Goal: Feedback & Contribution: Leave review/rating

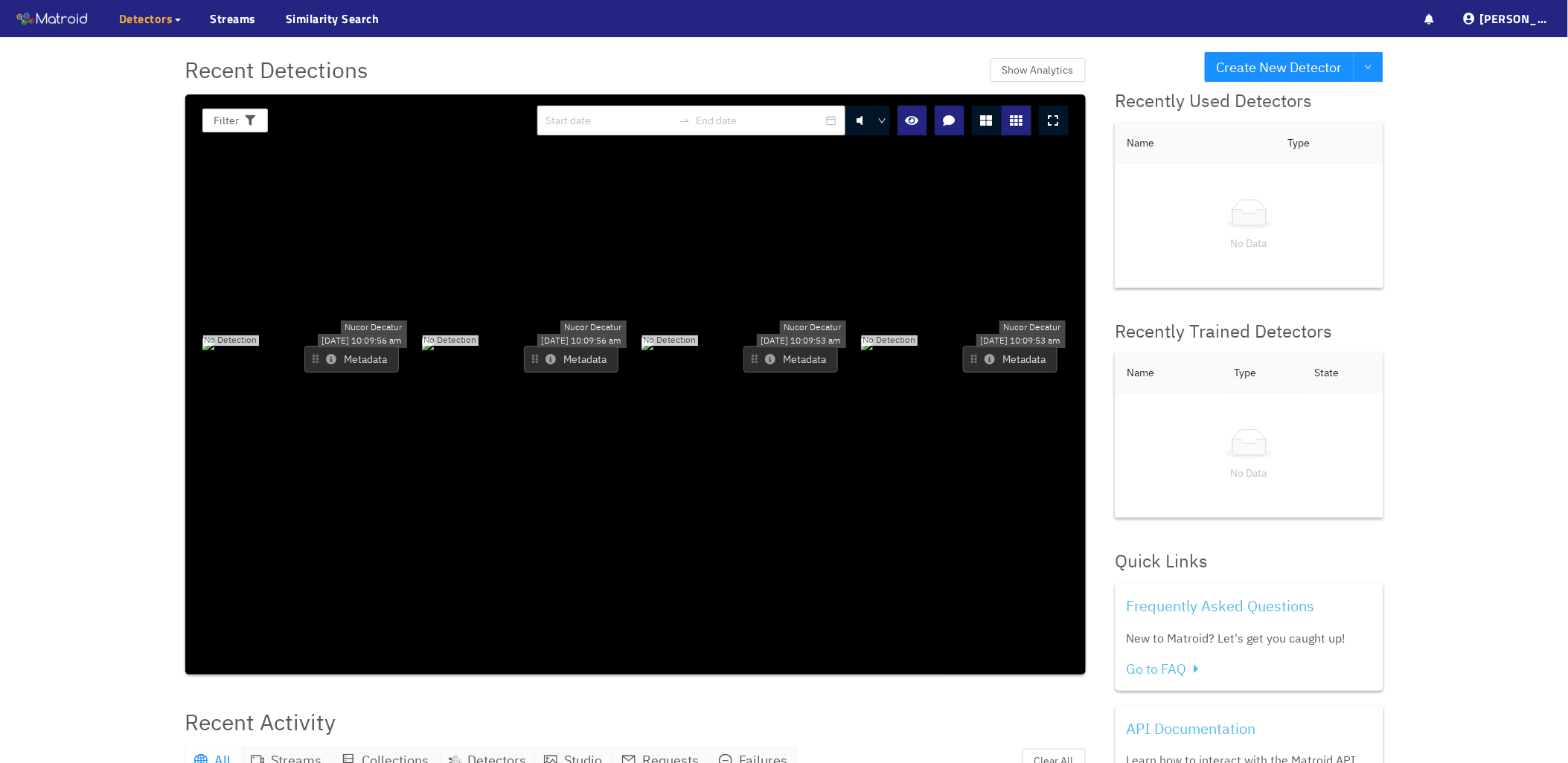
click at [131, 20] on span "Detectors" at bounding box center [145, 18] width 54 height 17
click at [154, 52] on link "My Detectors" at bounding box center [161, 54] width 62 height 29
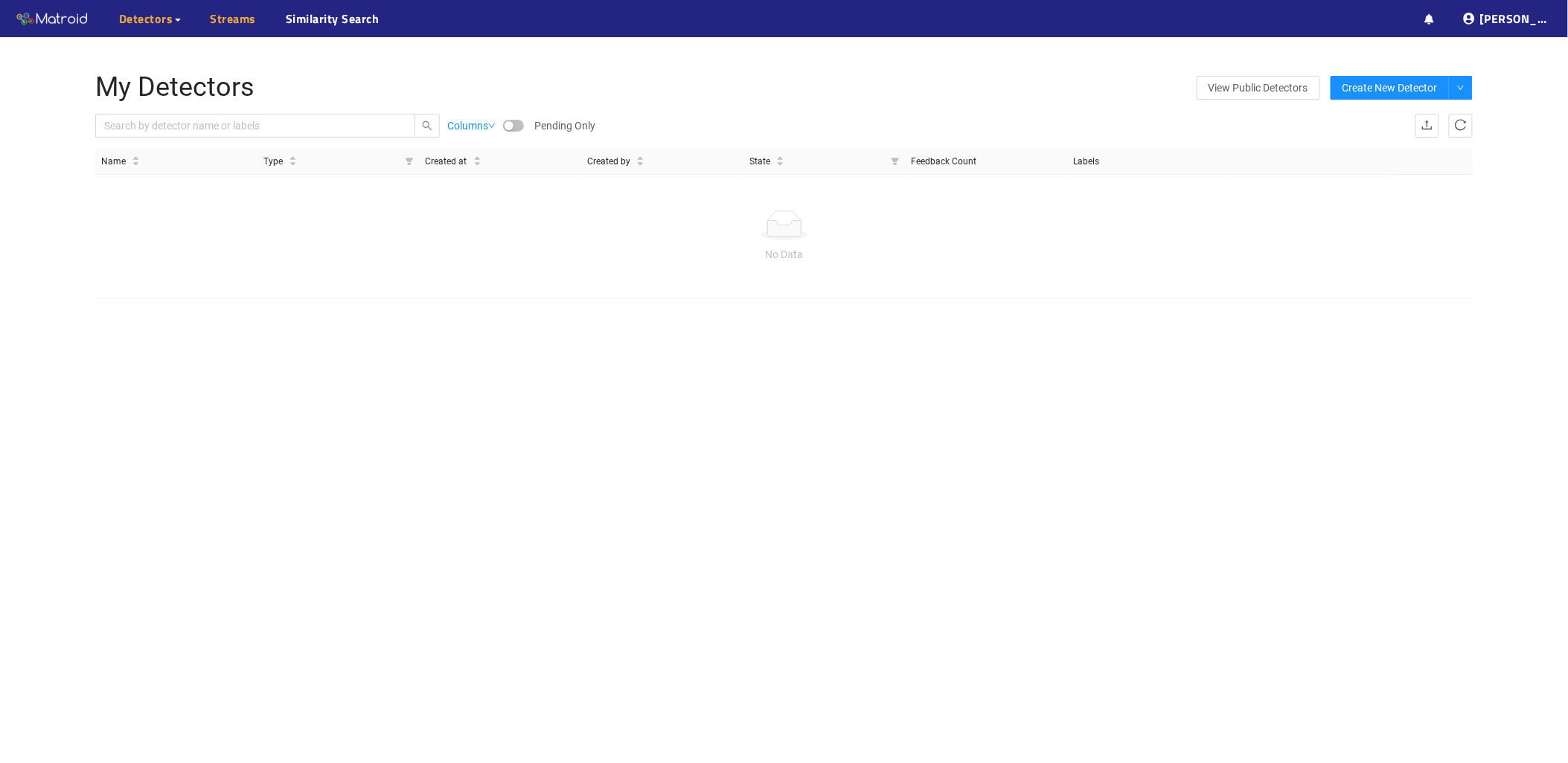
click at [235, 25] on link "Streams" at bounding box center [234, 18] width 46 height 17
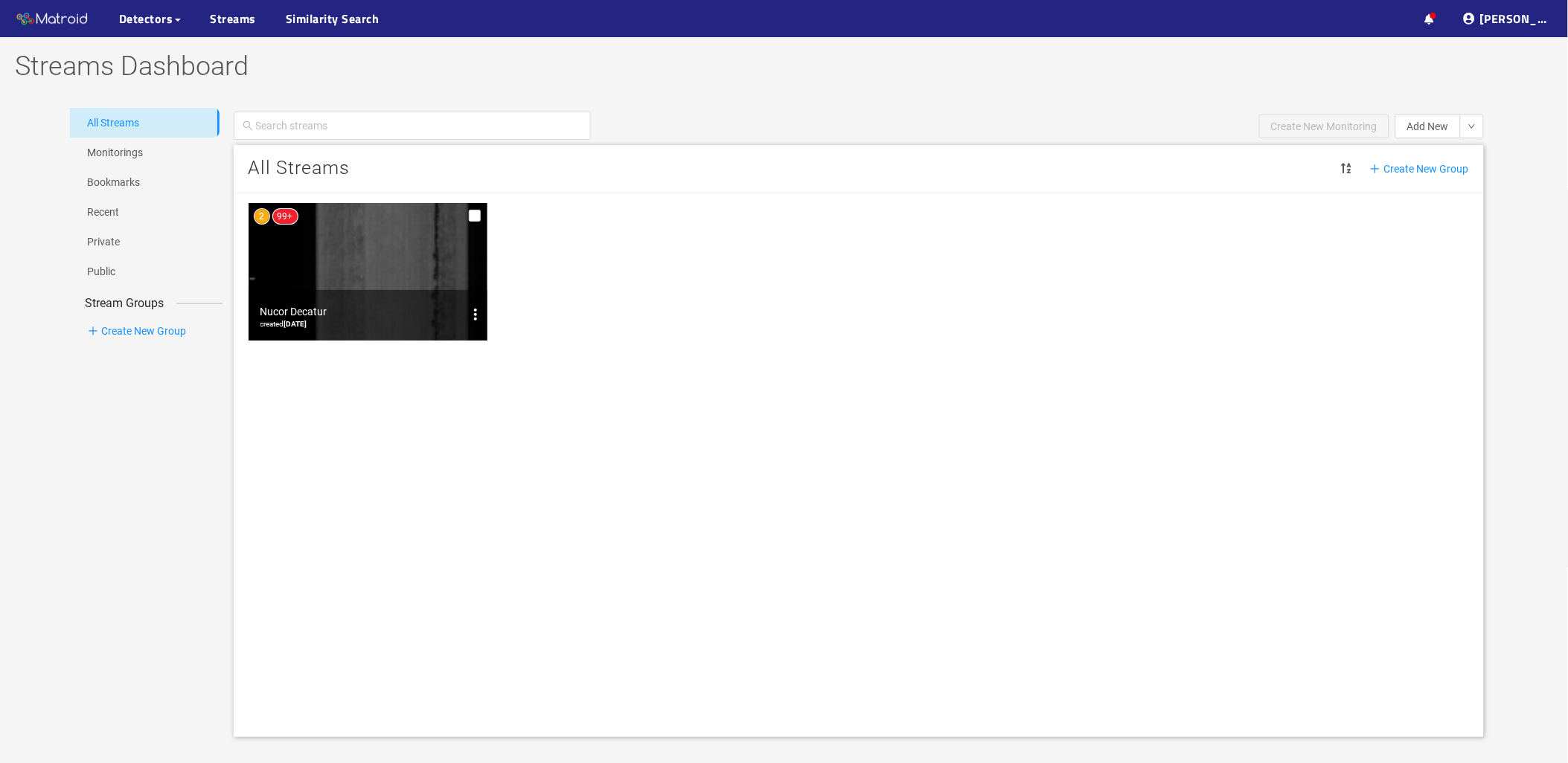
click at [332, 265] on img at bounding box center [368, 272] width 240 height 138
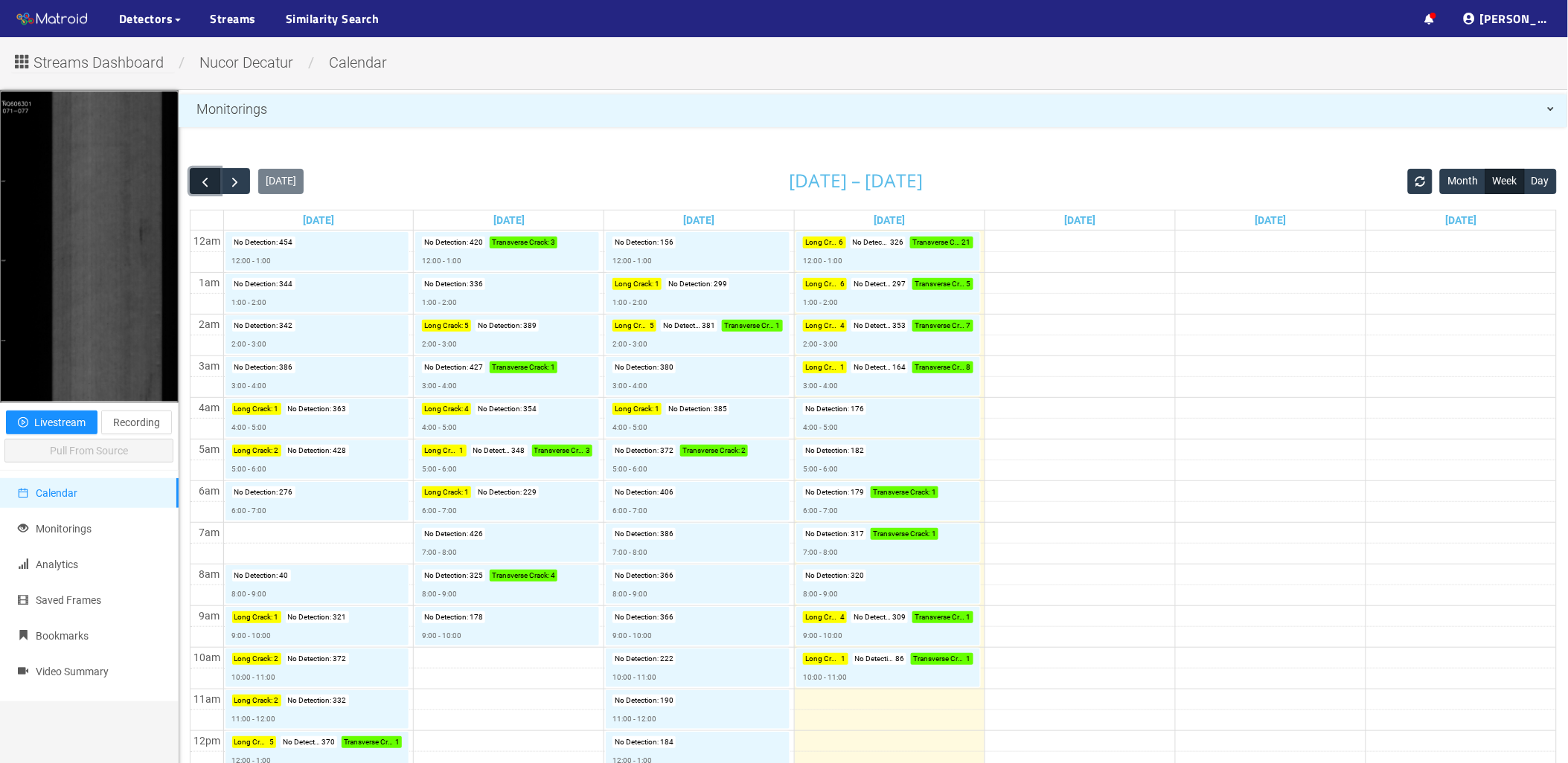
click at [202, 184] on span "button" at bounding box center [204, 181] width 16 height 16
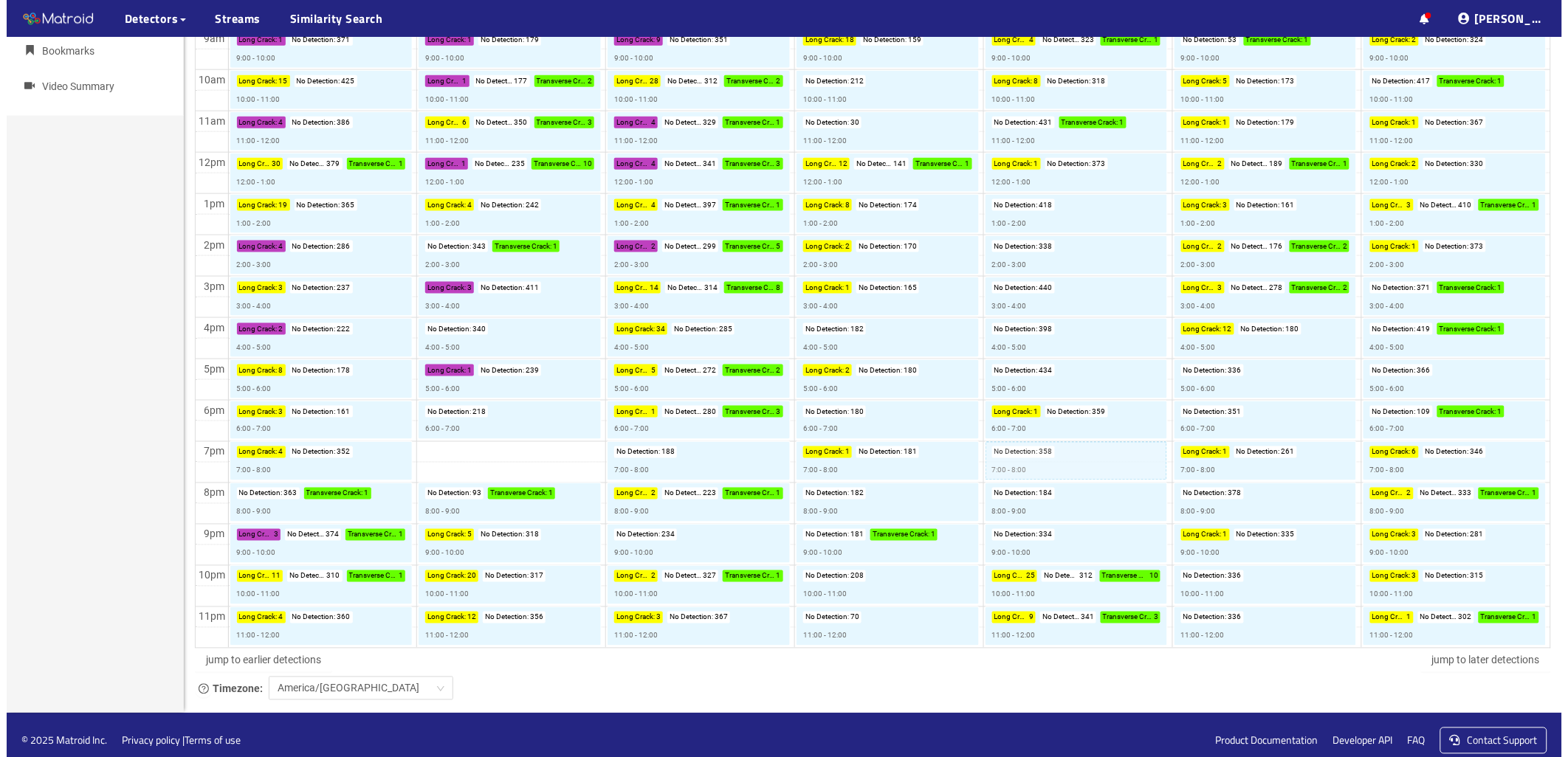
scroll to position [592, 0]
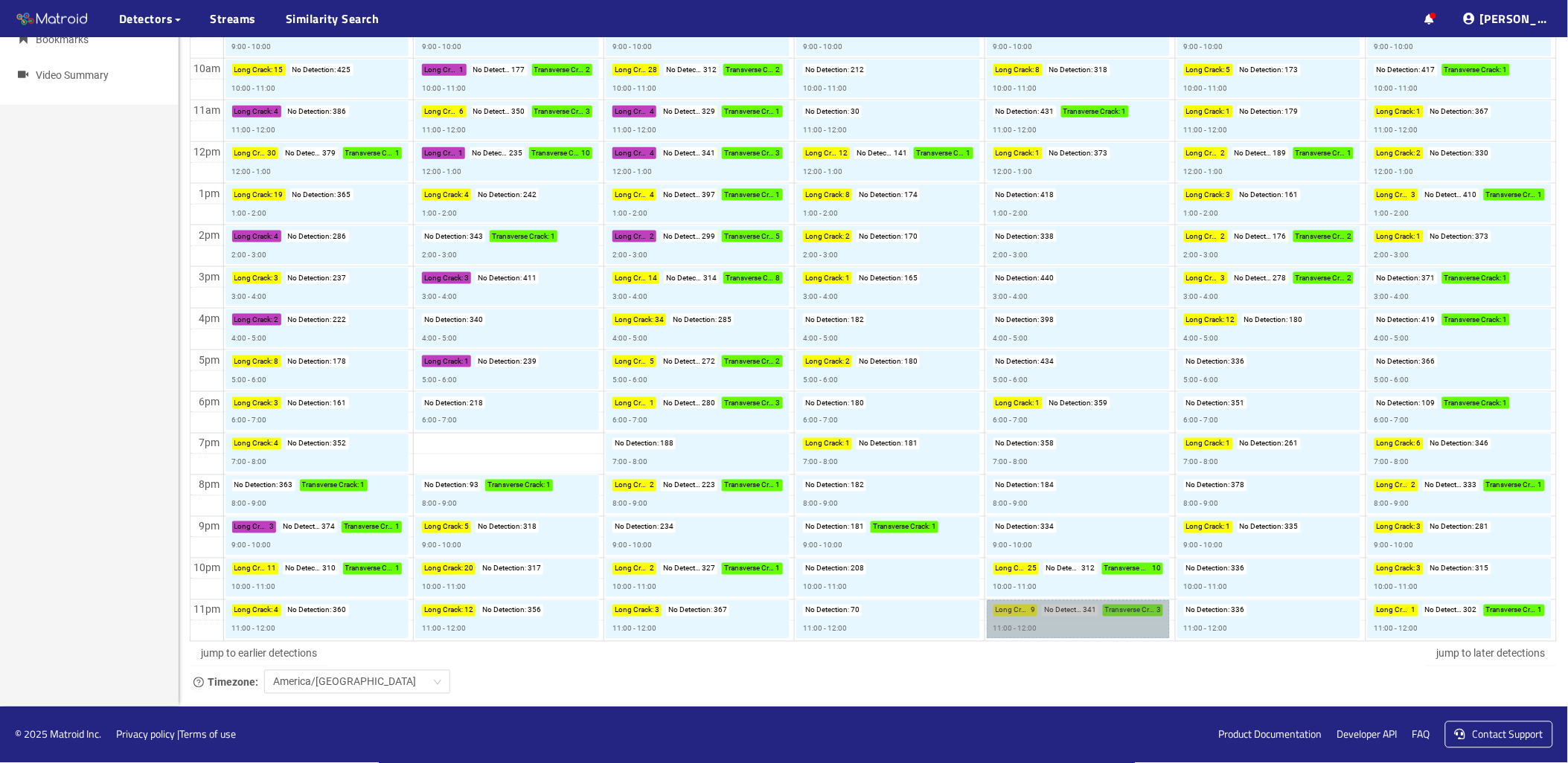
click at [1089, 625] on link "Long Crack : 9 No Detection : 341 Transverse Crack : 3 11:00 - 12:00" at bounding box center [1078, 620] width 183 height 39
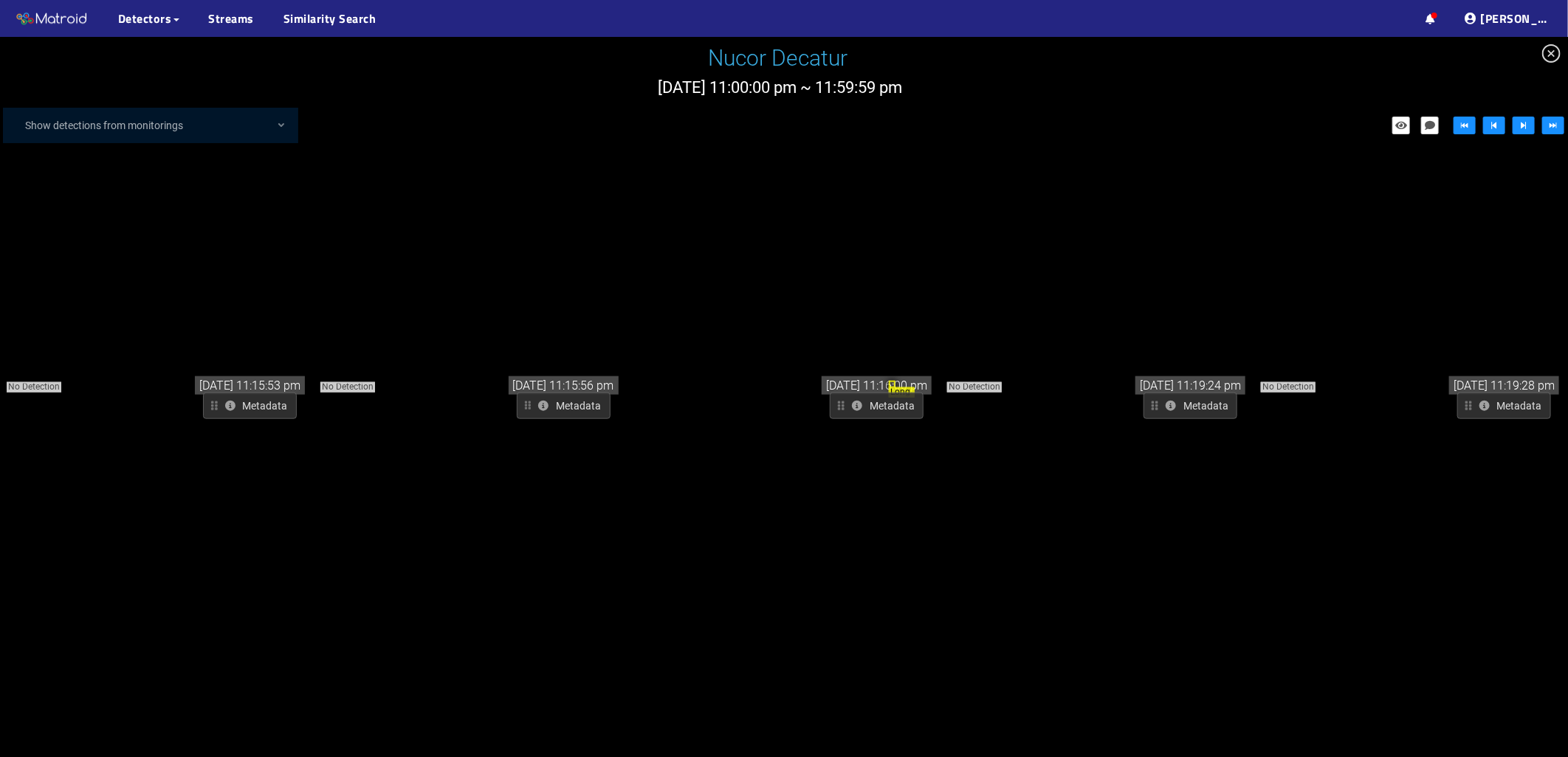
scroll to position [5987, 0]
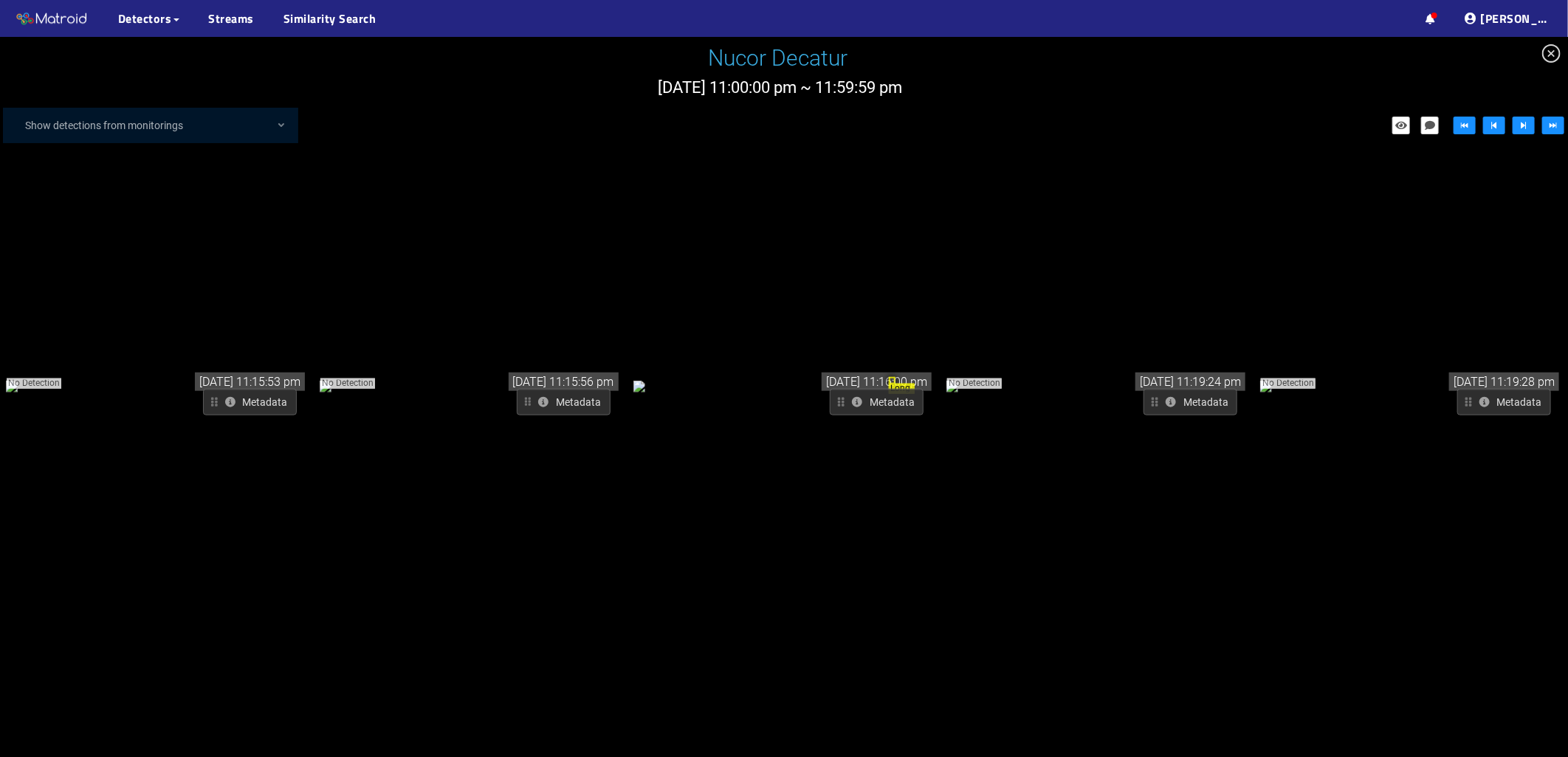
click at [559, 394] on div "No Detection" at bounding box center [471, 385] width 304 height 17
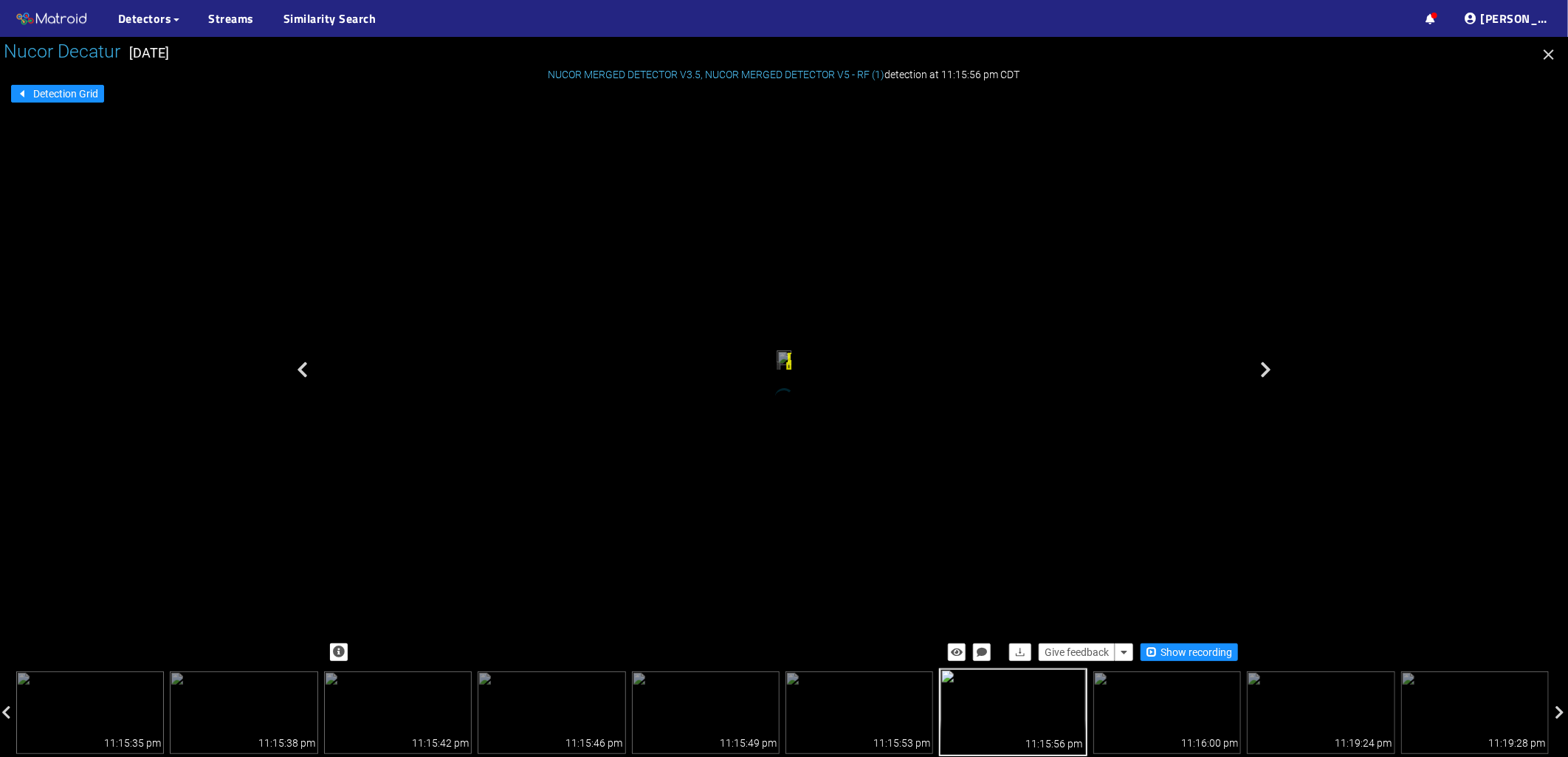
click at [815, 363] on span "Long Crack" at bounding box center [801, 358] width 26 height 10
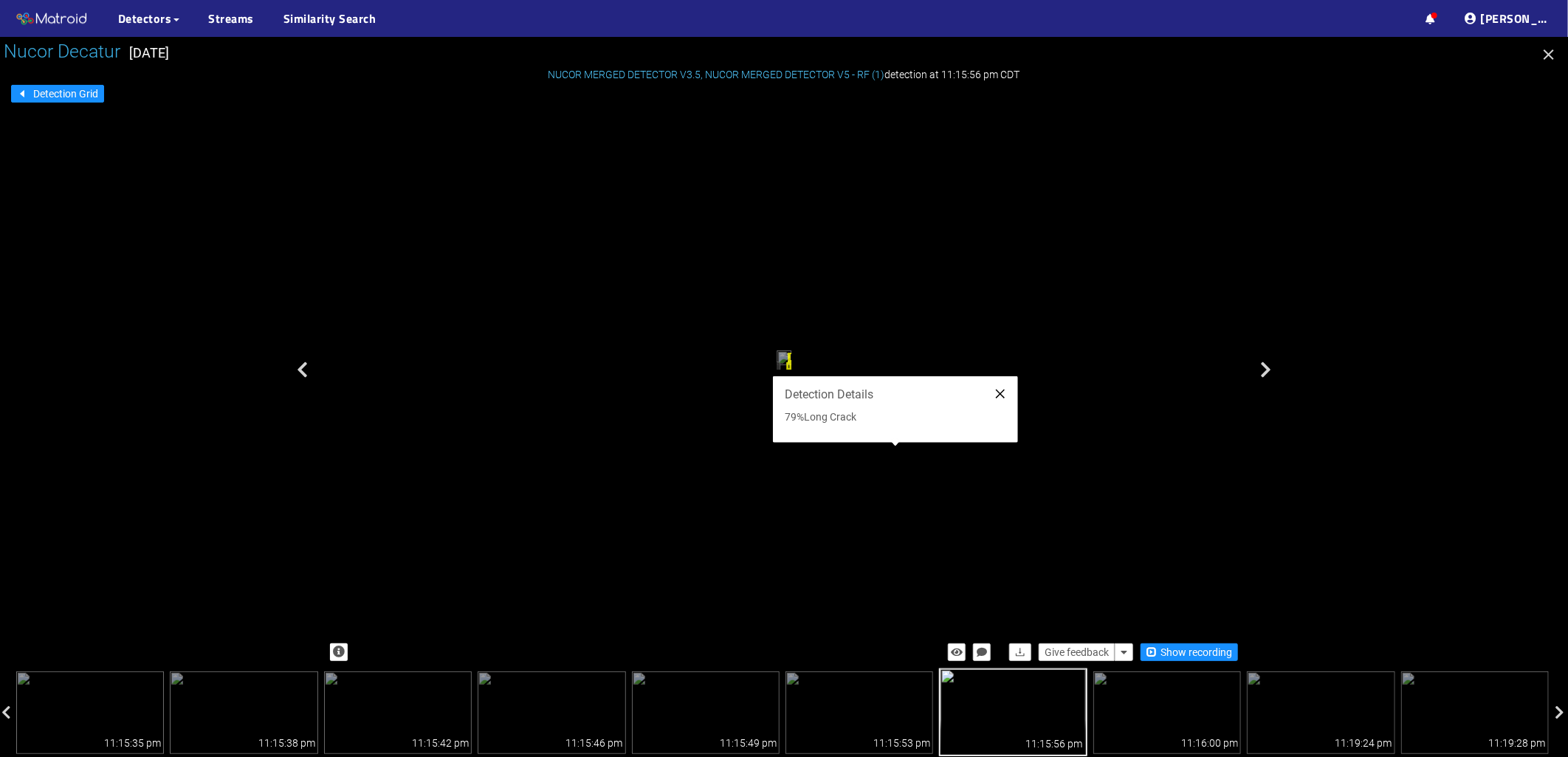
click at [1005, 393] on icon "close" at bounding box center [1000, 394] width 12 height 12
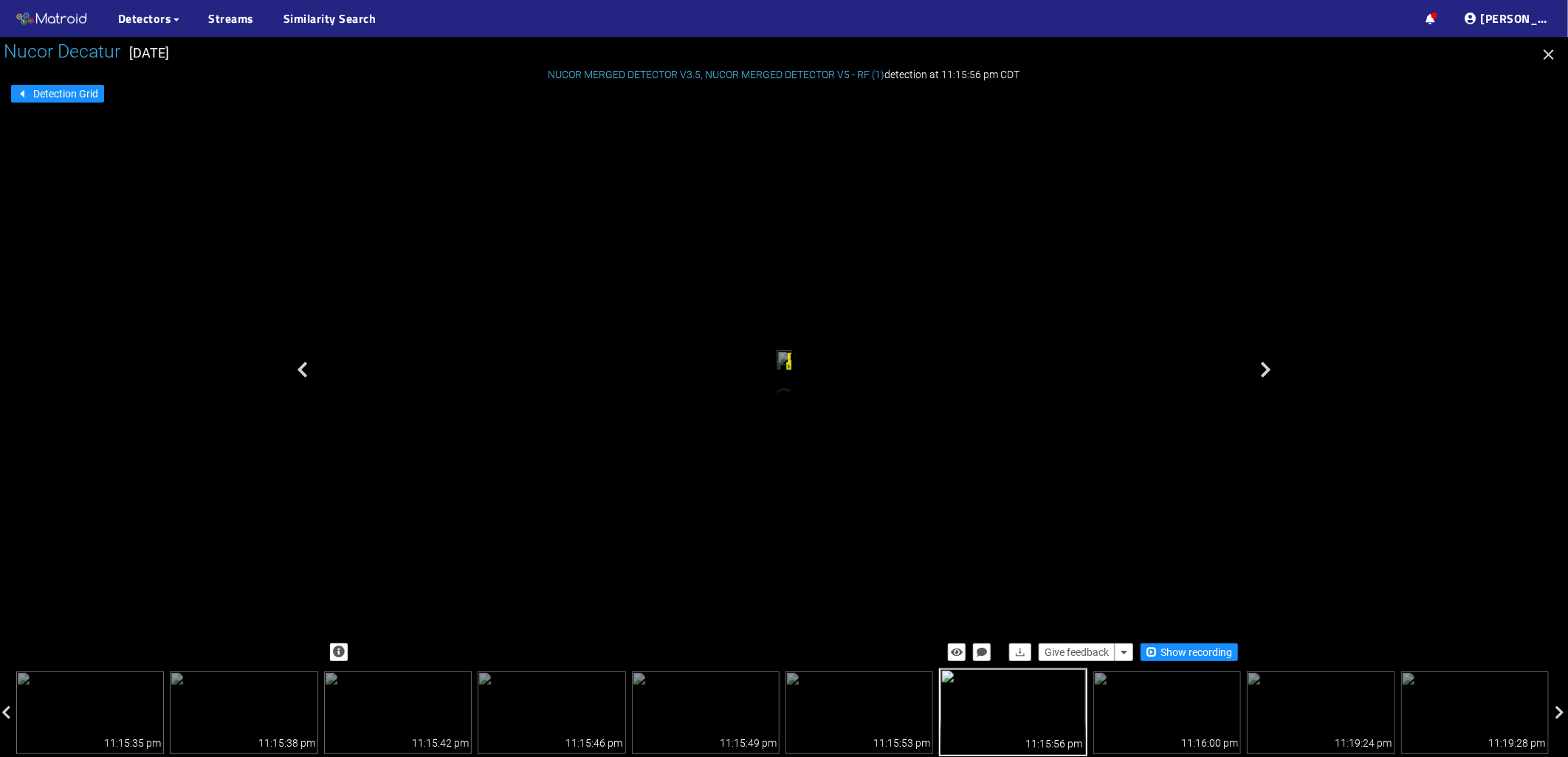
click at [791, 370] on div "Long Crack" at bounding box center [789, 366] width 2 height 8
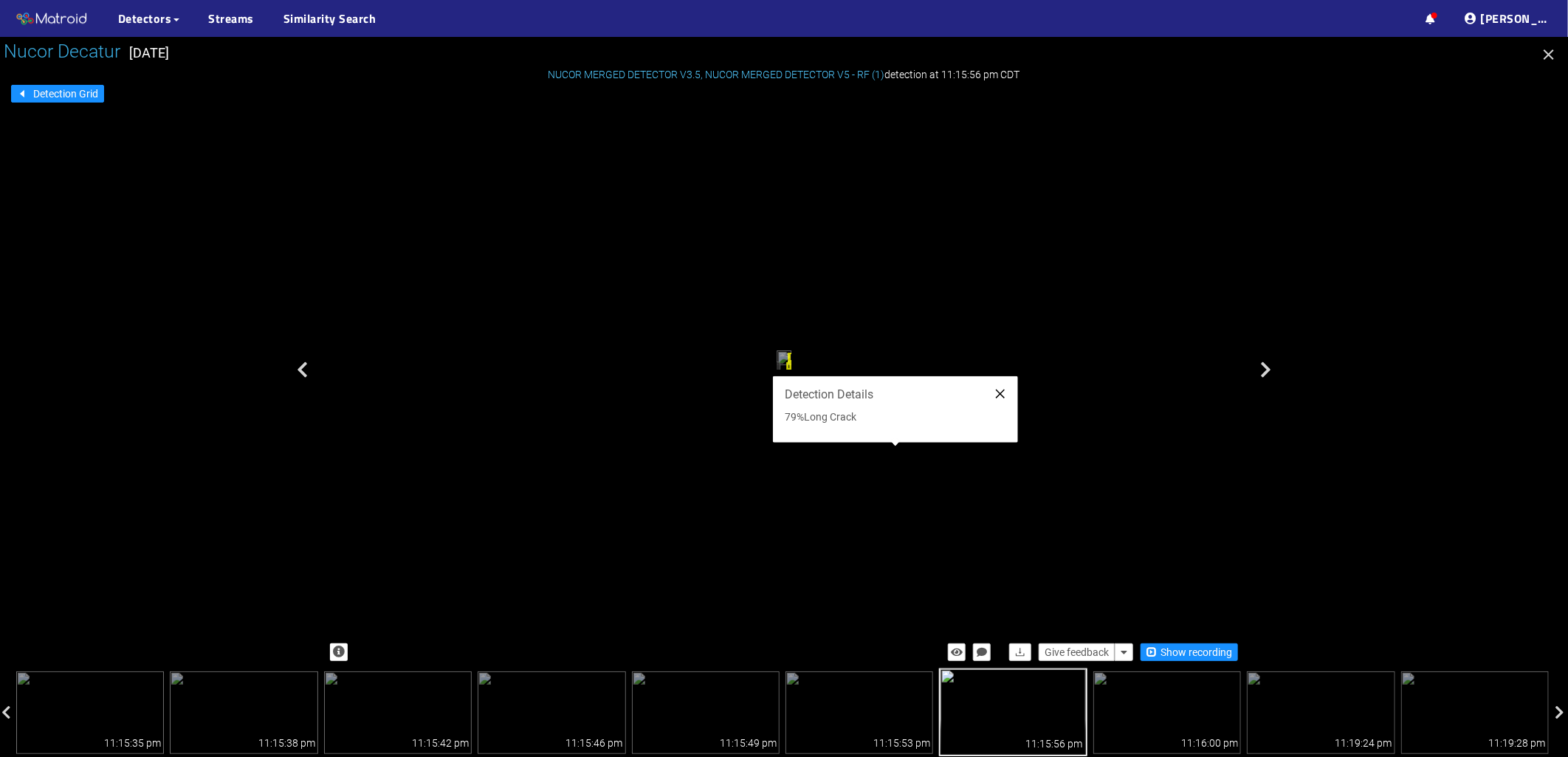
click at [1000, 395] on icon "close" at bounding box center [1001, 394] width 9 height 9
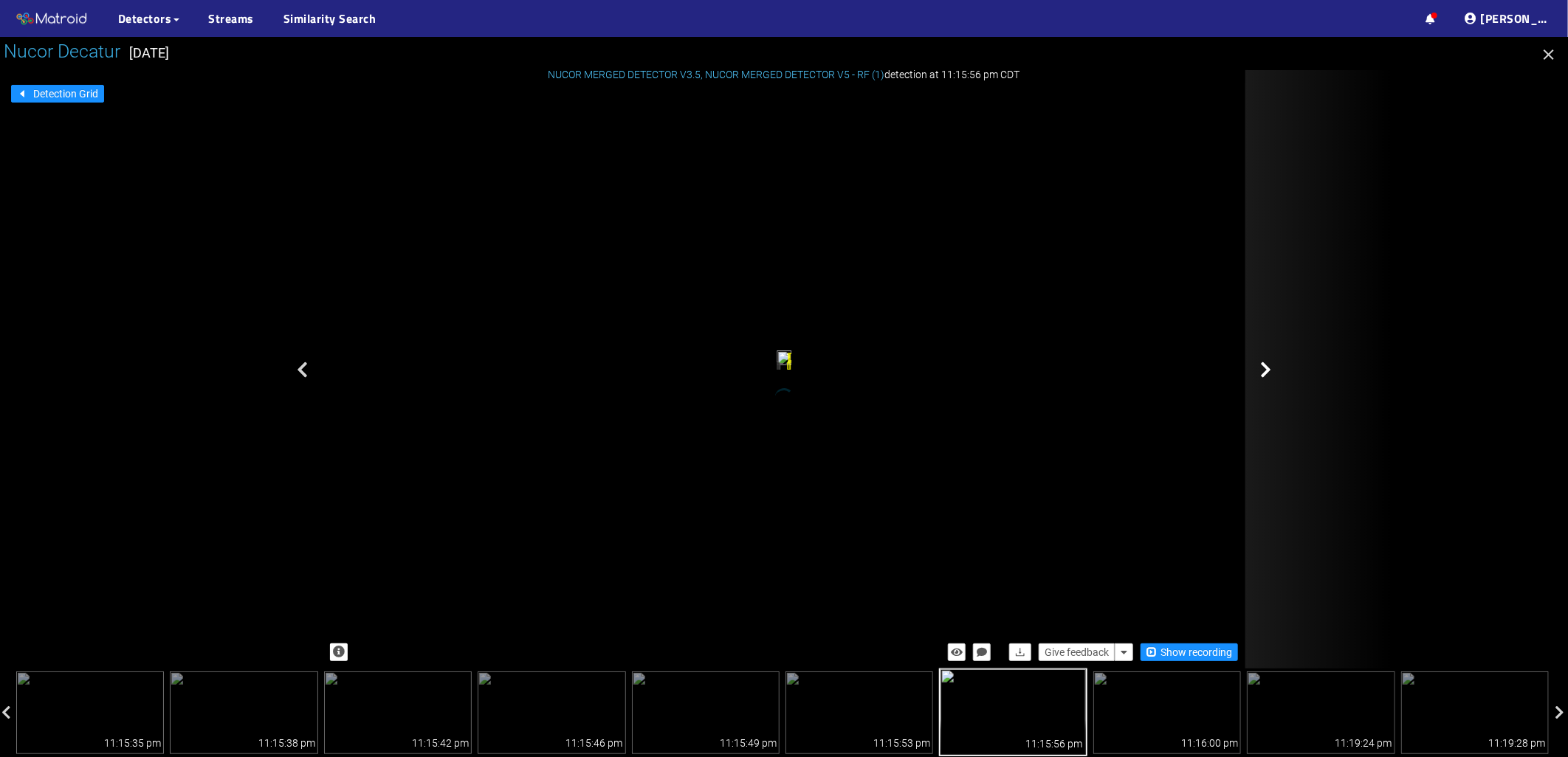
click at [1275, 375] on div at bounding box center [1319, 369] width 148 height 598
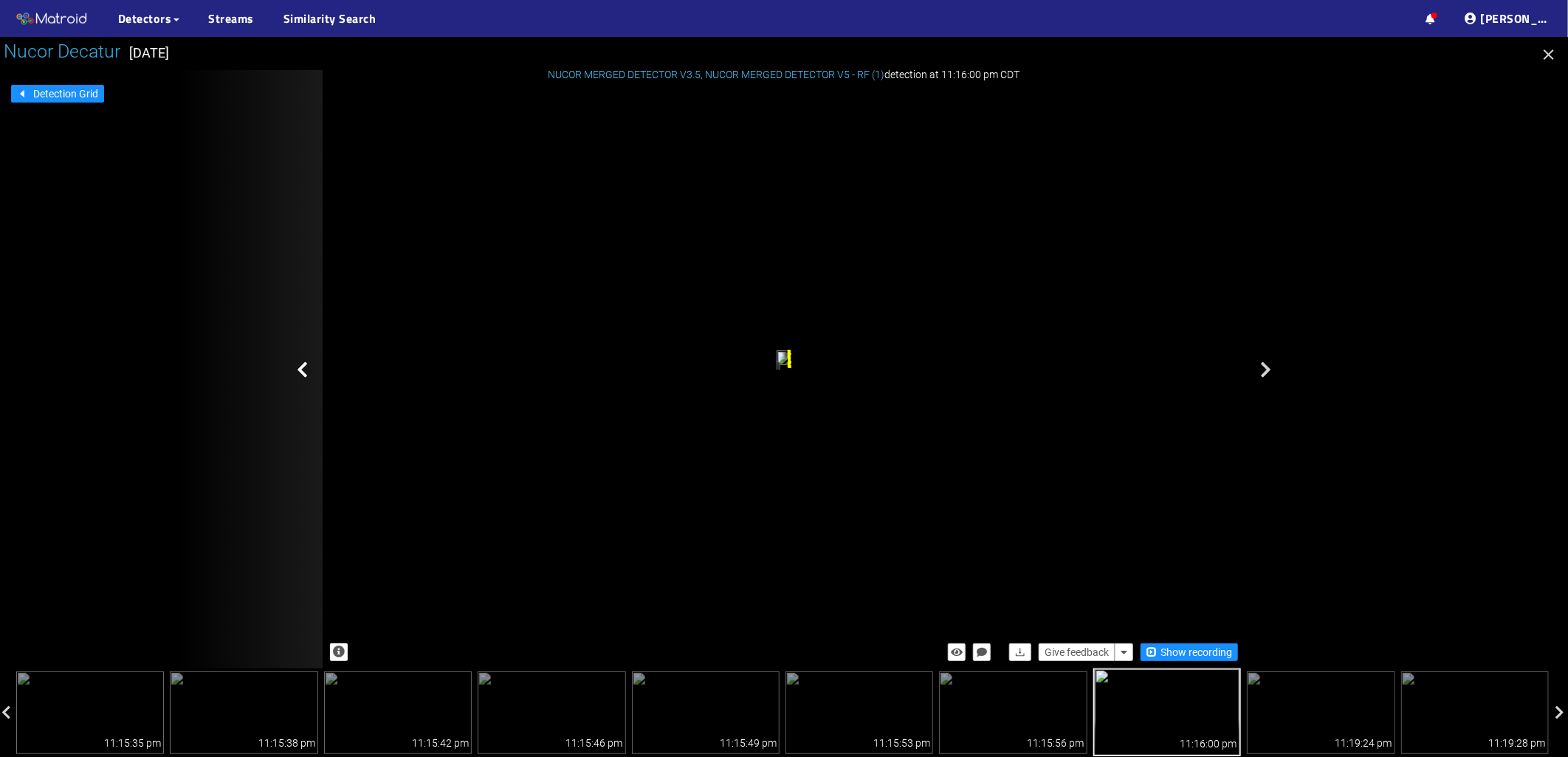
click at [310, 375] on div at bounding box center [249, 369] width 148 height 598
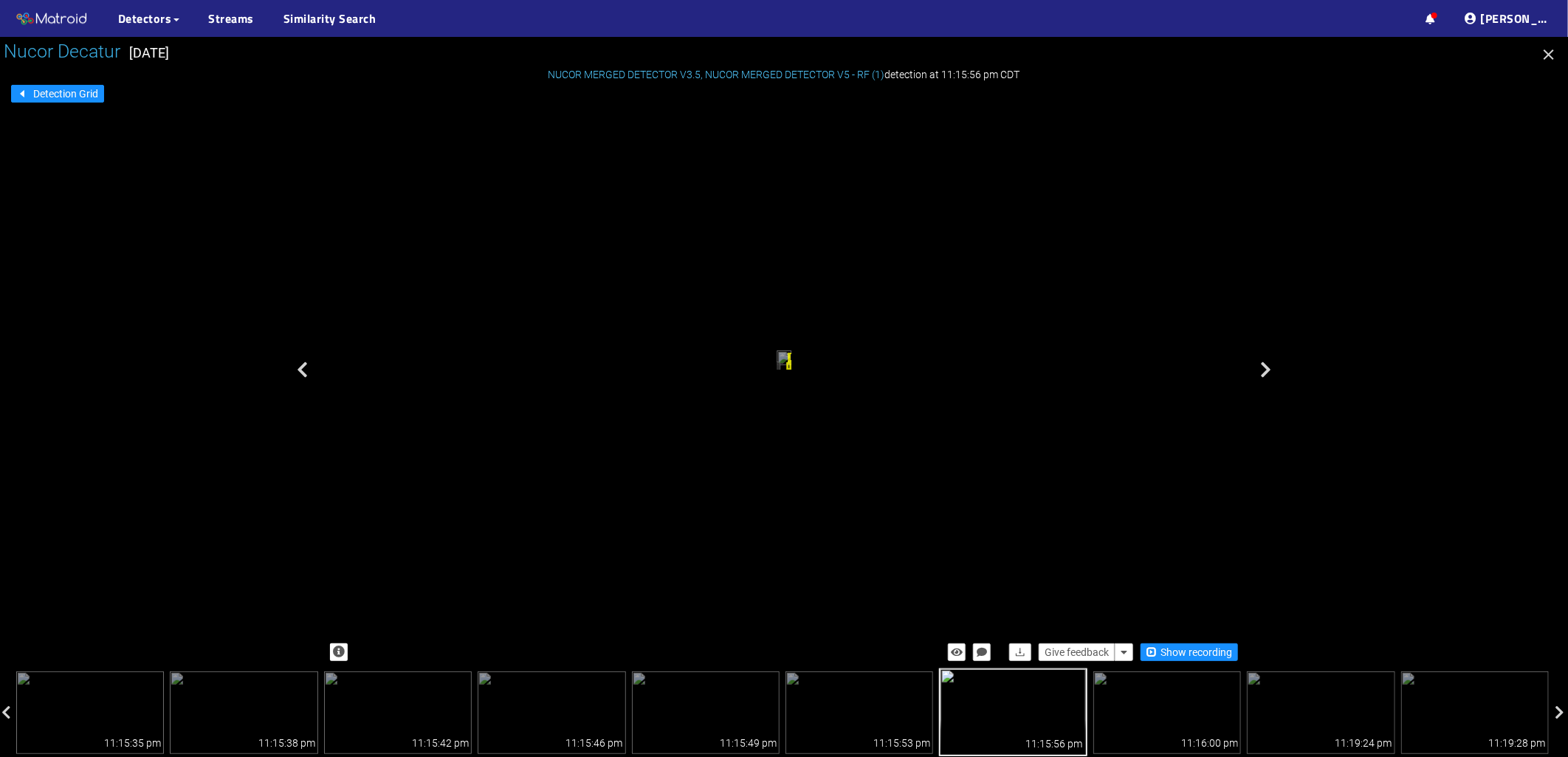
click at [791, 370] on div "Long Crack" at bounding box center [789, 366] width 2 height 8
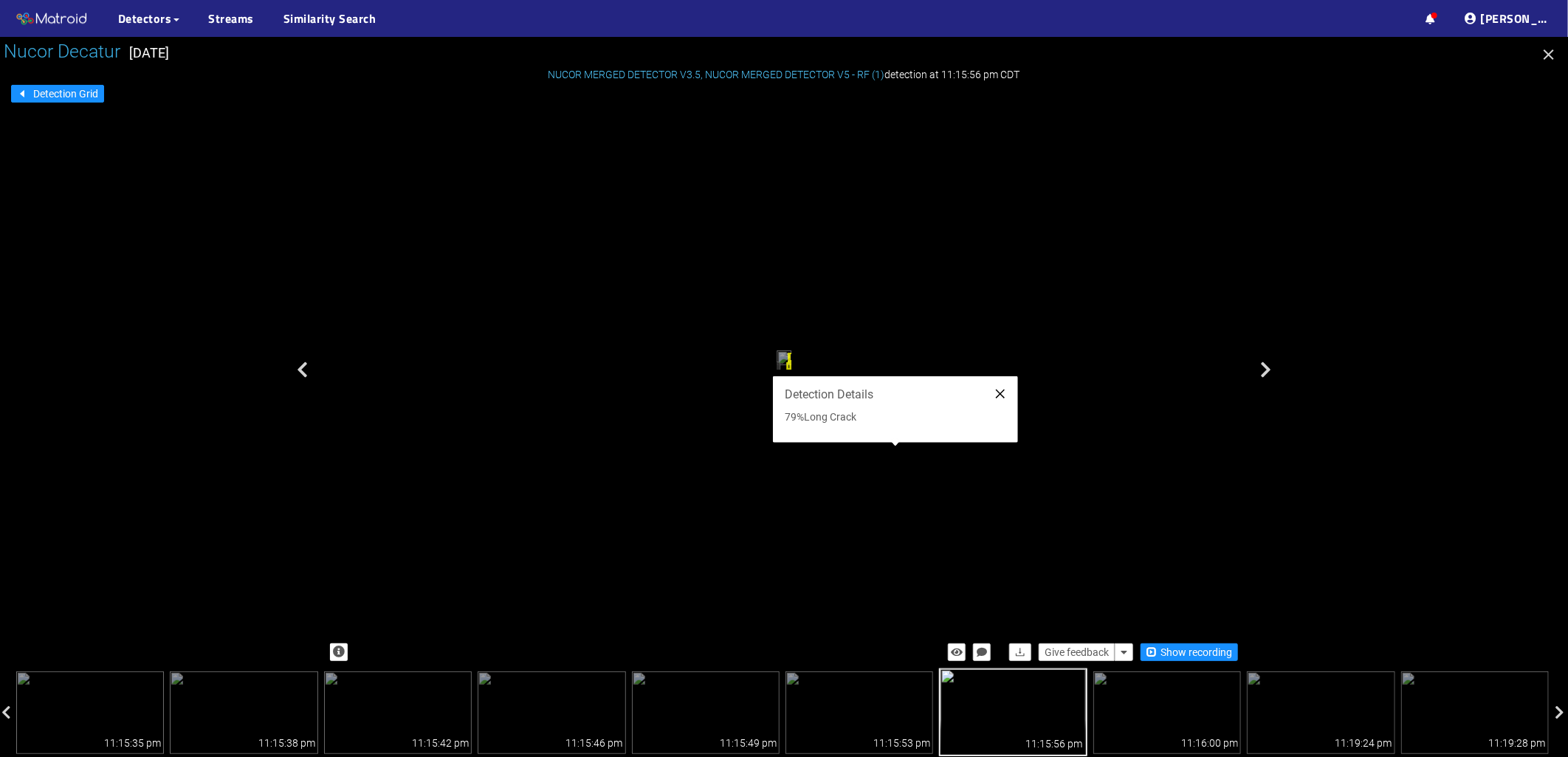
click at [1001, 389] on icon "close" at bounding box center [1000, 394] width 12 height 12
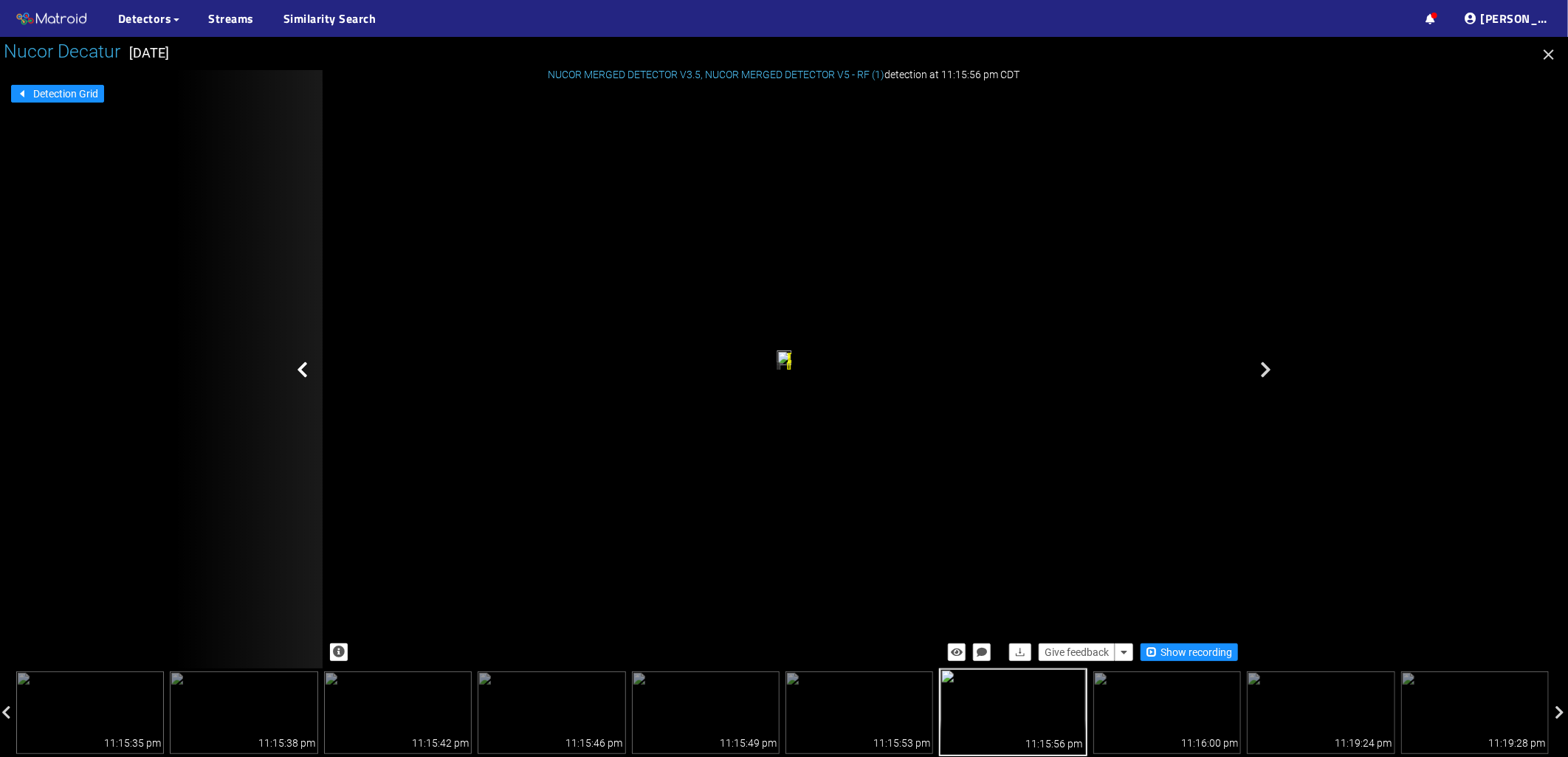
click at [298, 380] on div at bounding box center [249, 369] width 148 height 598
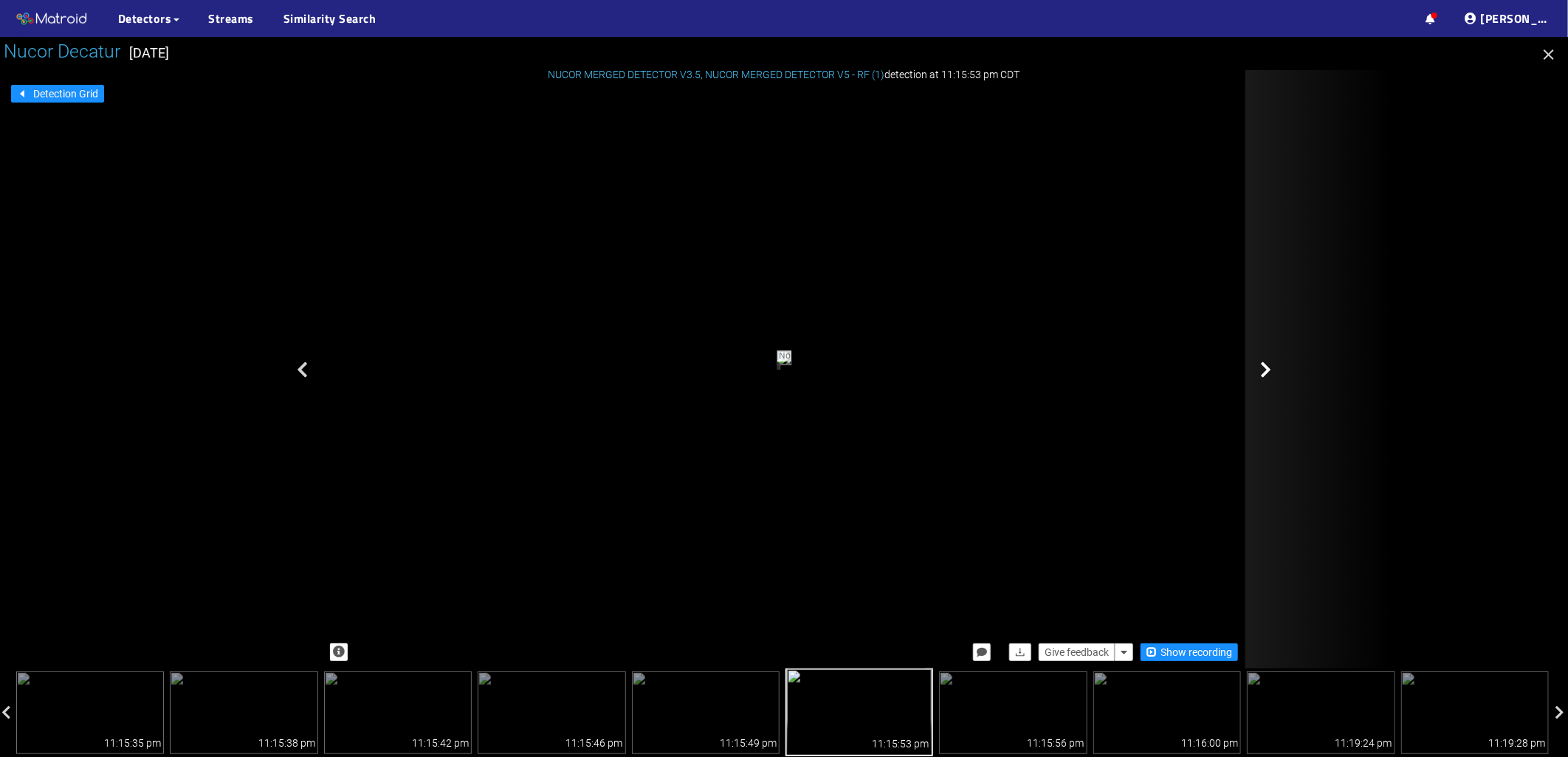
click at [1253, 373] on div at bounding box center [1319, 369] width 148 height 598
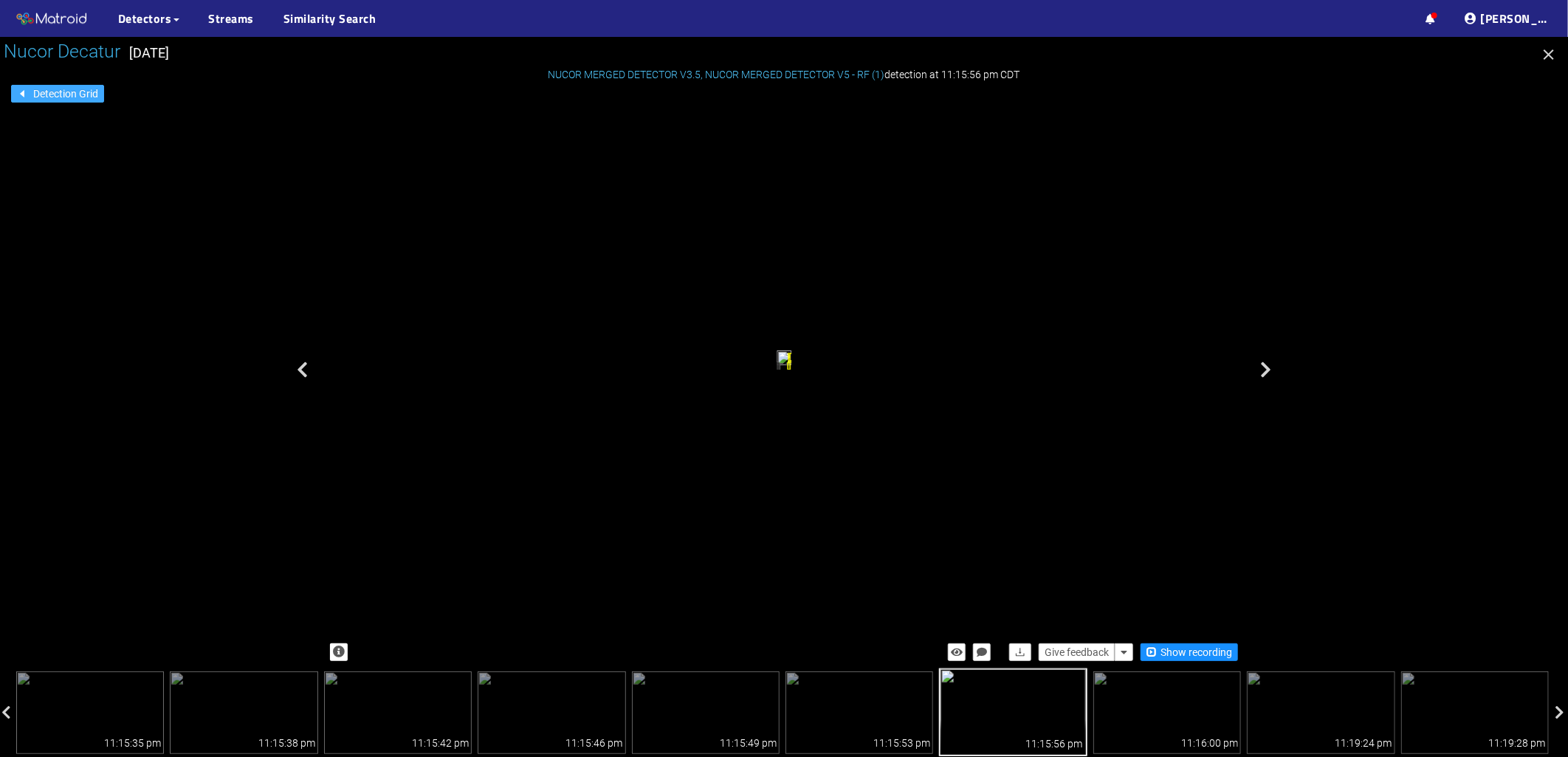
click at [64, 99] on span "Detection Grid" at bounding box center [65, 94] width 65 height 16
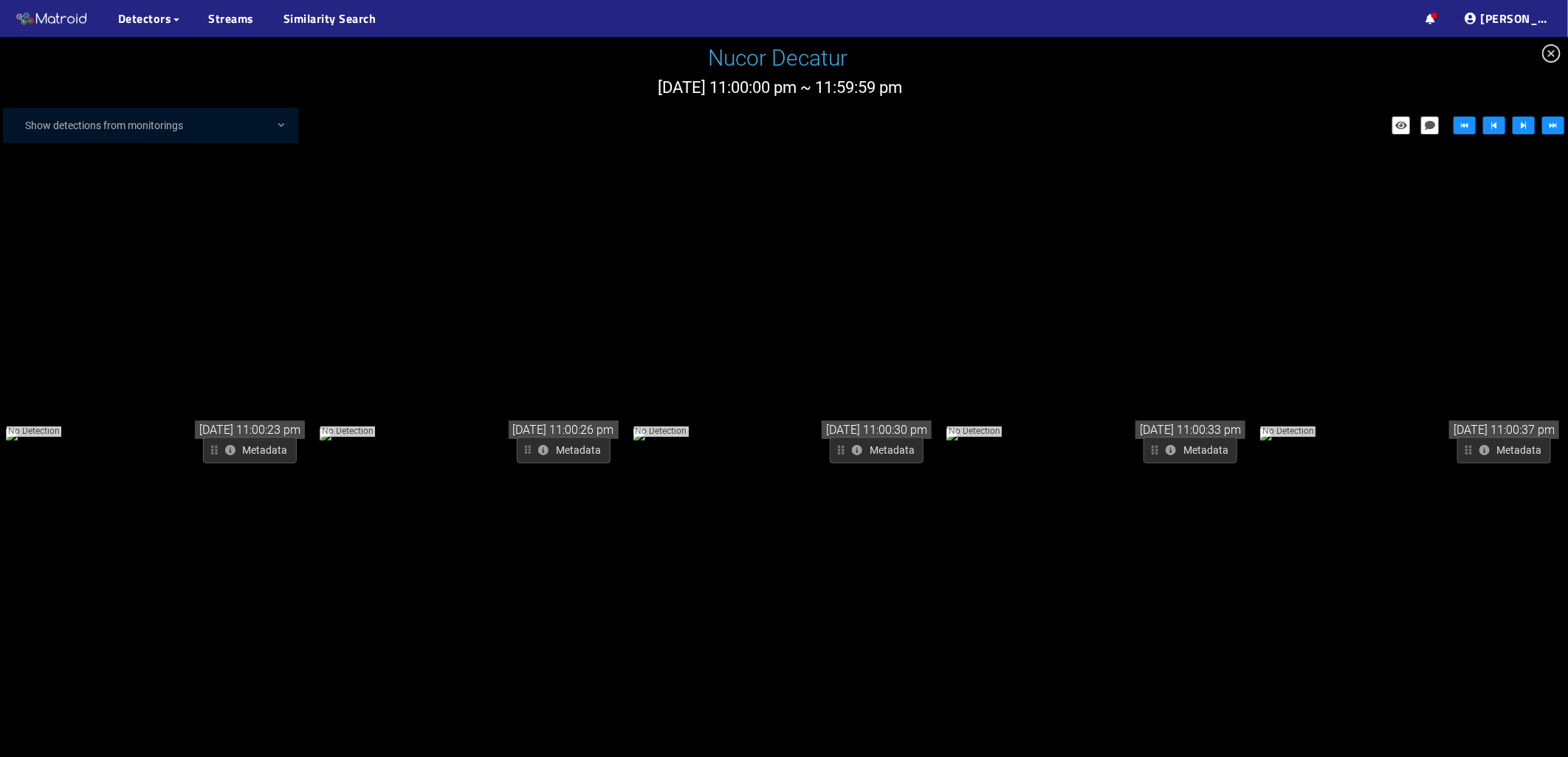
drag, startPoint x: 1282, startPoint y: 369, endPoint x: 1279, endPoint y: 126, distance: 243.0
click at [1489, 122] on icon "step-backward" at bounding box center [1493, 125] width 10 height 10
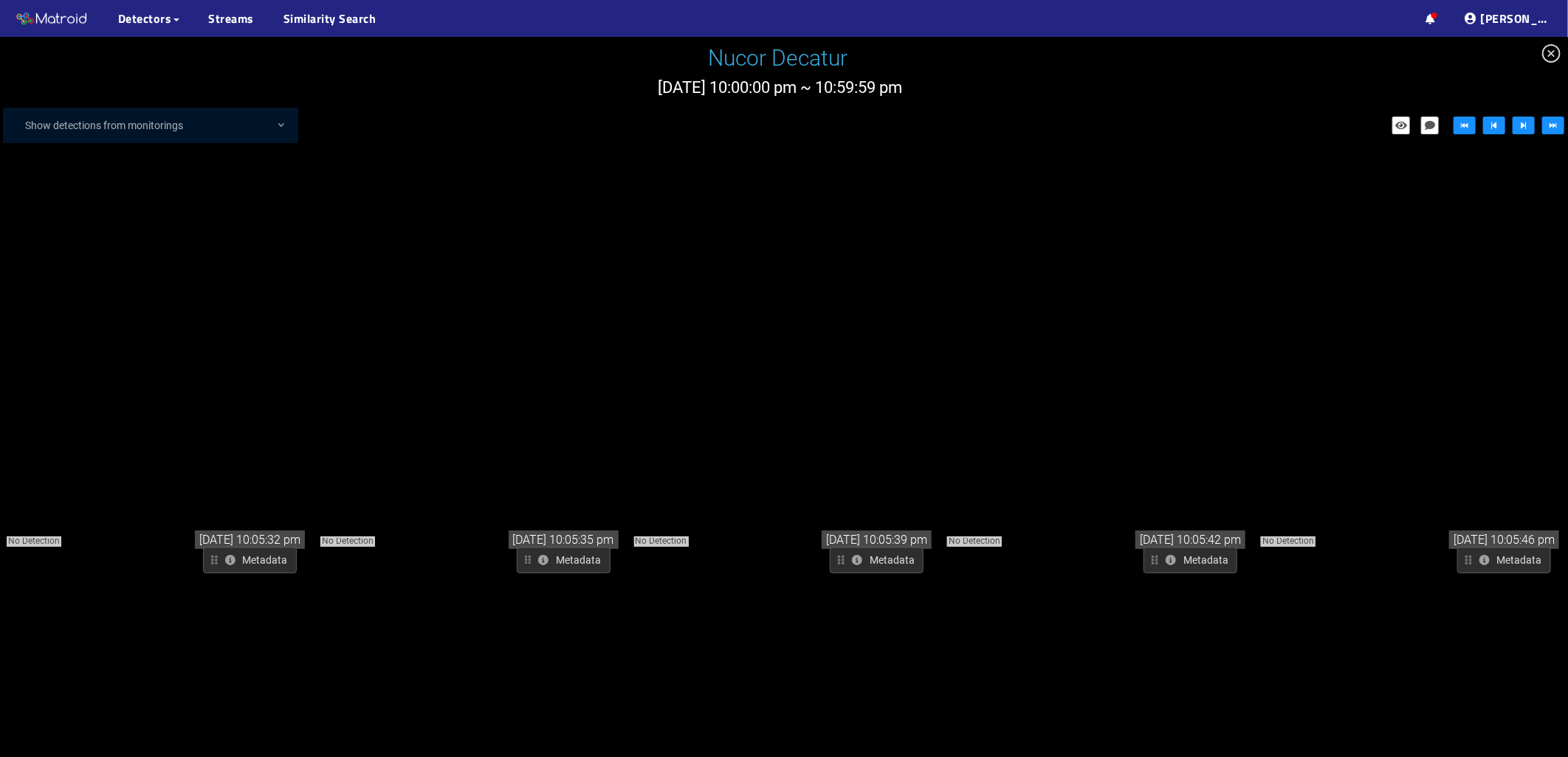
scroll to position [2131, 0]
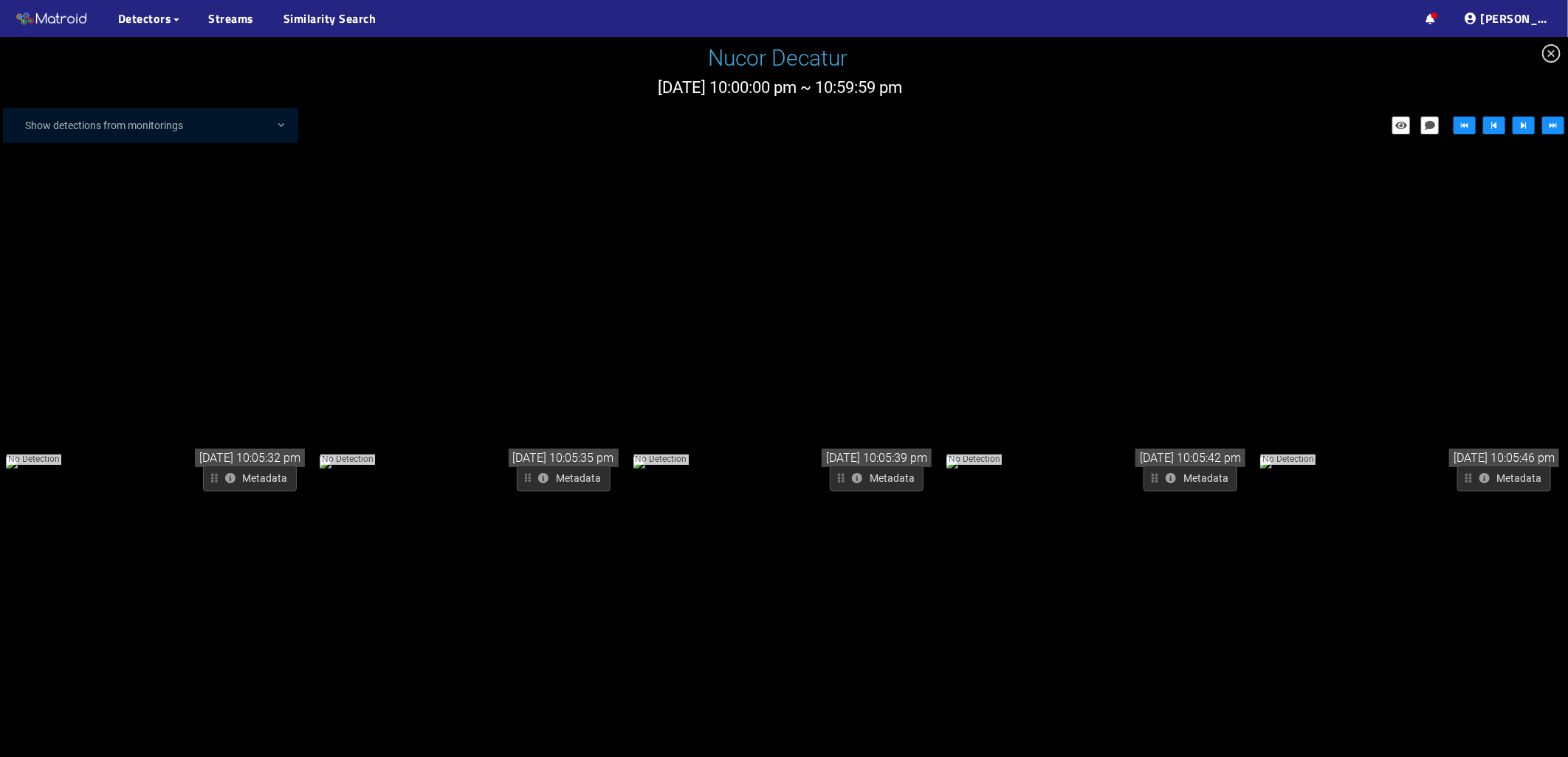
click at [223, 471] on div "No Detection" at bounding box center [157, 461] width 304 height 17
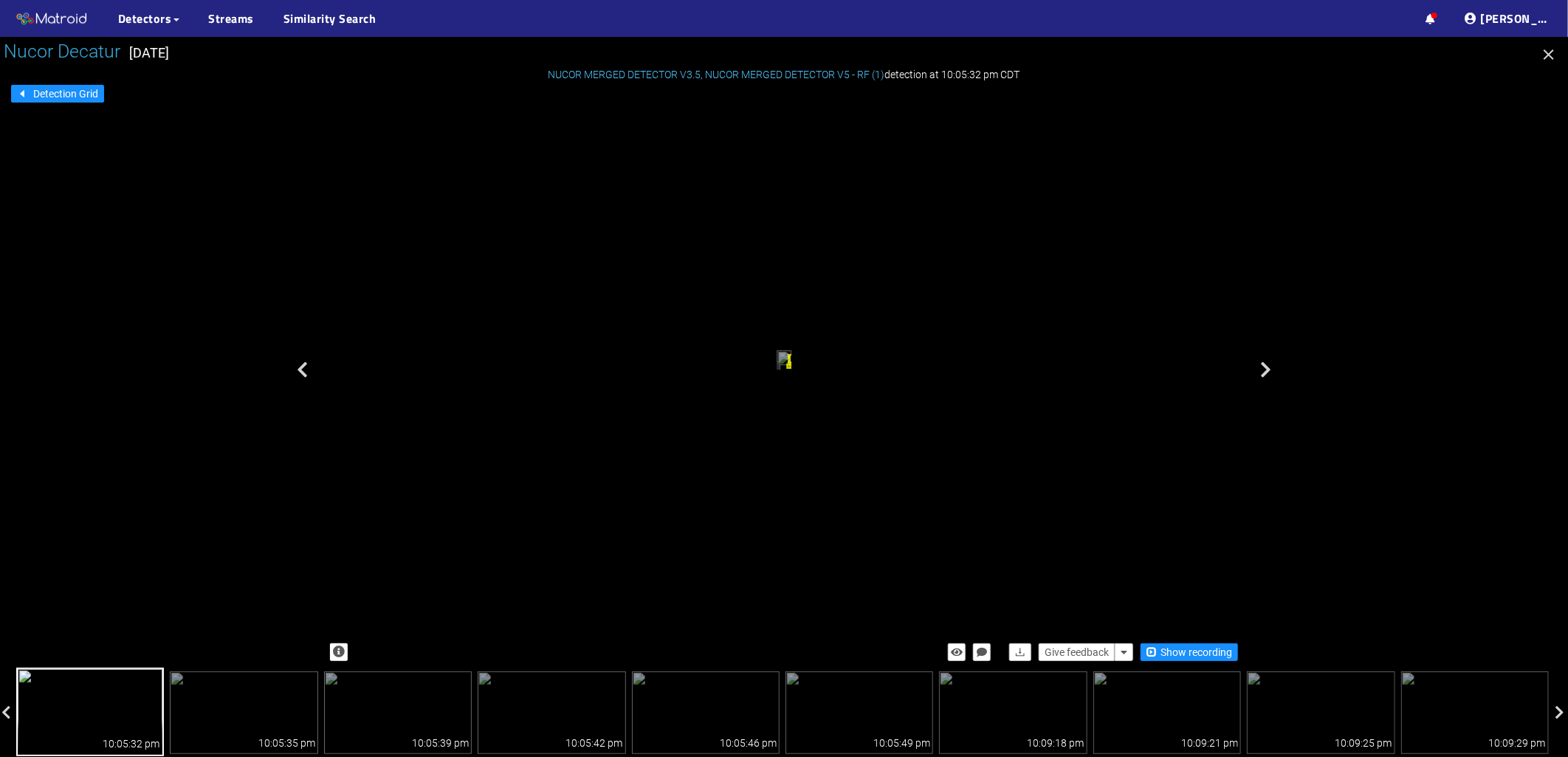
click at [791, 369] on div "Long Crack" at bounding box center [789, 367] width 2 height 5
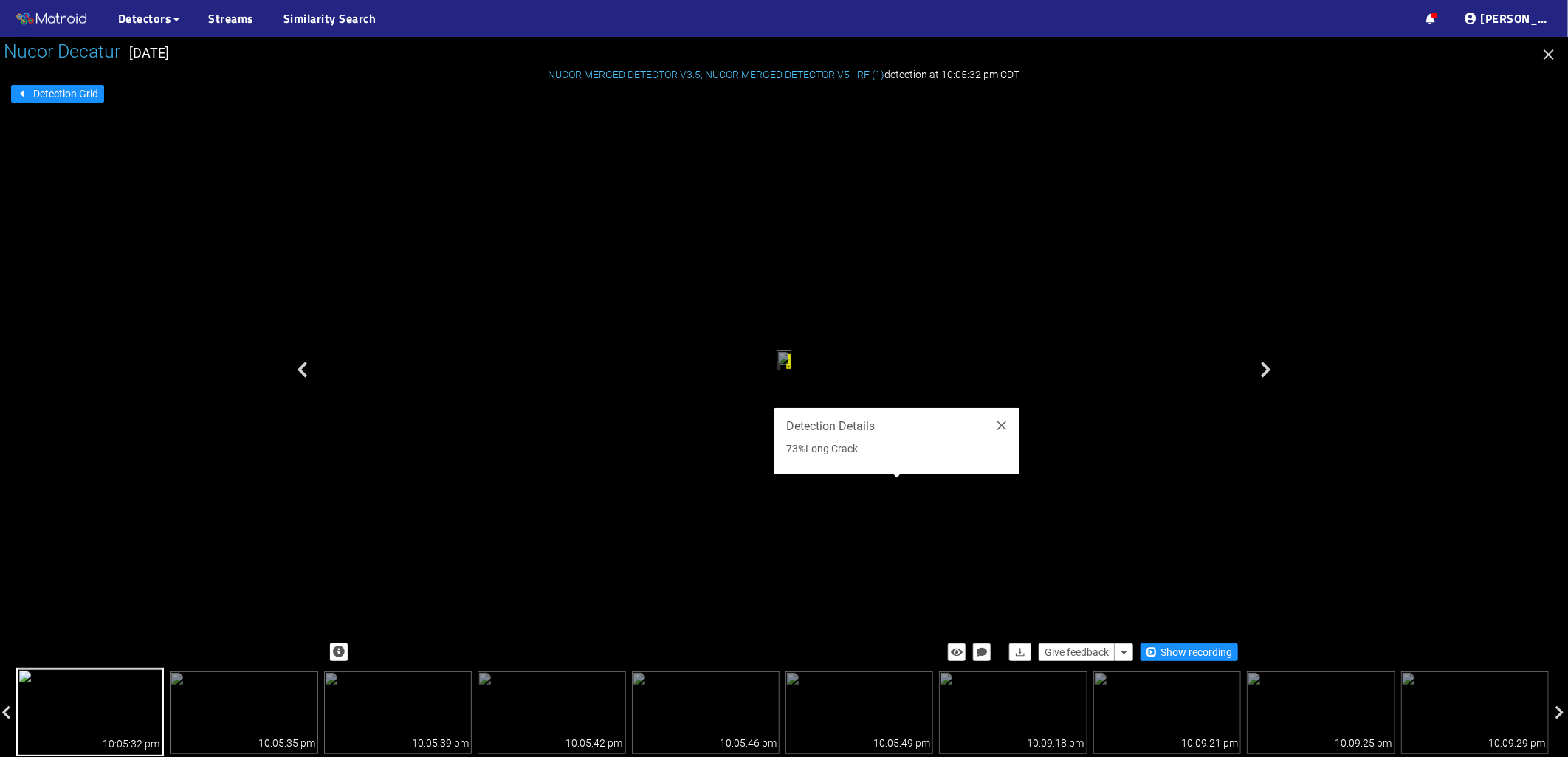
click at [791, 369] on div "Long Crack" at bounding box center [789, 367] width 2 height 5
click at [1001, 424] on icon "close" at bounding box center [1002, 425] width 12 height 12
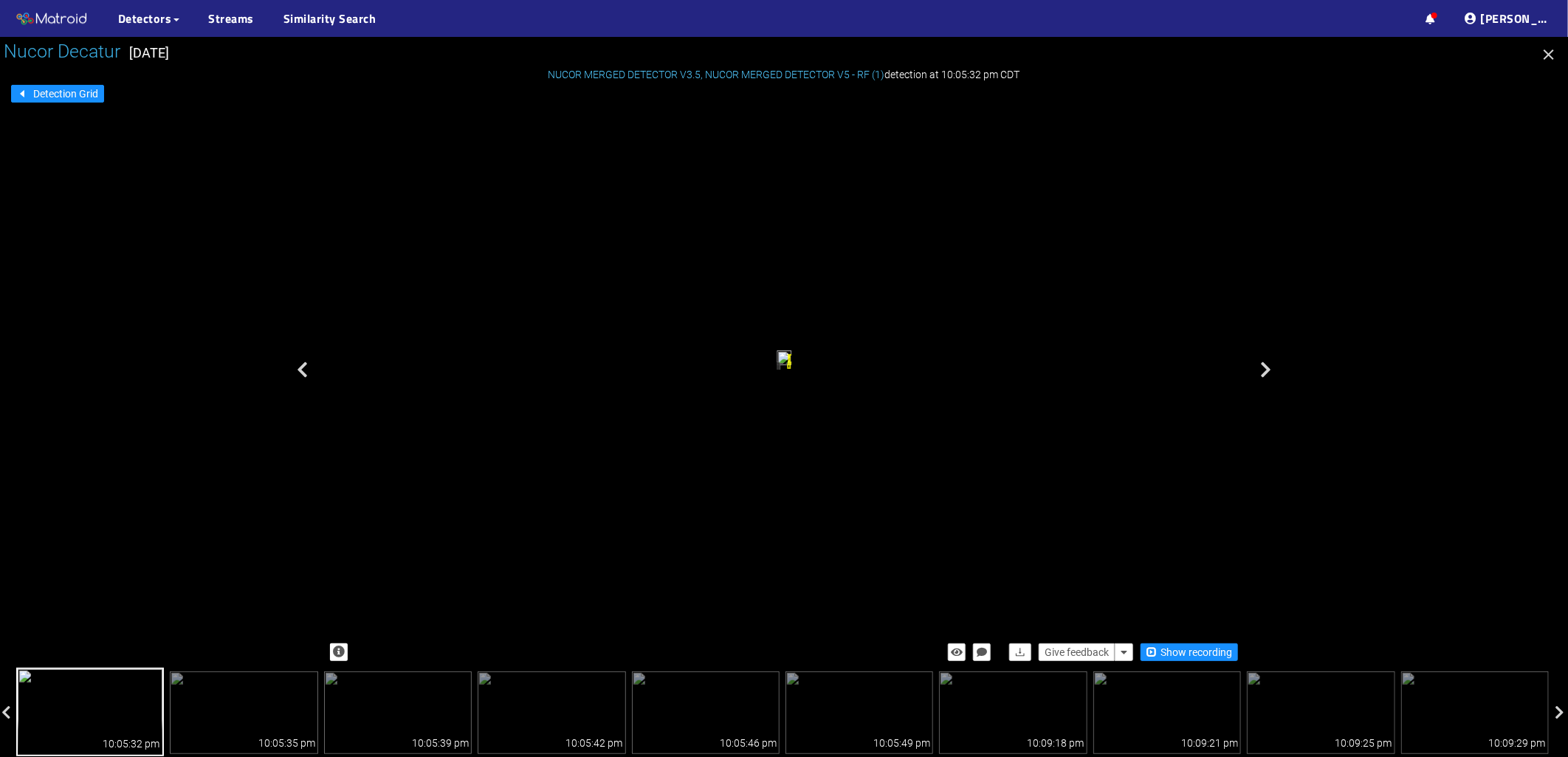
click at [780, 362] on button "Metadata" at bounding box center [733, 375] width 94 height 26
click at [78, 99] on span "Detection Grid" at bounding box center [65, 94] width 65 height 16
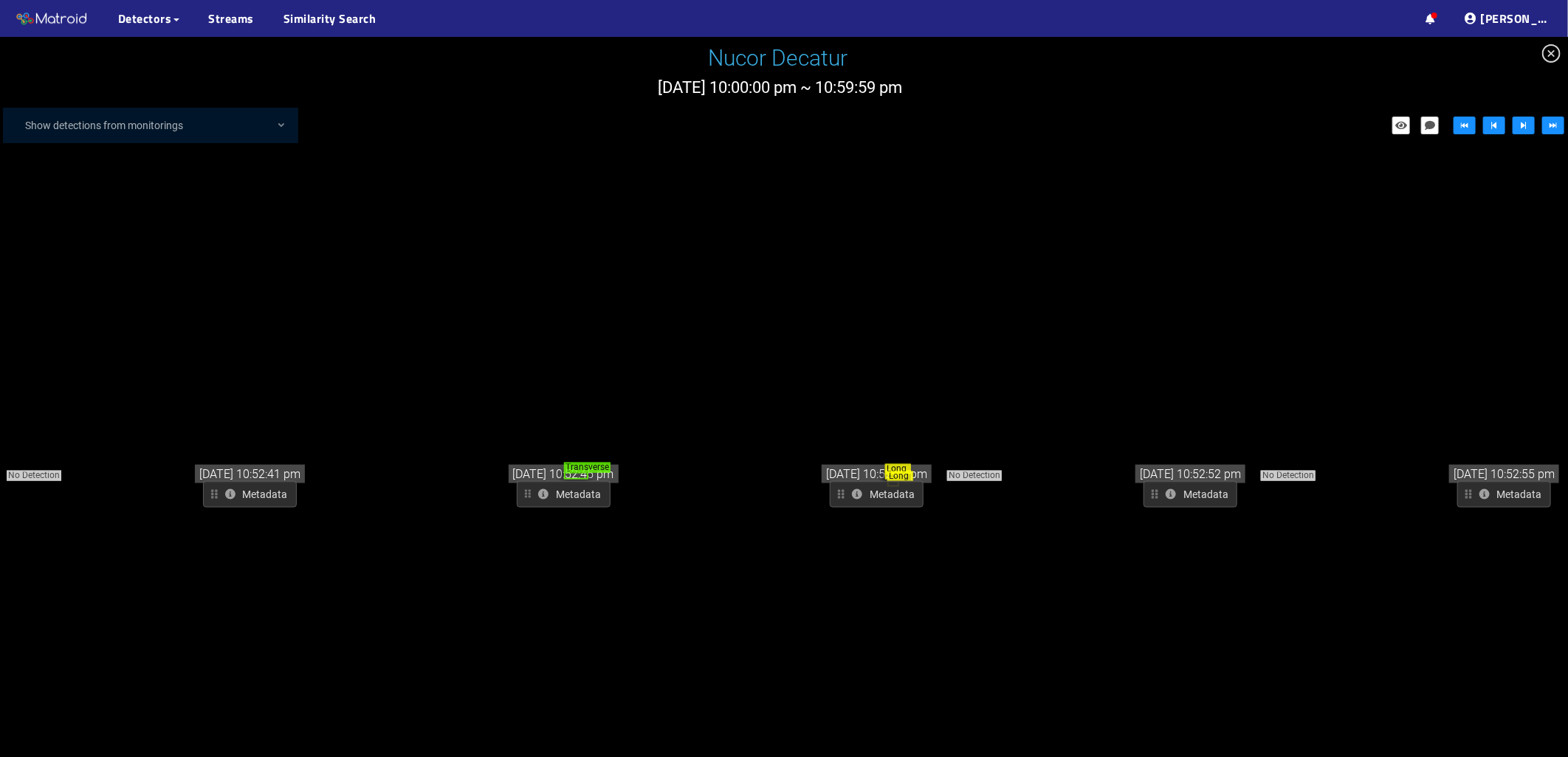
scroll to position [16665, 0]
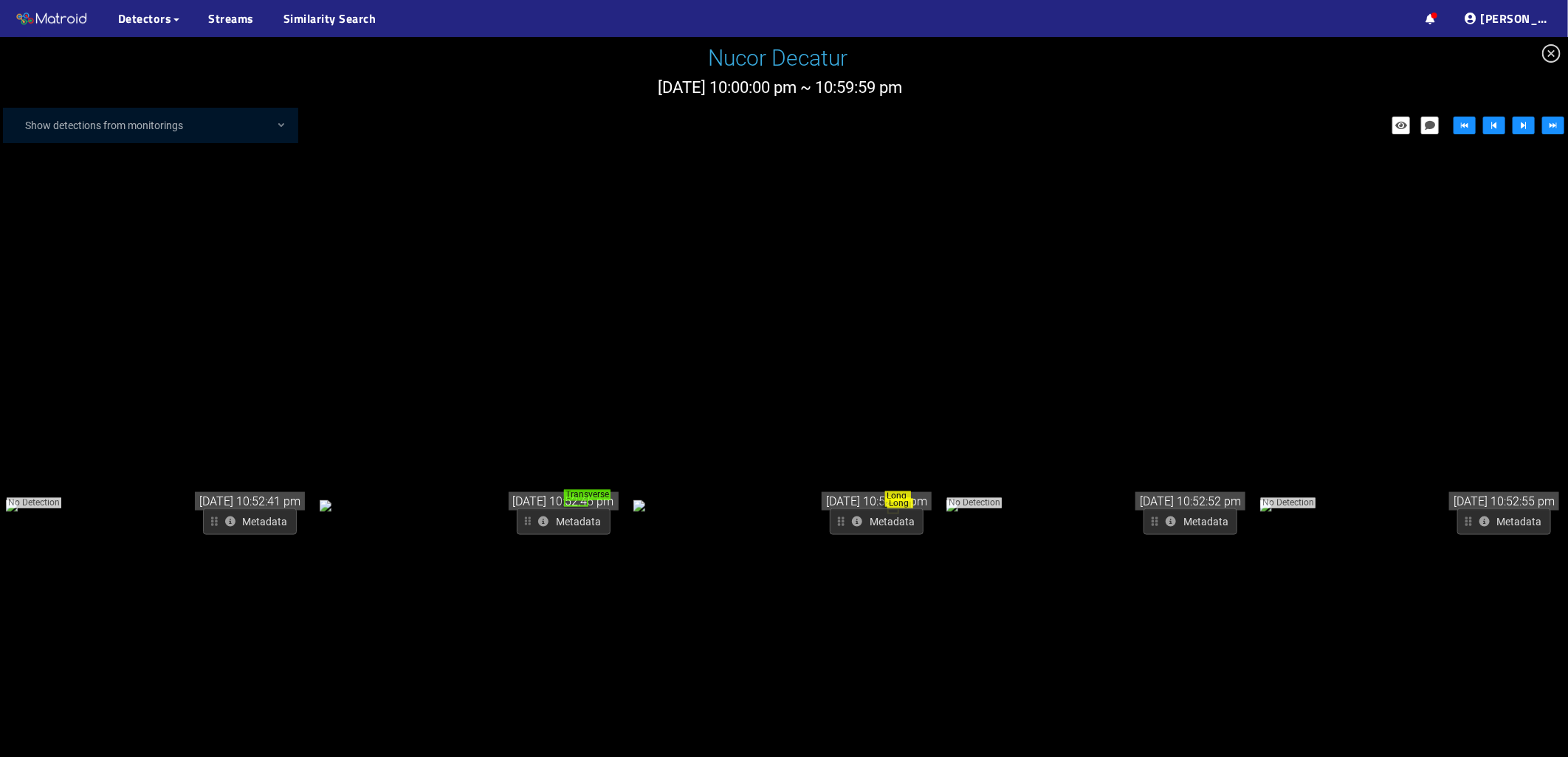
click at [1113, 496] on div "No Detection" at bounding box center [1097, 504] width 304 height 17
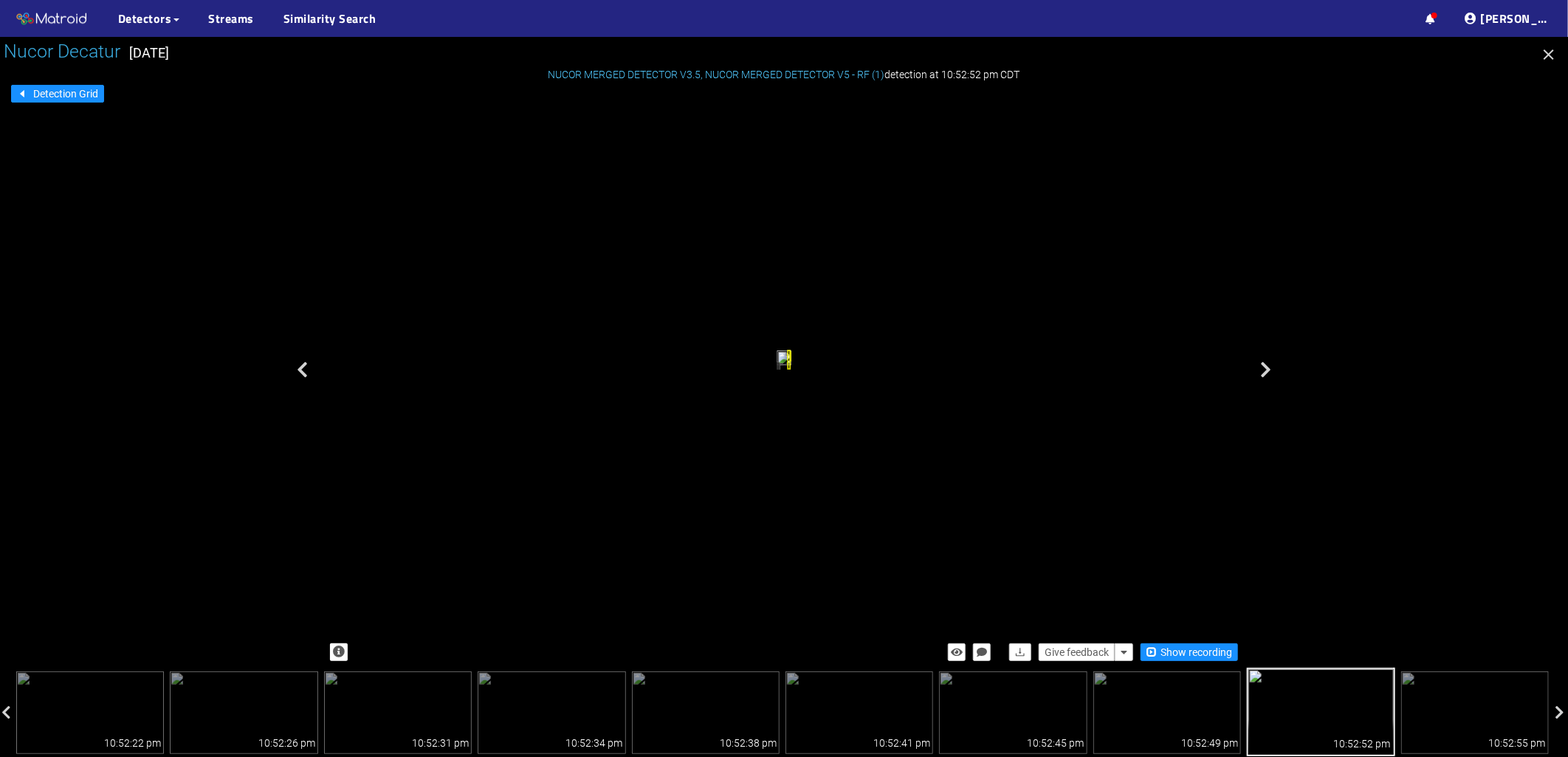
click at [88, 103] on div at bounding box center [784, 397] width 1568 height 721
click at [87, 99] on span "Detection Grid" at bounding box center [65, 94] width 65 height 16
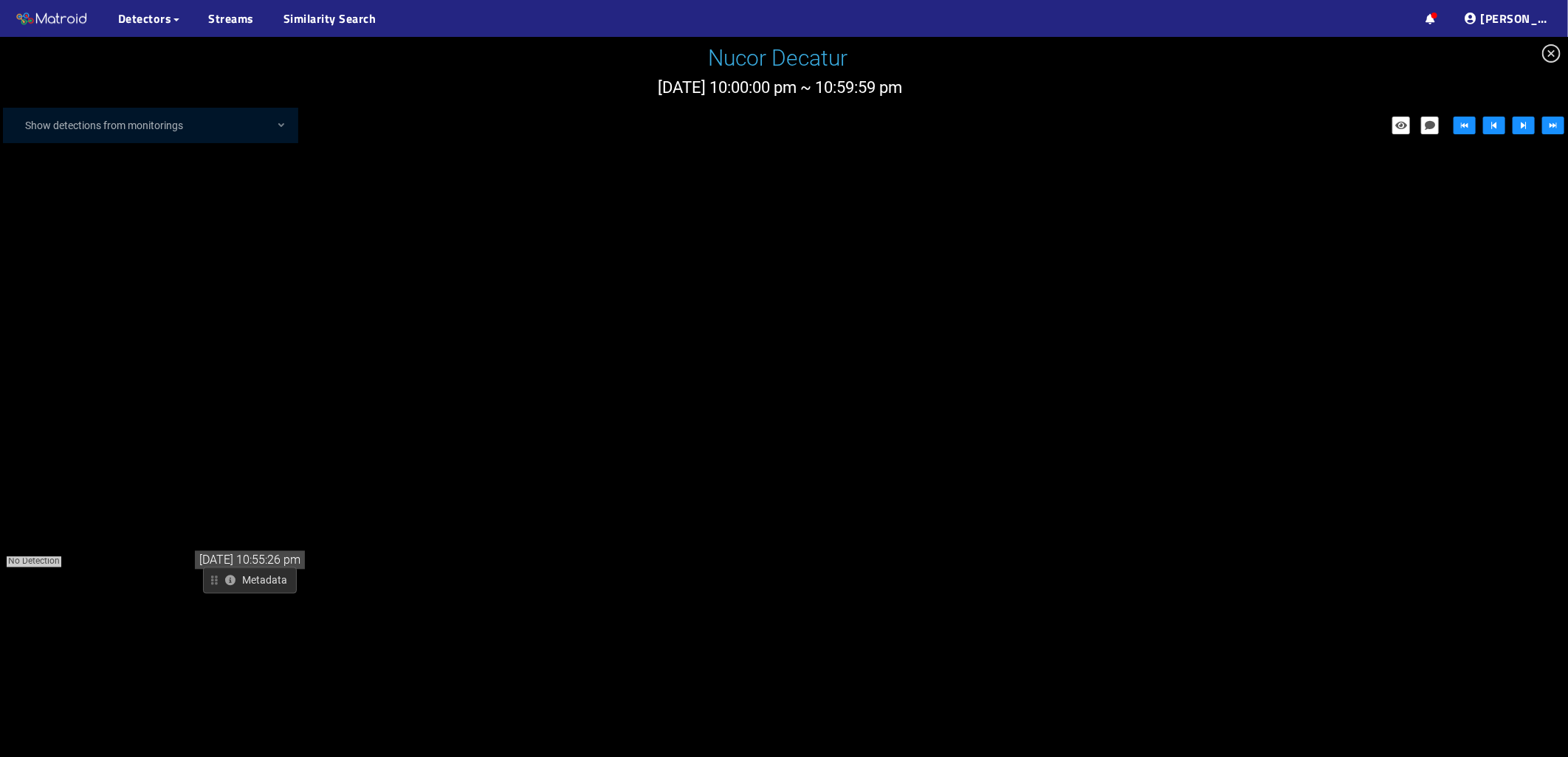
scroll to position [18064, 0]
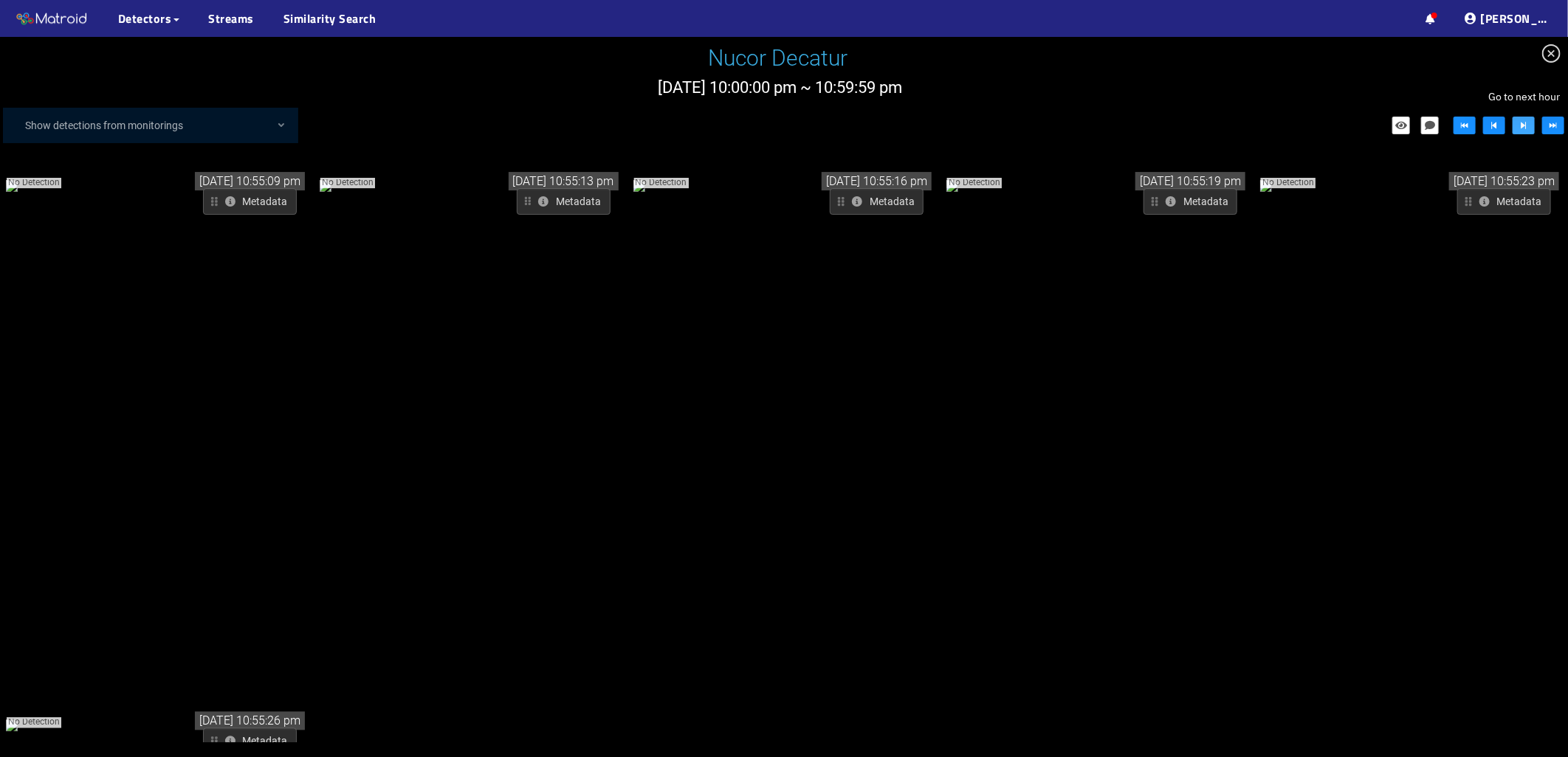
click at [1529, 126] on icon "step-forward" at bounding box center [1523, 125] width 10 height 10
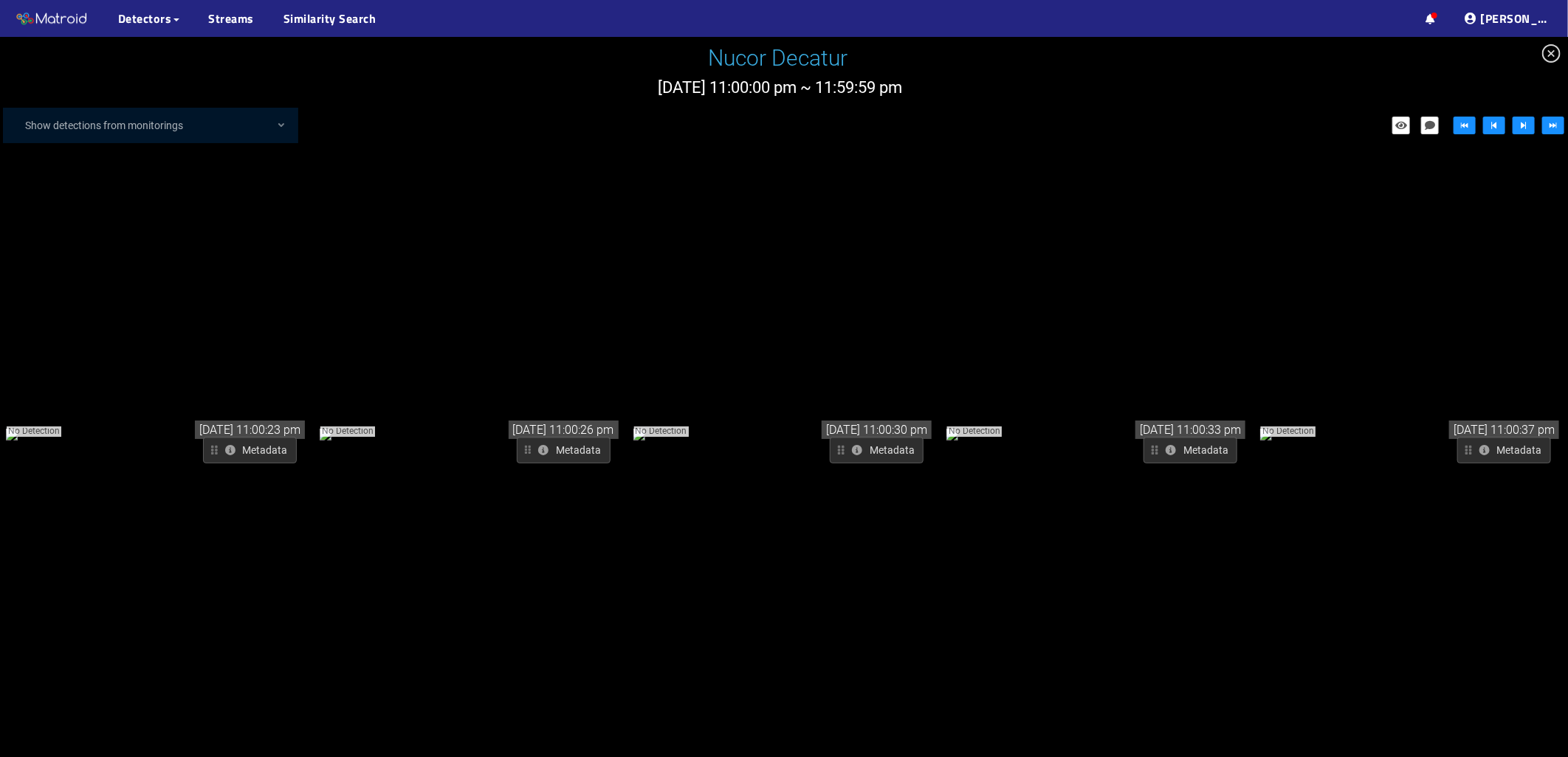
drag, startPoint x: 784, startPoint y: 524, endPoint x: 745, endPoint y: 145, distance: 381.0
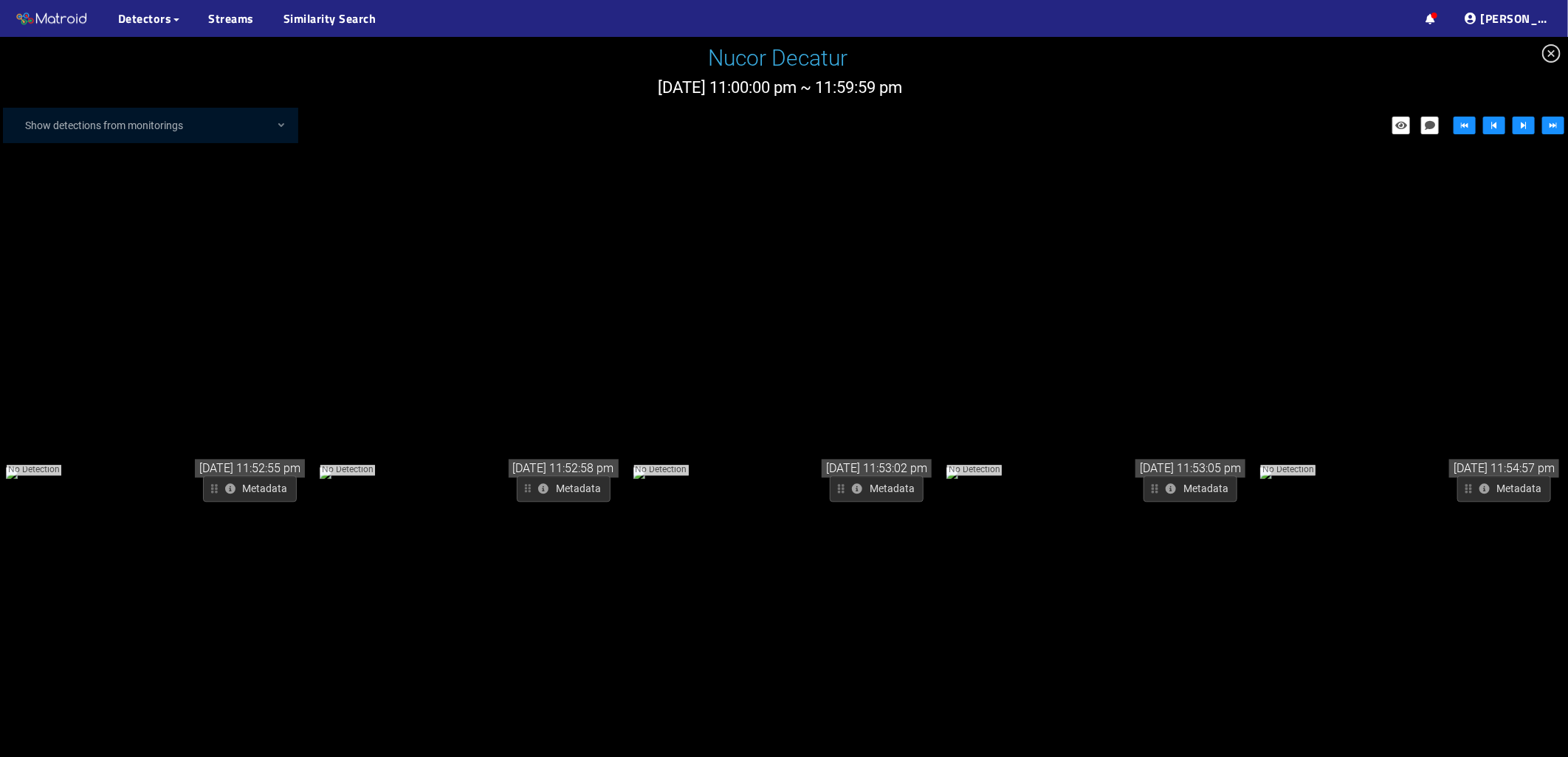
scroll to position [16156, 0]
click at [1447, 465] on div "No Detection" at bounding box center [1411, 473] width 304 height 17
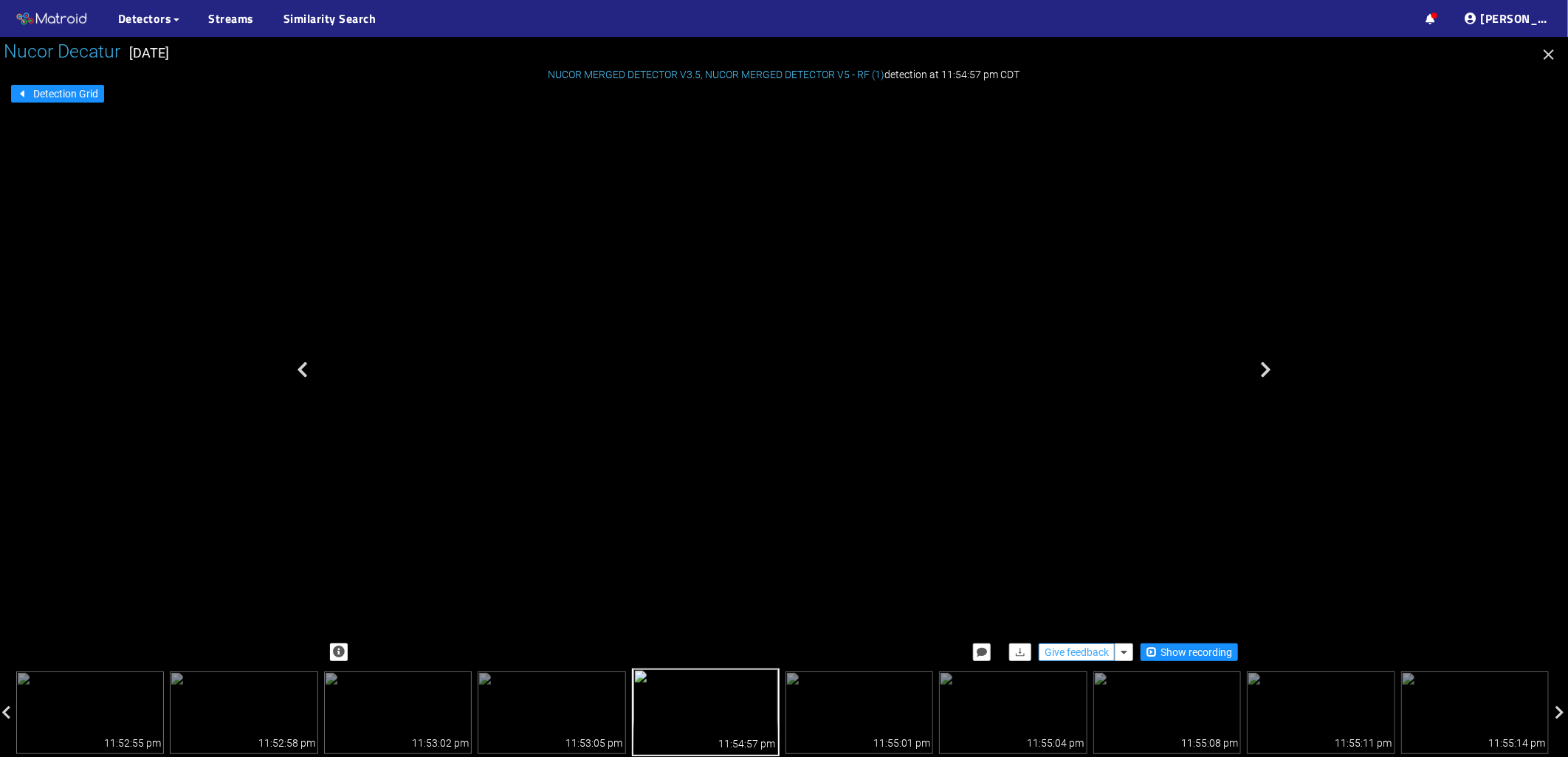
click at [1086, 656] on span "Give feedback" at bounding box center [1076, 653] width 64 height 16
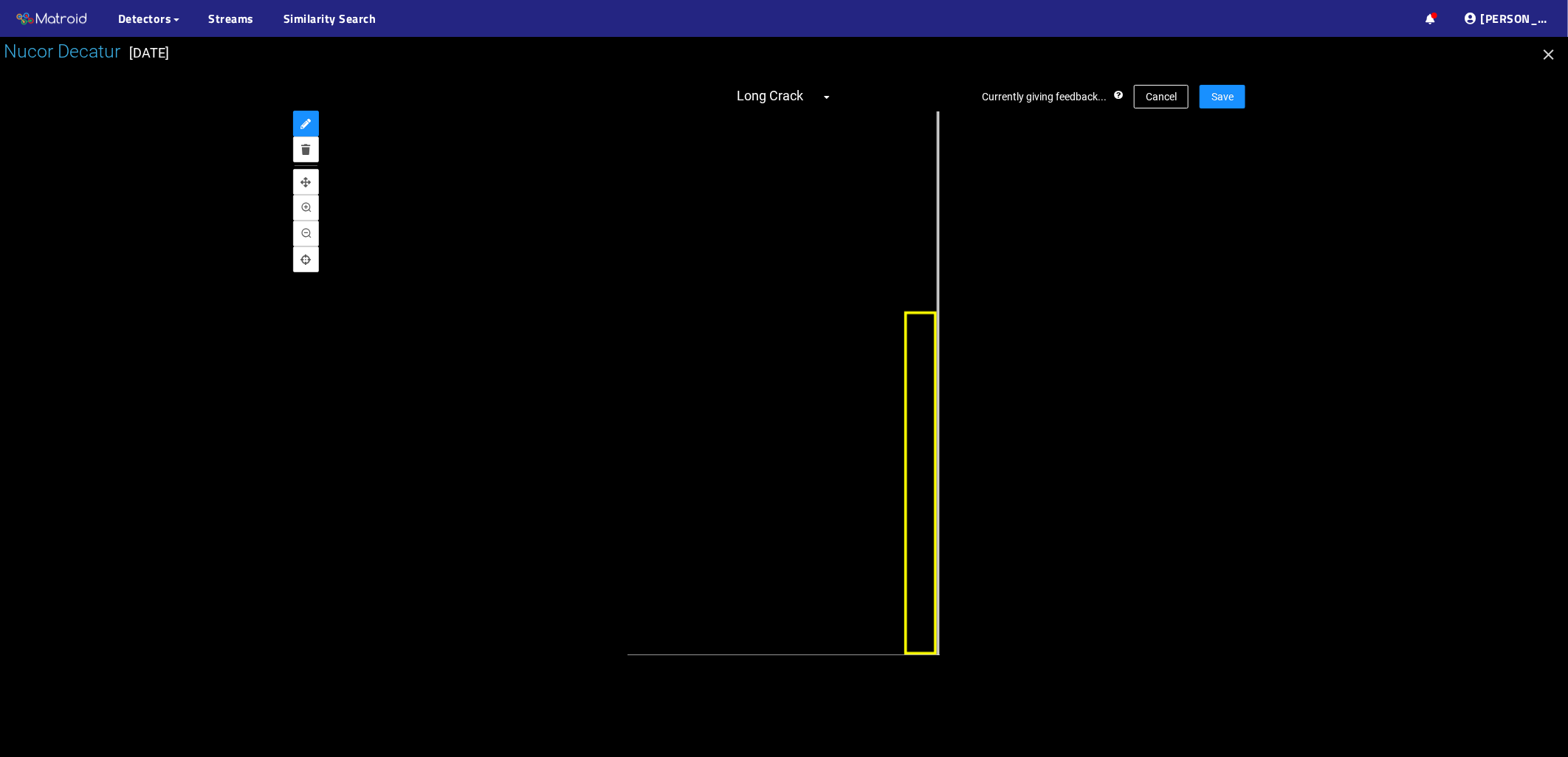
click at [939, 656] on div "Currently giving feedback... Cancel Save Long Crack" at bounding box center [784, 369] width 923 height 598
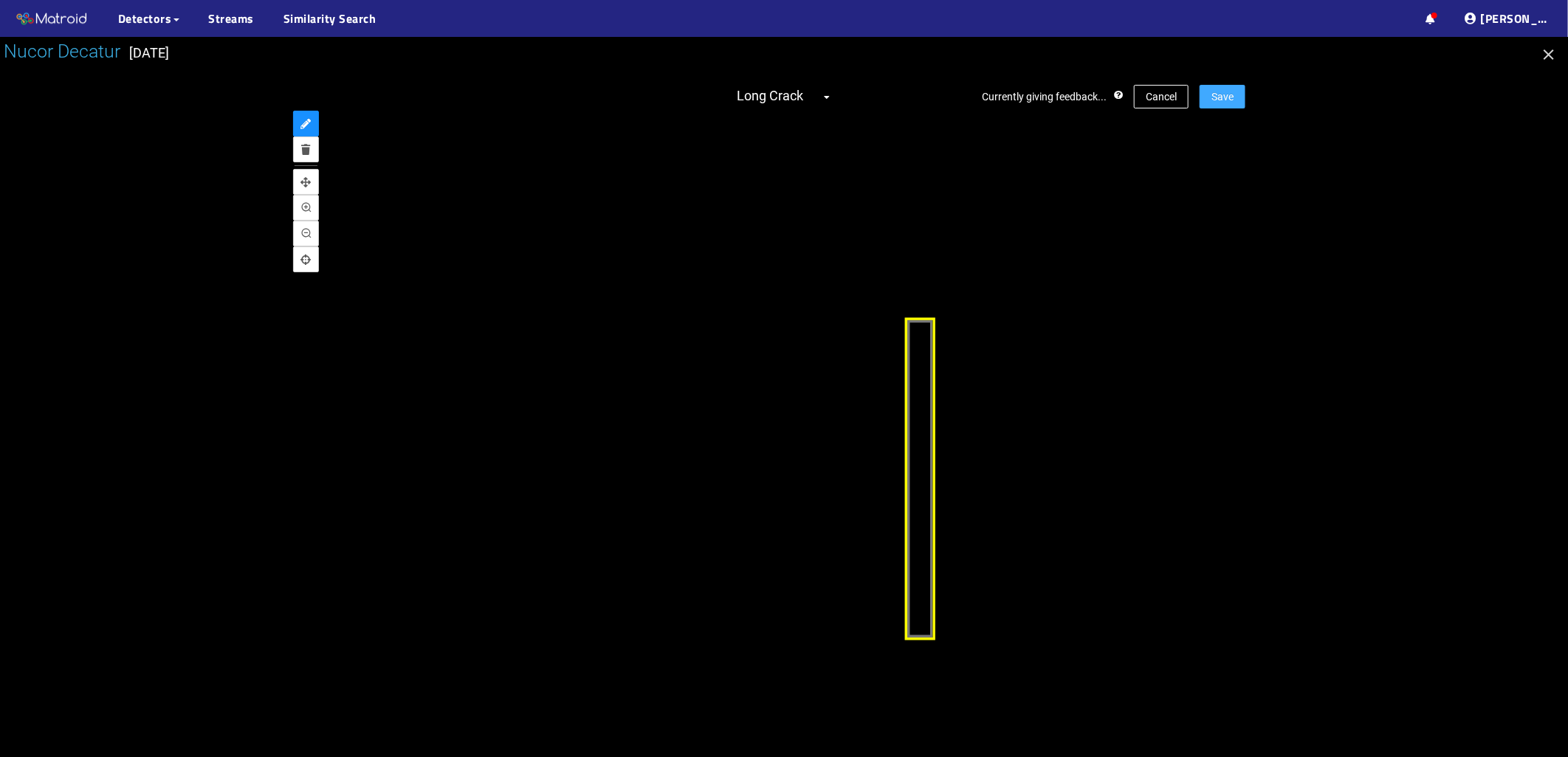
click at [1234, 101] on button "Save" at bounding box center [1222, 97] width 46 height 24
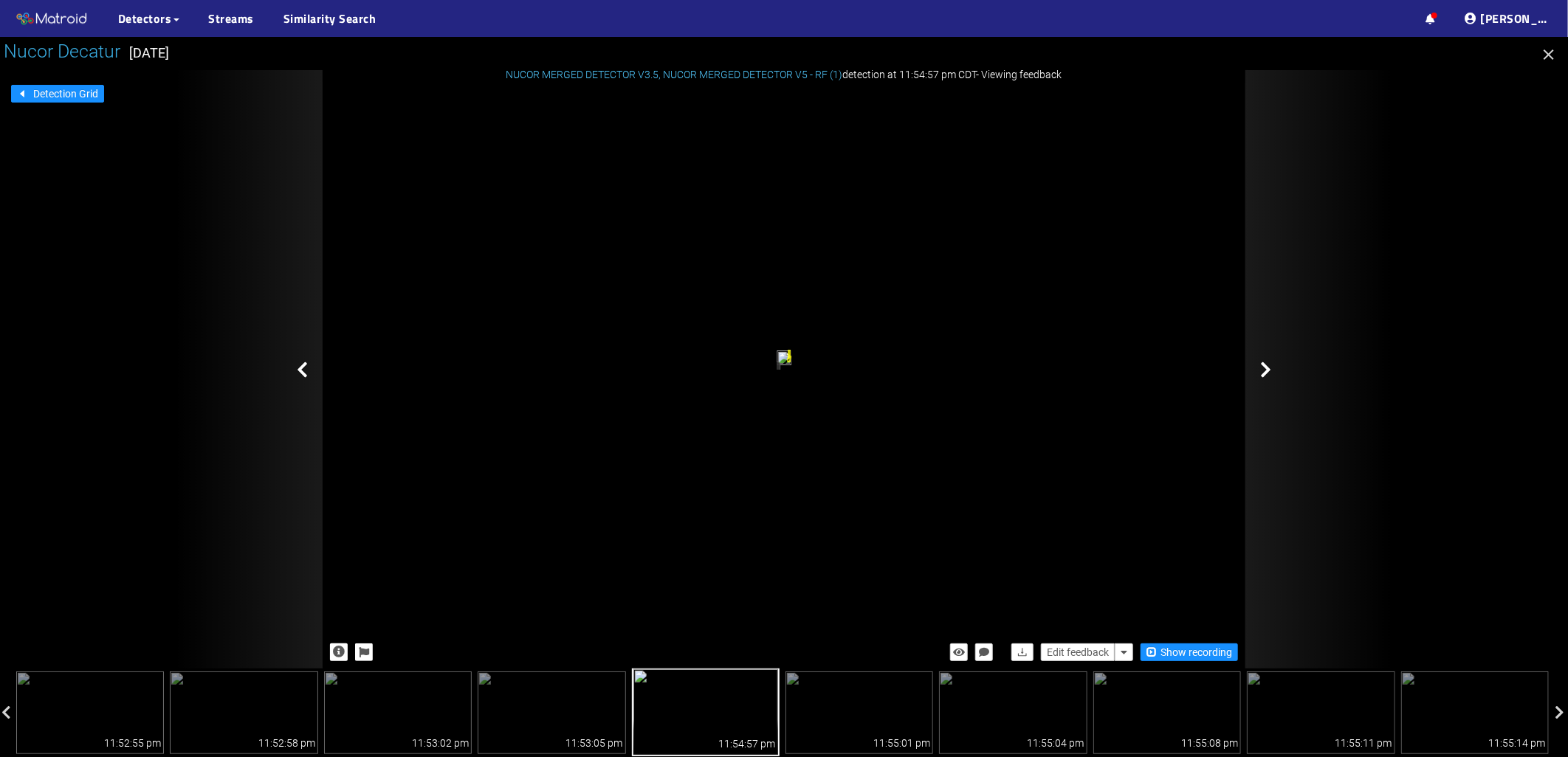
click at [1257, 372] on div at bounding box center [1319, 369] width 148 height 598
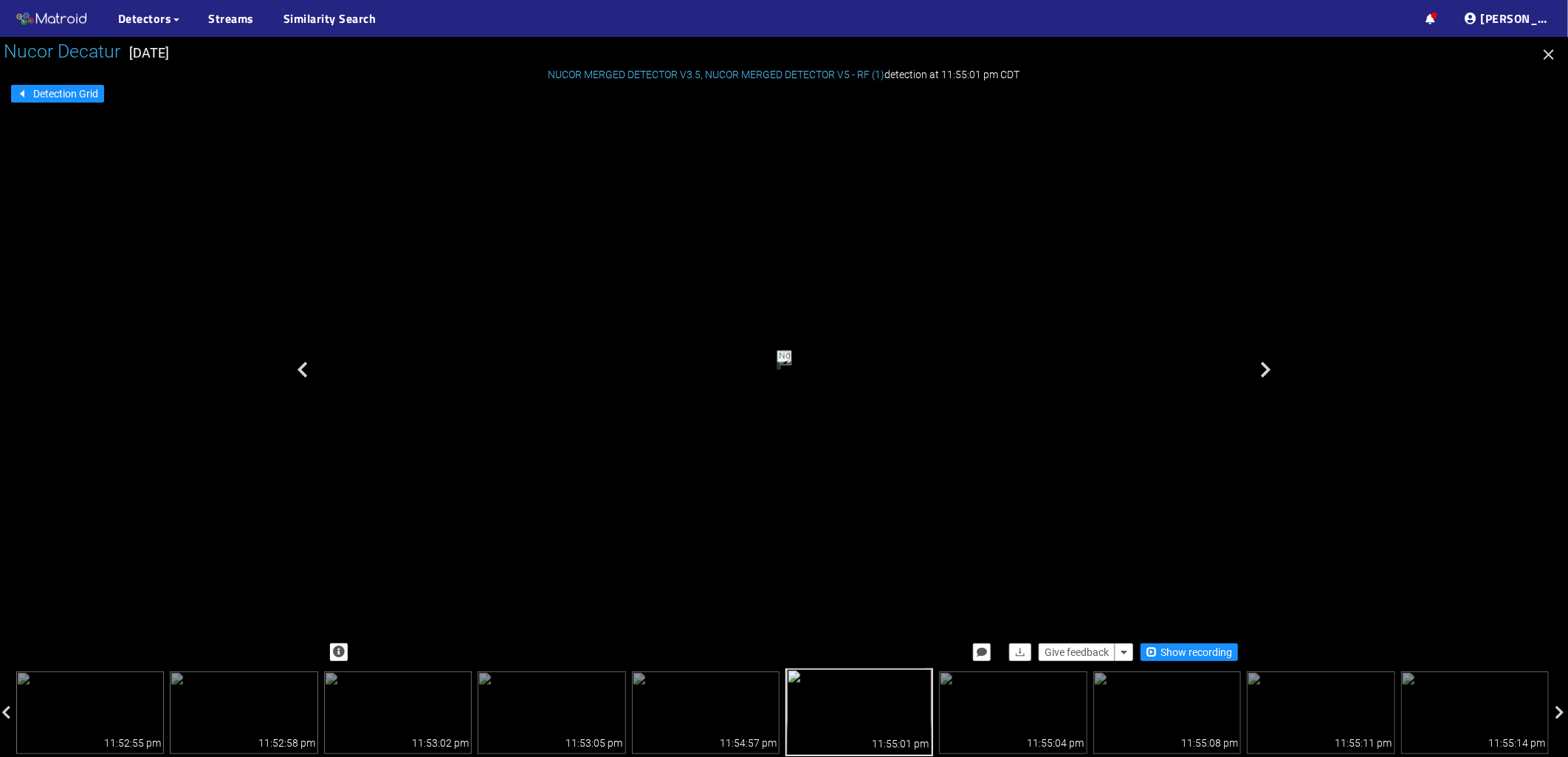
click at [1257, 372] on div at bounding box center [1319, 369] width 148 height 598
drag, startPoint x: 897, startPoint y: 536, endPoint x: 866, endPoint y: 256, distance: 281.7
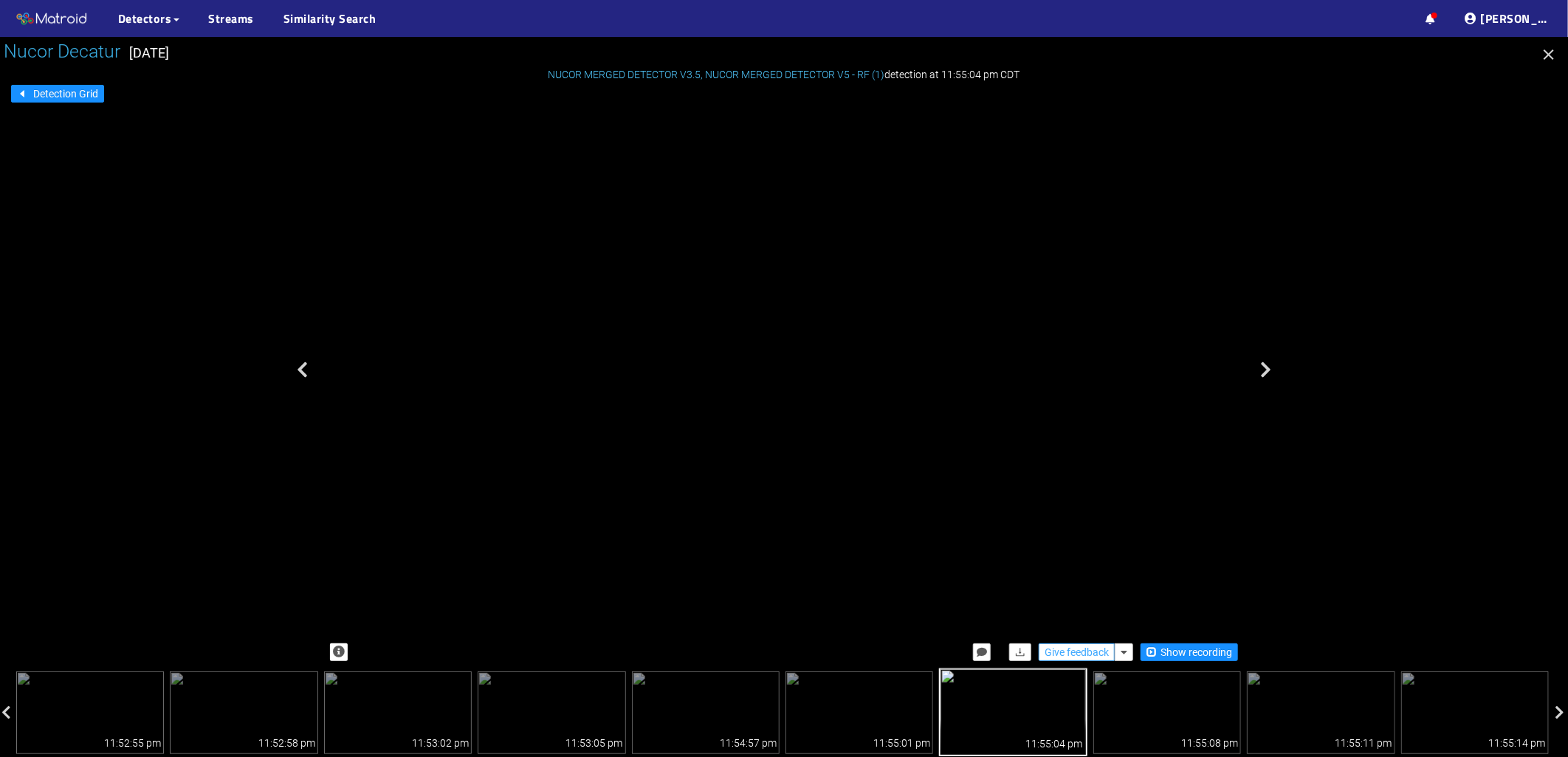
click at [1076, 648] on span "Give feedback" at bounding box center [1076, 653] width 64 height 16
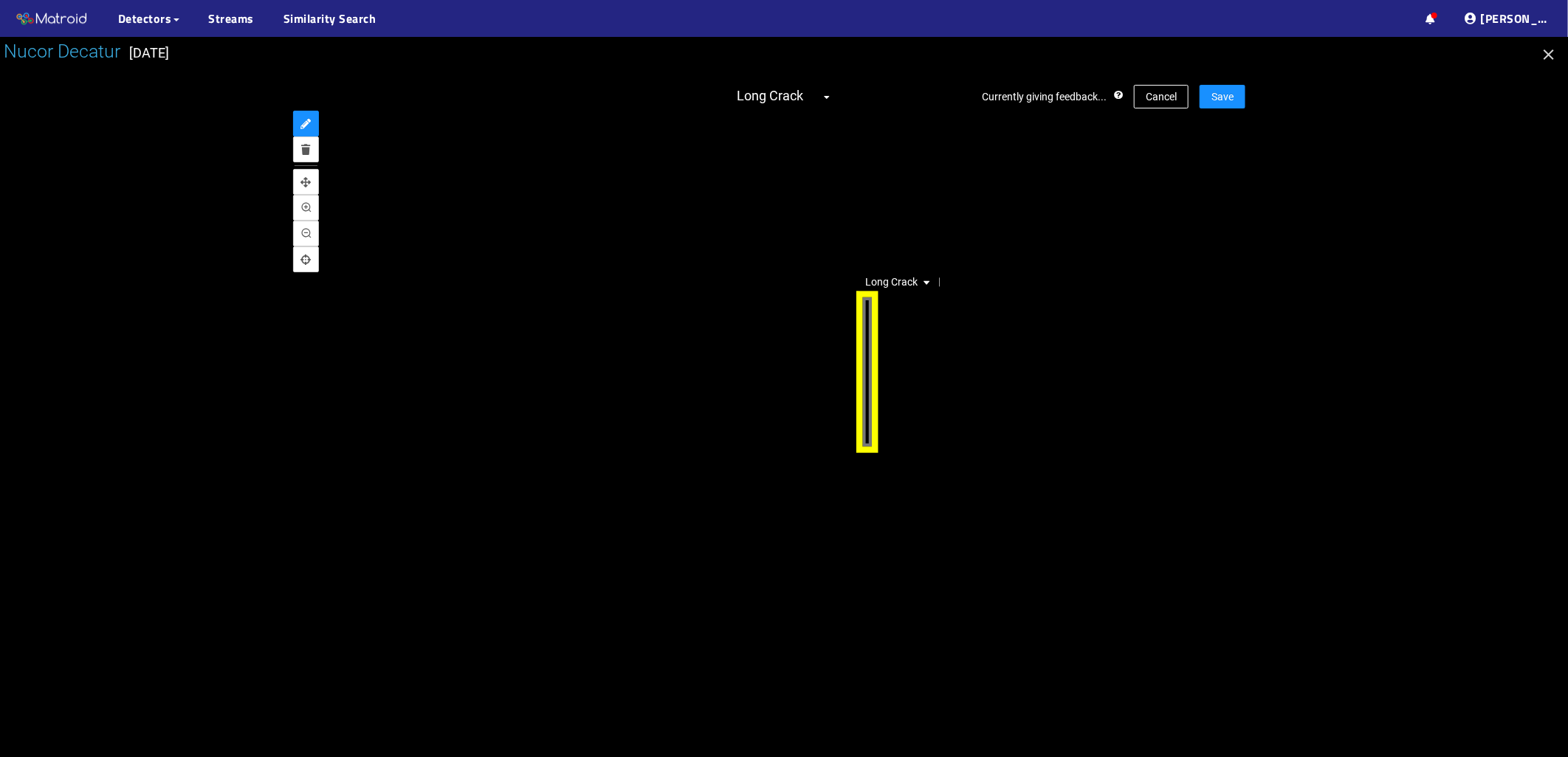
click at [857, 307] on div "Long Crack" at bounding box center [867, 371] width 25 height 164
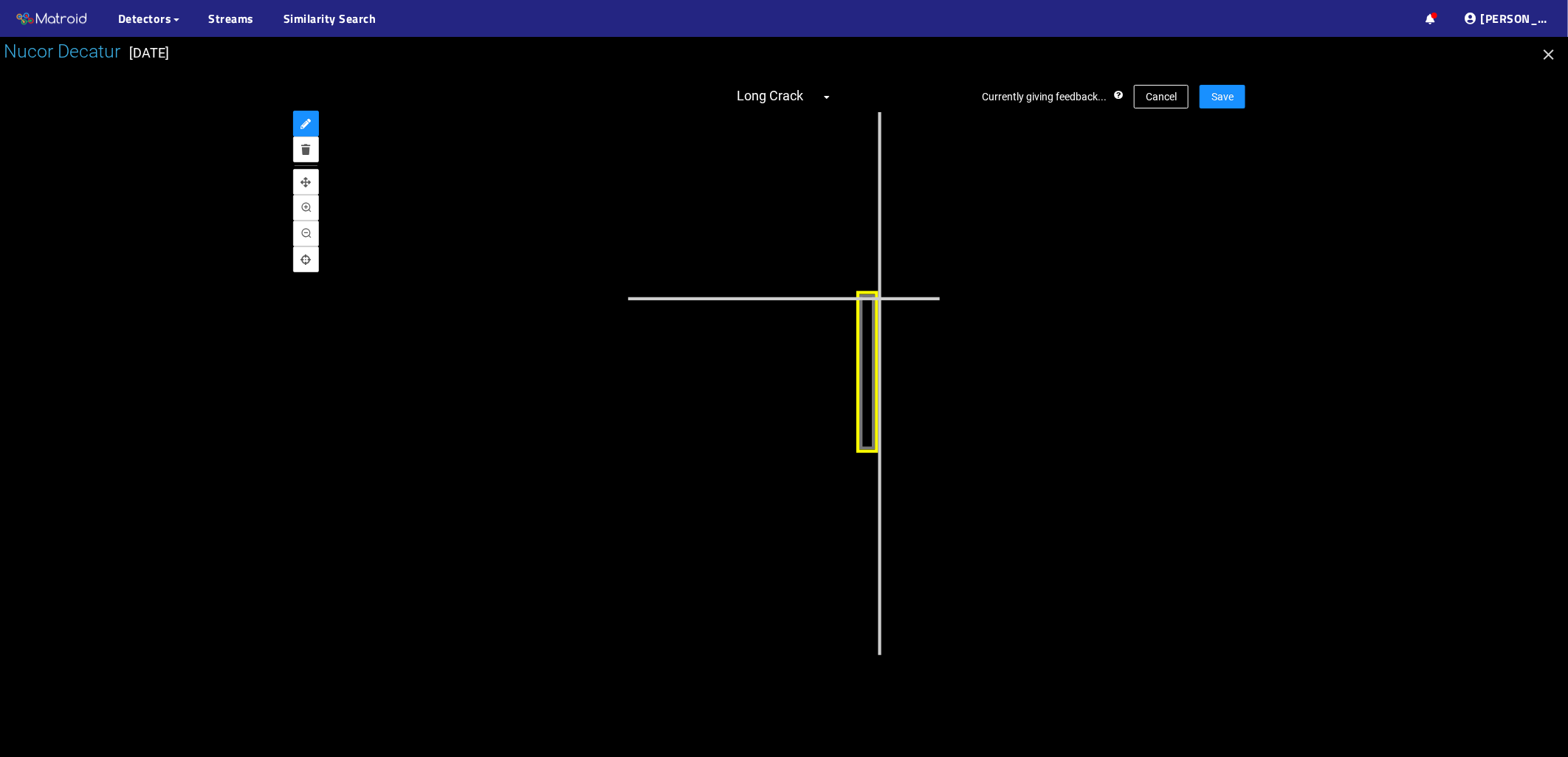
click at [878, 298] on div at bounding box center [867, 371] width 25 height 164
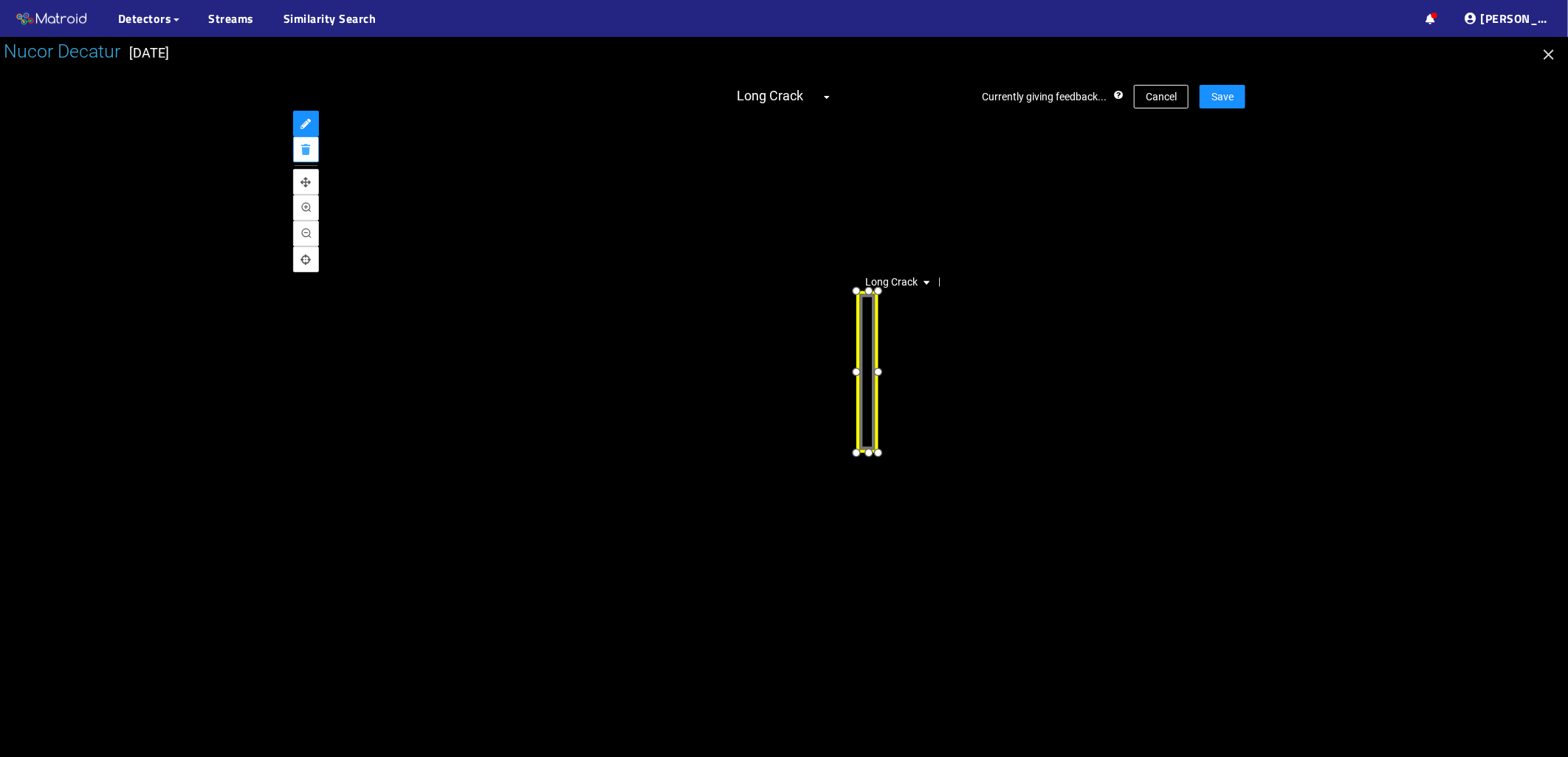
click at [306, 150] on icon "delete" at bounding box center [306, 150] width 9 height 10
drag, startPoint x: 993, startPoint y: 473, endPoint x: 970, endPoint y: 357, distance: 118.3
click at [970, 357] on div at bounding box center [784, 384] width 923 height 544
click at [869, 308] on div "Long Crack" at bounding box center [867, 371] width 25 height 164
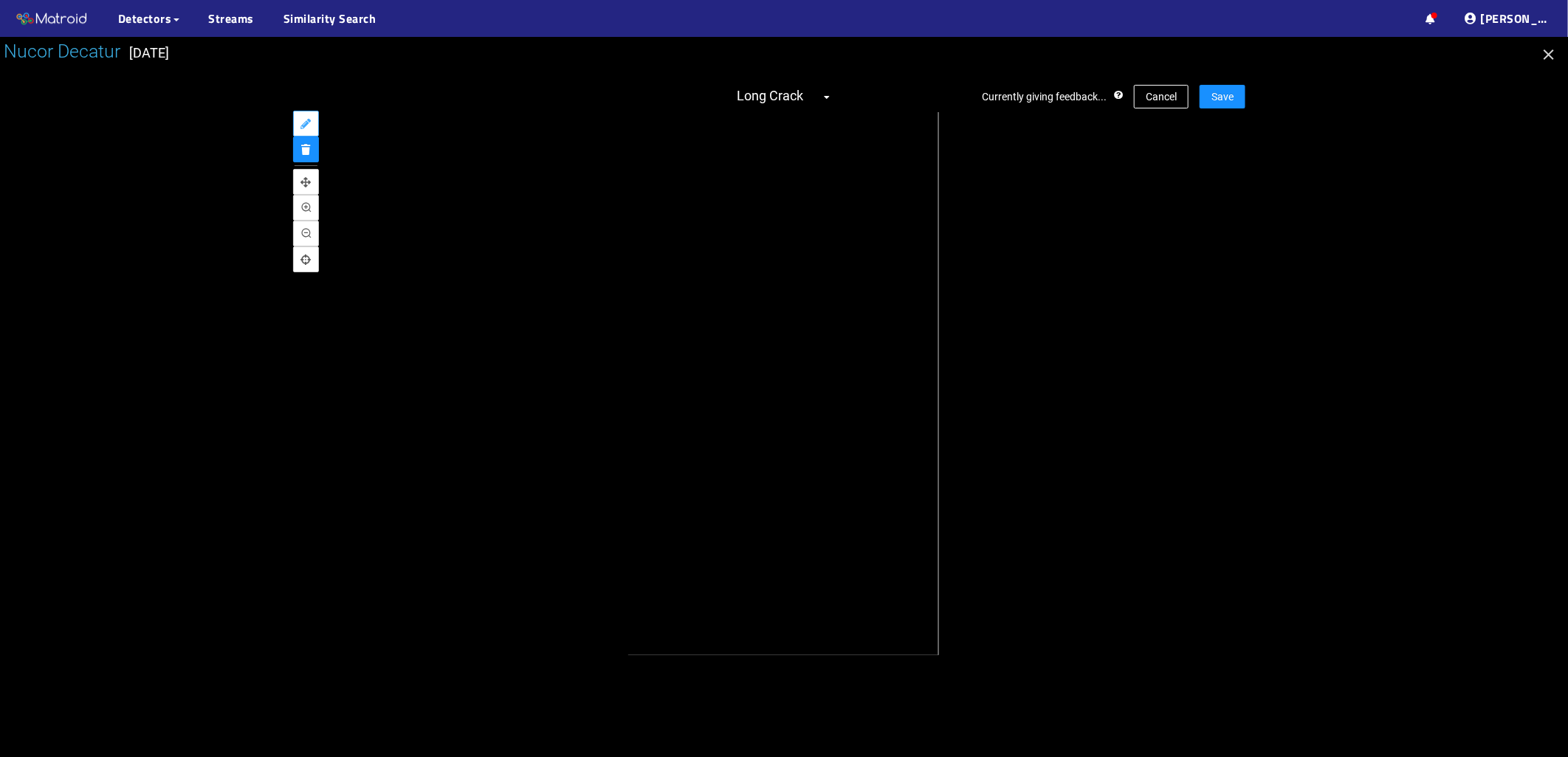
click at [304, 117] on button "annotate" at bounding box center [306, 123] width 26 height 26
click at [890, 668] on div "Currently giving feedback... Cancel Save Long Crack" at bounding box center [784, 369] width 923 height 598
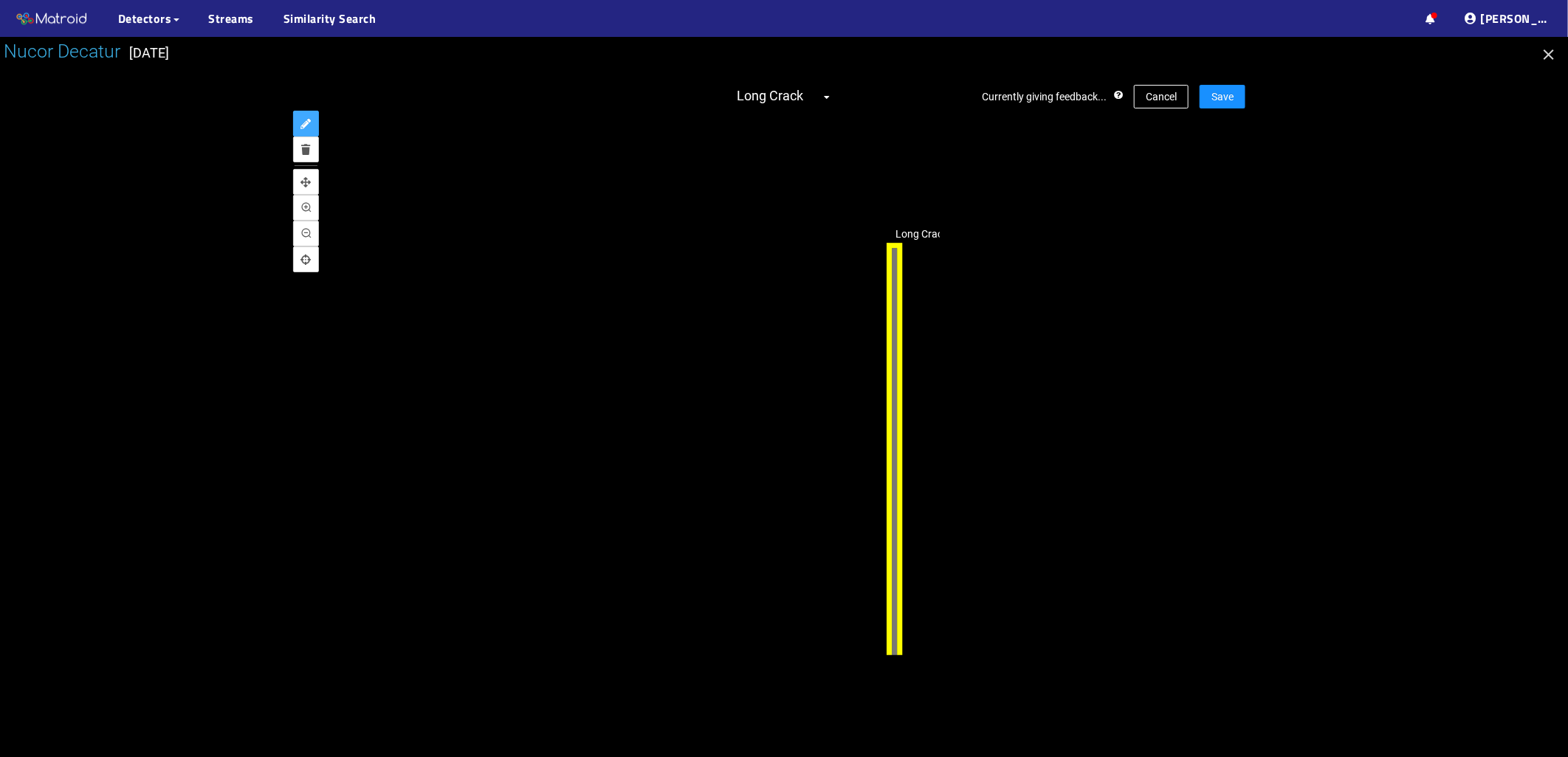
click at [896, 306] on div "Long Crack" at bounding box center [894, 471] width 17 height 455
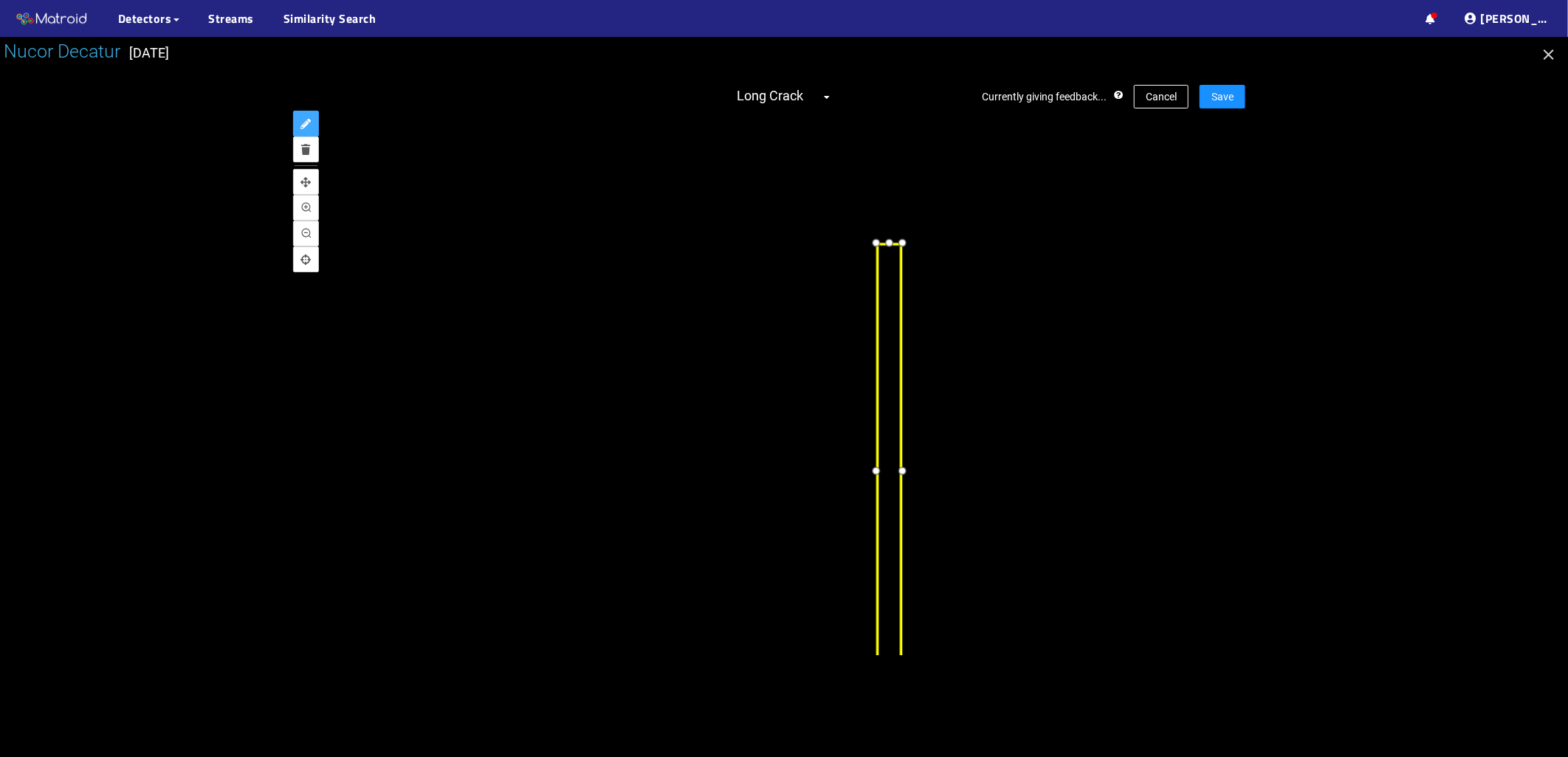
click at [879, 482] on div at bounding box center [876, 472] width 20 height 20
click at [906, 482] on div at bounding box center [907, 472] width 20 height 20
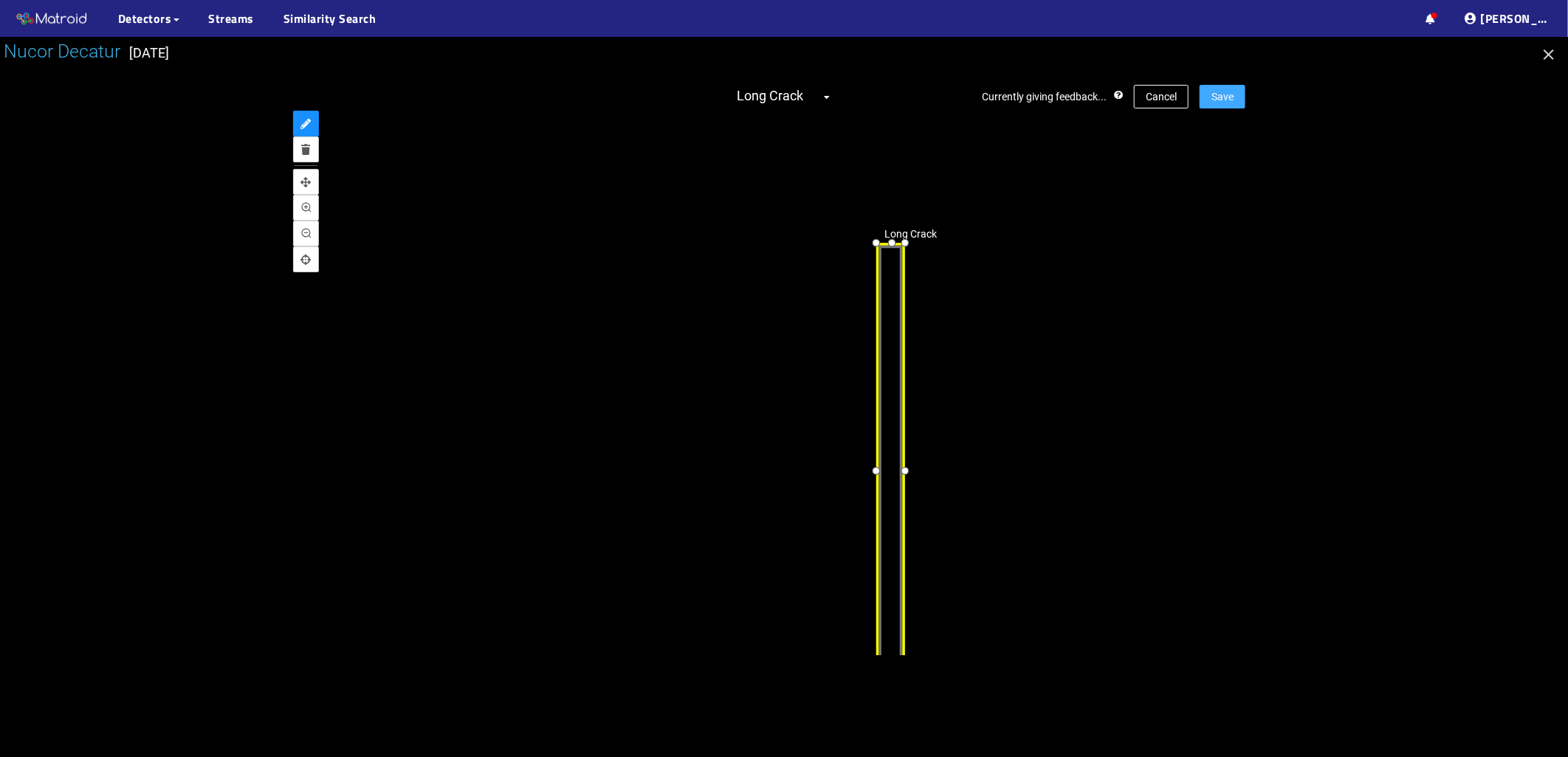
click at [1231, 95] on span "Save" at bounding box center [1222, 97] width 22 height 16
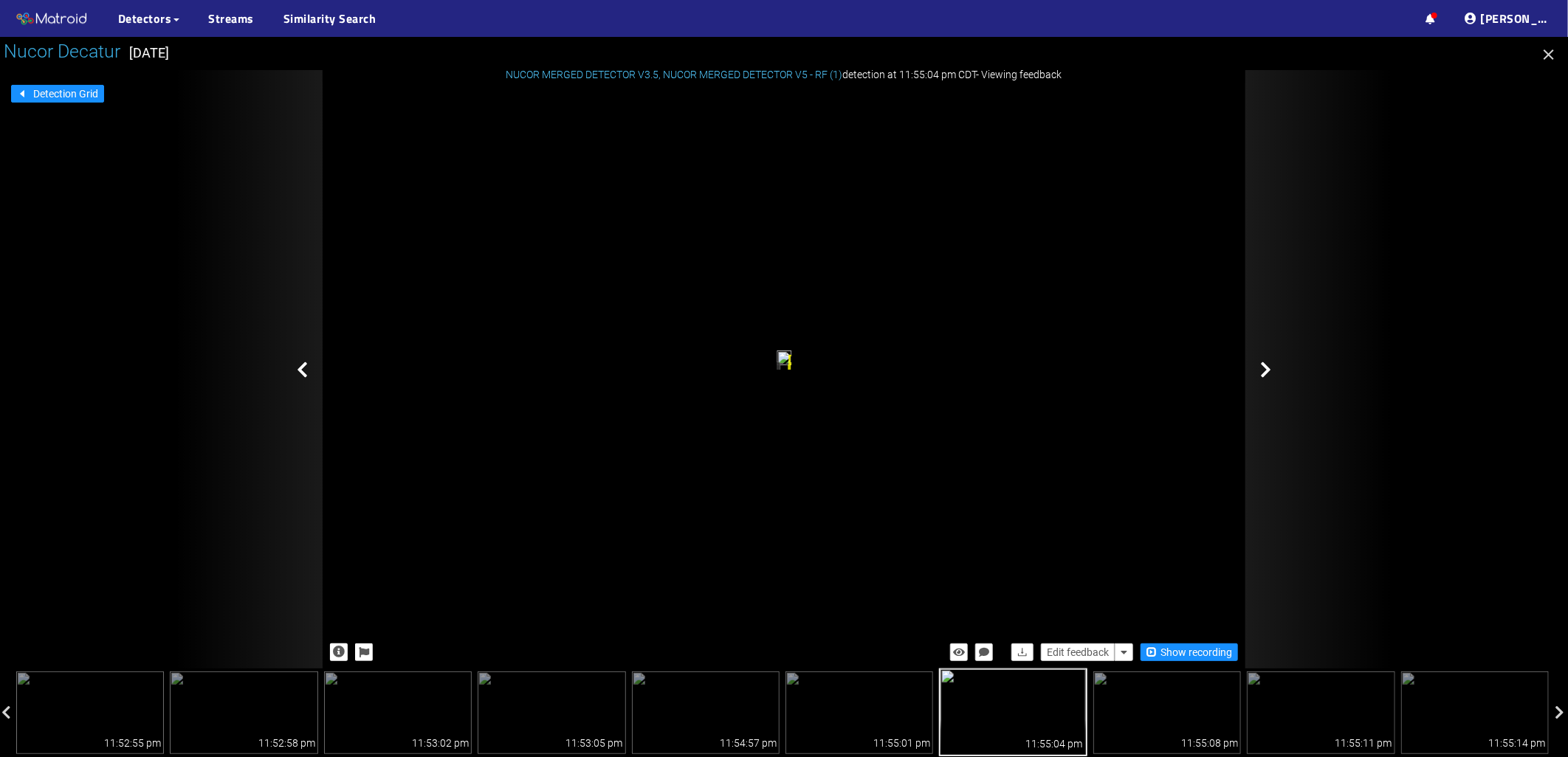
click at [1261, 365] on icon at bounding box center [1265, 369] width 11 height 17
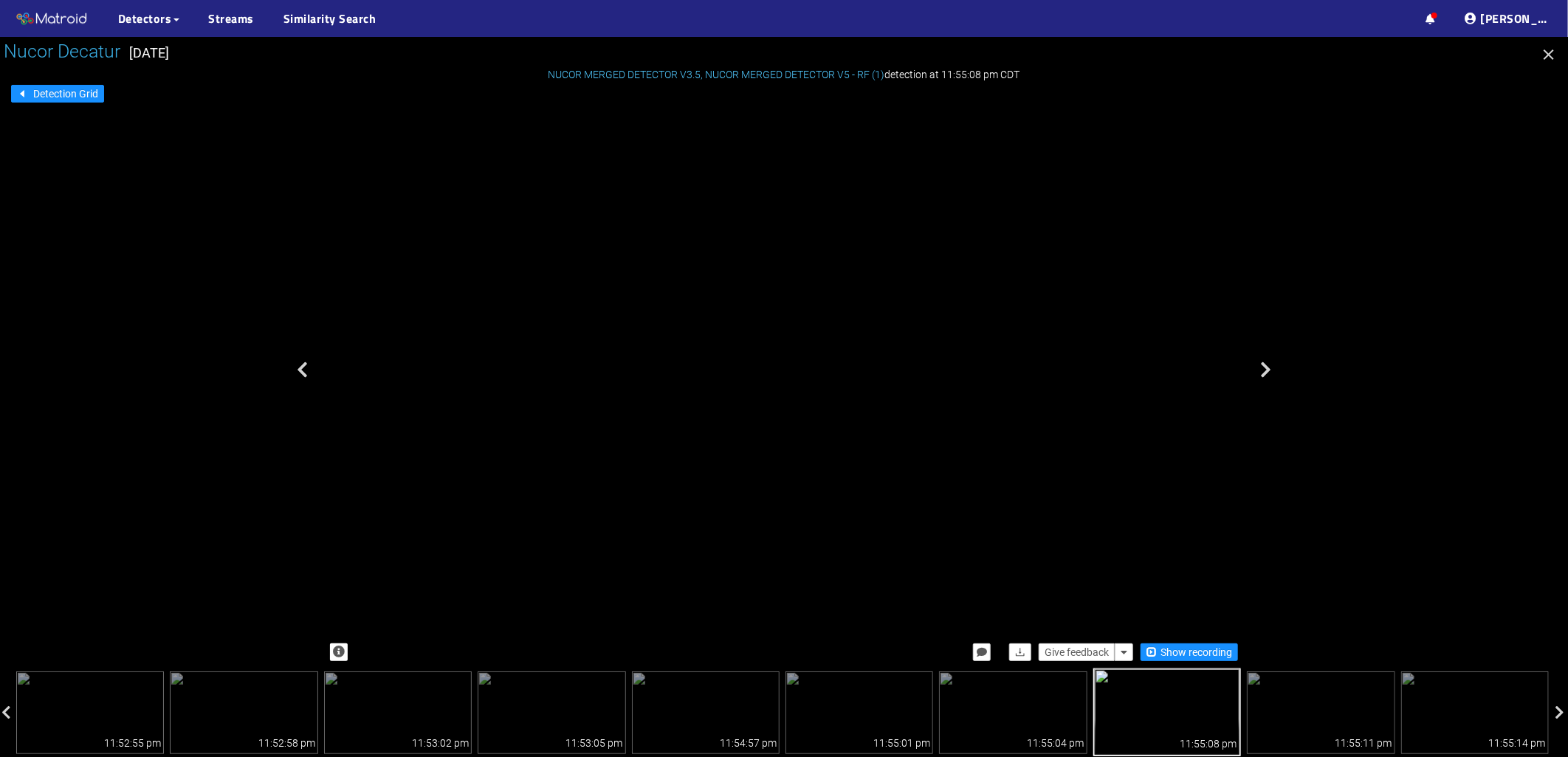
drag, startPoint x: 858, startPoint y: 337, endPoint x: 659, endPoint y: 370, distance: 201.7
click at [63, 107] on div "No Detection" at bounding box center [36, 74] width 52 height 67
drag, startPoint x: 756, startPoint y: 349, endPoint x: 642, endPoint y: 344, distance: 114.1
click at [200, 202] on div "No Detection" at bounding box center [172, 169] width 52 height 67
drag, startPoint x: 753, startPoint y: 370, endPoint x: 762, endPoint y: 586, distance: 216.2
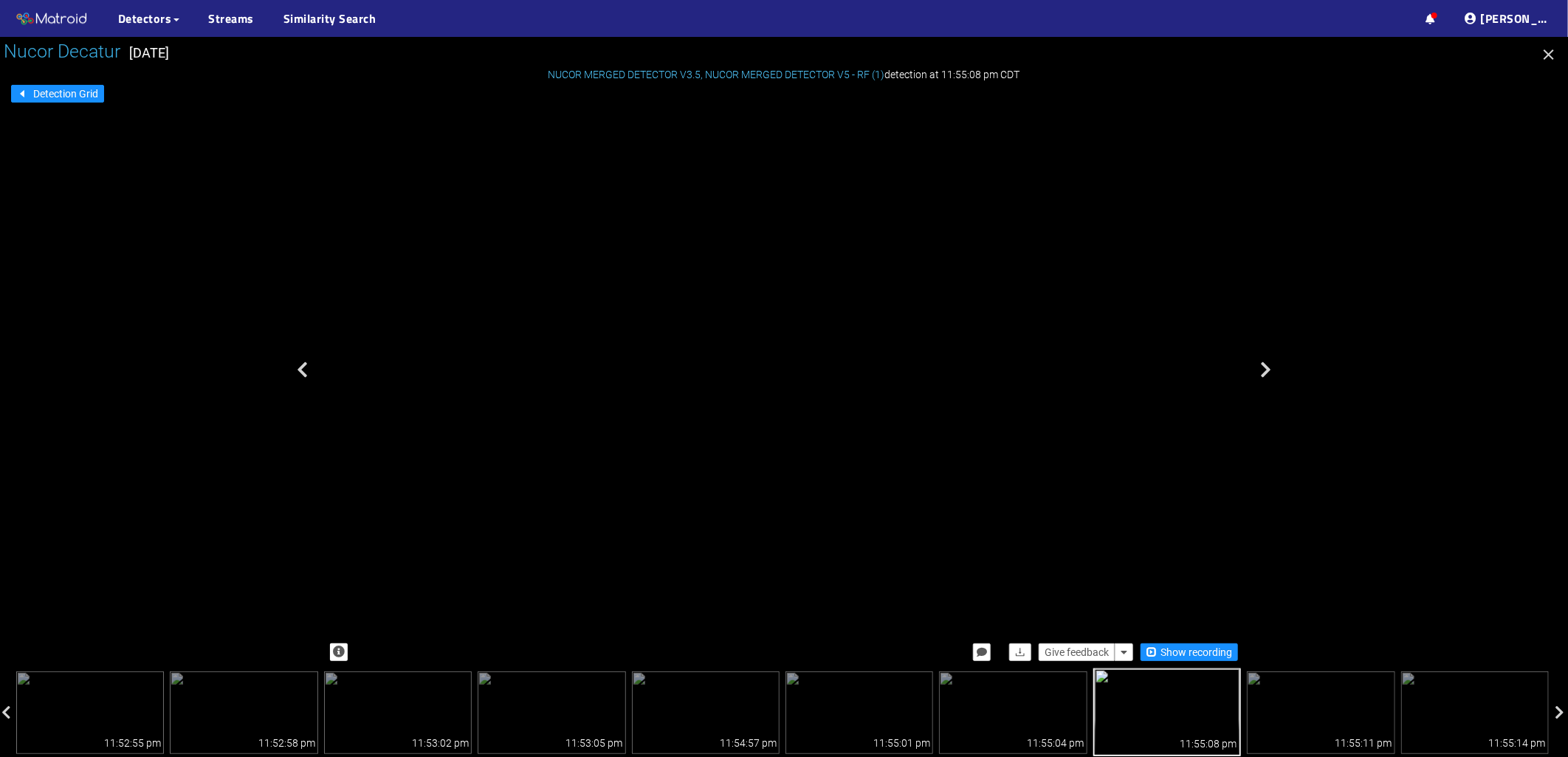
click at [215, 484] on div "No Detection" at bounding box center [191, 453] width 48 height 62
drag, startPoint x: 749, startPoint y: 459, endPoint x: 743, endPoint y: 327, distance: 132.1
click at [211, 329] on div "No Detection" at bounding box center [186, 337] width 48 height 62
drag, startPoint x: 781, startPoint y: 488, endPoint x: 723, endPoint y: 229, distance: 265.4
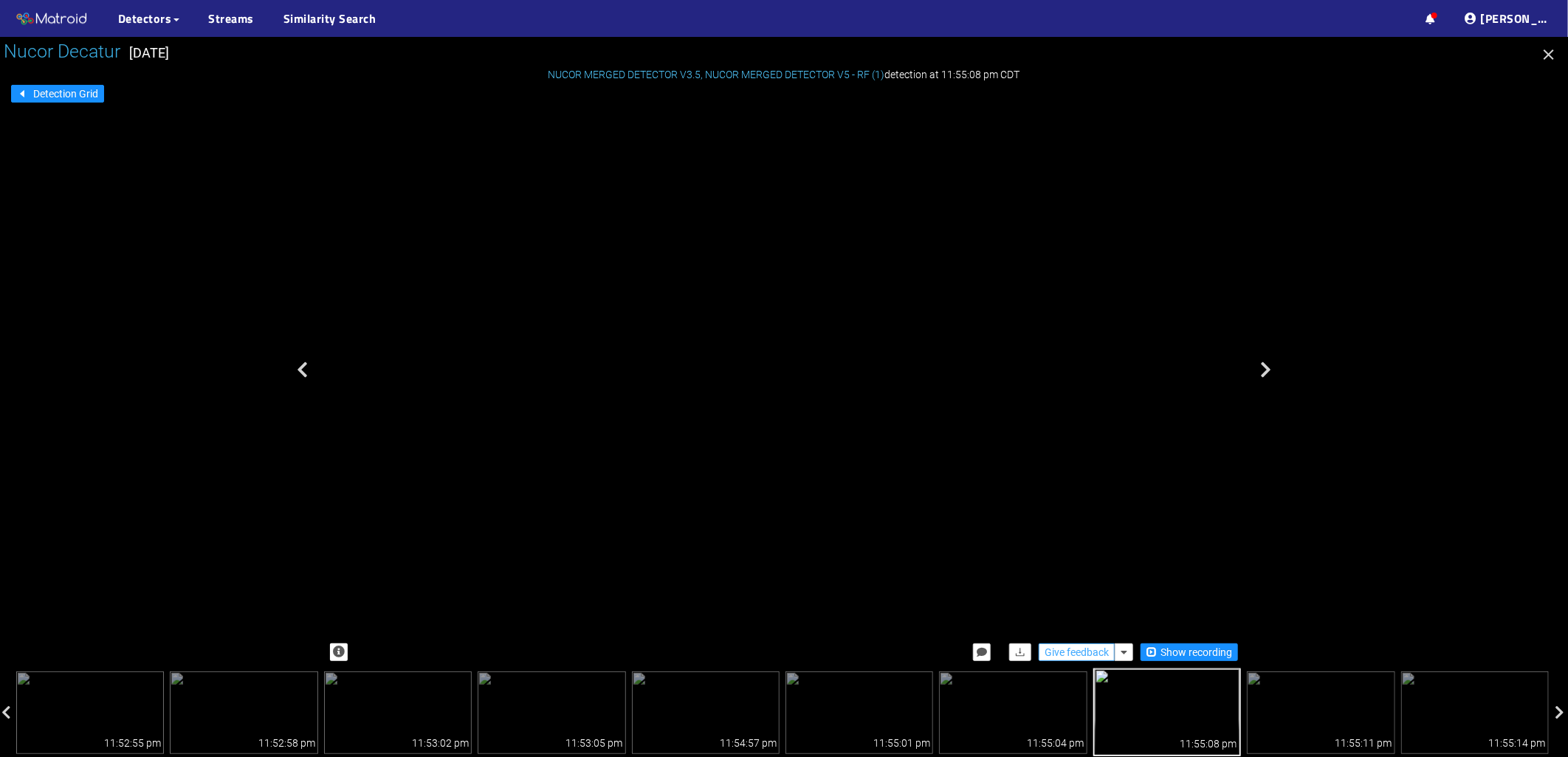
click at [1073, 654] on span "Give feedback" at bounding box center [1076, 653] width 64 height 16
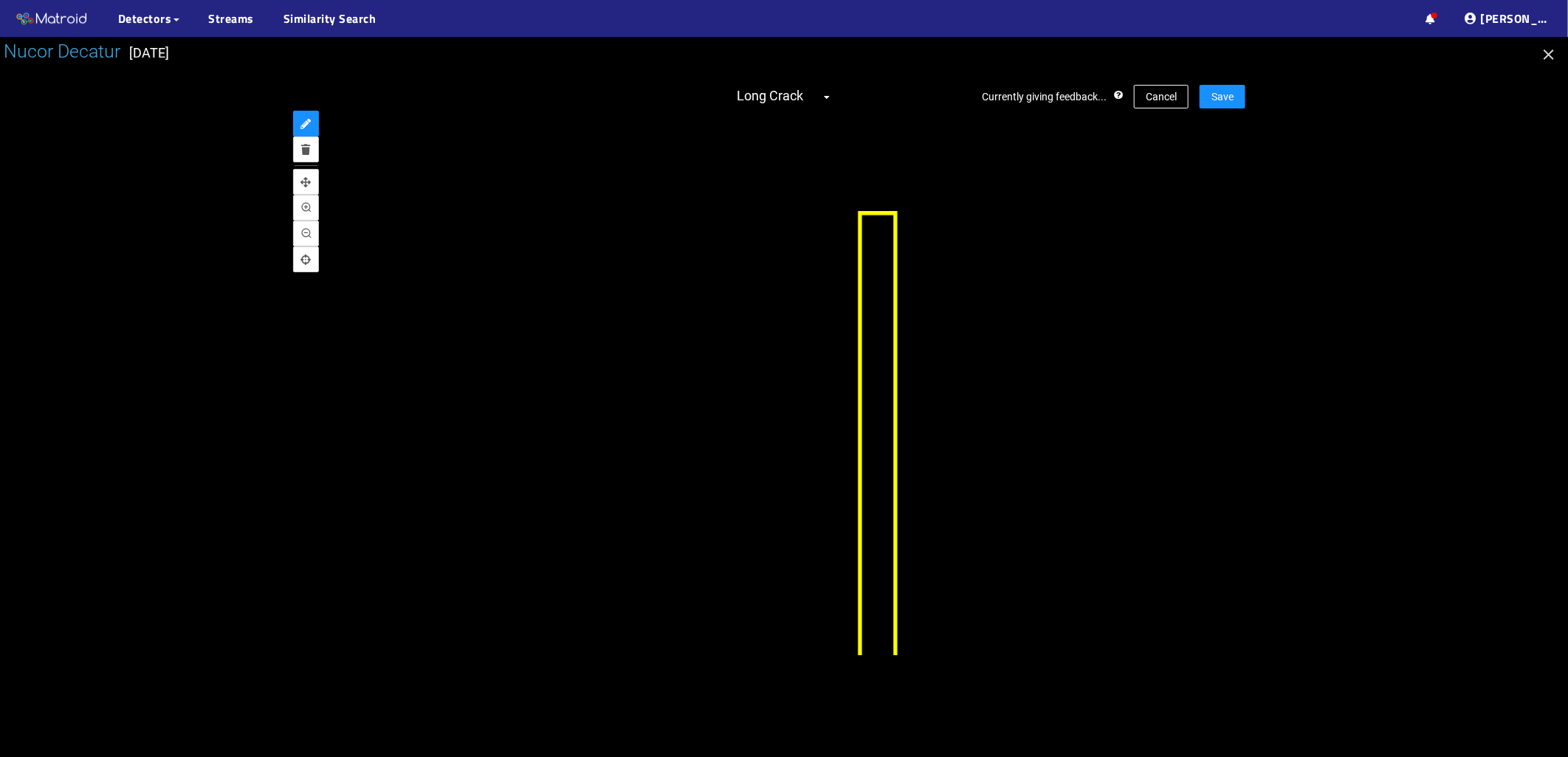
click at [898, 673] on div "Nucor Decatur [DATE] Currently giving feedback... Cancel Save Long Crack" at bounding box center [784, 397] width 1568 height 721
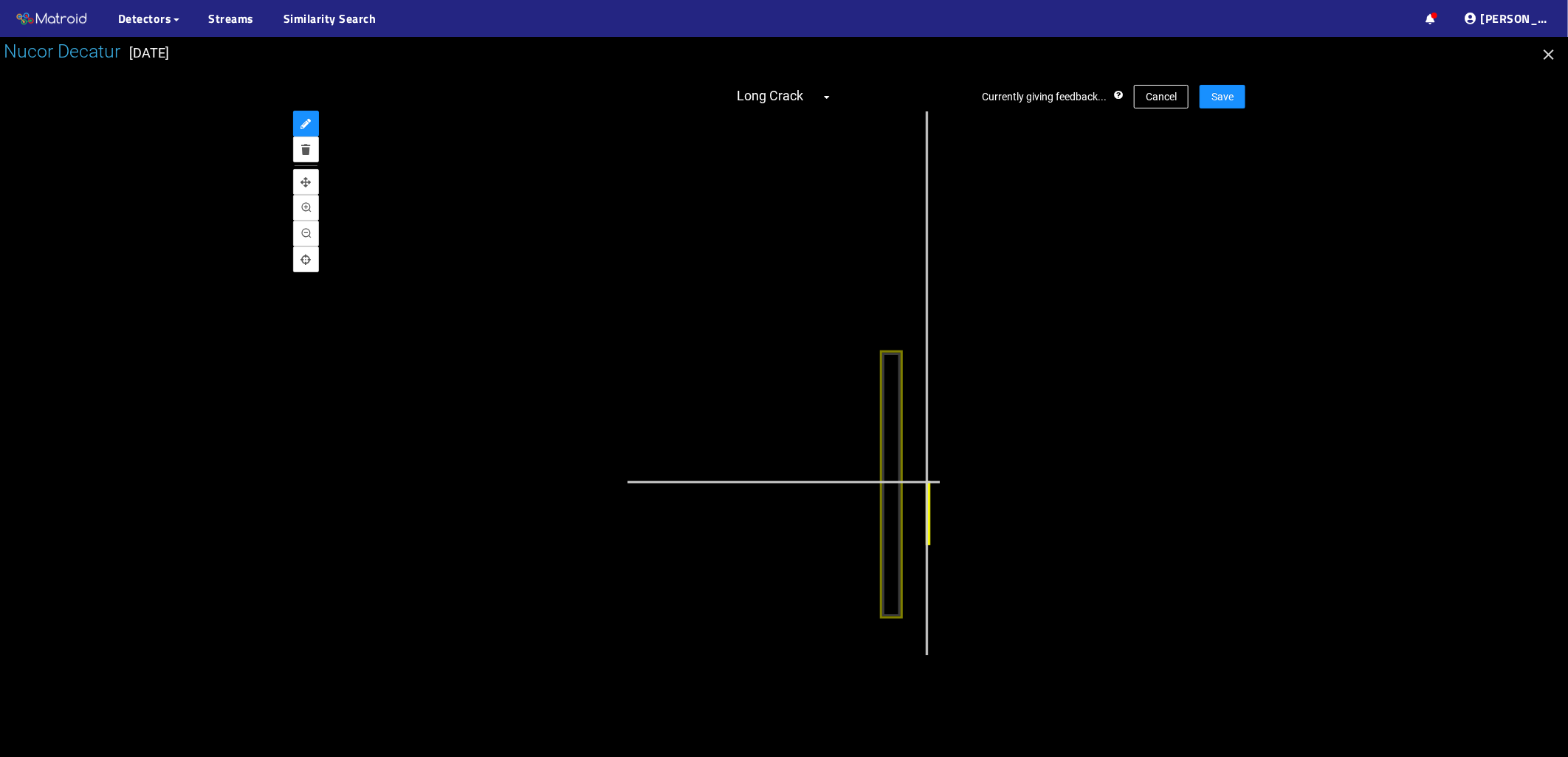
click at [926, 482] on div at bounding box center [546, 719] width 966 height 1691
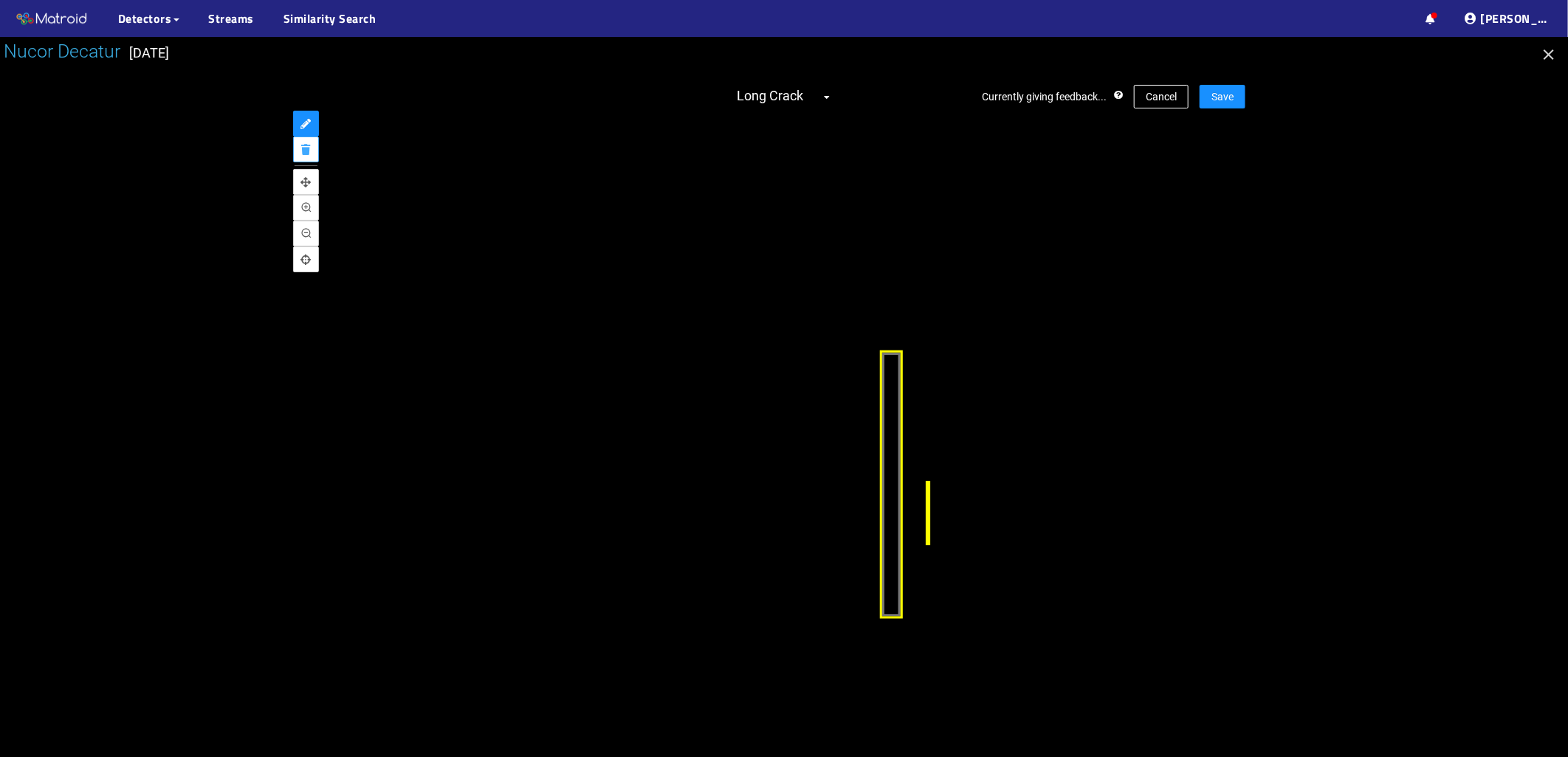
click at [312, 155] on button "delete" at bounding box center [306, 150] width 26 height 26
click at [923, 499] on div "Long Crack" at bounding box center [546, 719] width 966 height 1691
click at [923, 499] on div at bounding box center [546, 719] width 966 height 1691
click at [923, 500] on div at bounding box center [501, 745] width 1084 height 1897
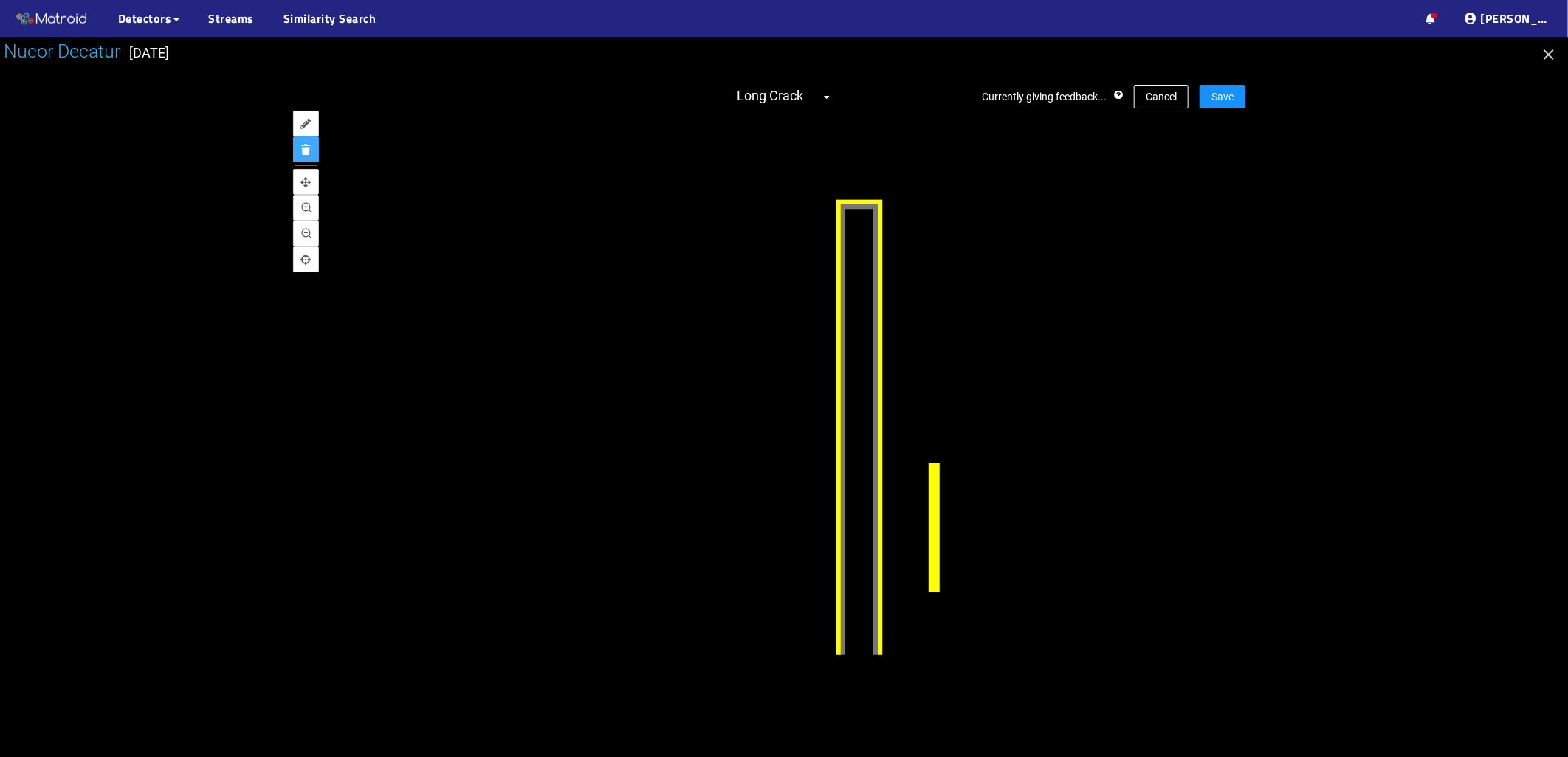
click at [929, 503] on div "Long Crack" at bounding box center [938, 526] width 18 height 127
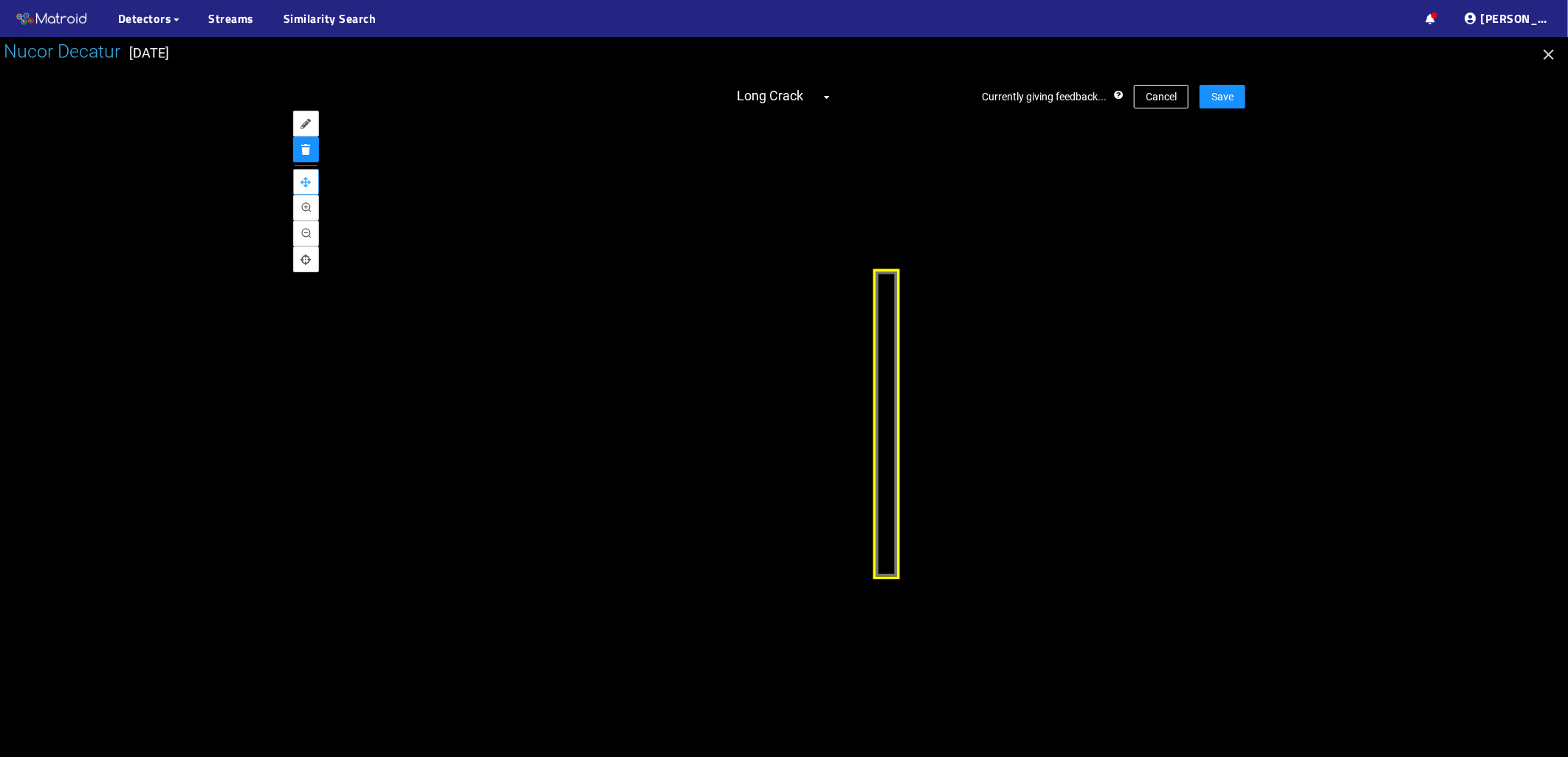
click at [294, 184] on button "pan" at bounding box center [306, 181] width 26 height 26
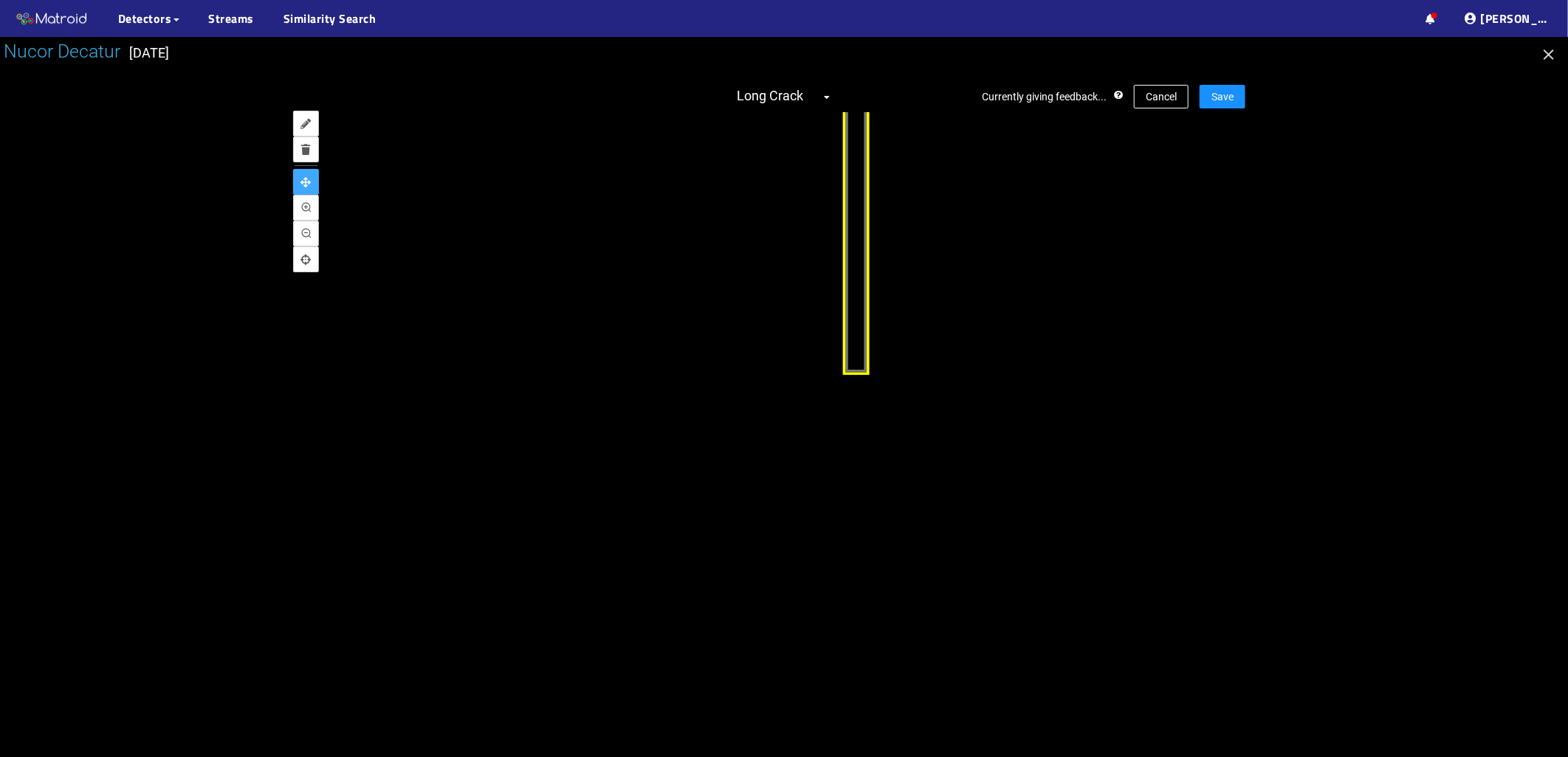
drag, startPoint x: 778, startPoint y: 388, endPoint x: 748, endPoint y: 183, distance: 207.2
click at [748, 183] on div at bounding box center [456, 490] width 1117 height 1956
drag, startPoint x: 780, startPoint y: 385, endPoint x: 758, endPoint y: 276, distance: 111.2
click at [758, 276] on div at bounding box center [434, 380] width 1117 height 1956
click at [844, 263] on div at bounding box center [434, 380] width 1117 height 1956
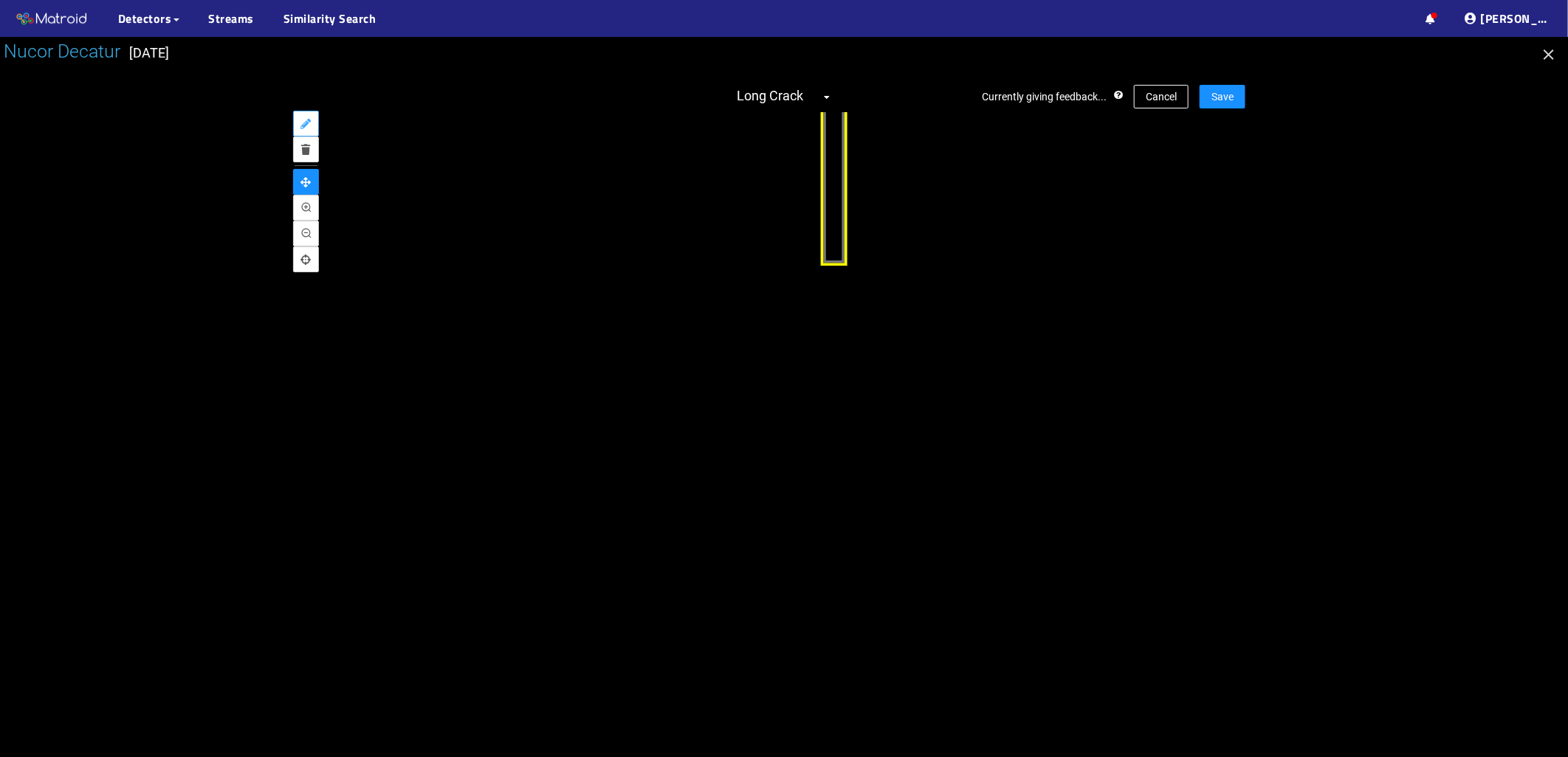
click at [296, 126] on button "annotate" at bounding box center [306, 123] width 26 height 26
click at [828, 262] on div "Long Crack" at bounding box center [835, 111] width 27 height 312
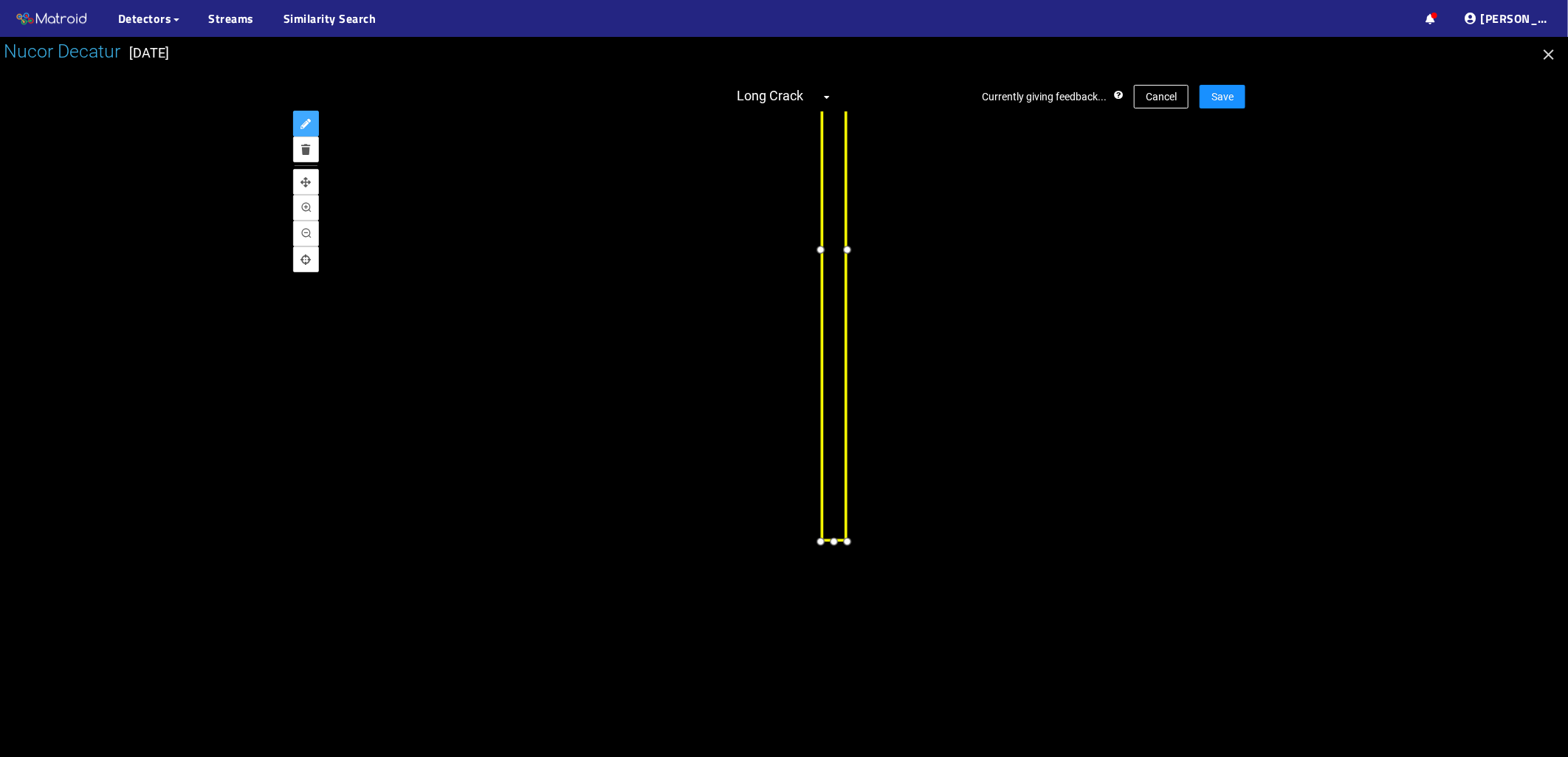
click at [853, 251] on div at bounding box center [852, 248] width 21 height 21
click at [830, 254] on div at bounding box center [826, 248] width 21 height 21
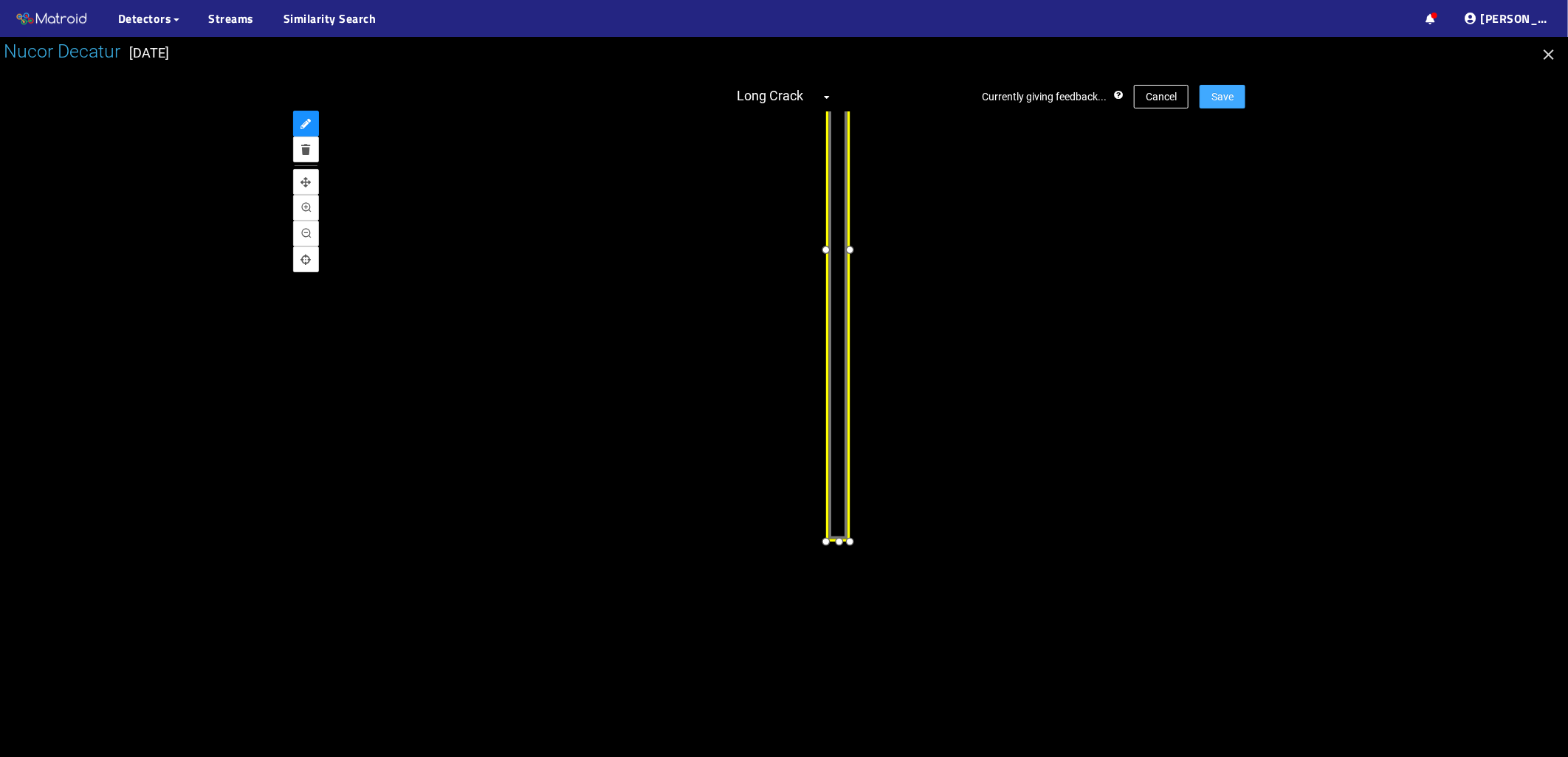
click at [1211, 99] on button "Save" at bounding box center [1222, 97] width 46 height 24
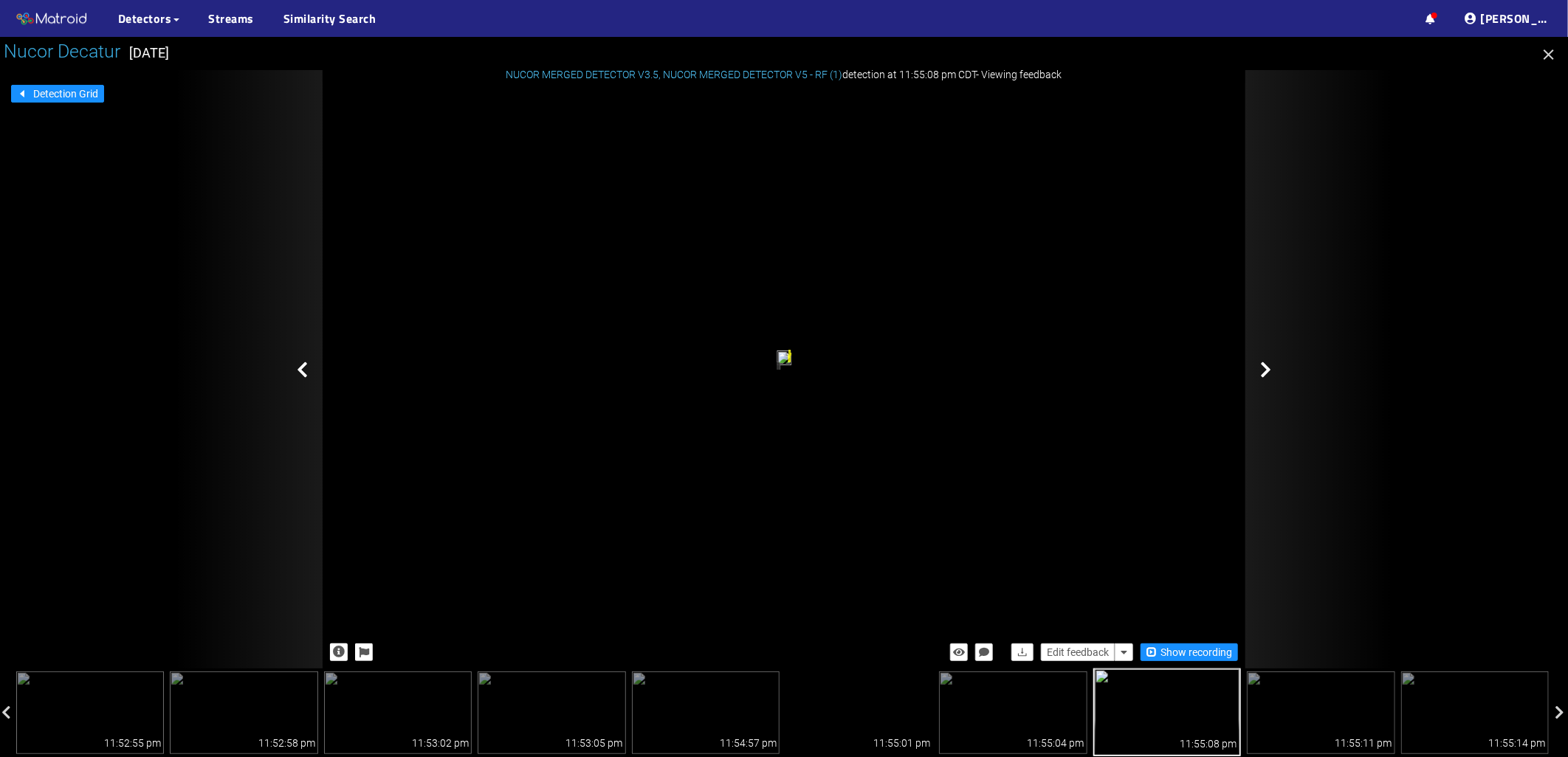
click at [1281, 374] on div at bounding box center [1319, 369] width 148 height 598
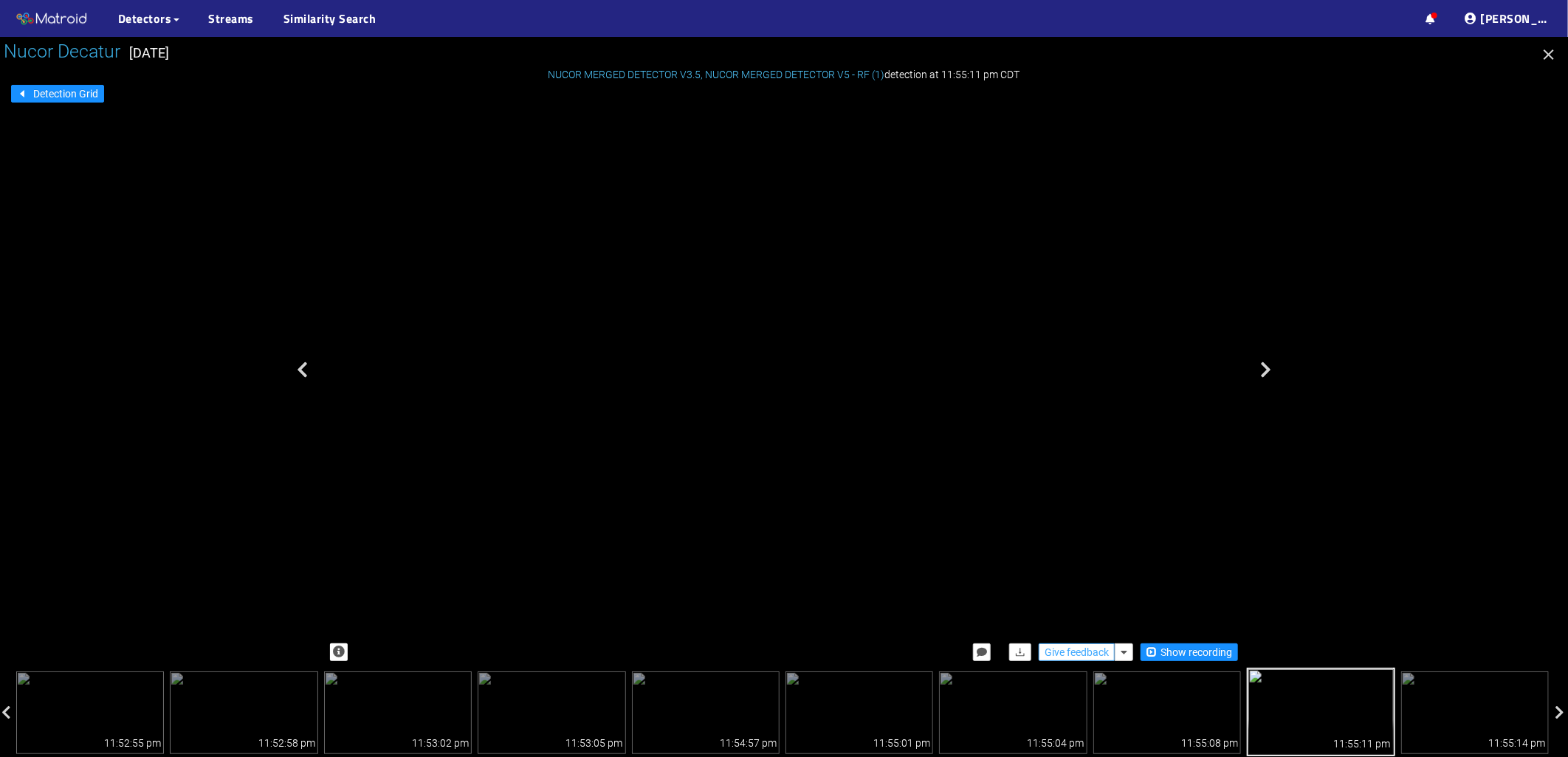
click at [1101, 657] on span "Give feedback" at bounding box center [1076, 653] width 64 height 16
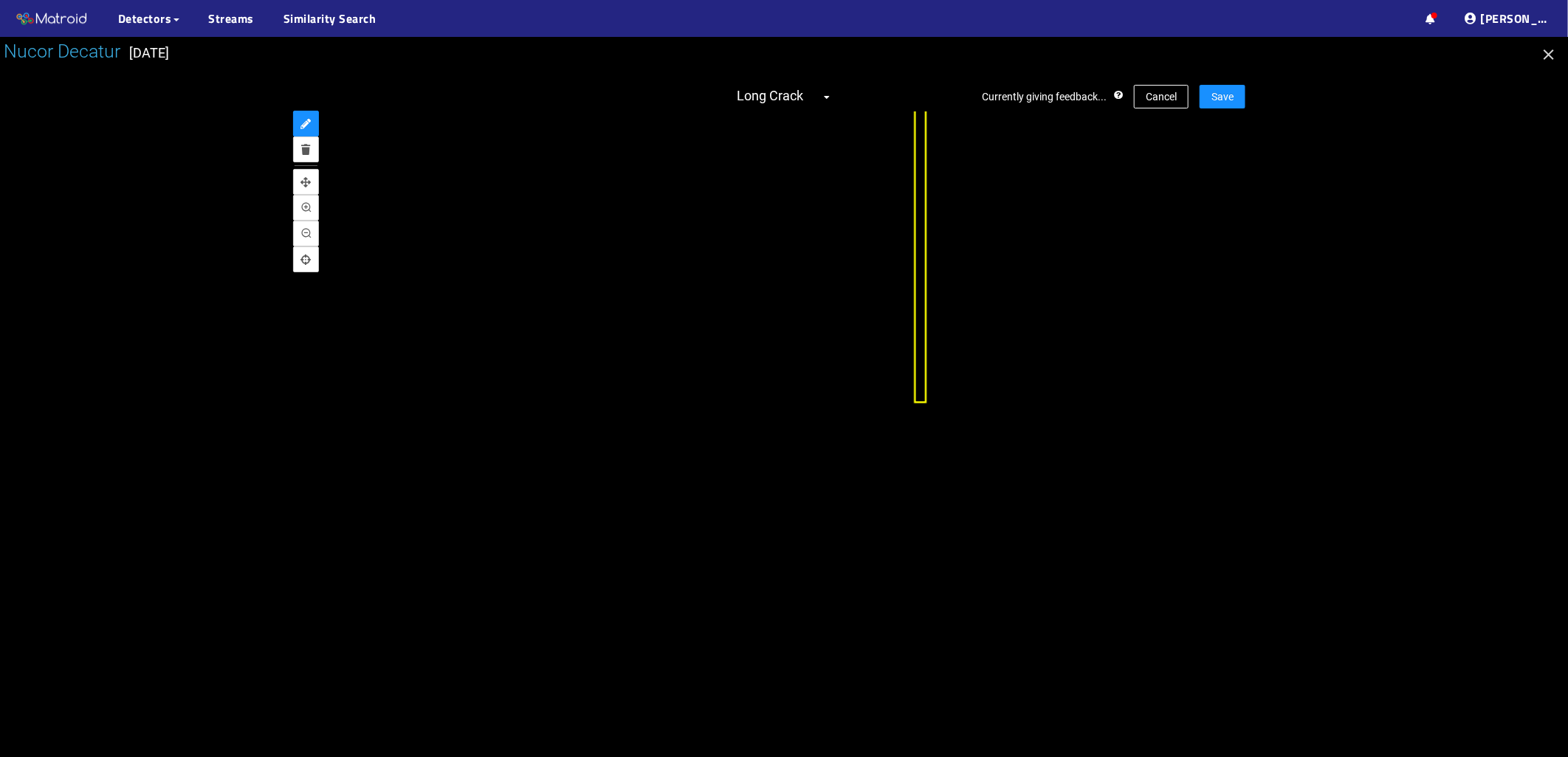
click at [913, 105] on div "Currently giving feedback... Cancel Save Long Crack" at bounding box center [784, 369] width 923 height 598
click at [306, 176] on button "pan" at bounding box center [306, 181] width 26 height 26
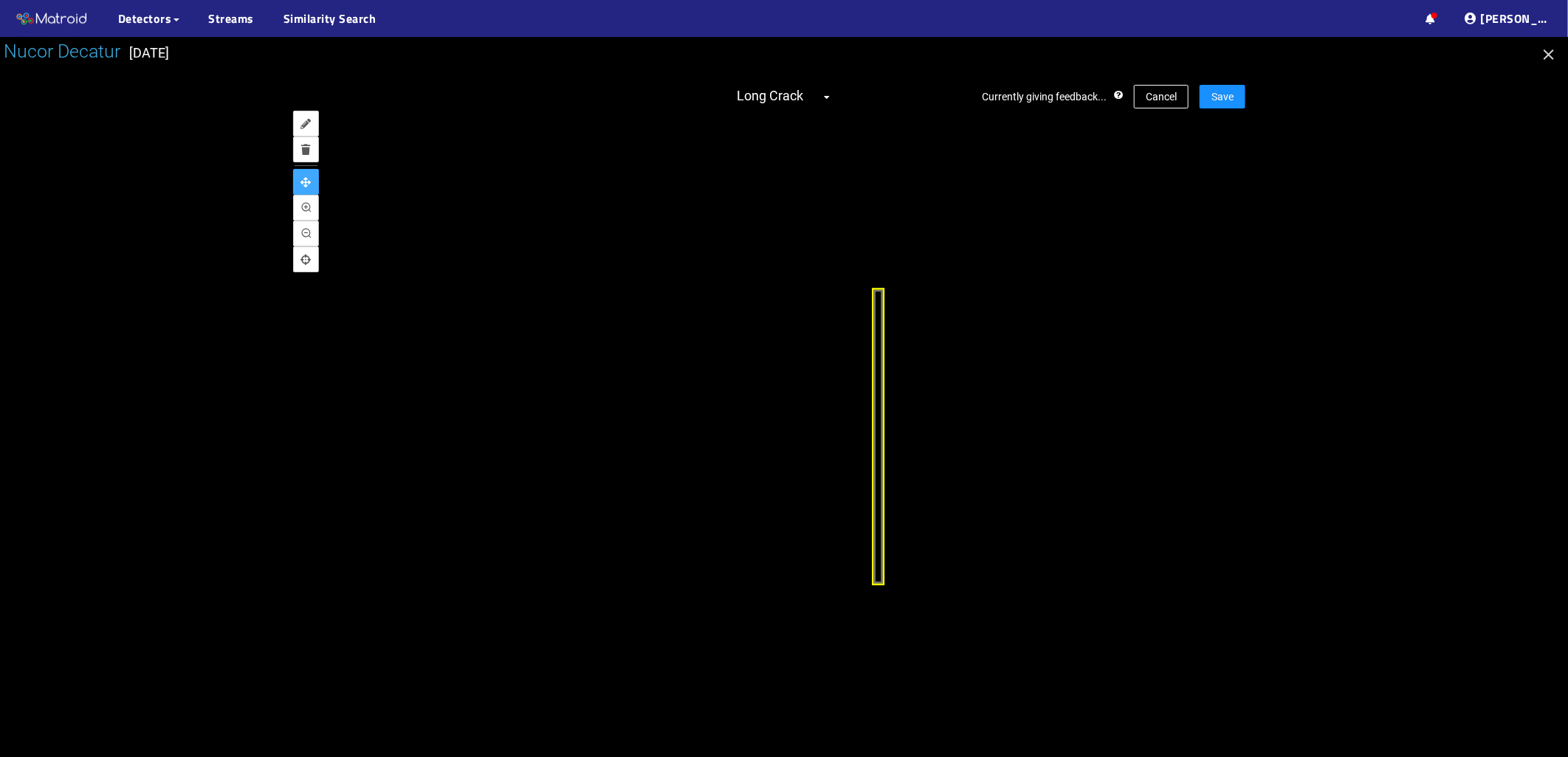
drag, startPoint x: 849, startPoint y: 202, endPoint x: 726, endPoint y: 351, distance: 193.2
click at [804, 392] on div at bounding box center [606, 726] width 760 height 1329
click at [311, 130] on button "annotate" at bounding box center [306, 123] width 26 height 26
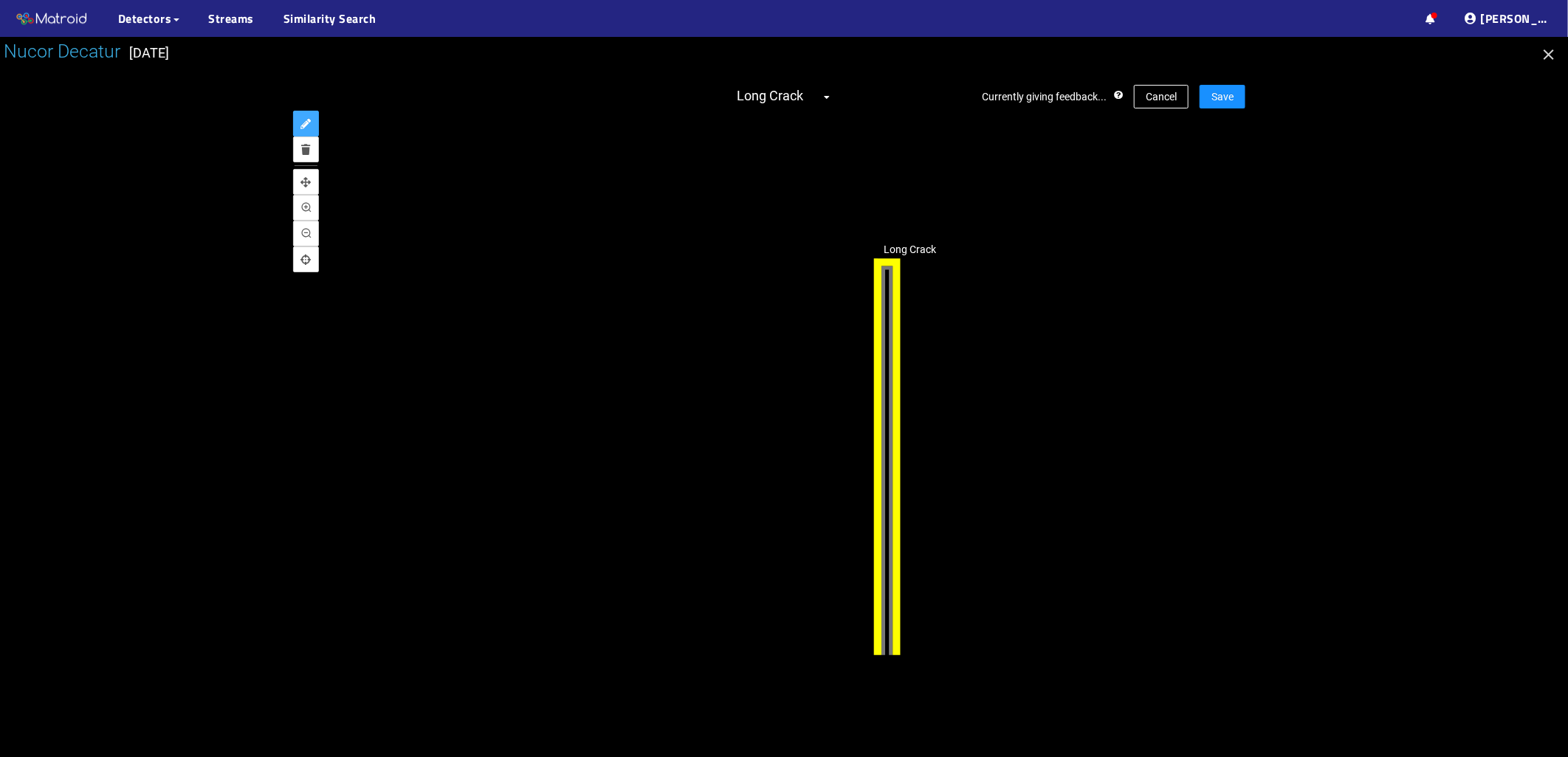
click at [898, 260] on div "Long Crack" at bounding box center [888, 569] width 29 height 624
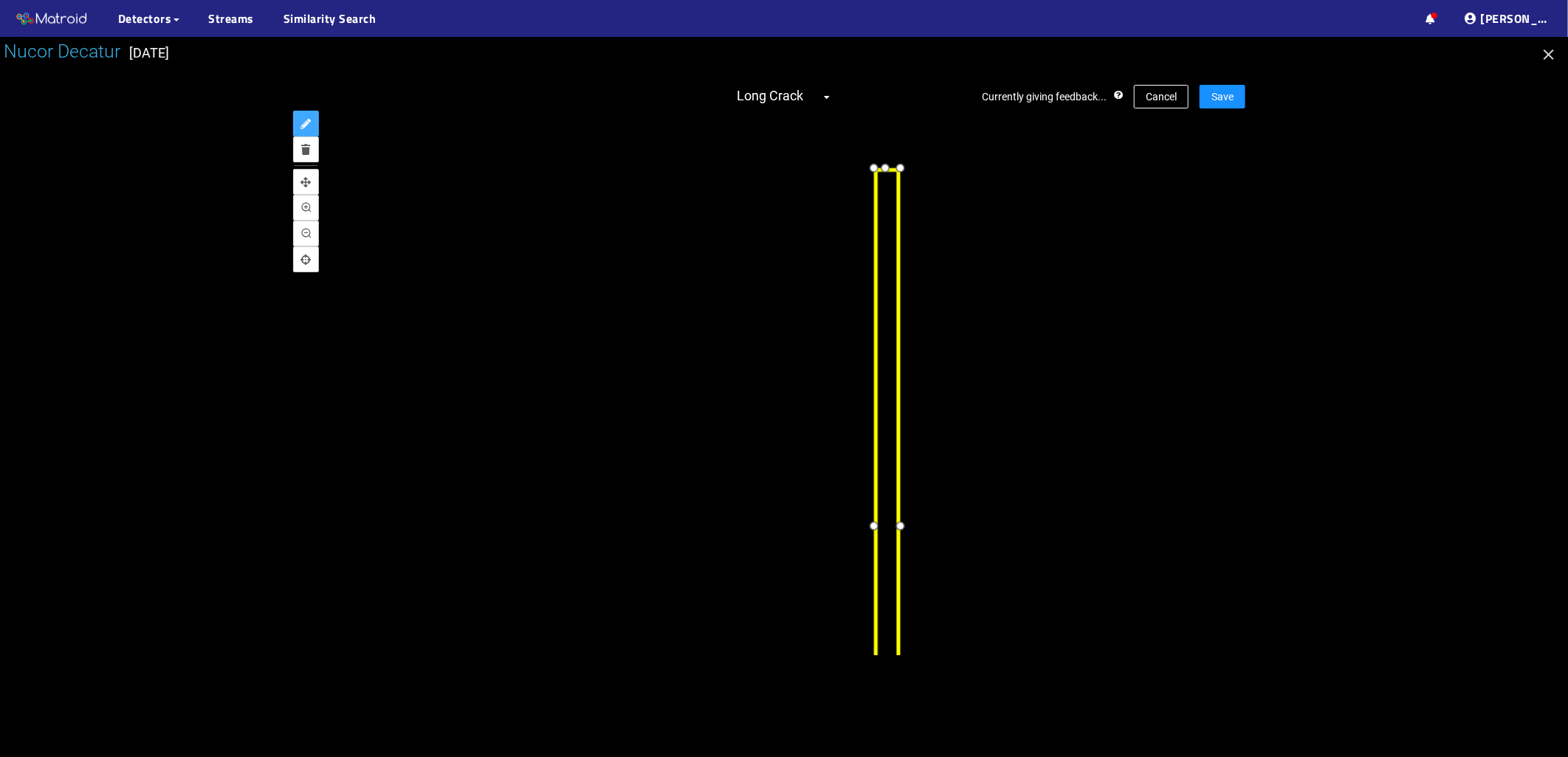
click at [897, 172] on div at bounding box center [887, 172] width 21 height 0
click at [906, 527] on div at bounding box center [906, 524] width 22 height 22
click at [877, 527] on div at bounding box center [877, 524] width 22 height 22
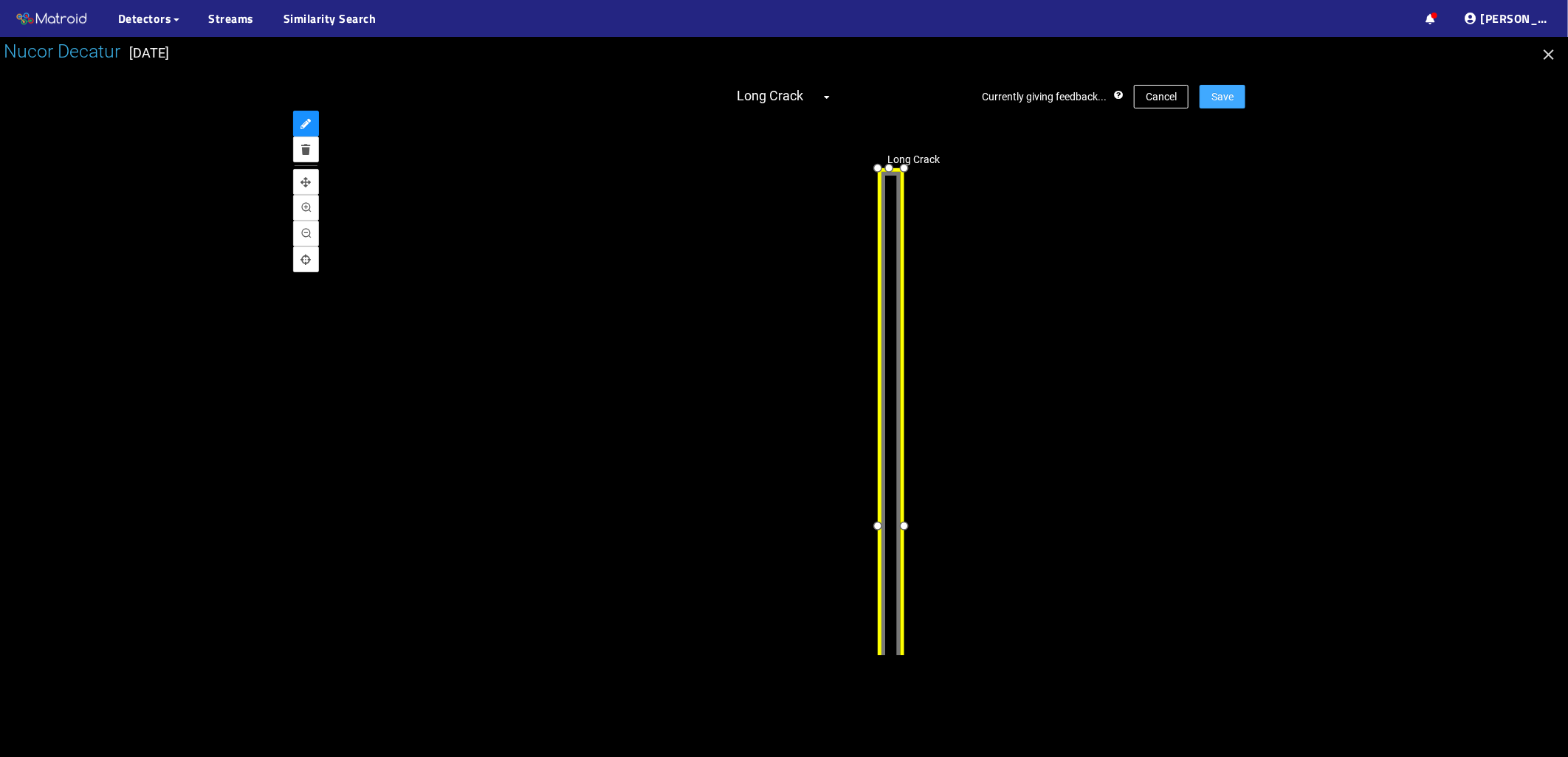
click at [1210, 99] on button "Save" at bounding box center [1222, 97] width 46 height 24
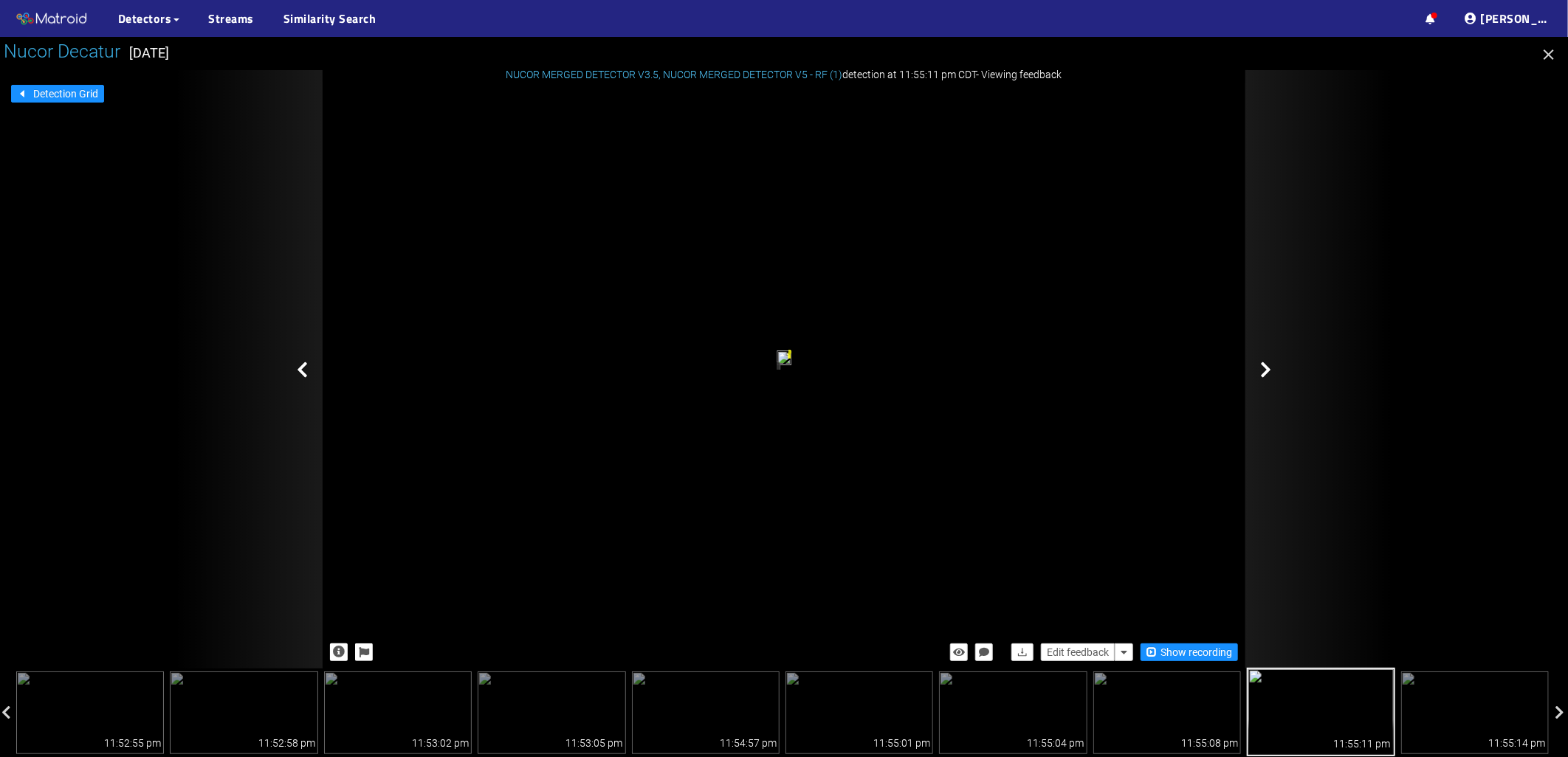
click at [1273, 372] on div at bounding box center [1319, 369] width 148 height 598
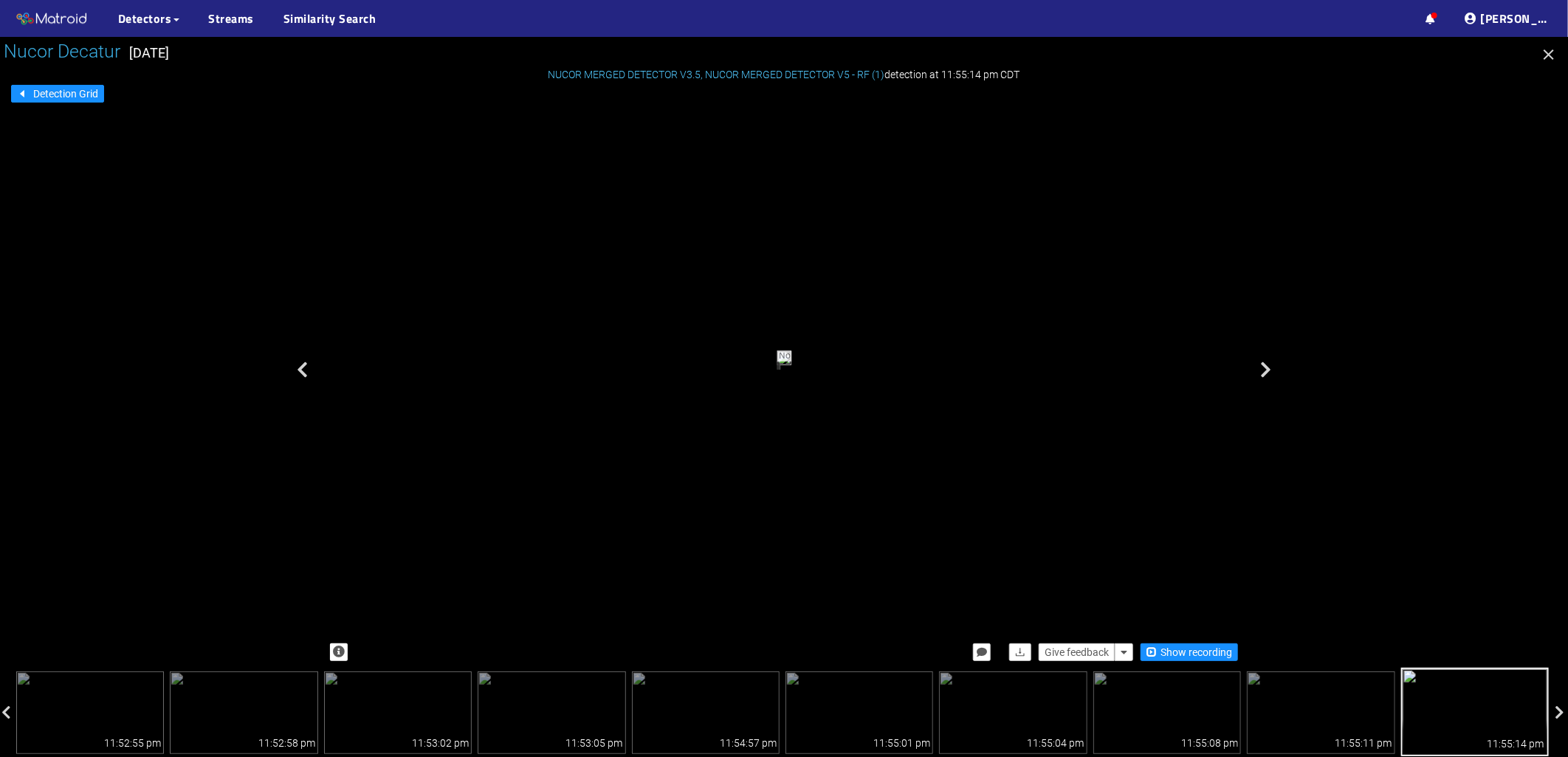
click at [792, 350] on div "No Detection" at bounding box center [784, 360] width 16 height 21
drag, startPoint x: 943, startPoint y: 478, endPoint x: 905, endPoint y: 513, distance: 51.7
click at [927, 645] on div "NUCOR MERGED DETECTOR V3.5 , NUCOR MERGED DETECTOR V5 - RF (1) detection at 11:…" at bounding box center [784, 369] width 923 height 598
drag, startPoint x: 874, startPoint y: 363, endPoint x: 835, endPoint y: 565, distance: 205.7
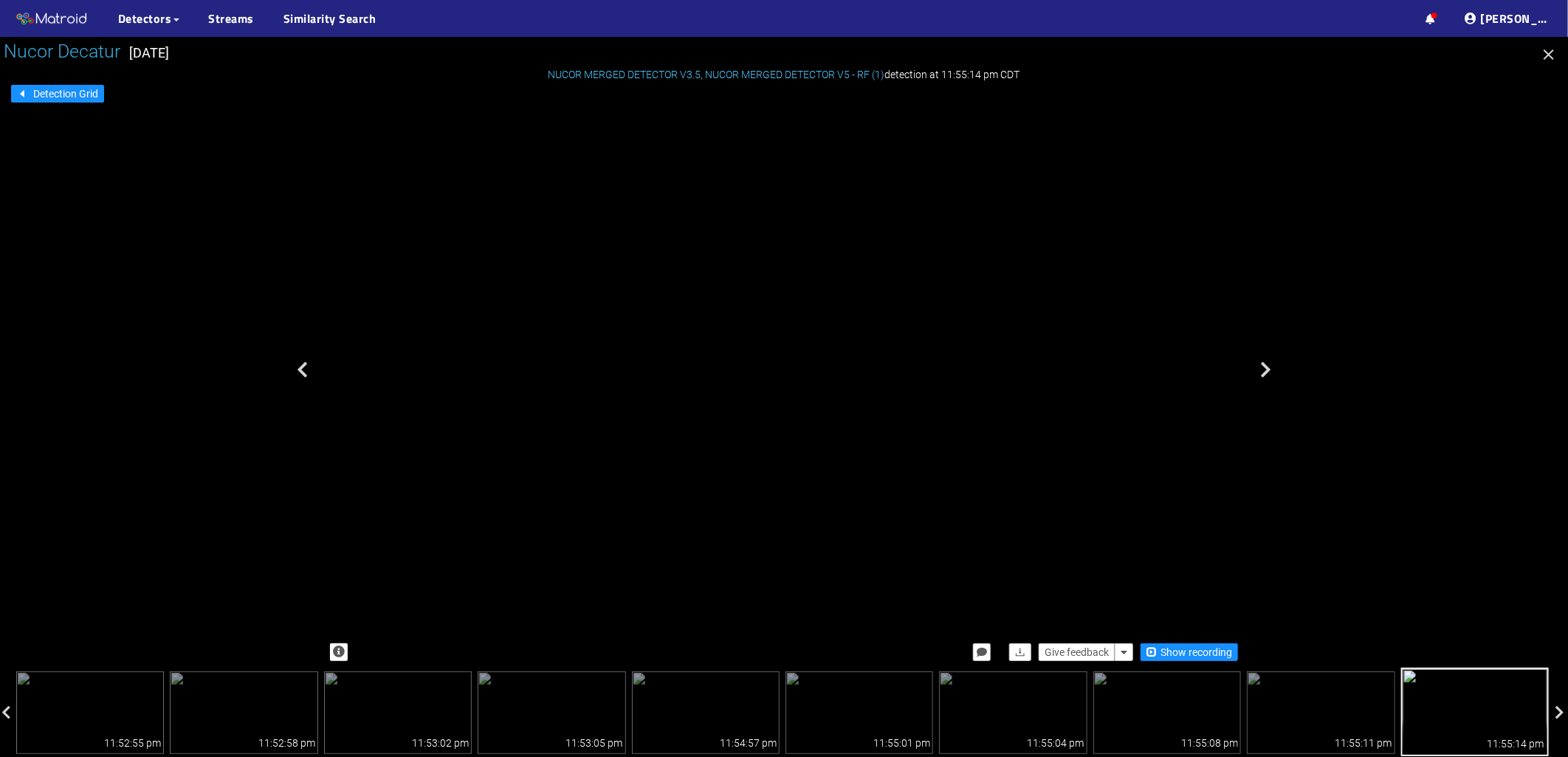
click at [826, 633] on div "NUCOR MERGED DETECTOR V3.5 , NUCOR MERGED DETECTOR V5 - RF (1) detection at 11:…" at bounding box center [784, 369] width 923 height 598
drag, startPoint x: 861, startPoint y: 430, endPoint x: 880, endPoint y: 628, distance: 198.9
click at [1096, 662] on div "Give feedback Show recording" at bounding box center [784, 653] width 923 height 33
click at [1091, 654] on span "Give feedback" at bounding box center [1076, 653] width 64 height 16
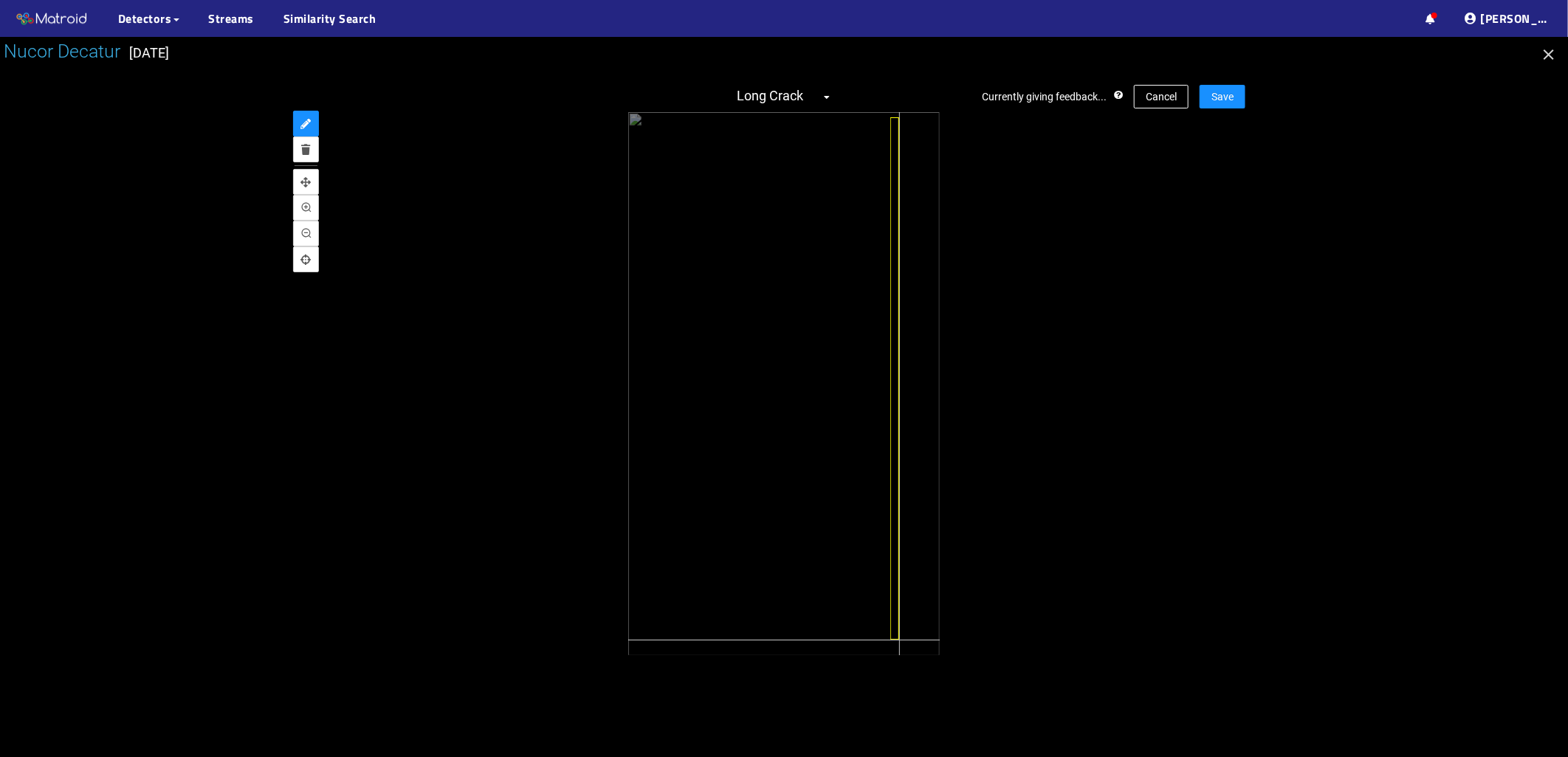
click at [898, 640] on div at bounding box center [784, 384] width 311 height 544
click at [304, 186] on icon "pan" at bounding box center [306, 181] width 10 height 10
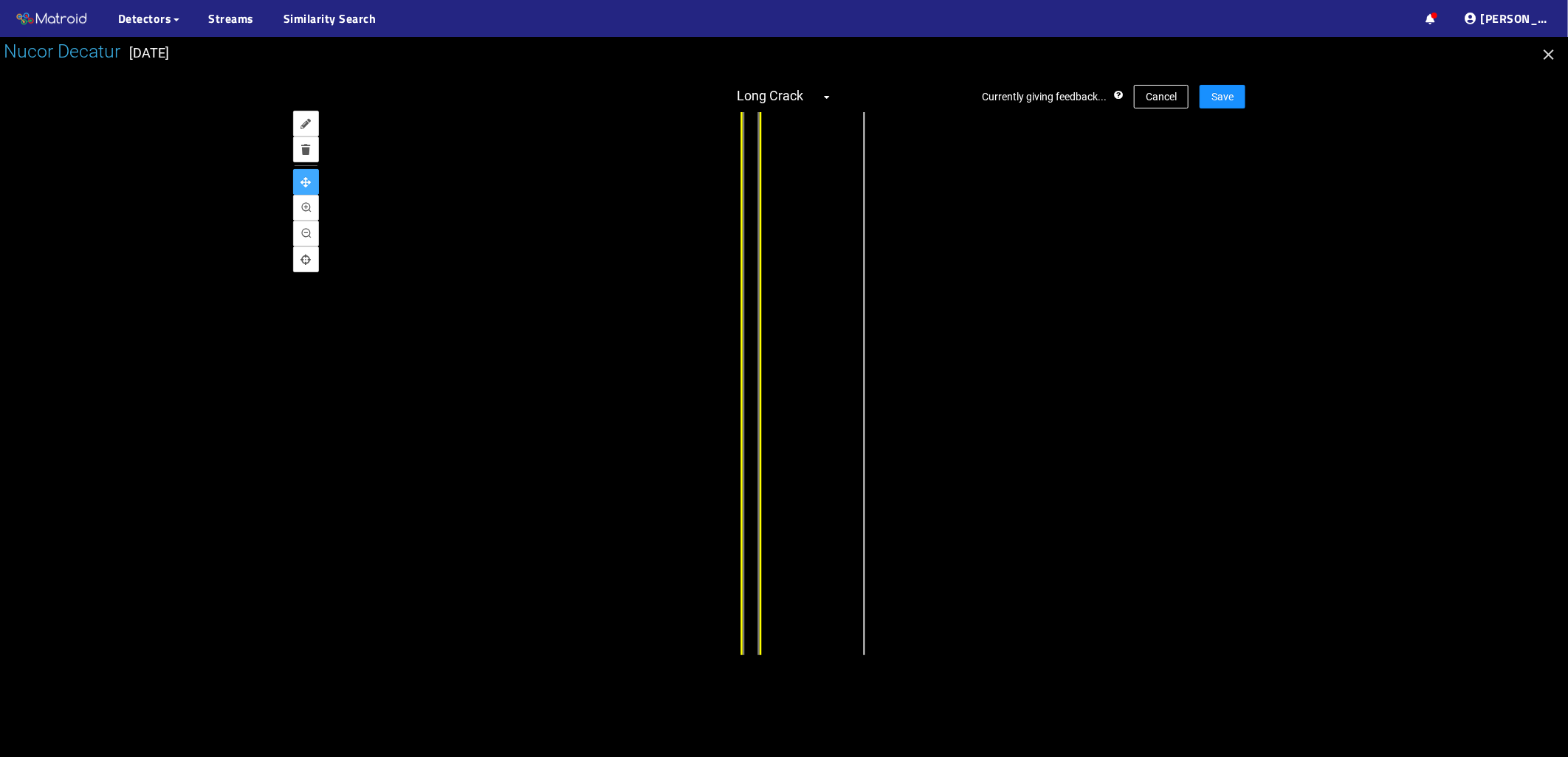
drag, startPoint x: 873, startPoint y: 316, endPoint x: 554, endPoint y: 359, distance: 321.9
click at [554, 359] on div at bounding box center [784, 384] width 923 height 544
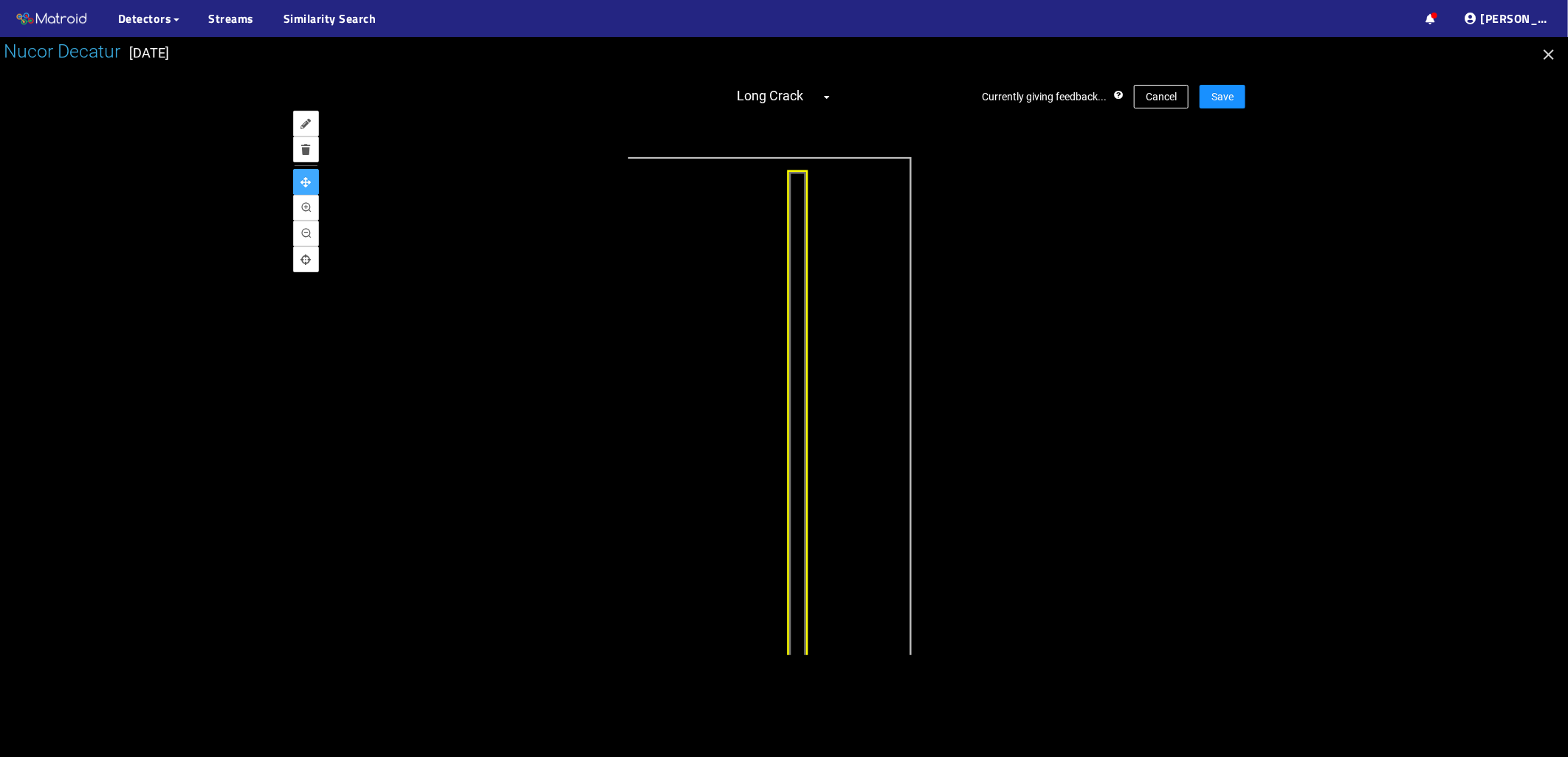
drag, startPoint x: 702, startPoint y: 304, endPoint x: 675, endPoint y: 546, distance: 243.5
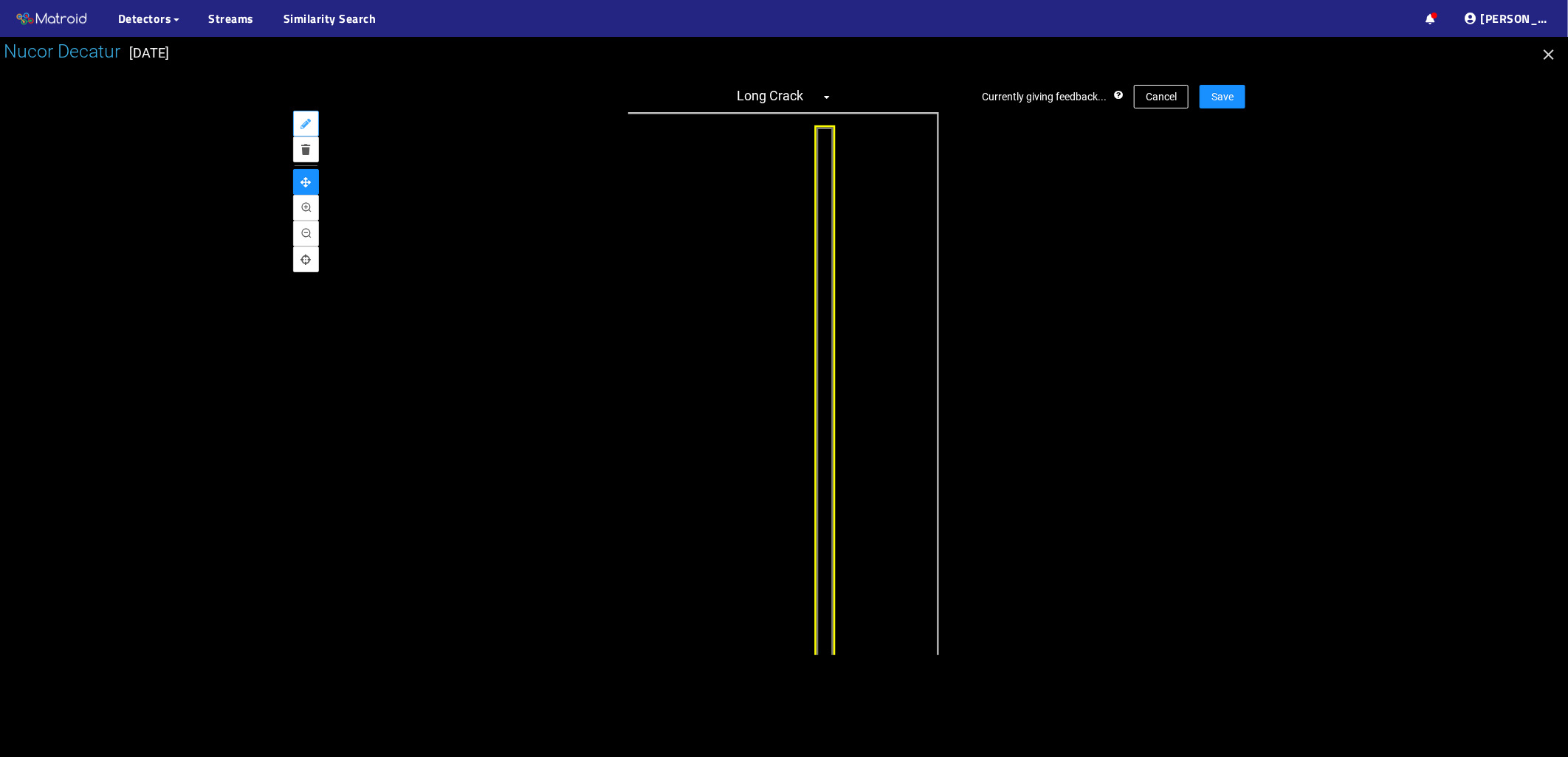
click at [316, 130] on button "annotate" at bounding box center [306, 123] width 26 height 26
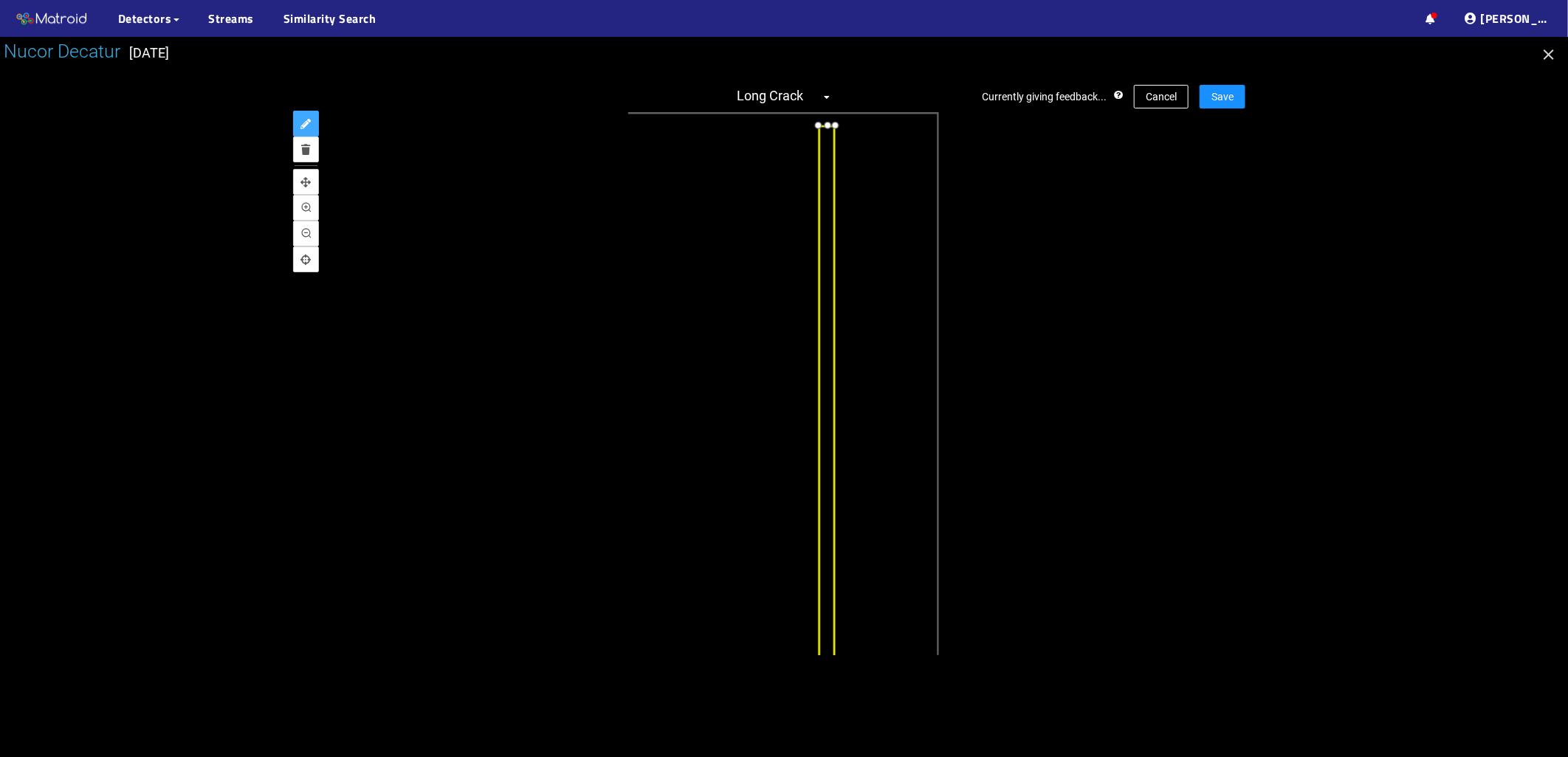
click at [818, 126] on div at bounding box center [819, 124] width 18 height 18
click at [838, 130] on div at bounding box center [838, 125] width 18 height 18
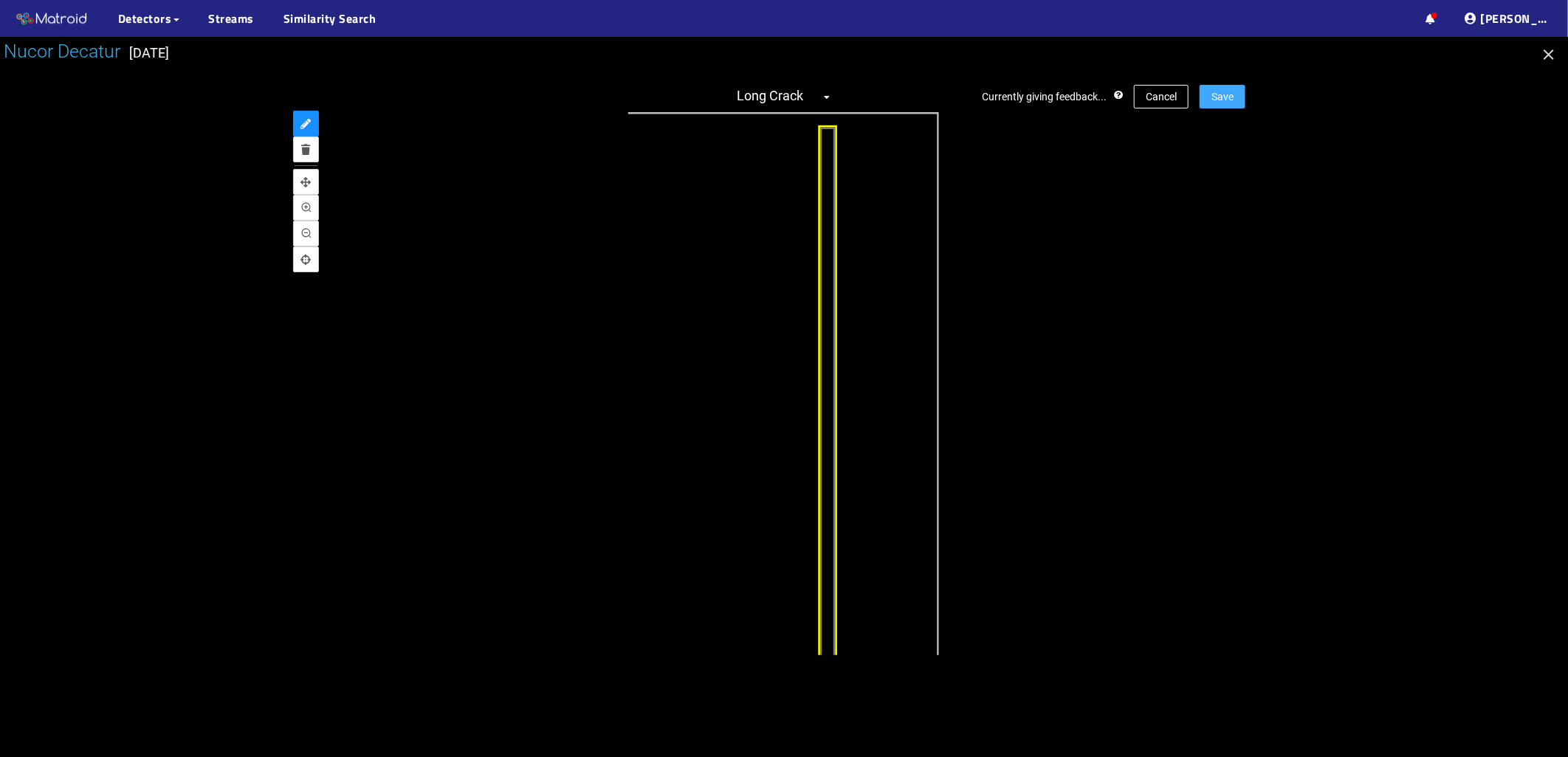
click at [1237, 98] on button "Save" at bounding box center [1222, 97] width 46 height 24
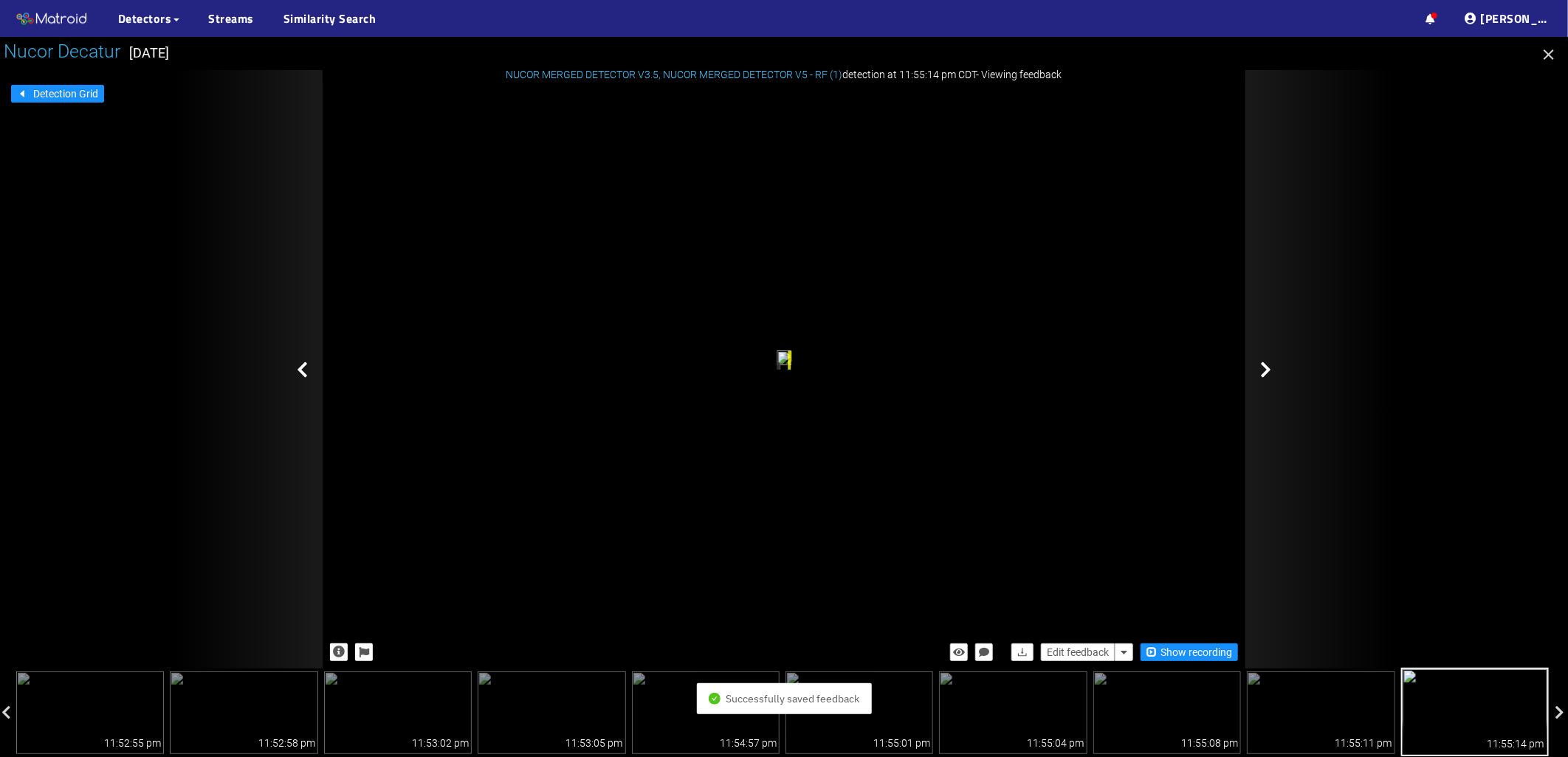
click at [1267, 363] on icon at bounding box center [1265, 369] width 11 height 17
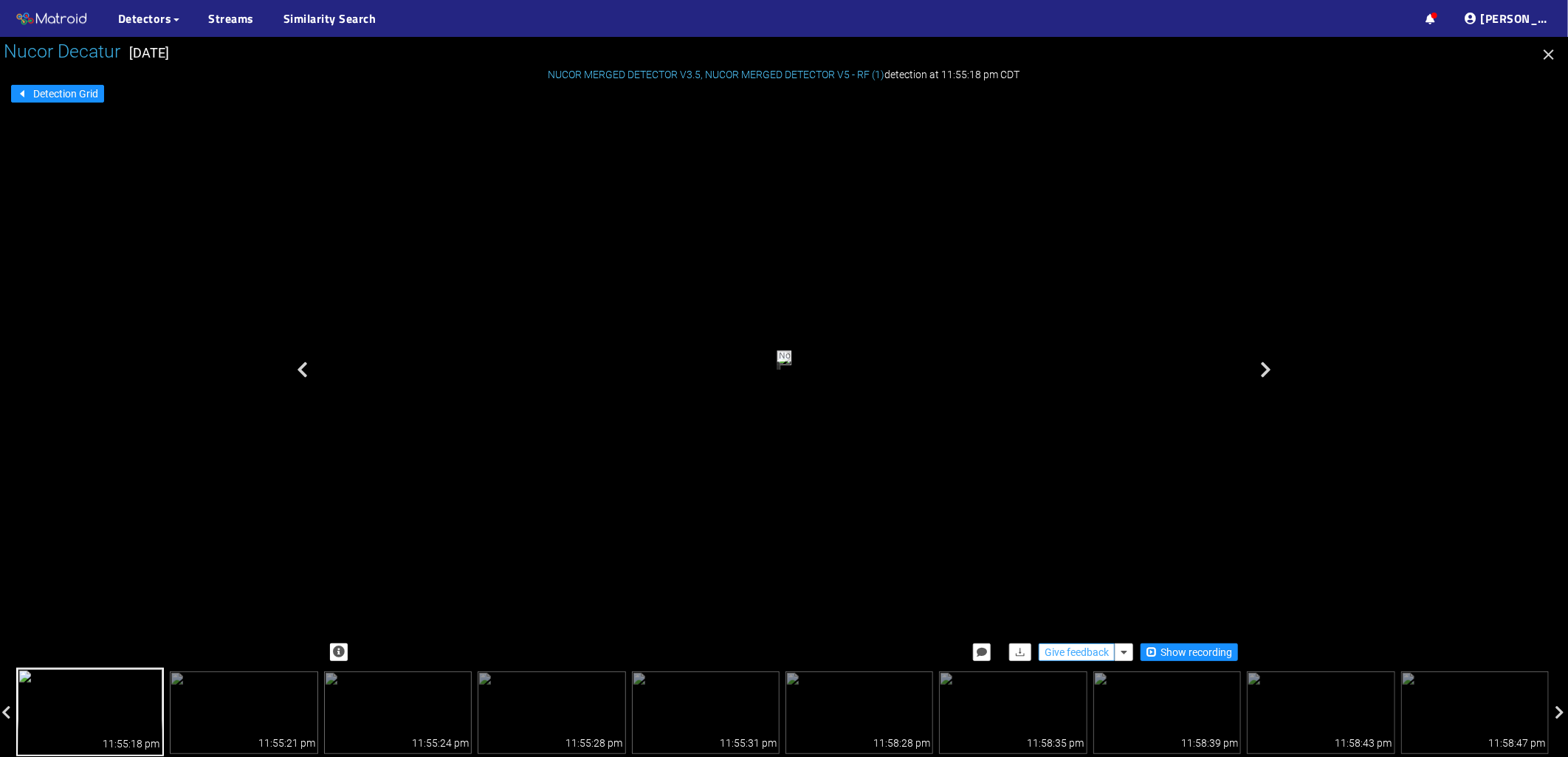
click at [1065, 649] on span "Give feedback" at bounding box center [1076, 653] width 64 height 16
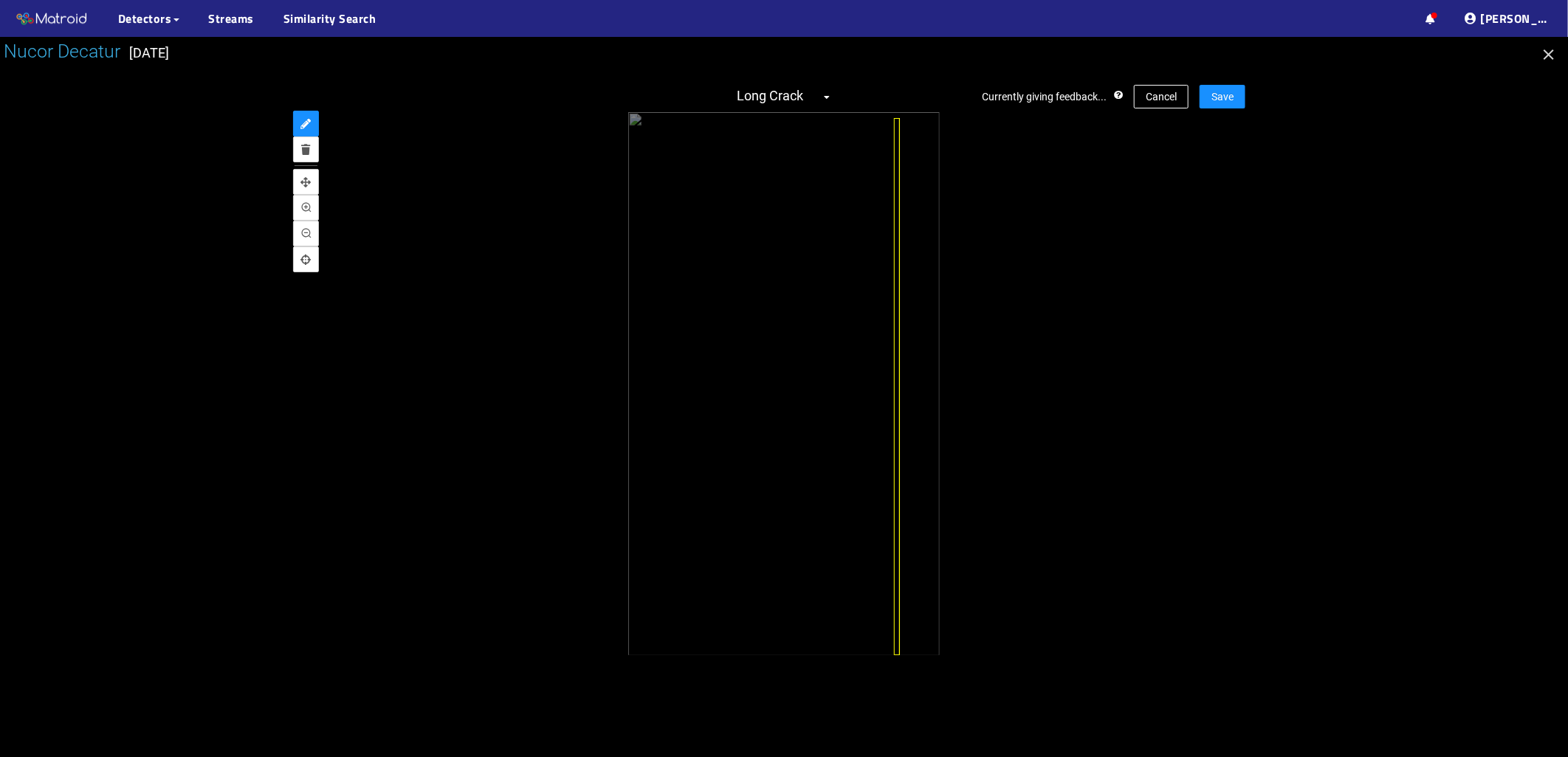
click at [899, 677] on div "Nucor Decatur [DATE] Currently giving feedback... Cancel Save Long Crack" at bounding box center [784, 397] width 1568 height 721
click at [307, 180] on icon "pan" at bounding box center [306, 181] width 10 height 10
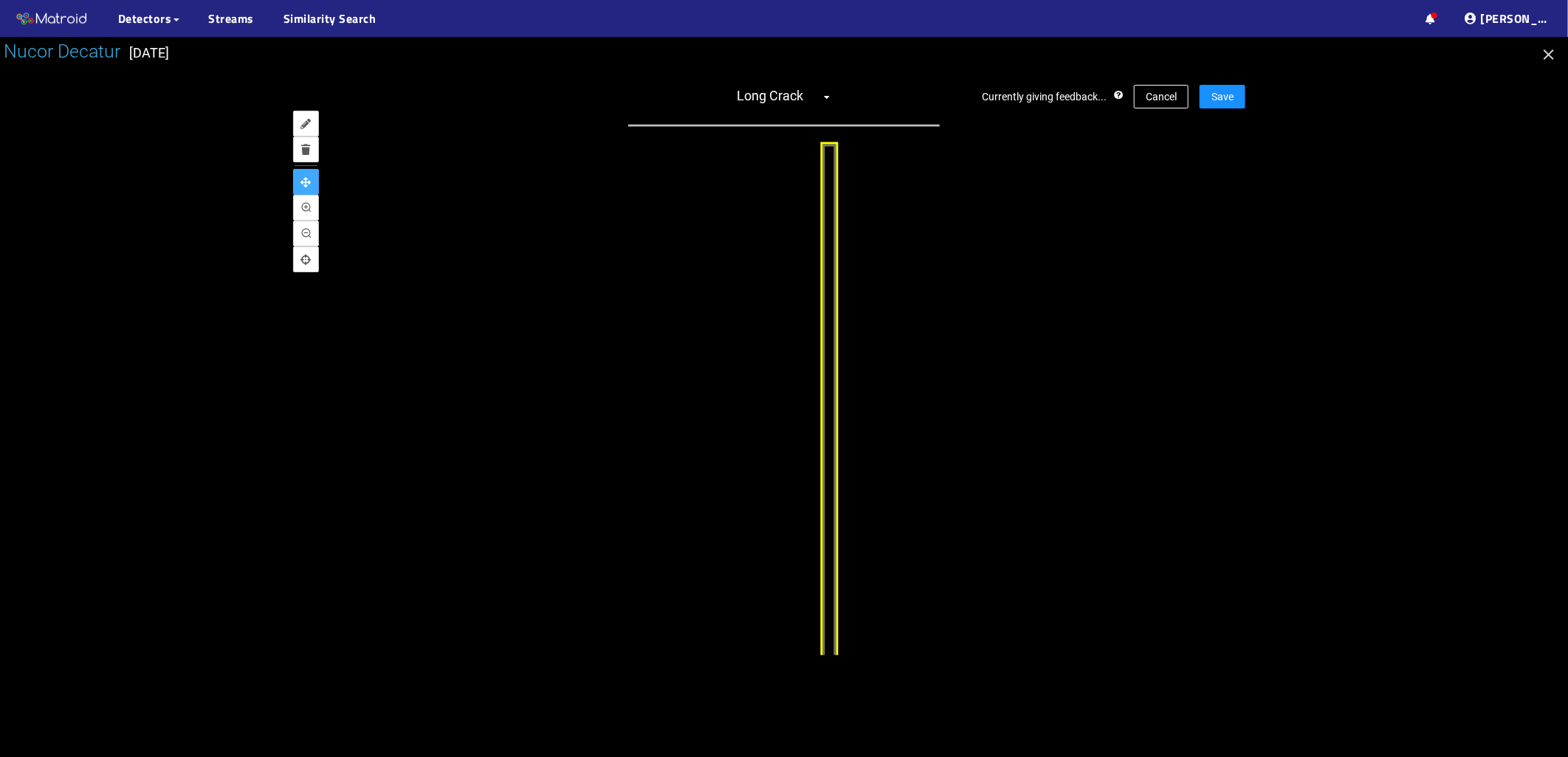
drag, startPoint x: 889, startPoint y: 285, endPoint x: 807, endPoint y: 622, distance: 346.8
click at [810, 658] on div "Currently giving feedback... Cancel Save Long Crack" at bounding box center [784, 369] width 923 height 598
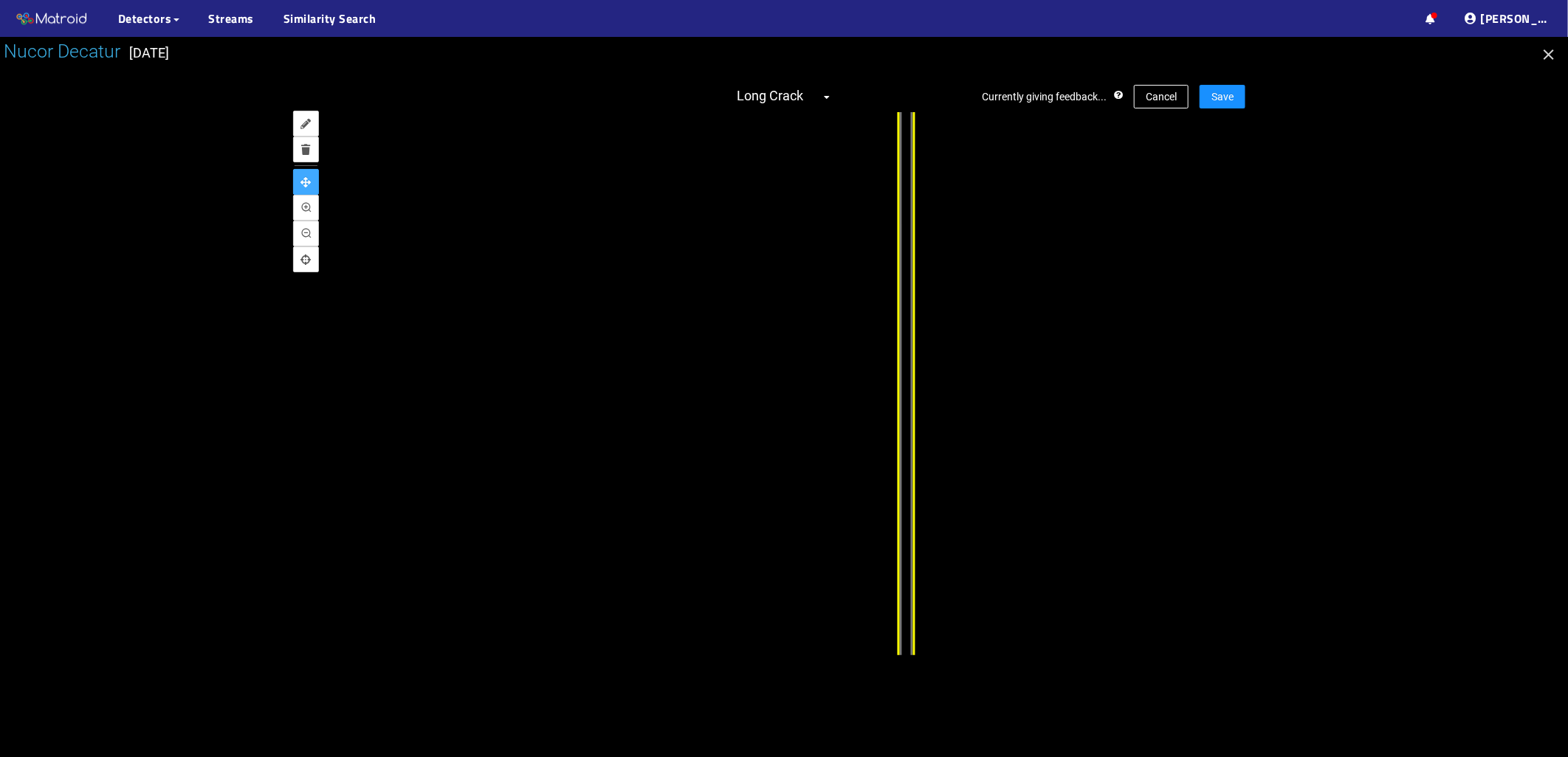
drag, startPoint x: 812, startPoint y: 292, endPoint x: 711, endPoint y: 703, distance: 423.2
click at [713, 703] on div "Nucor Decatur [DATE] Currently giving feedback... Cancel Save Long Crack" at bounding box center [784, 397] width 1568 height 721
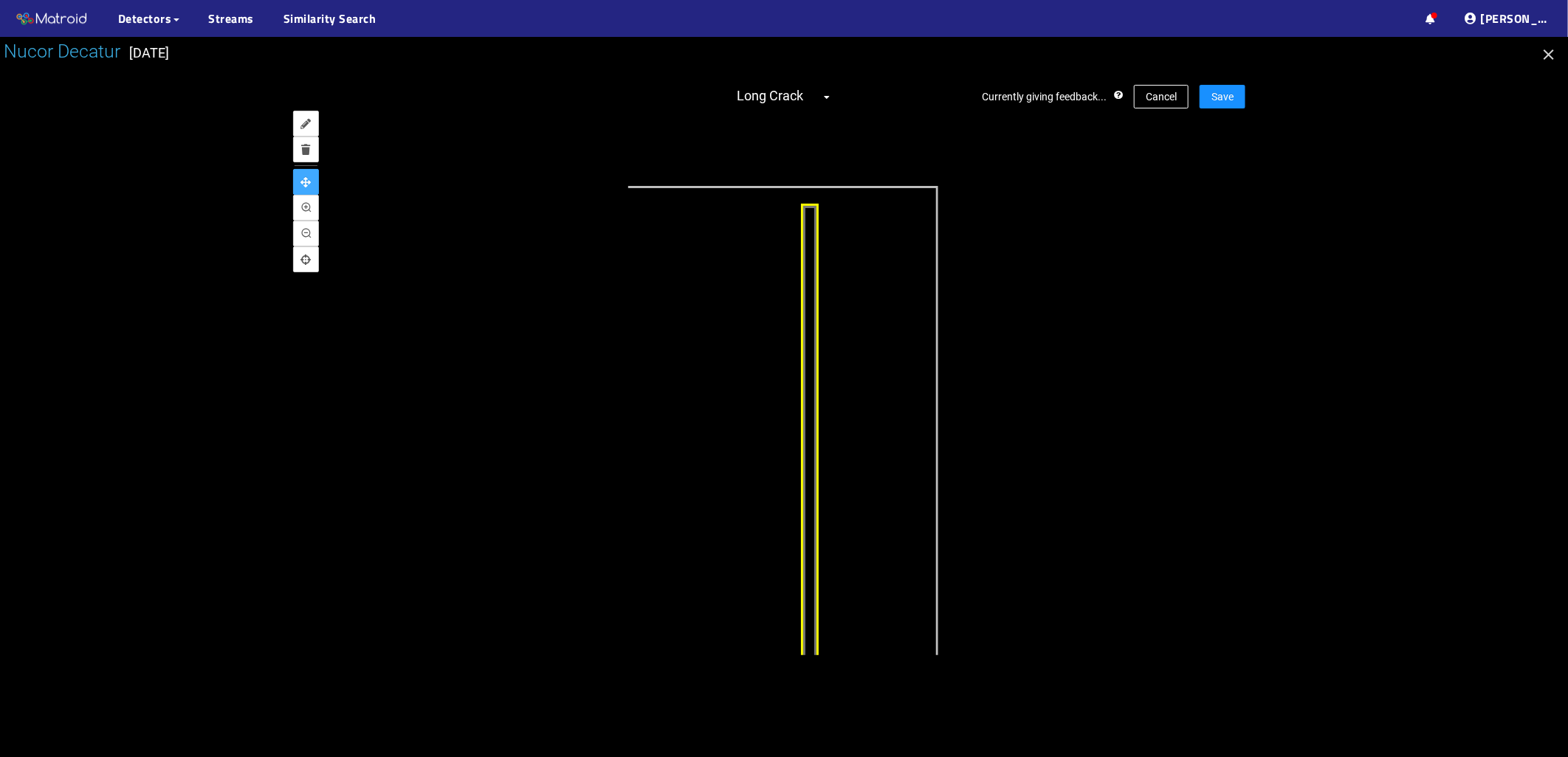
drag, startPoint x: 753, startPoint y: 381, endPoint x: 753, endPoint y: 573, distance: 192.0
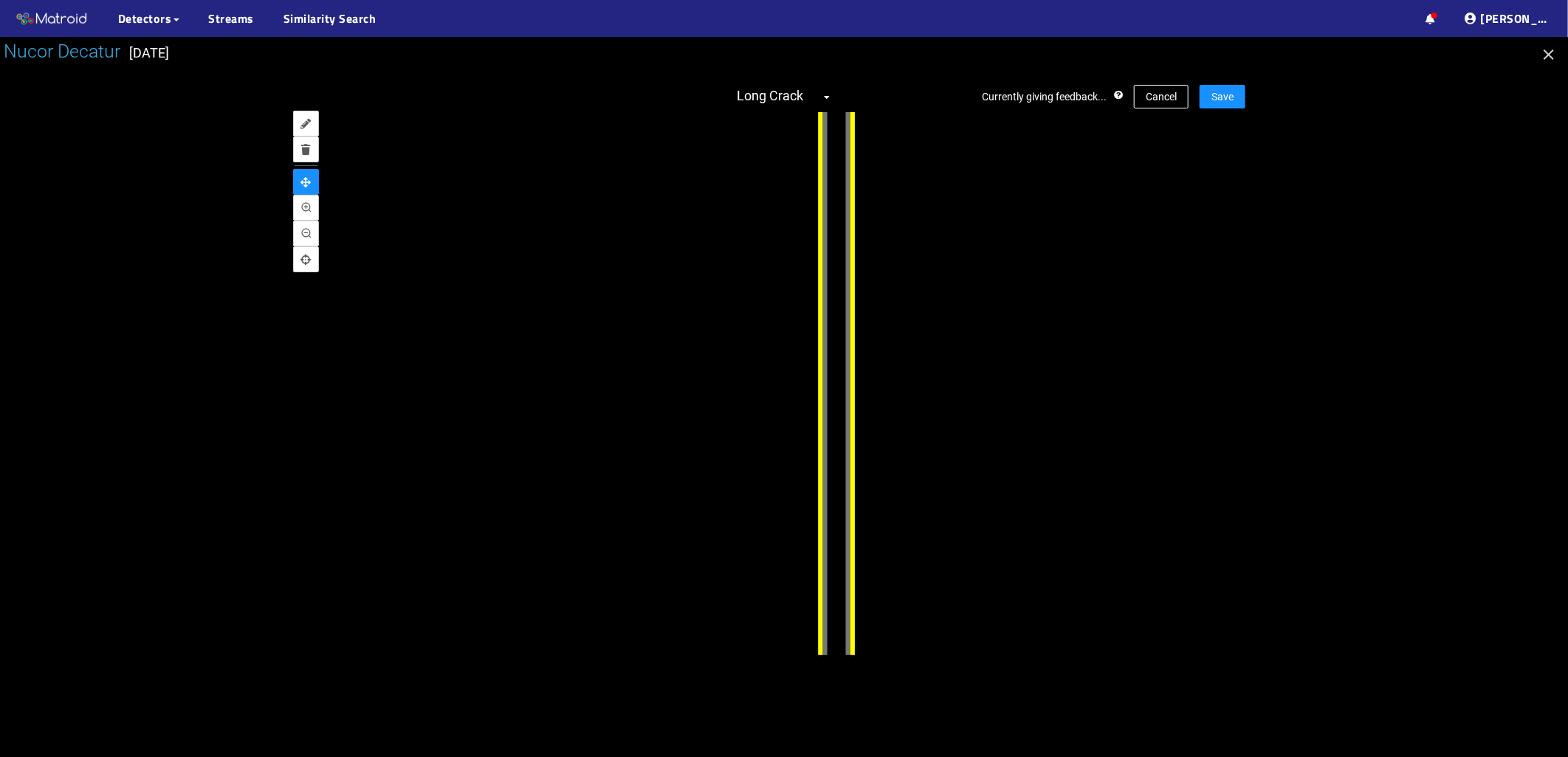
click at [1229, 112] on div at bounding box center [784, 384] width 923 height 544
click at [1229, 99] on span "Save" at bounding box center [1222, 97] width 22 height 16
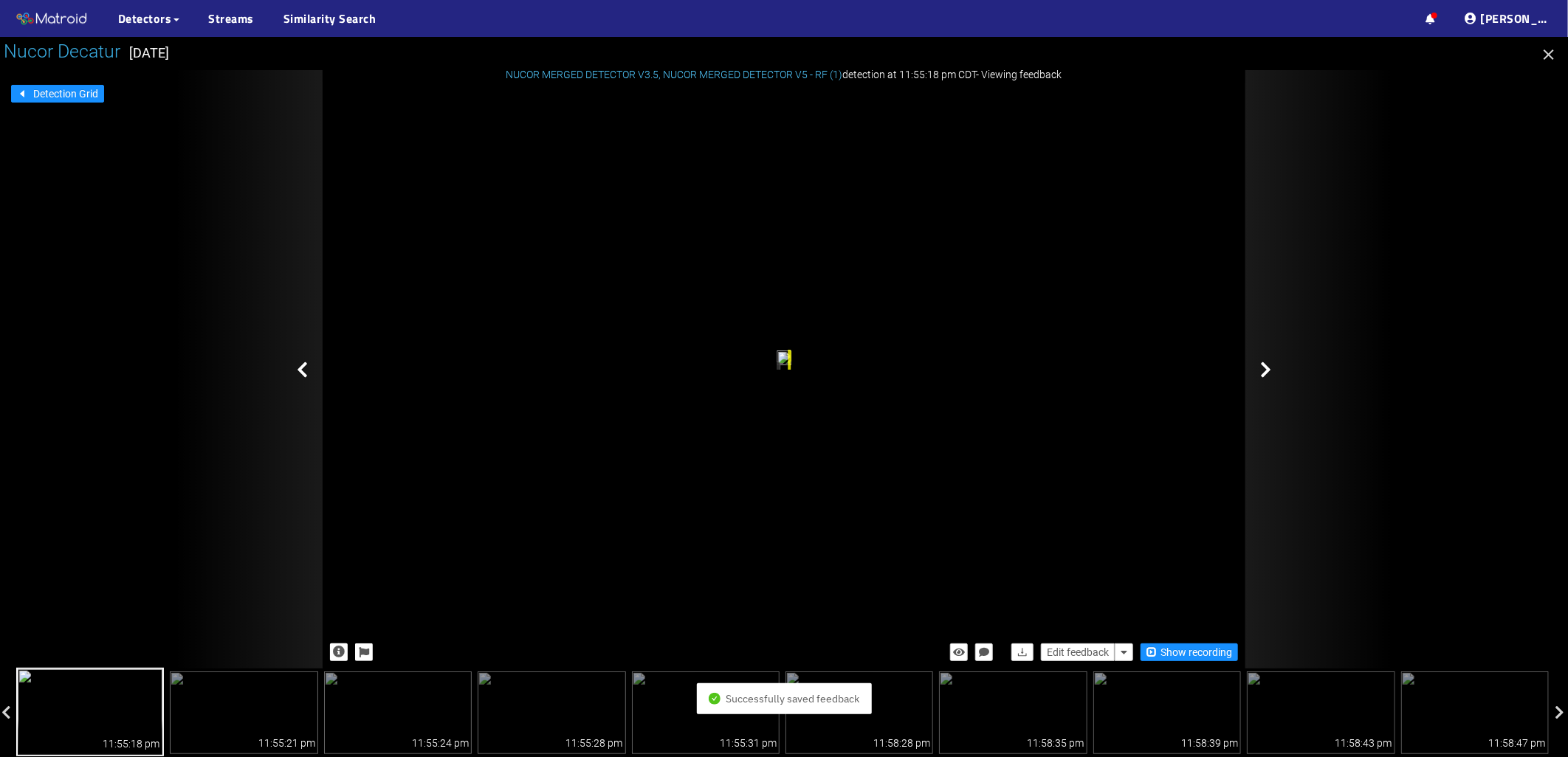
click at [1272, 372] on div at bounding box center [1319, 369] width 148 height 598
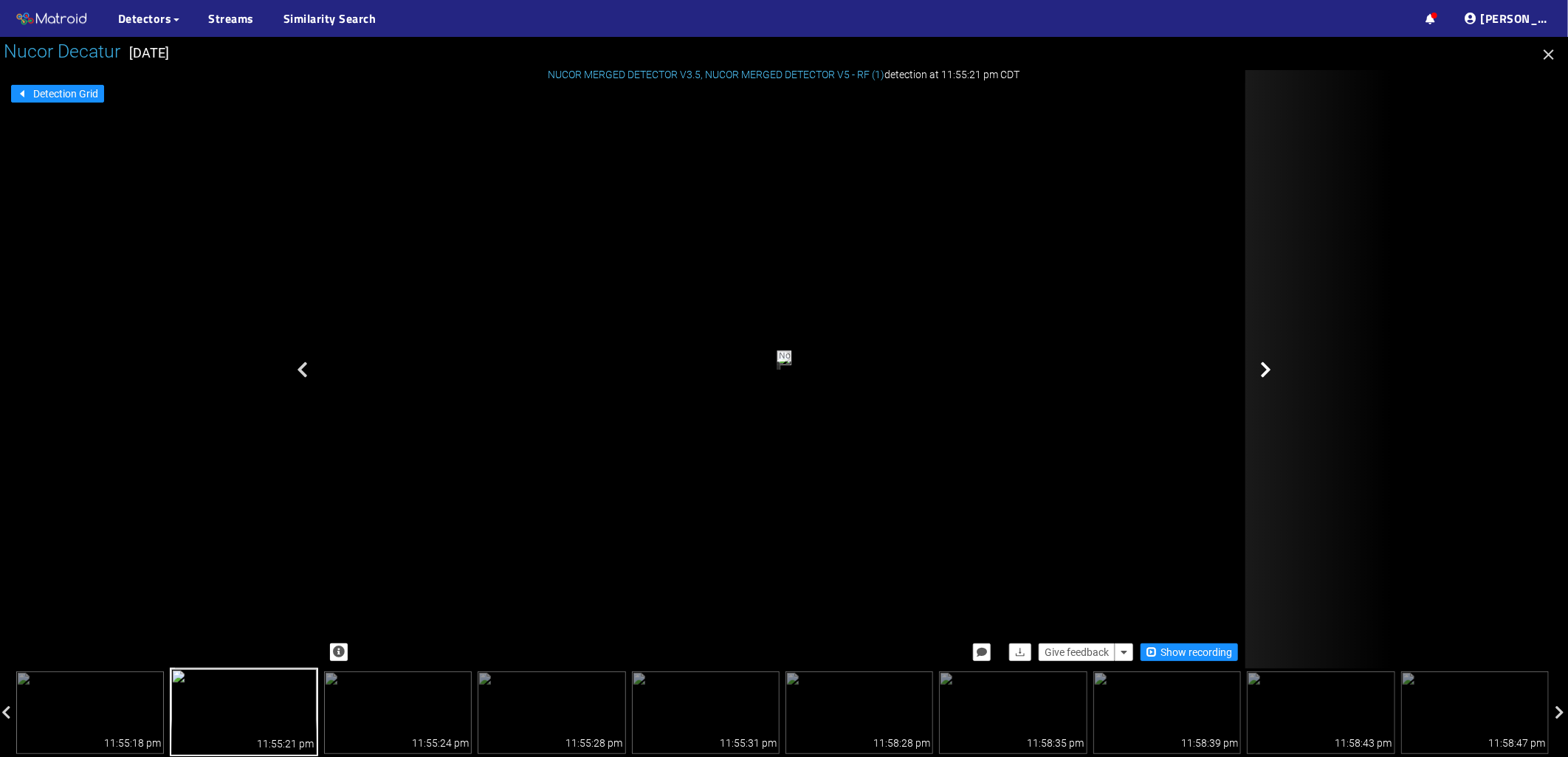
click at [1271, 372] on icon at bounding box center [1265, 369] width 11 height 17
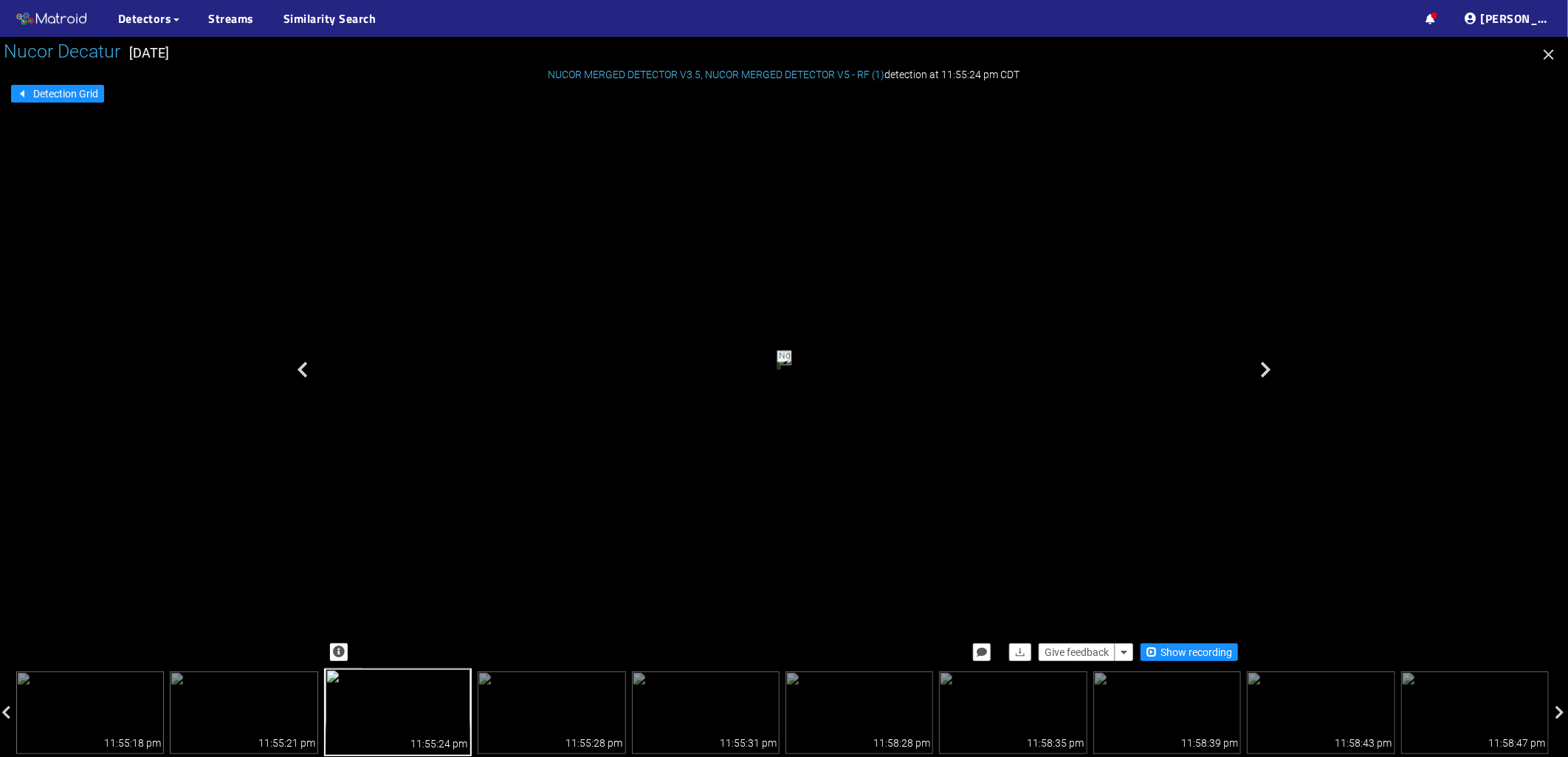
click at [1271, 372] on icon at bounding box center [1265, 369] width 11 height 17
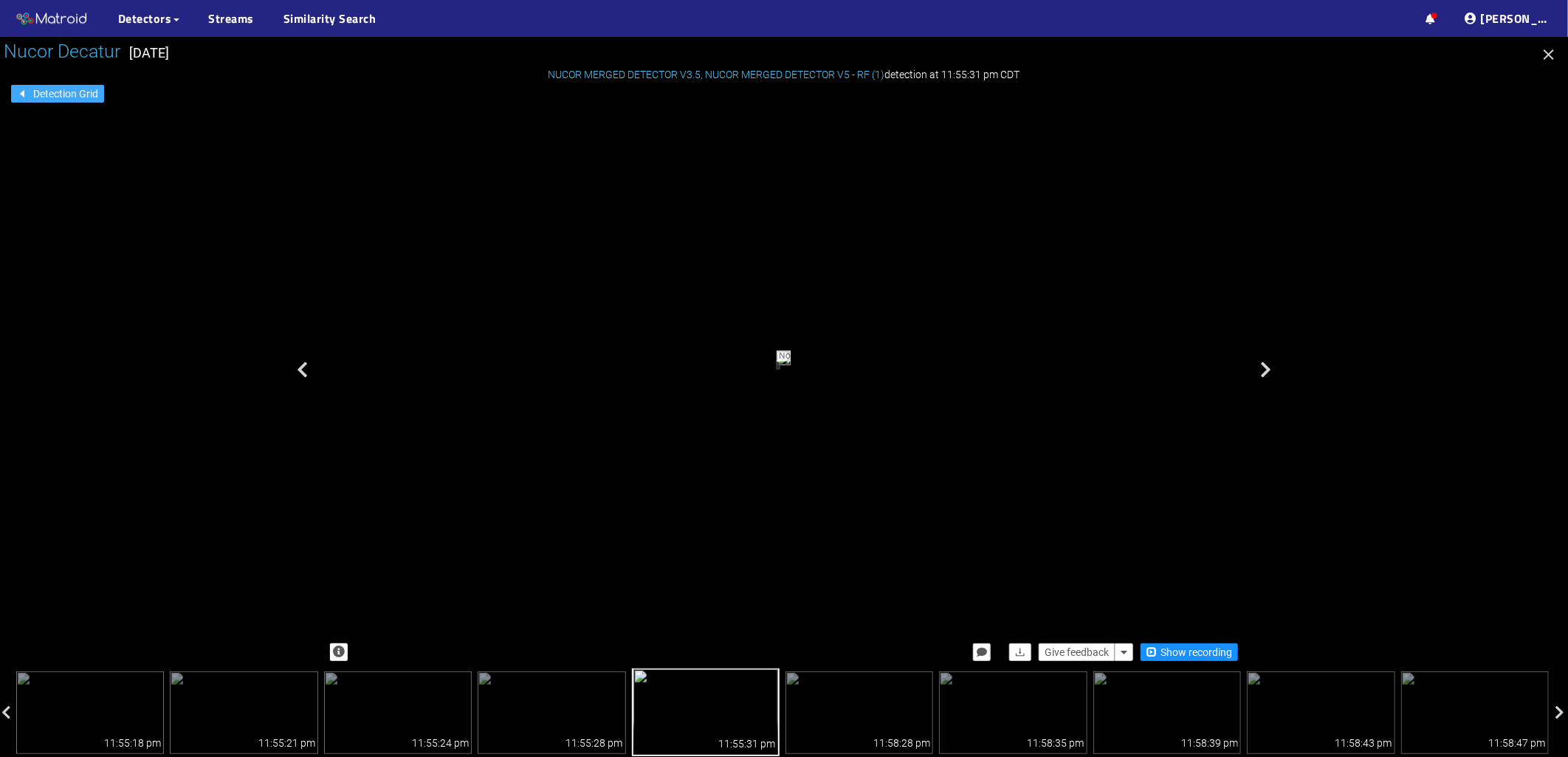
click at [43, 90] on span "Detection Grid" at bounding box center [65, 94] width 65 height 16
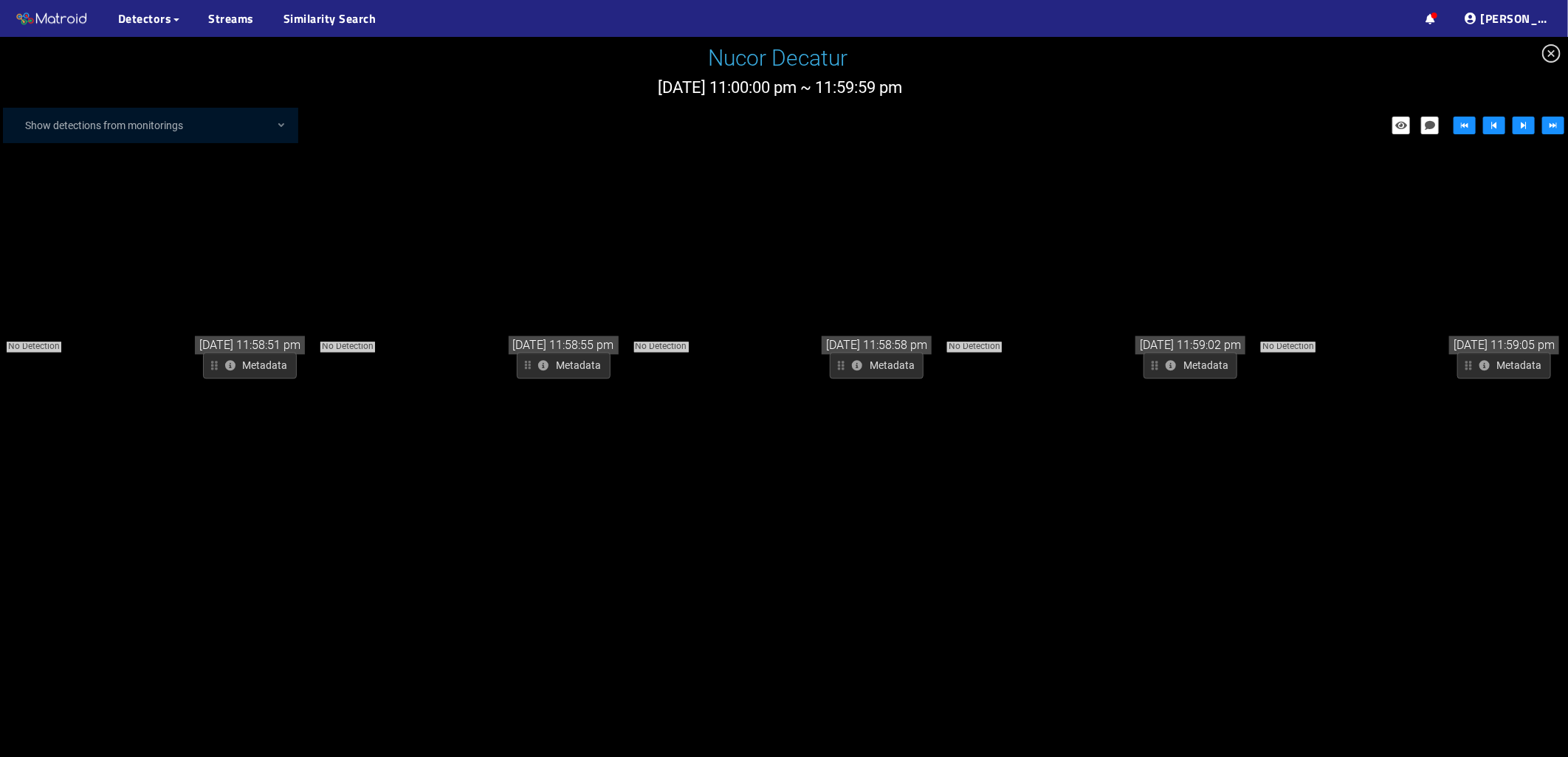
scroll to position [18849, 0]
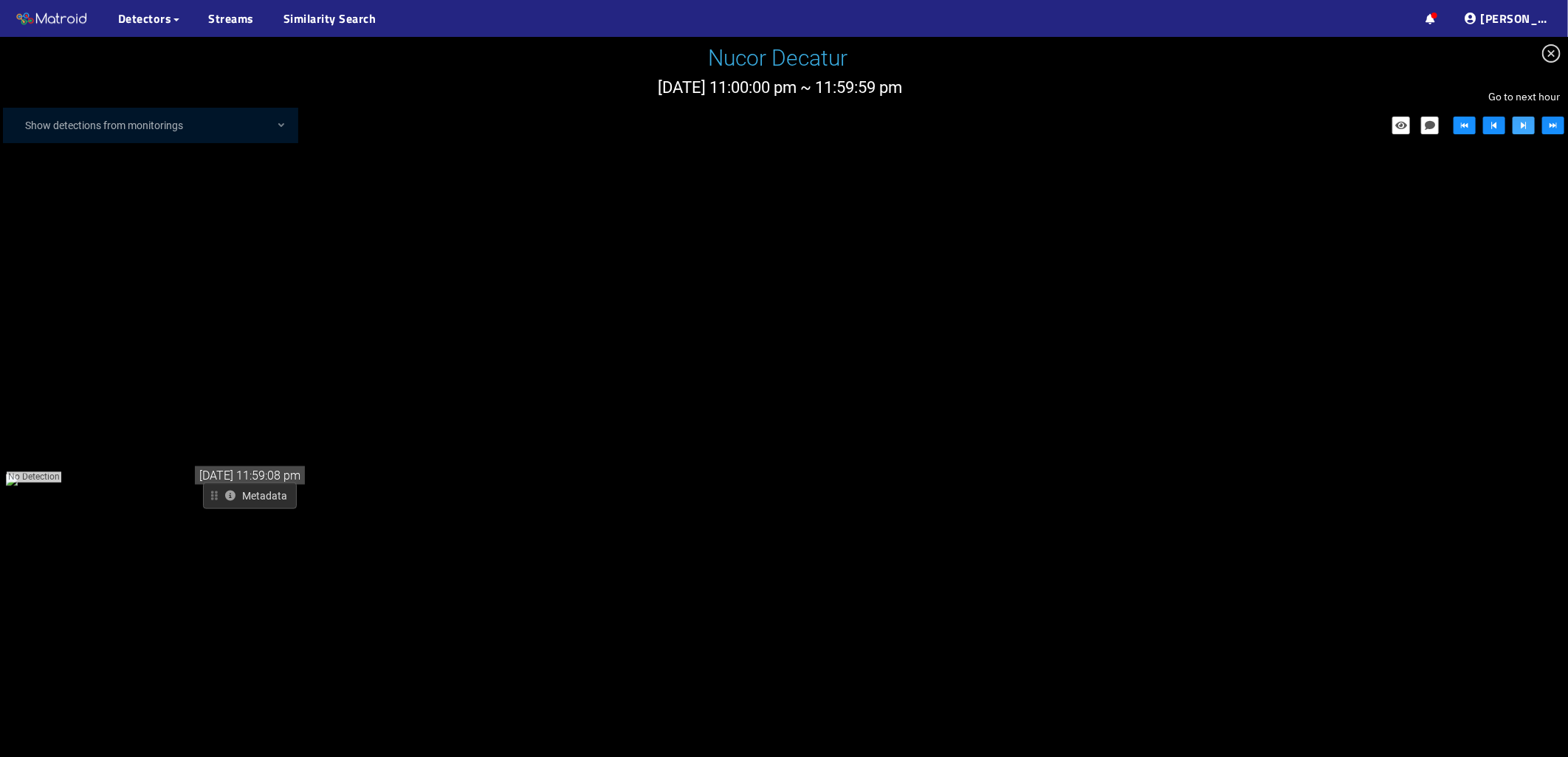
click at [1525, 126] on icon "step-forward" at bounding box center [1524, 126] width 5 height 7
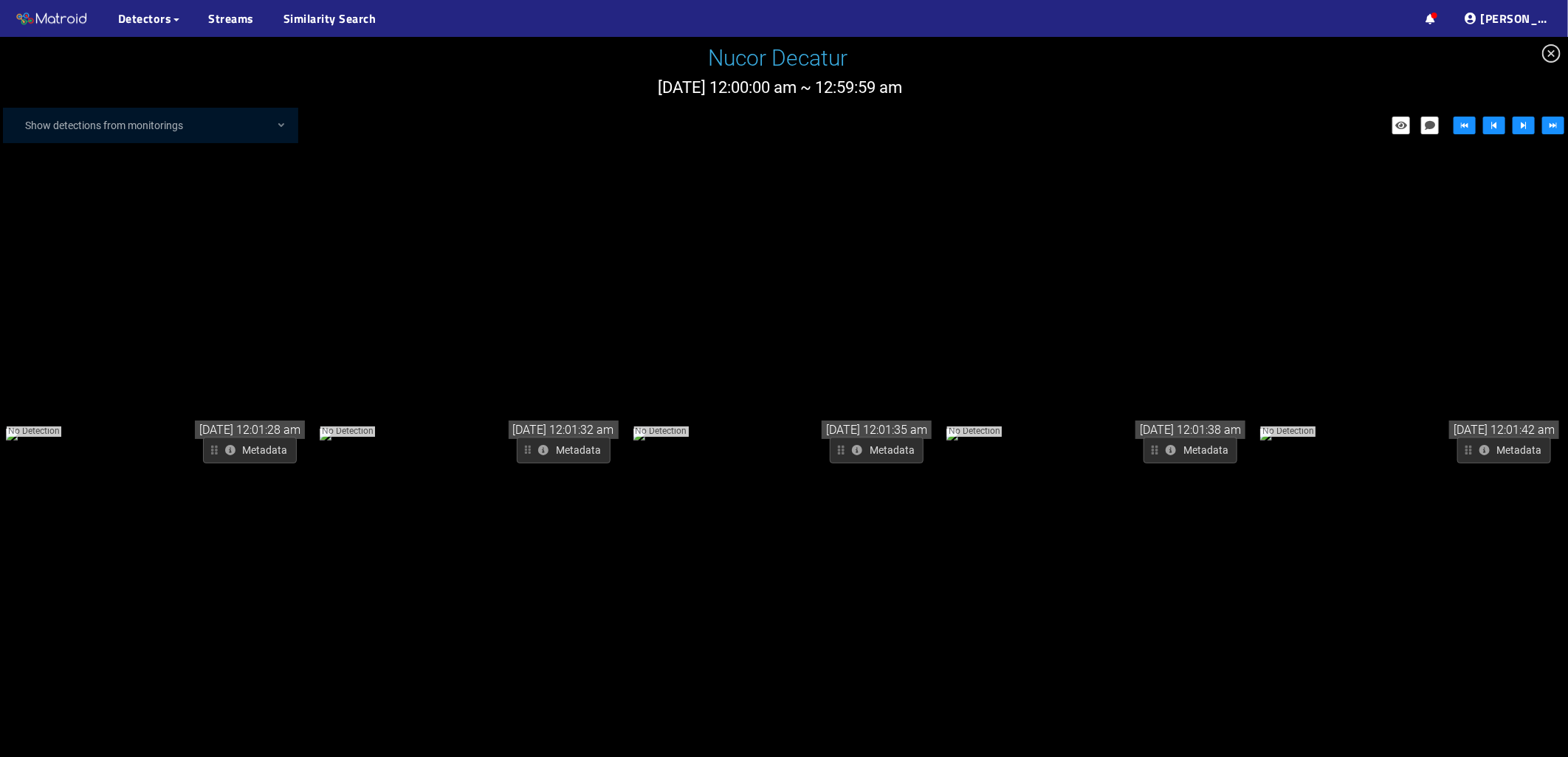
drag, startPoint x: 740, startPoint y: 528, endPoint x: 656, endPoint y: 86, distance: 449.9
click at [265, 425] on div "No Detection" at bounding box center [157, 433] width 304 height 17
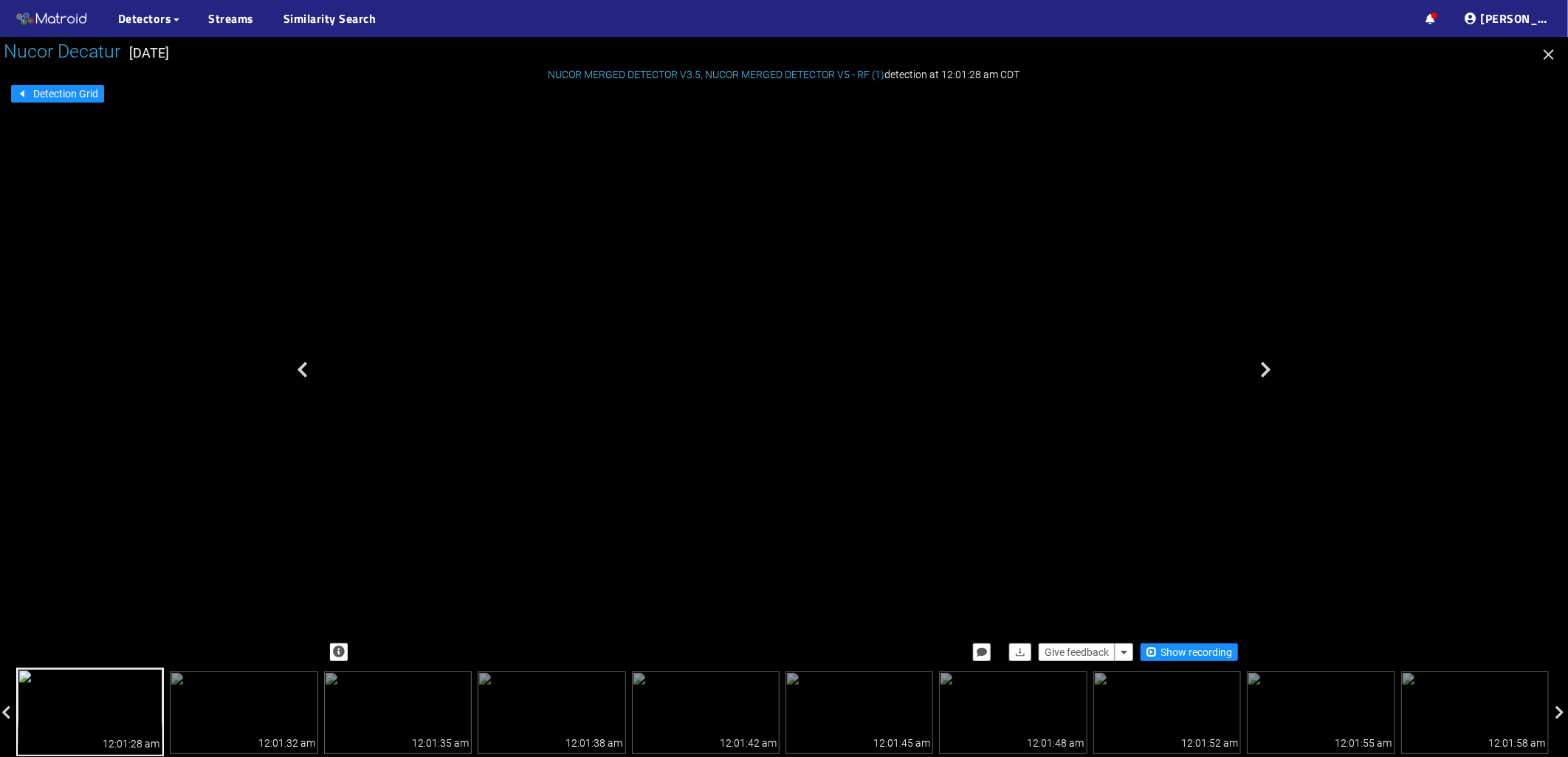
drag, startPoint x: 906, startPoint y: 237, endPoint x: 827, endPoint y: 409, distance: 189.3
click at [250, 315] on div "No Detection" at bounding box center [226, 285] width 45 height 57
click at [1073, 648] on span "Give feedback" at bounding box center [1076, 653] width 64 height 16
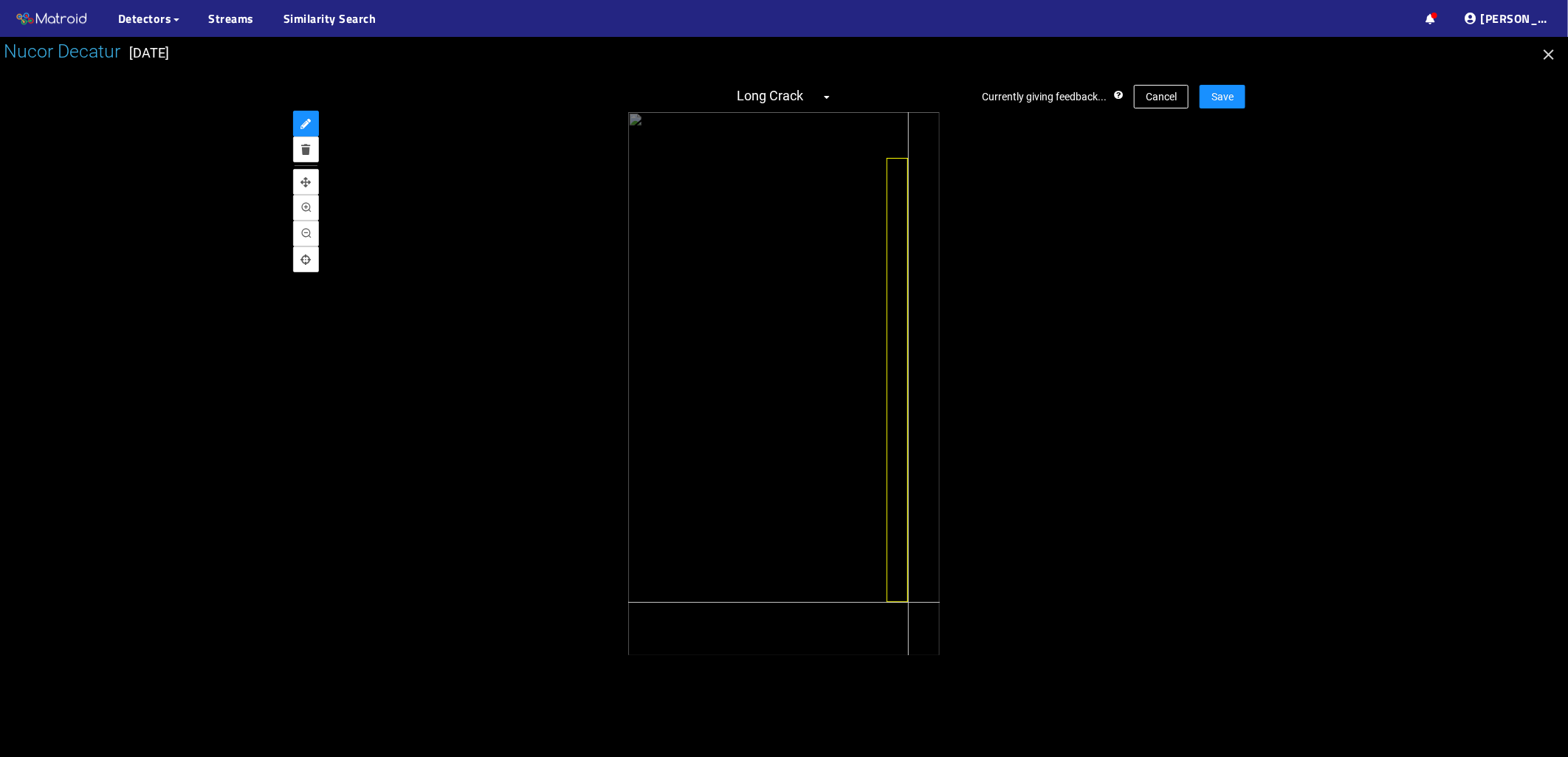
click at [908, 602] on div at bounding box center [784, 384] width 311 height 544
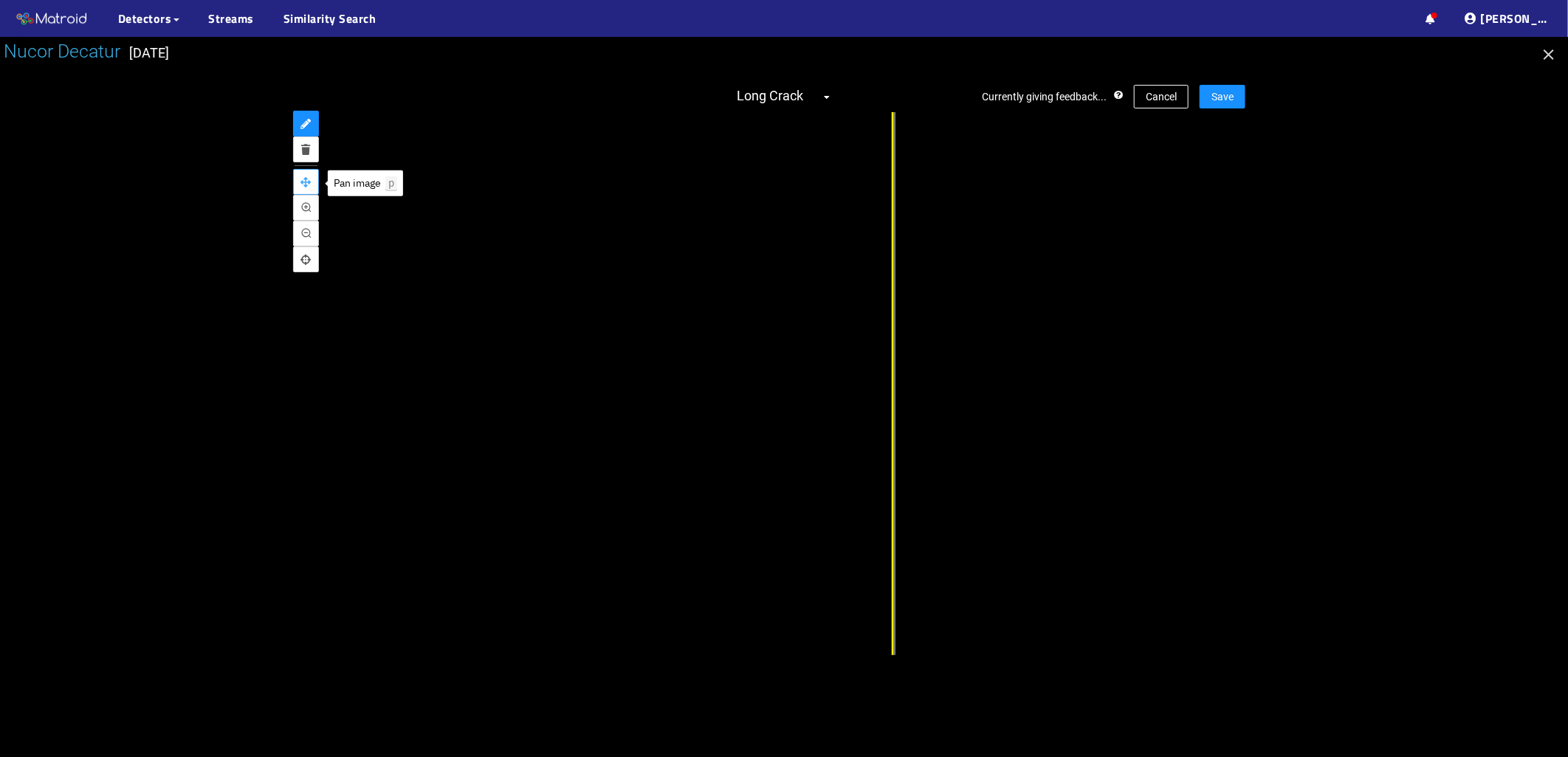
click at [306, 178] on icon "pan" at bounding box center [306, 181] width 10 height 10
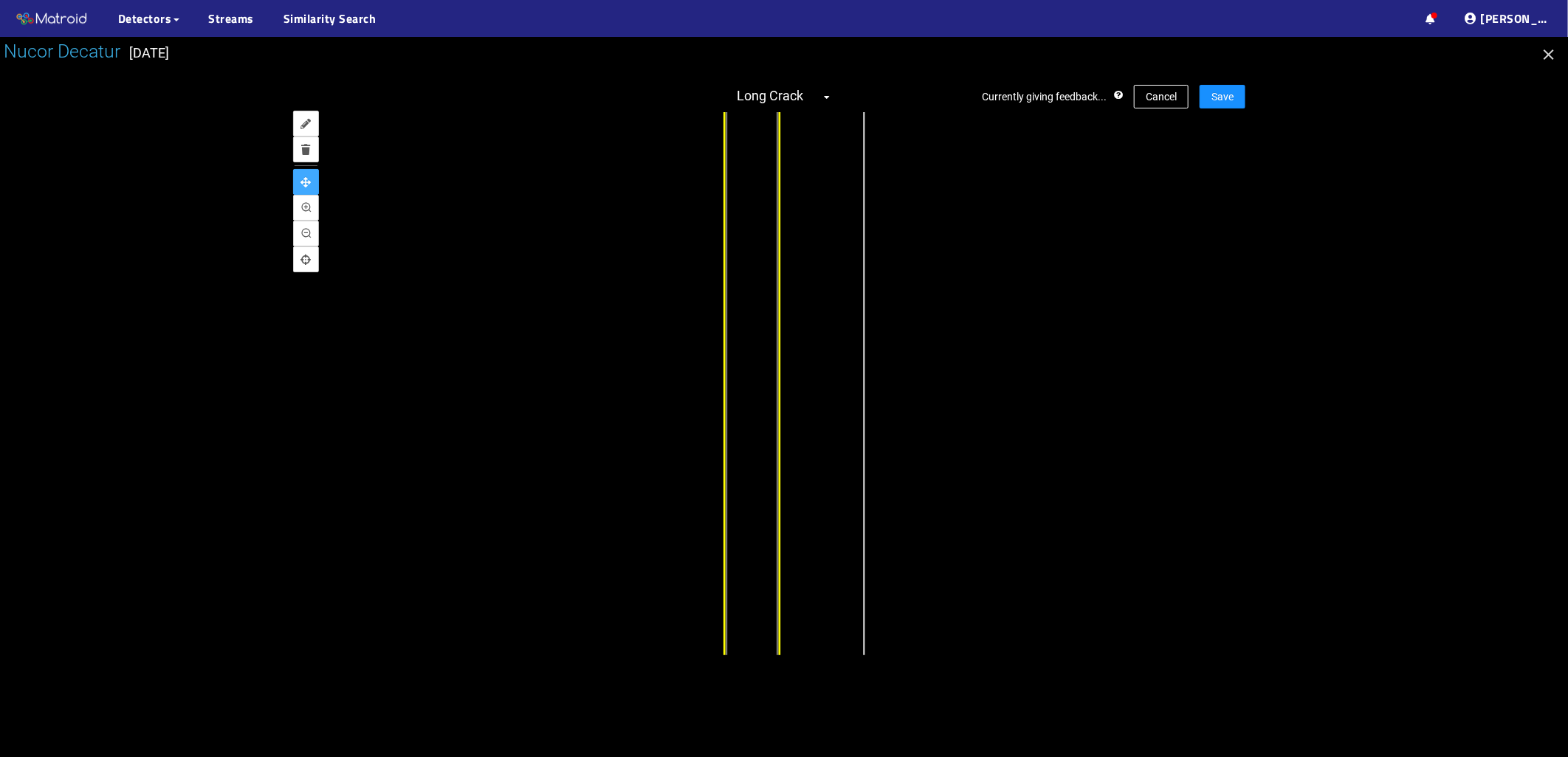
drag, startPoint x: 854, startPoint y: 263, endPoint x: 639, endPoint y: 279, distance: 215.6
click at [639, 279] on div at bounding box center [451, 451] width 828 height 1449
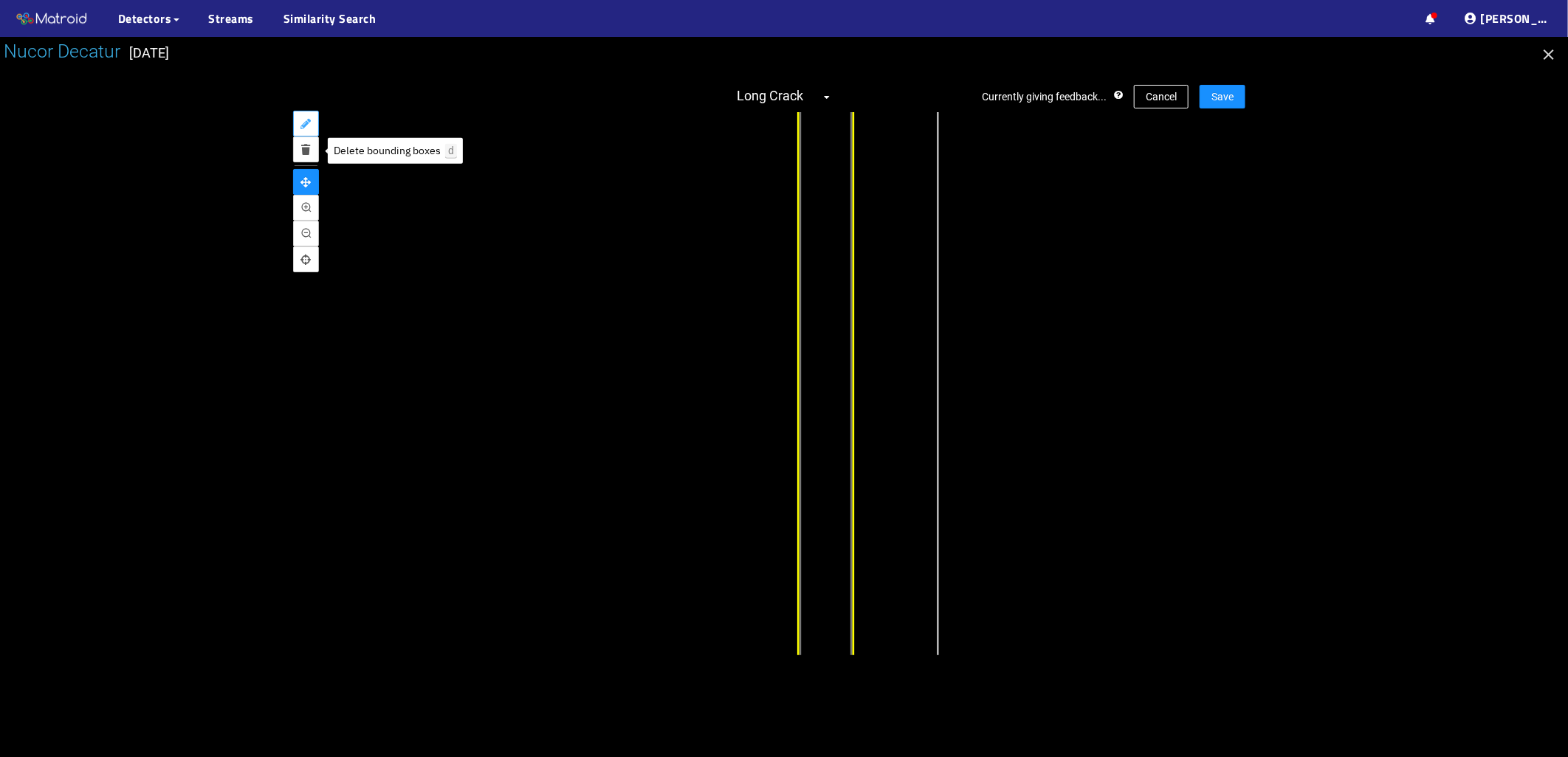
click at [306, 122] on icon "annotate" at bounding box center [306, 123] width 10 height 10
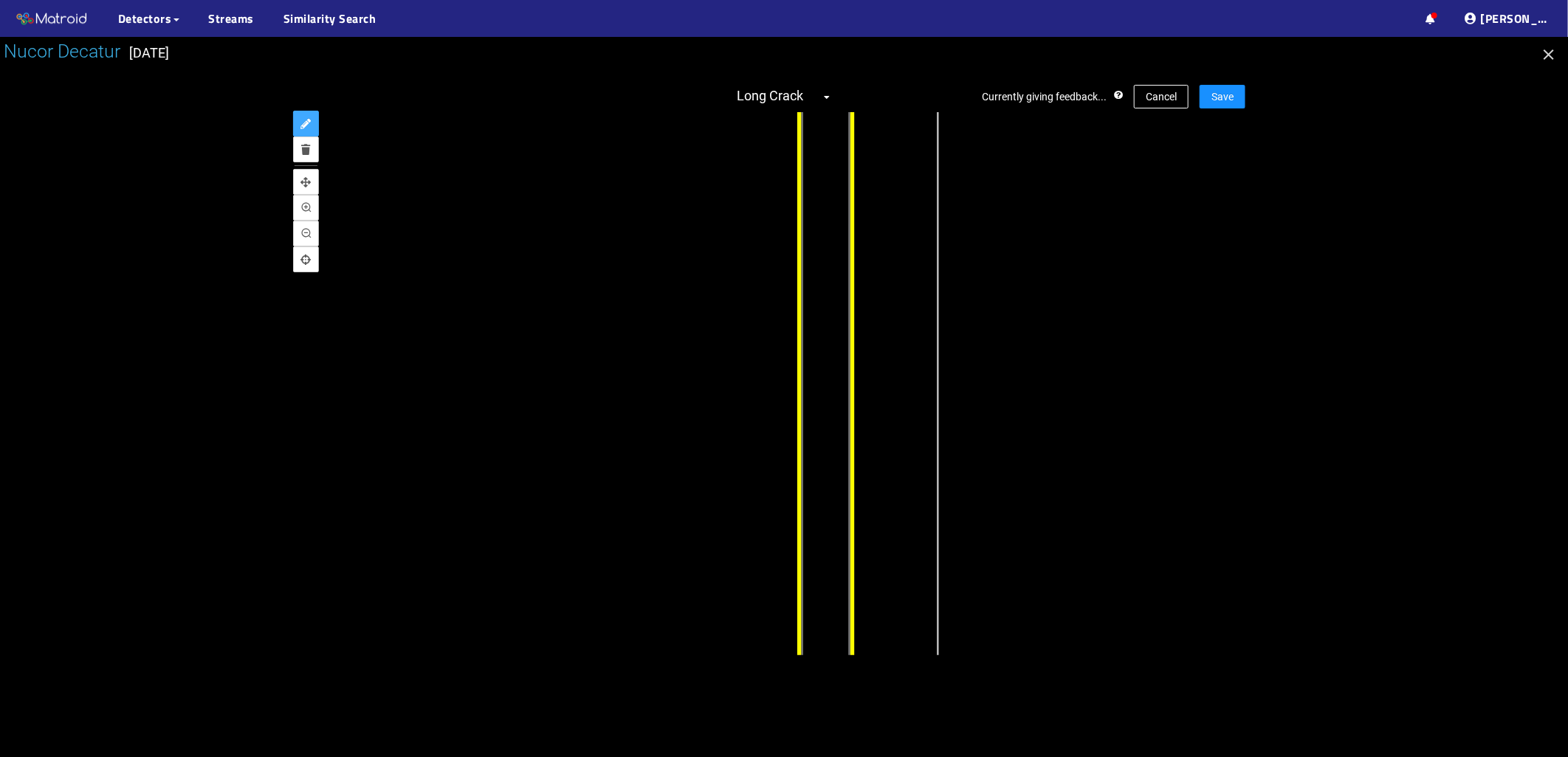
click at [854, 252] on div "Long Crack" at bounding box center [827, 441] width 57 height 1185
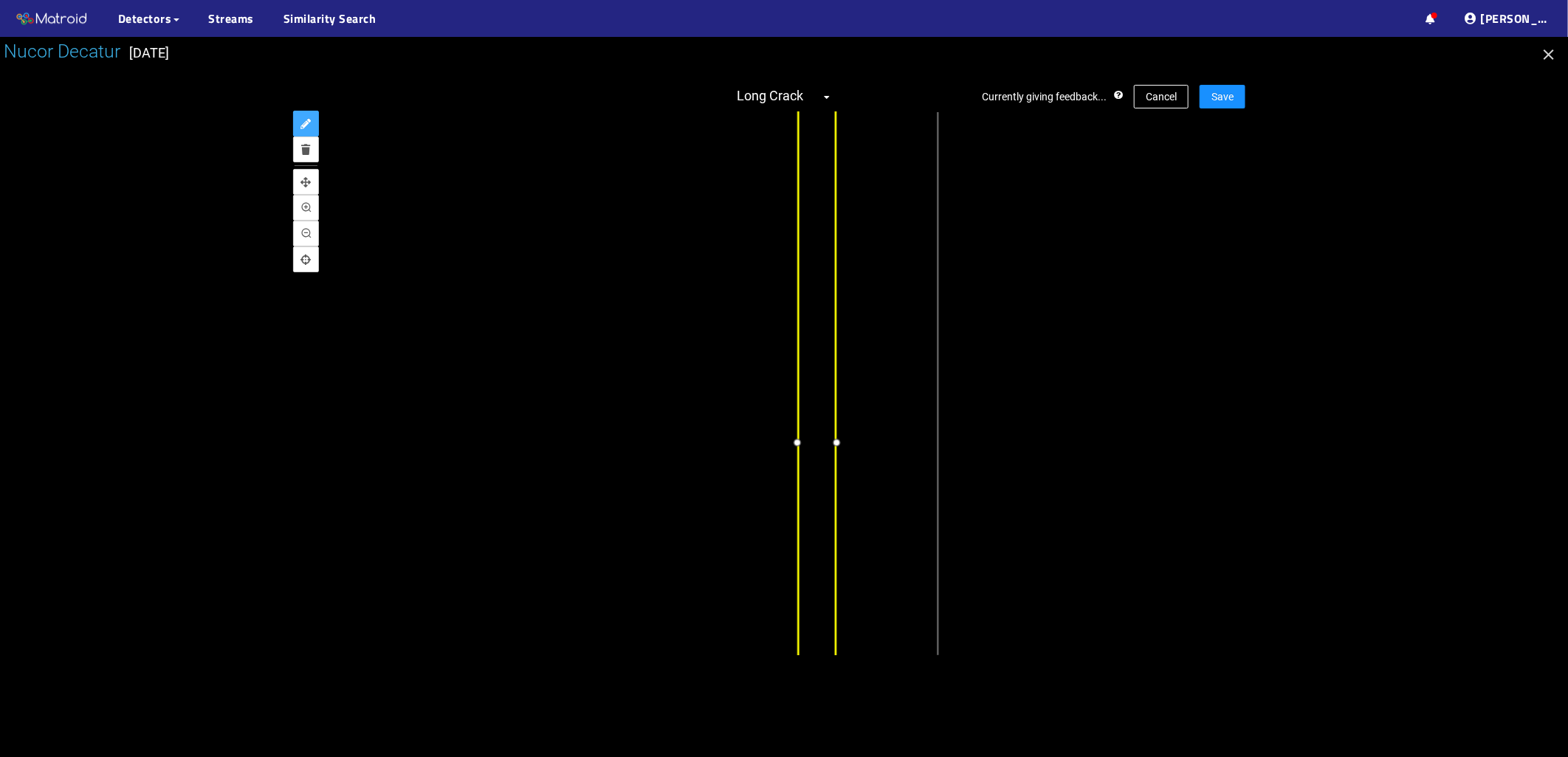
click at [836, 444] on div at bounding box center [837, 441] width 19 height 19
click at [1217, 99] on span "Save" at bounding box center [1222, 97] width 22 height 16
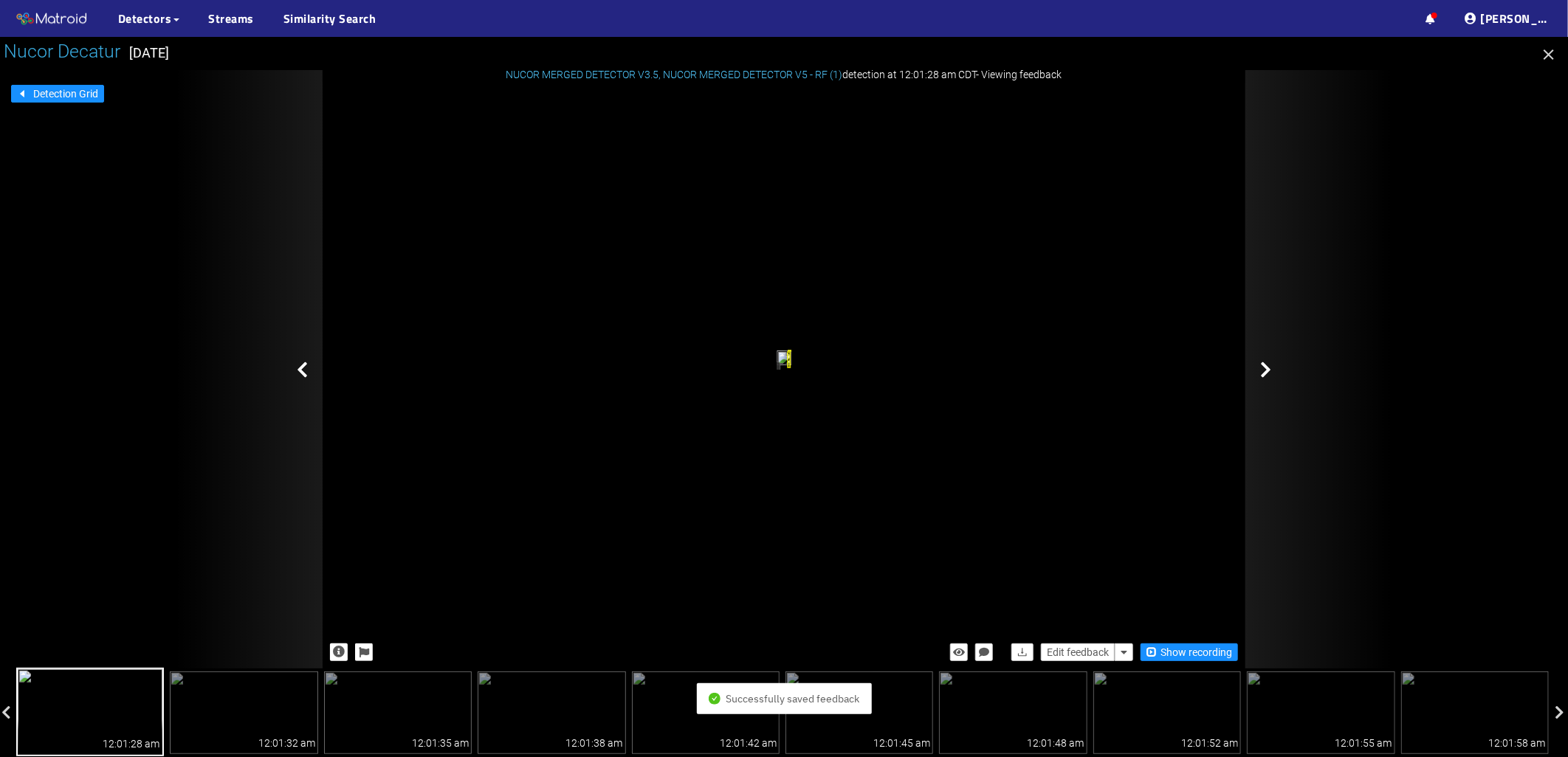
click at [1272, 372] on div at bounding box center [1319, 369] width 148 height 598
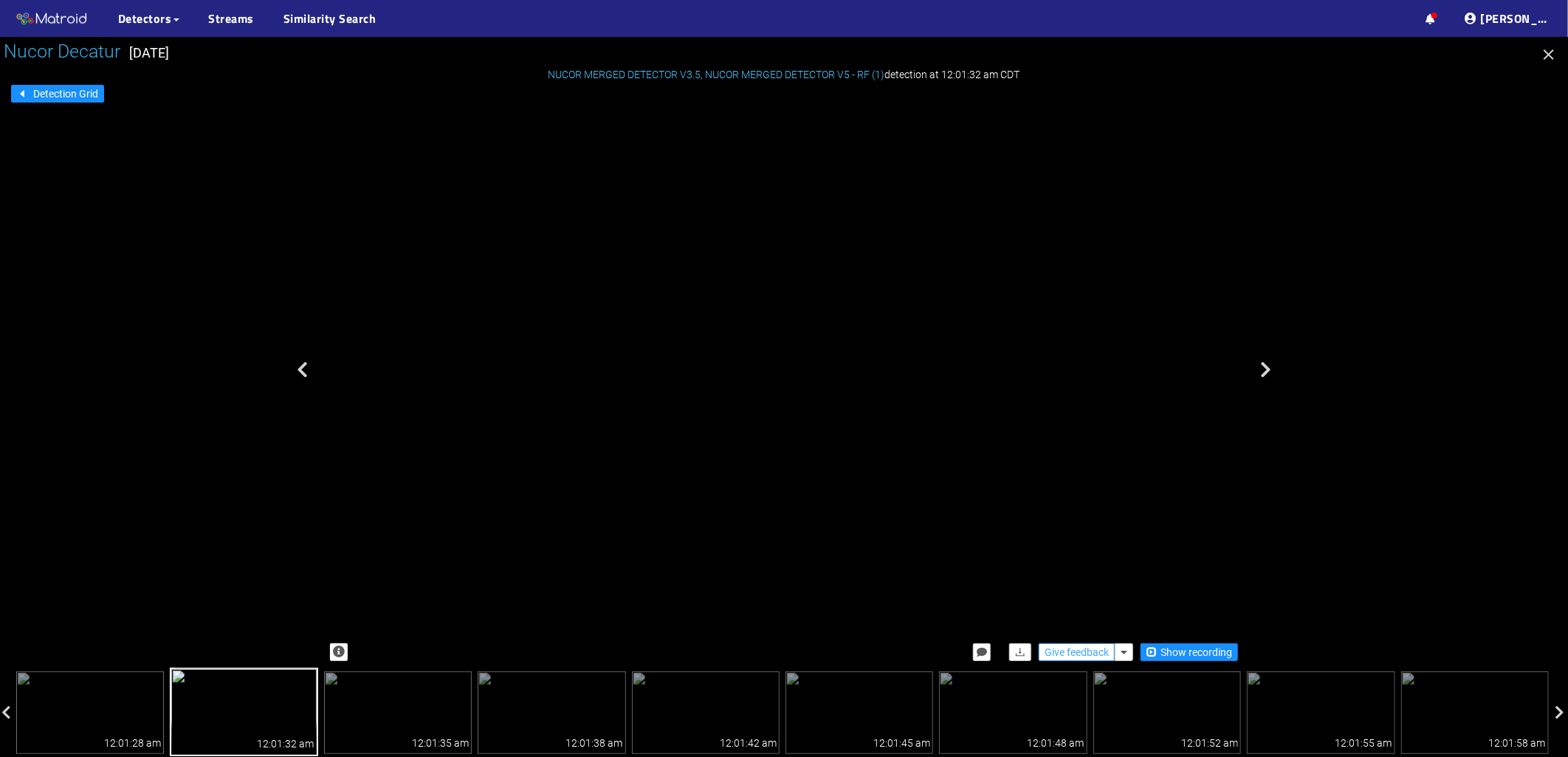
click at [1058, 656] on span "Give feedback" at bounding box center [1076, 653] width 64 height 16
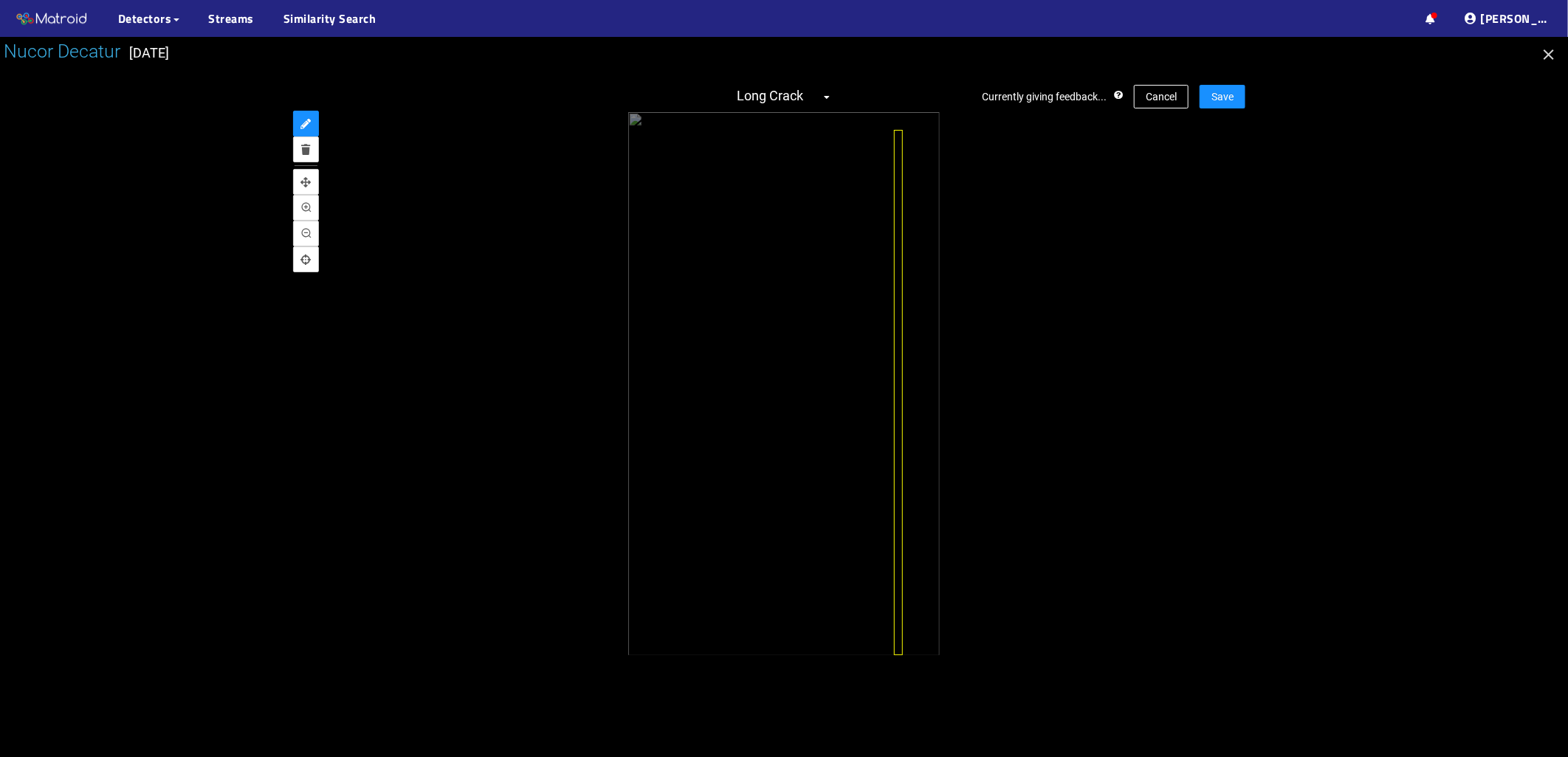
click at [903, 660] on div "Currently giving feedback... Cancel Save Long Crack" at bounding box center [784, 369] width 923 height 598
click at [307, 178] on icon "pan" at bounding box center [306, 181] width 10 height 10
drag, startPoint x: 947, startPoint y: 257, endPoint x: 665, endPoint y: 288, distance: 283.7
click at [665, 288] on div at bounding box center [784, 384] width 923 height 544
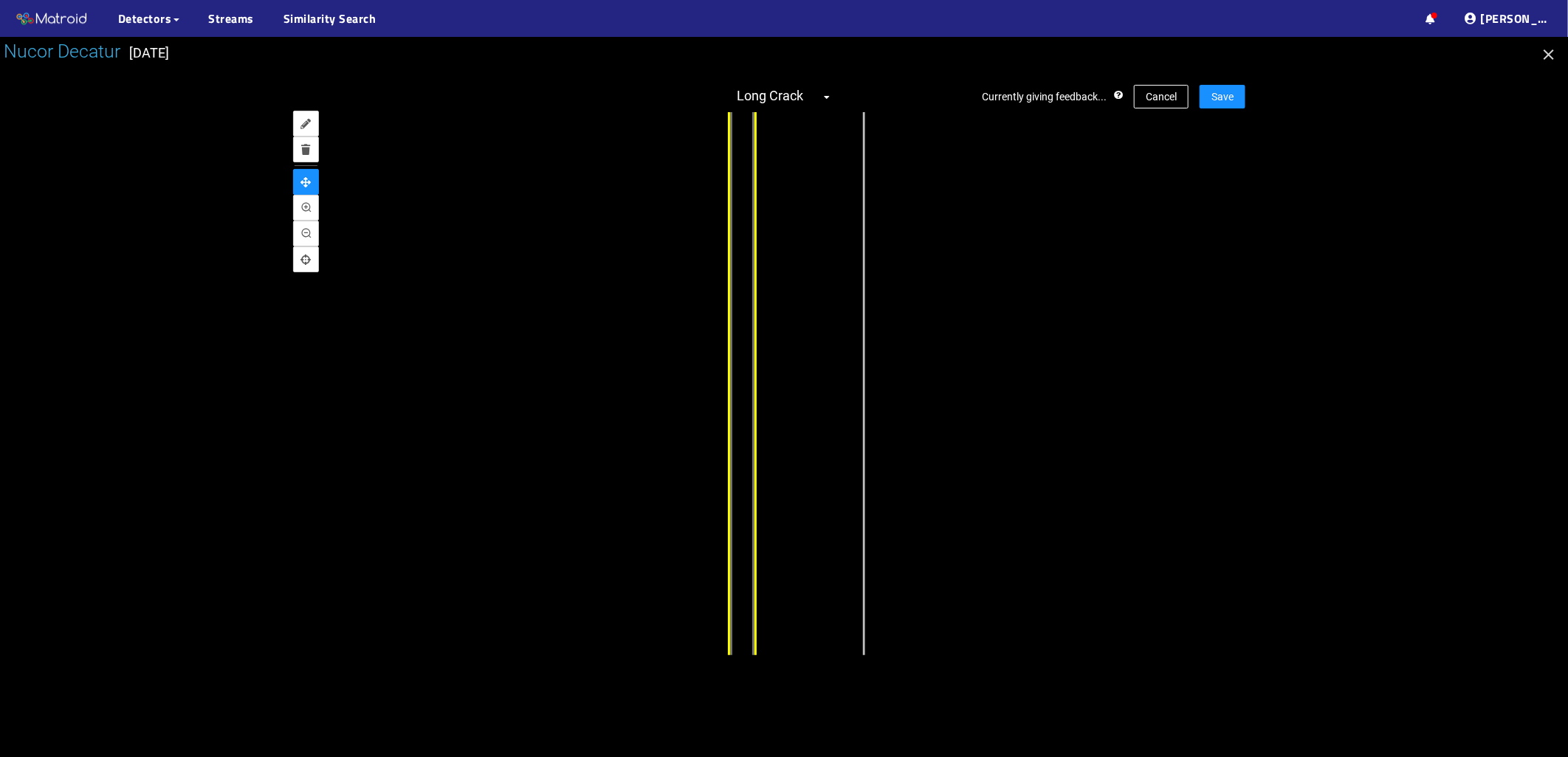
drag, startPoint x: 659, startPoint y: 288, endPoint x: 419, endPoint y: 298, distance: 240.2
click at [419, 298] on div at bounding box center [784, 384] width 923 height 544
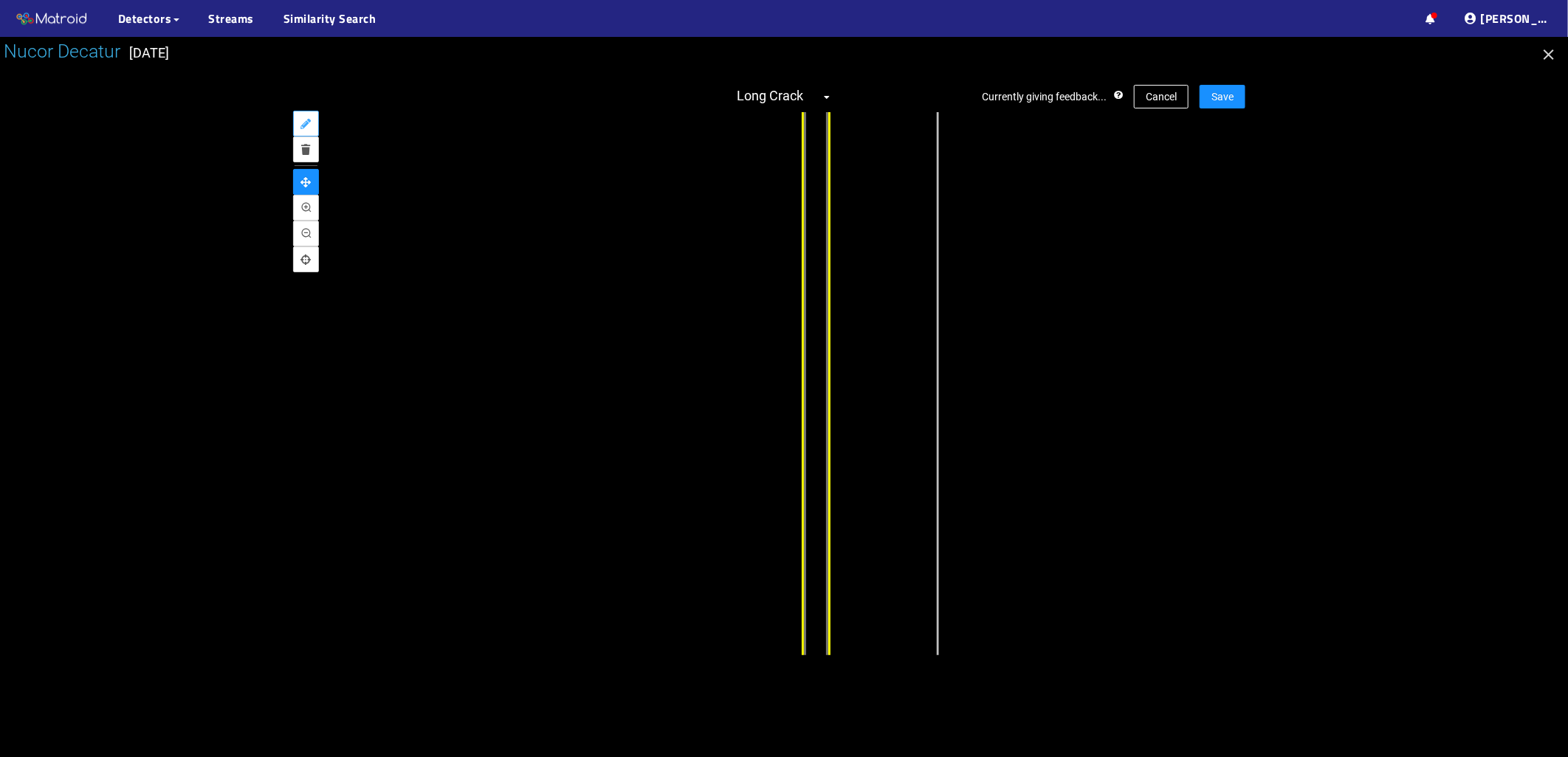
click at [314, 126] on button "annotate" at bounding box center [306, 123] width 26 height 26
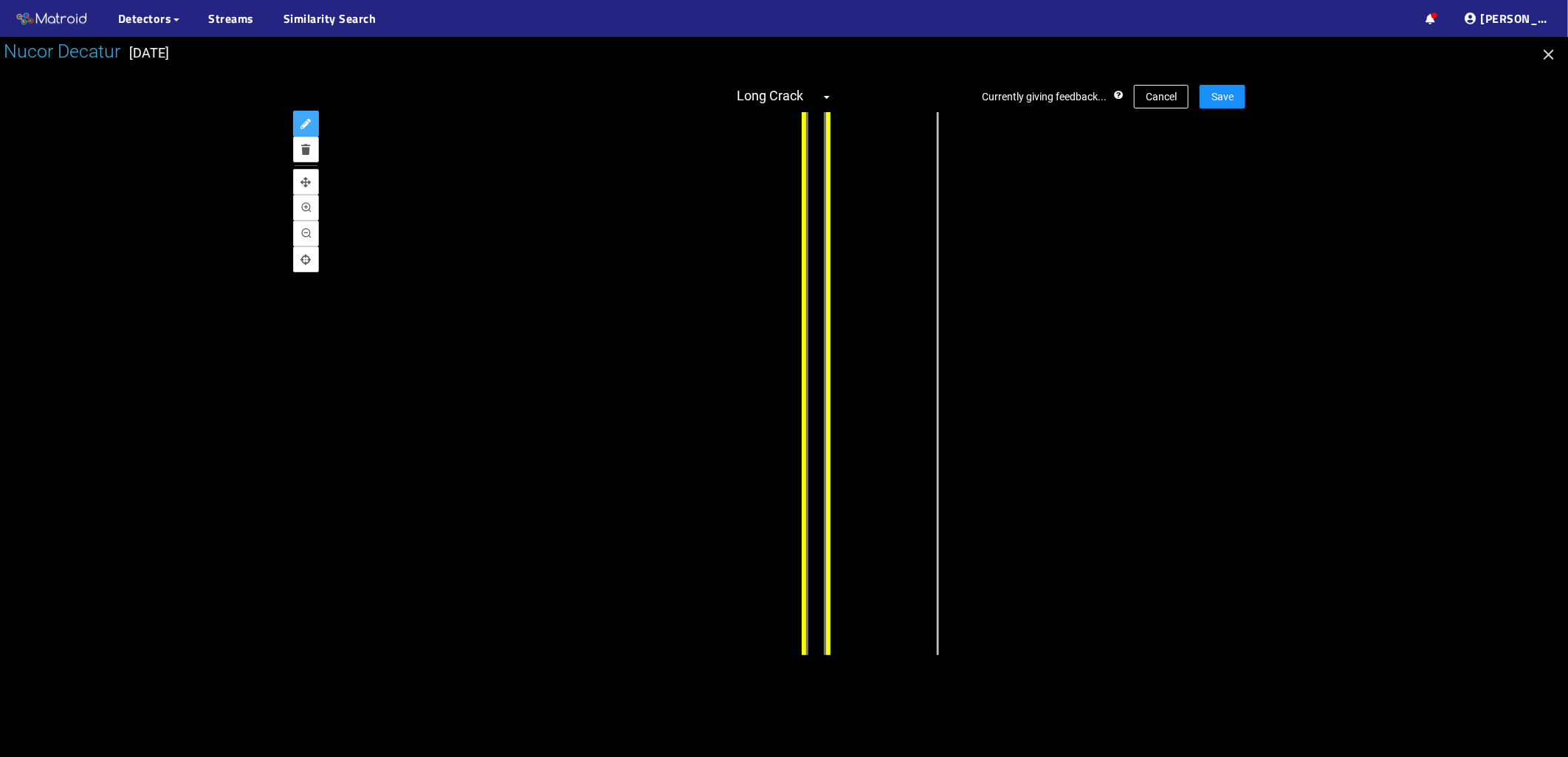
click at [806, 327] on div "Long Crack" at bounding box center [817, 525] width 27 height 1576
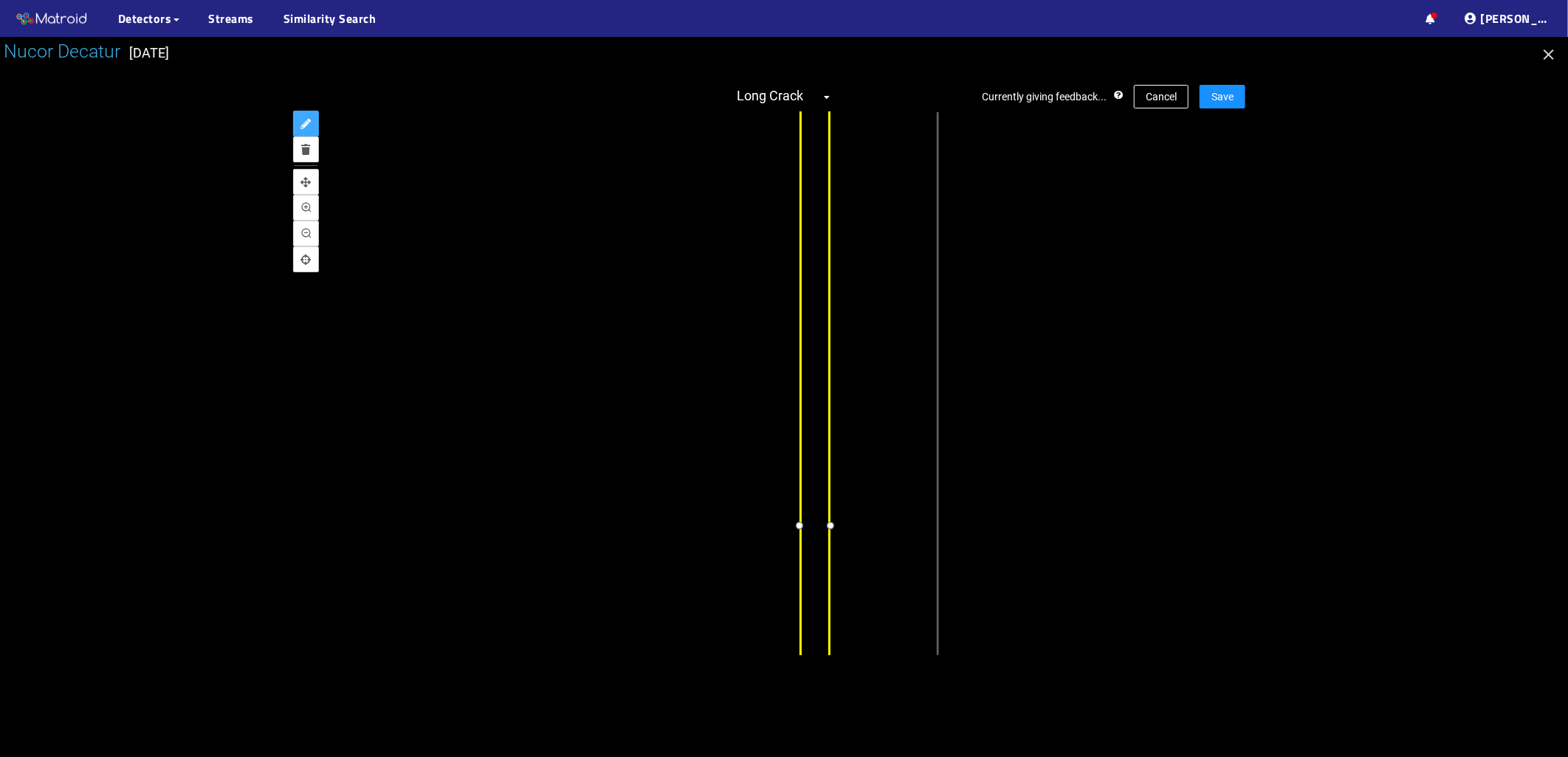
click at [797, 524] on div at bounding box center [799, 524] width 19 height 19
click at [822, 525] on div at bounding box center [827, 524] width 19 height 19
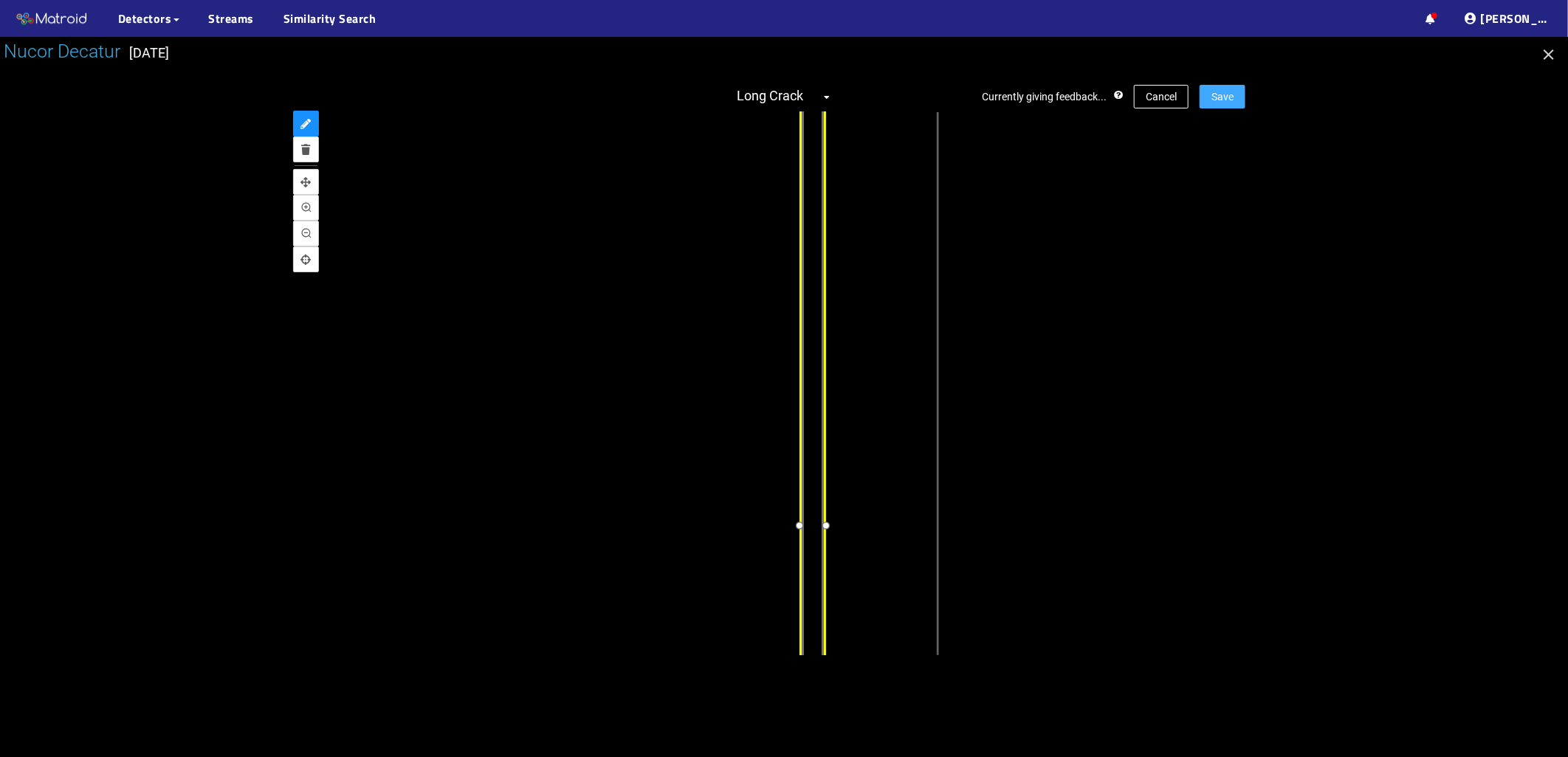
click at [1218, 99] on span "Save" at bounding box center [1222, 97] width 22 height 16
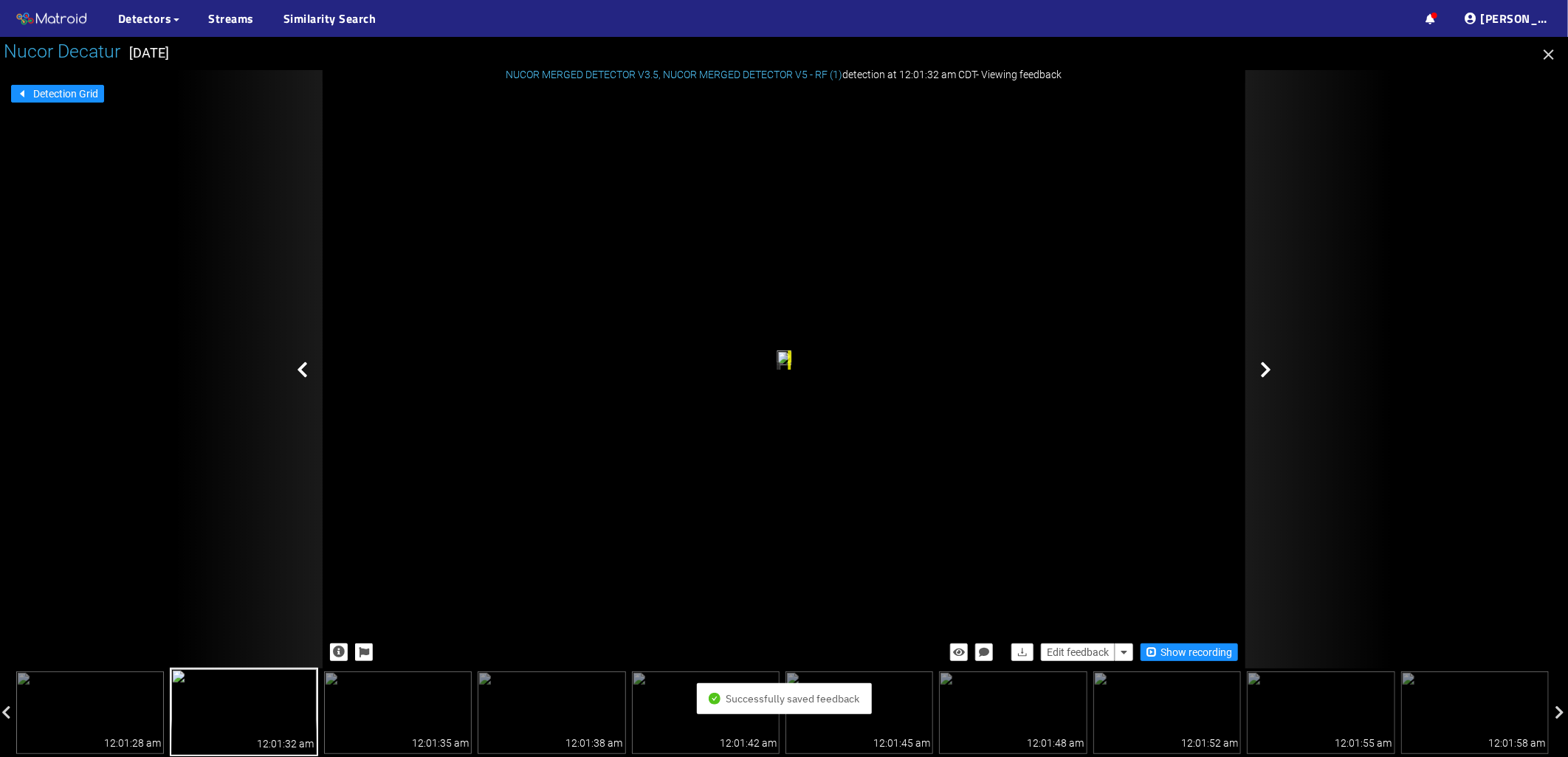
click at [1272, 373] on div at bounding box center [1319, 369] width 148 height 598
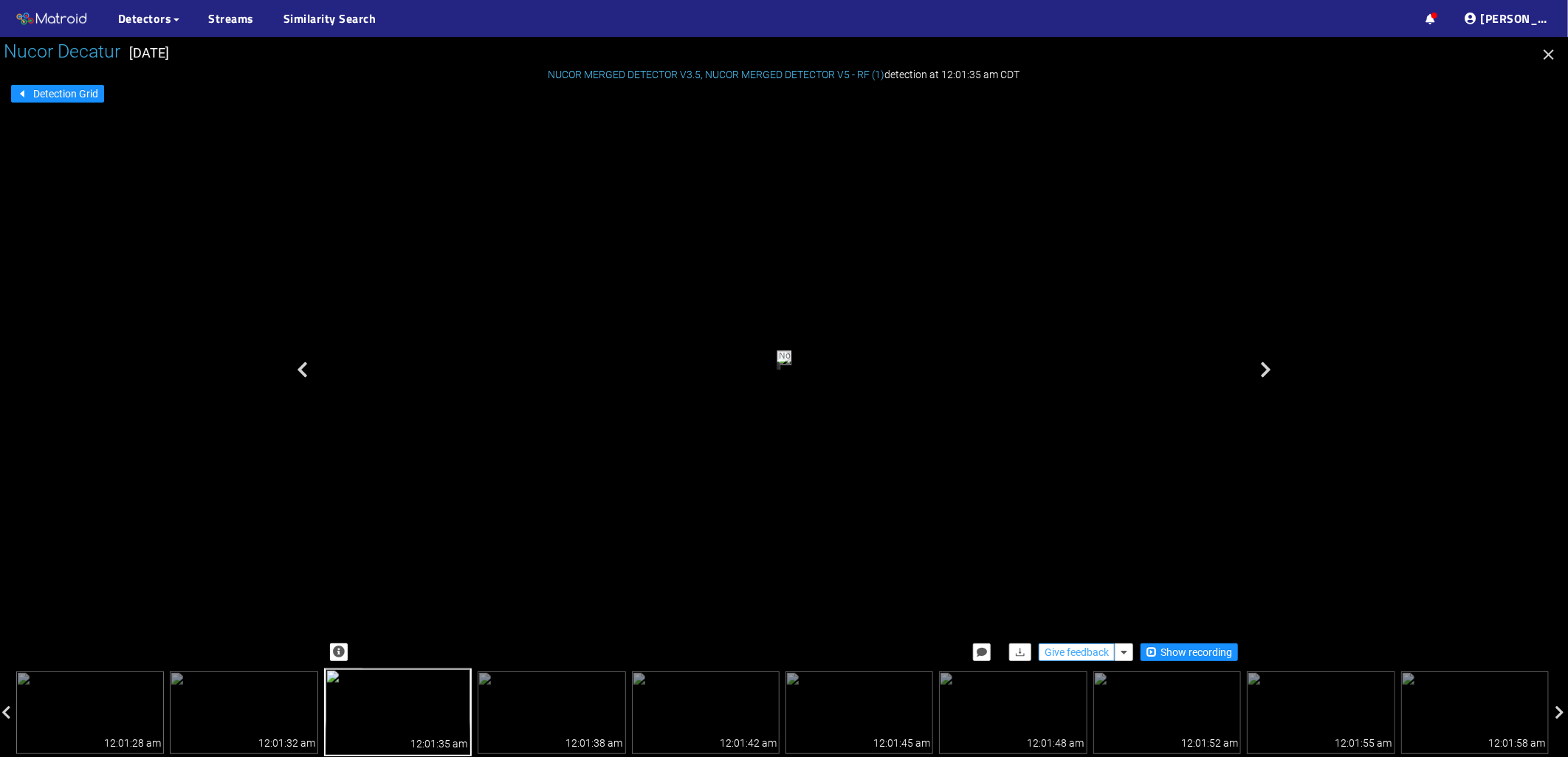
click at [1078, 650] on span "Give feedback" at bounding box center [1076, 653] width 64 height 16
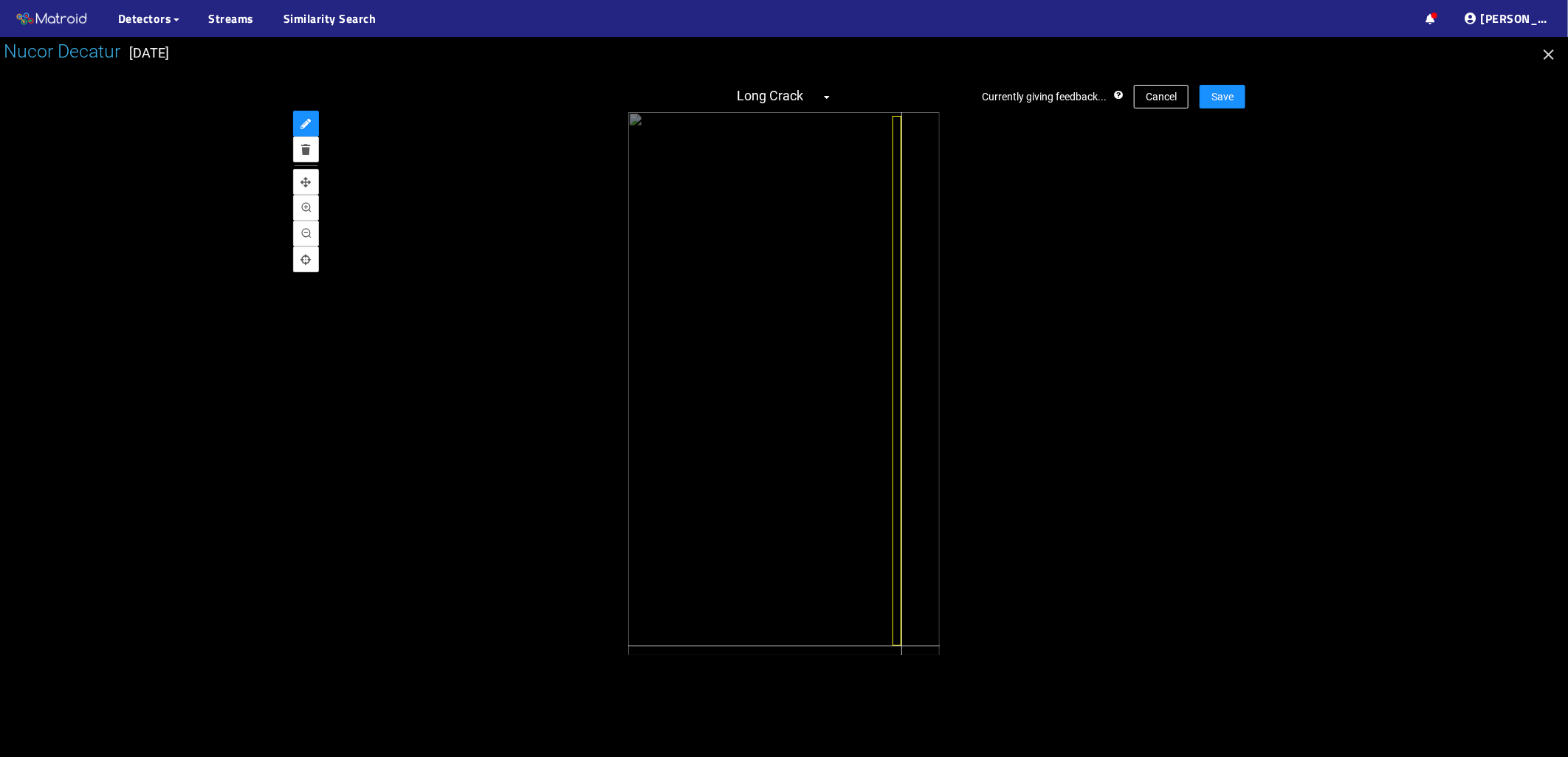
click at [901, 647] on div at bounding box center [784, 384] width 311 height 544
click at [1236, 91] on button "Save" at bounding box center [1222, 97] width 46 height 24
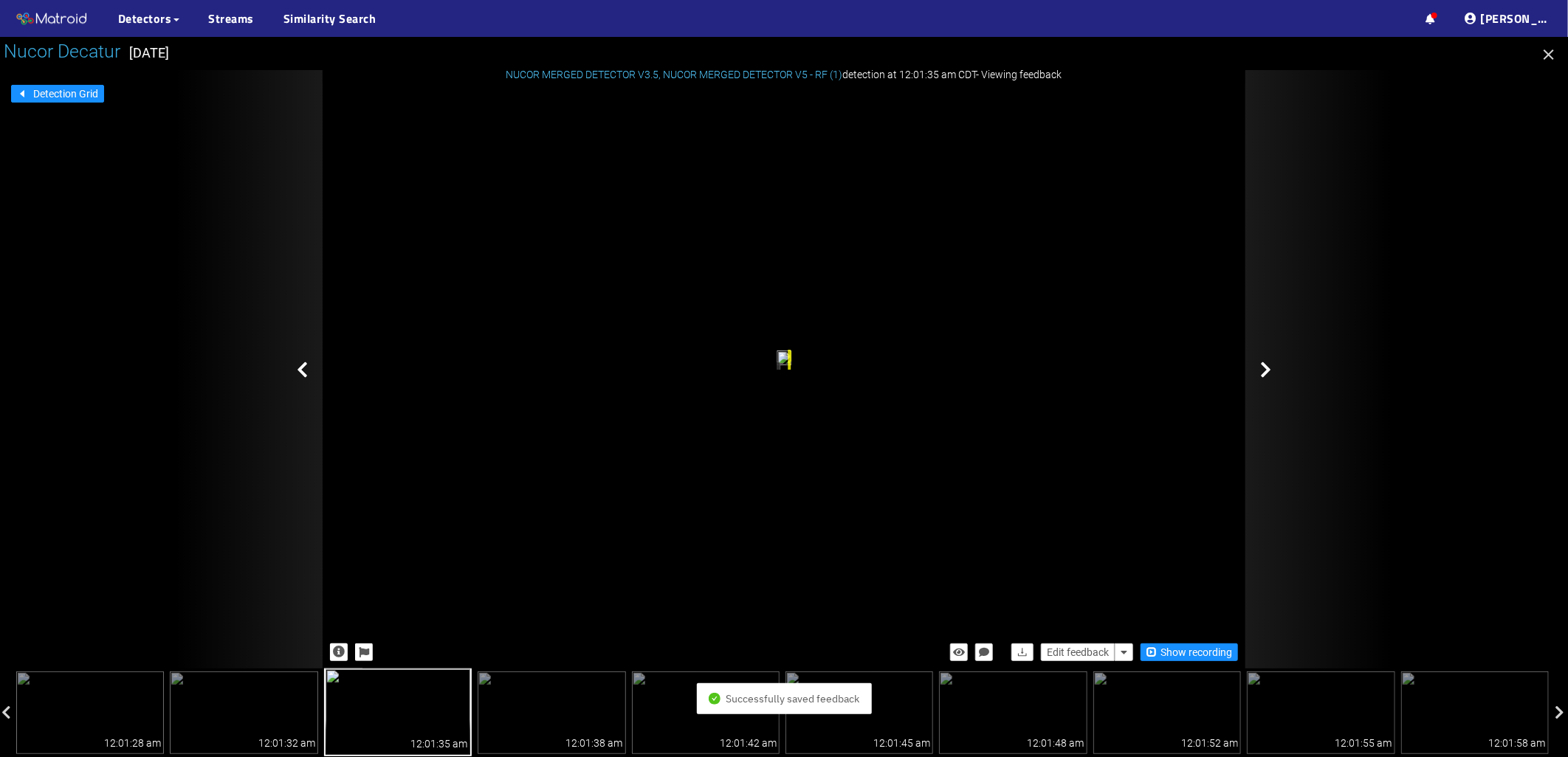
click at [1266, 374] on icon at bounding box center [1265, 369] width 11 height 17
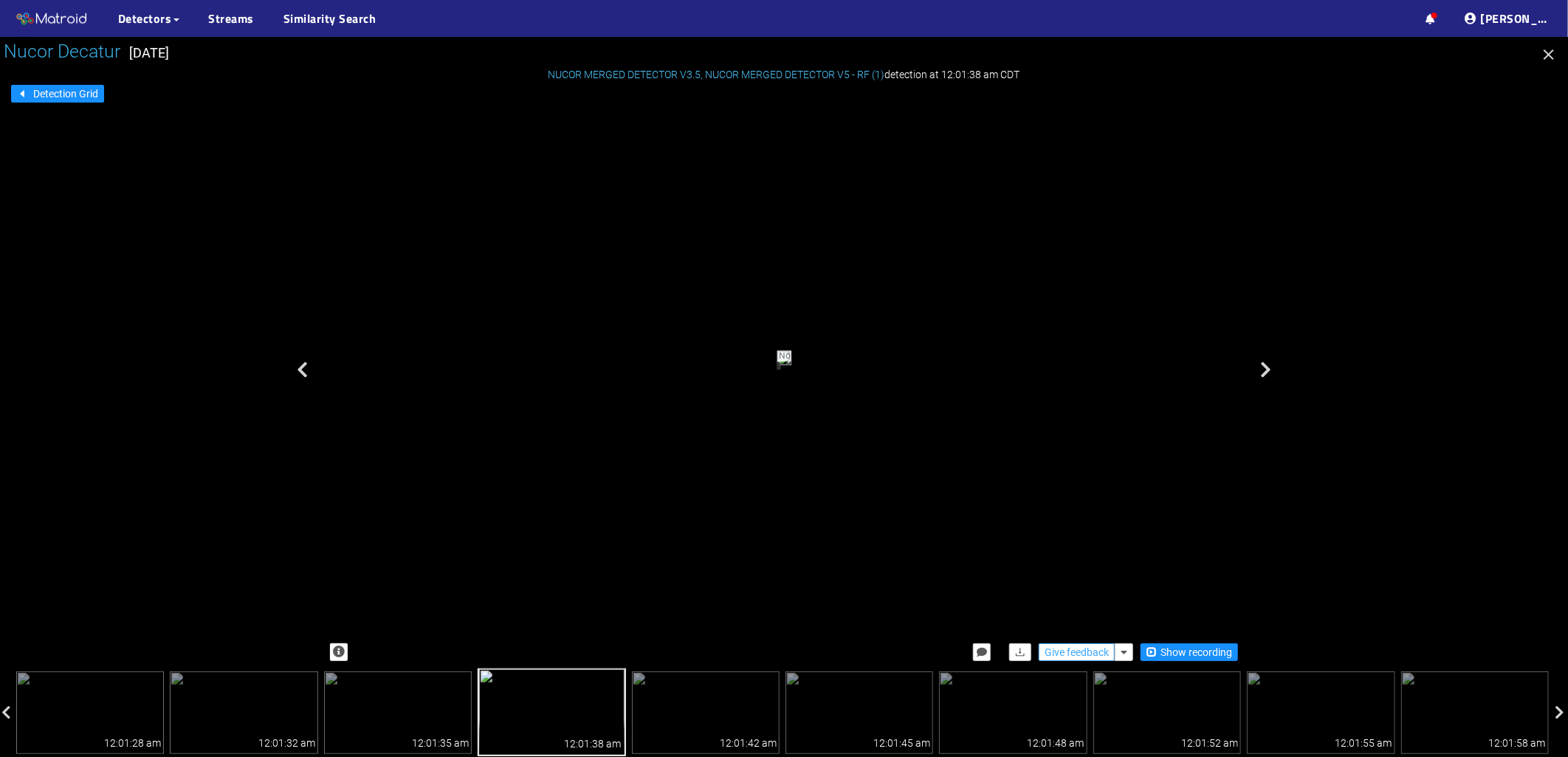
click at [1073, 658] on span "Give feedback" at bounding box center [1076, 653] width 64 height 16
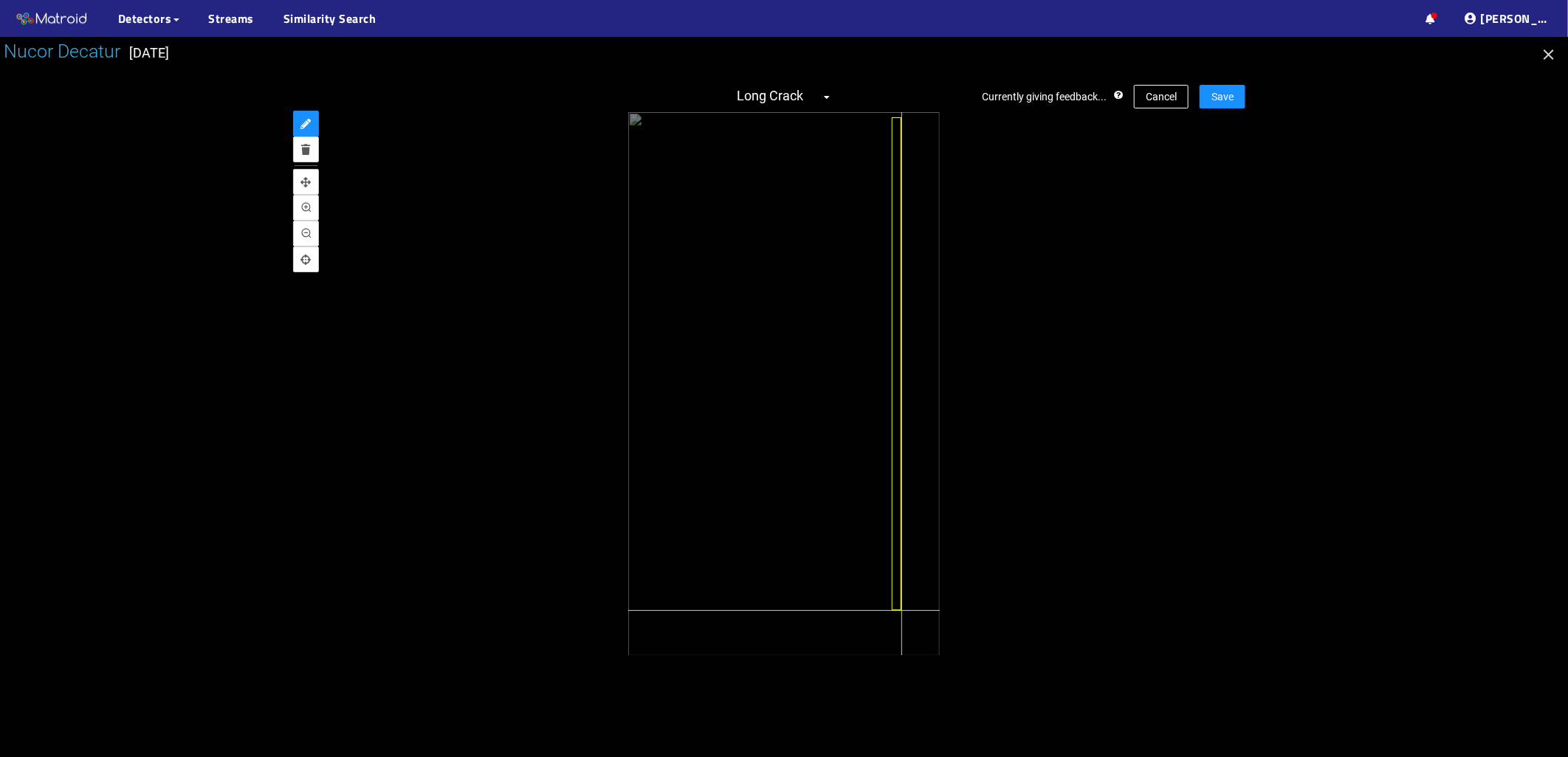
click at [901, 610] on div at bounding box center [784, 384] width 311 height 544
click at [1225, 95] on span "Save" at bounding box center [1222, 97] width 22 height 16
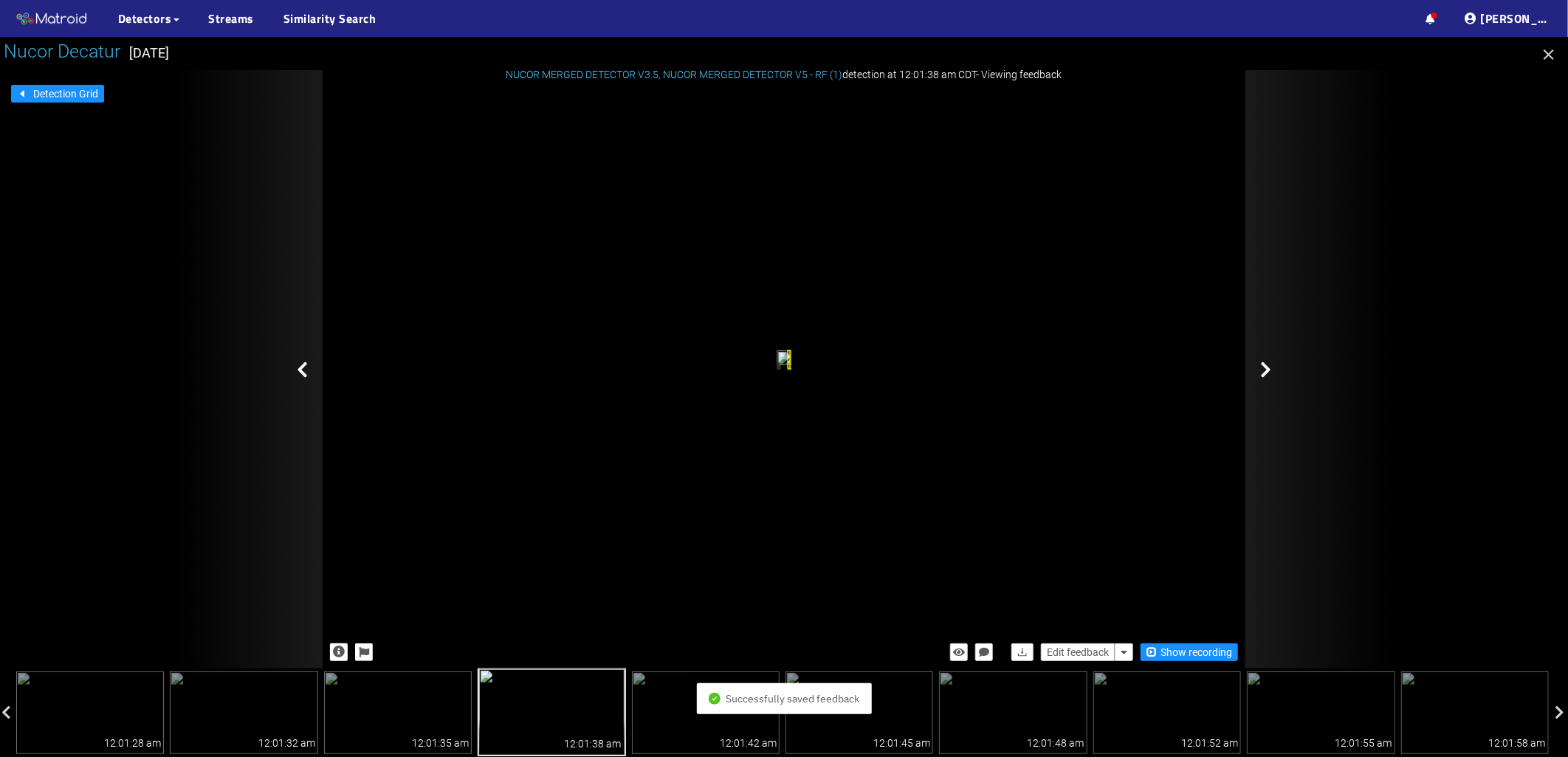
click at [1262, 372] on icon at bounding box center [1265, 369] width 11 height 17
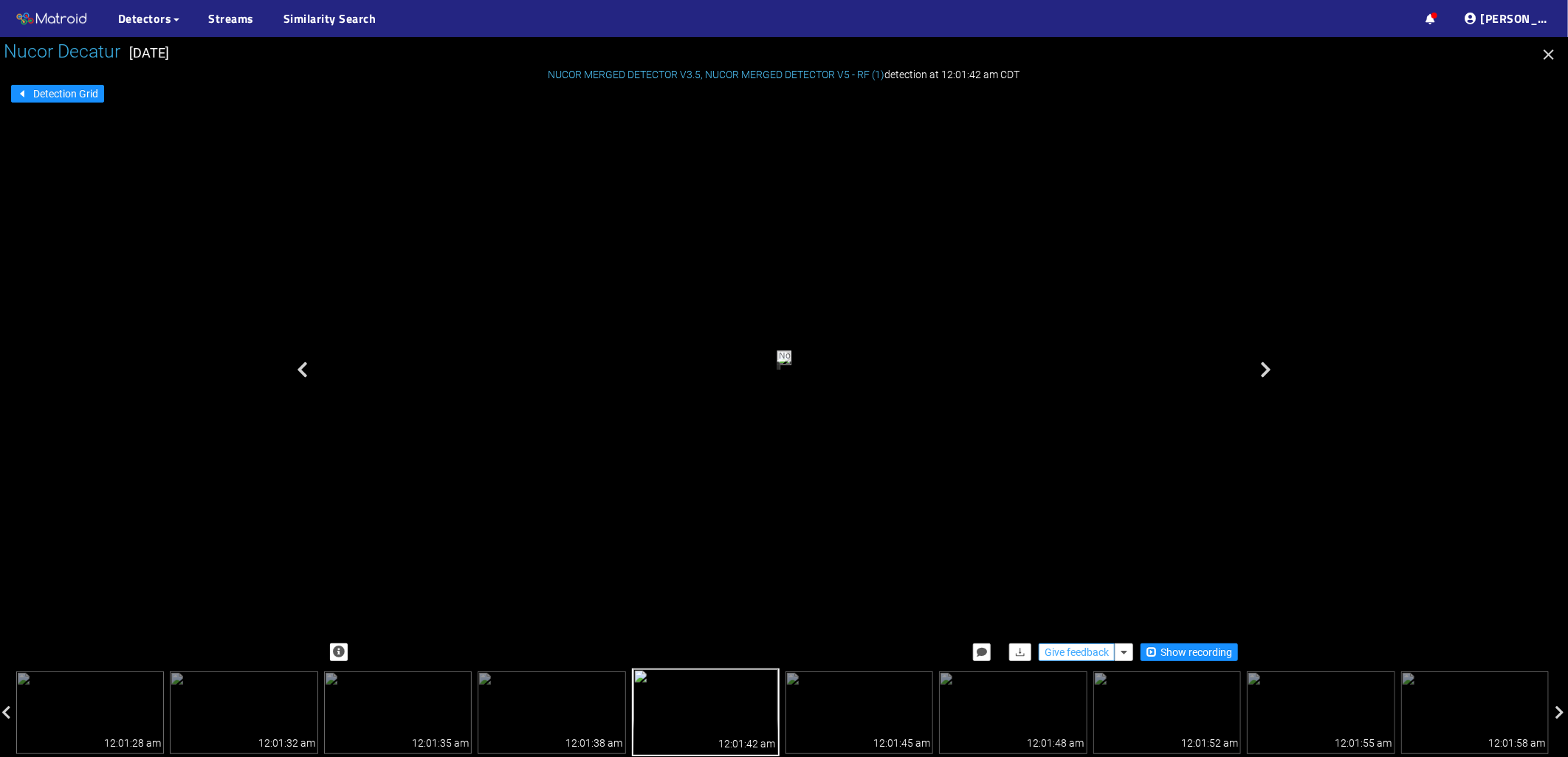
click at [1055, 648] on span "Give feedback" at bounding box center [1076, 653] width 64 height 16
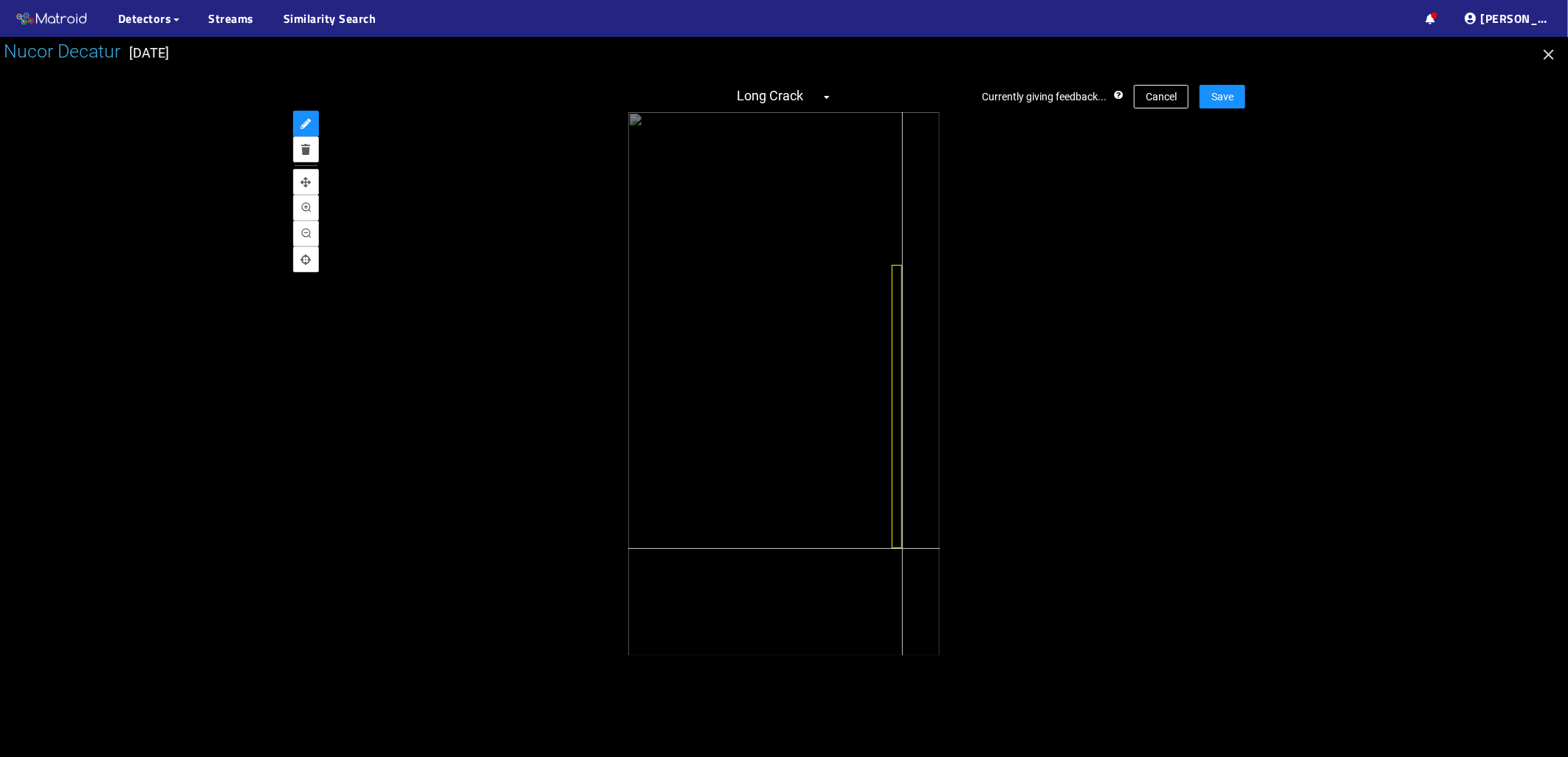
click at [902, 548] on div at bounding box center [784, 384] width 311 height 544
click at [1211, 104] on button "Save" at bounding box center [1222, 97] width 46 height 24
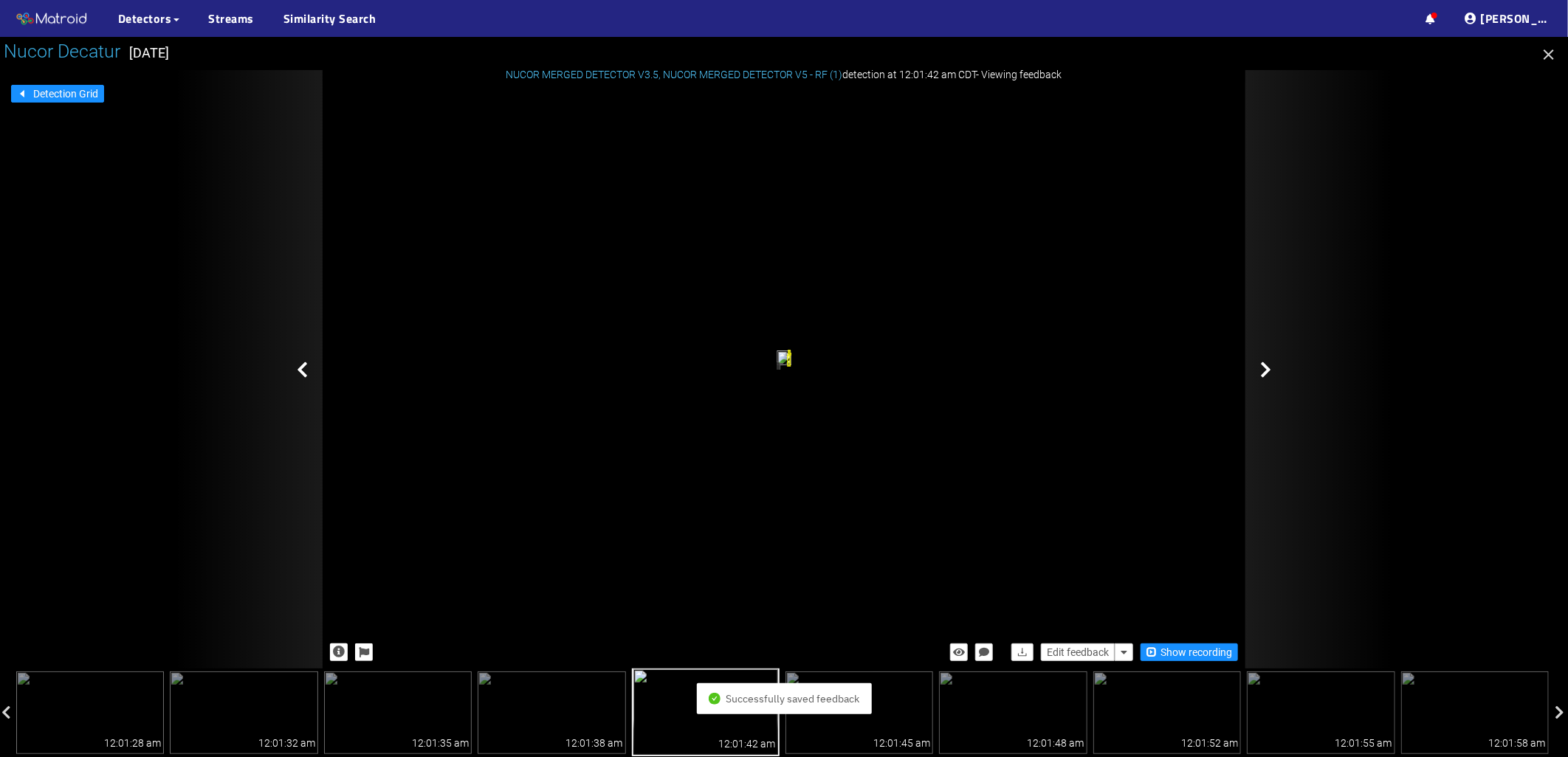
click at [1282, 384] on div at bounding box center [1319, 369] width 148 height 598
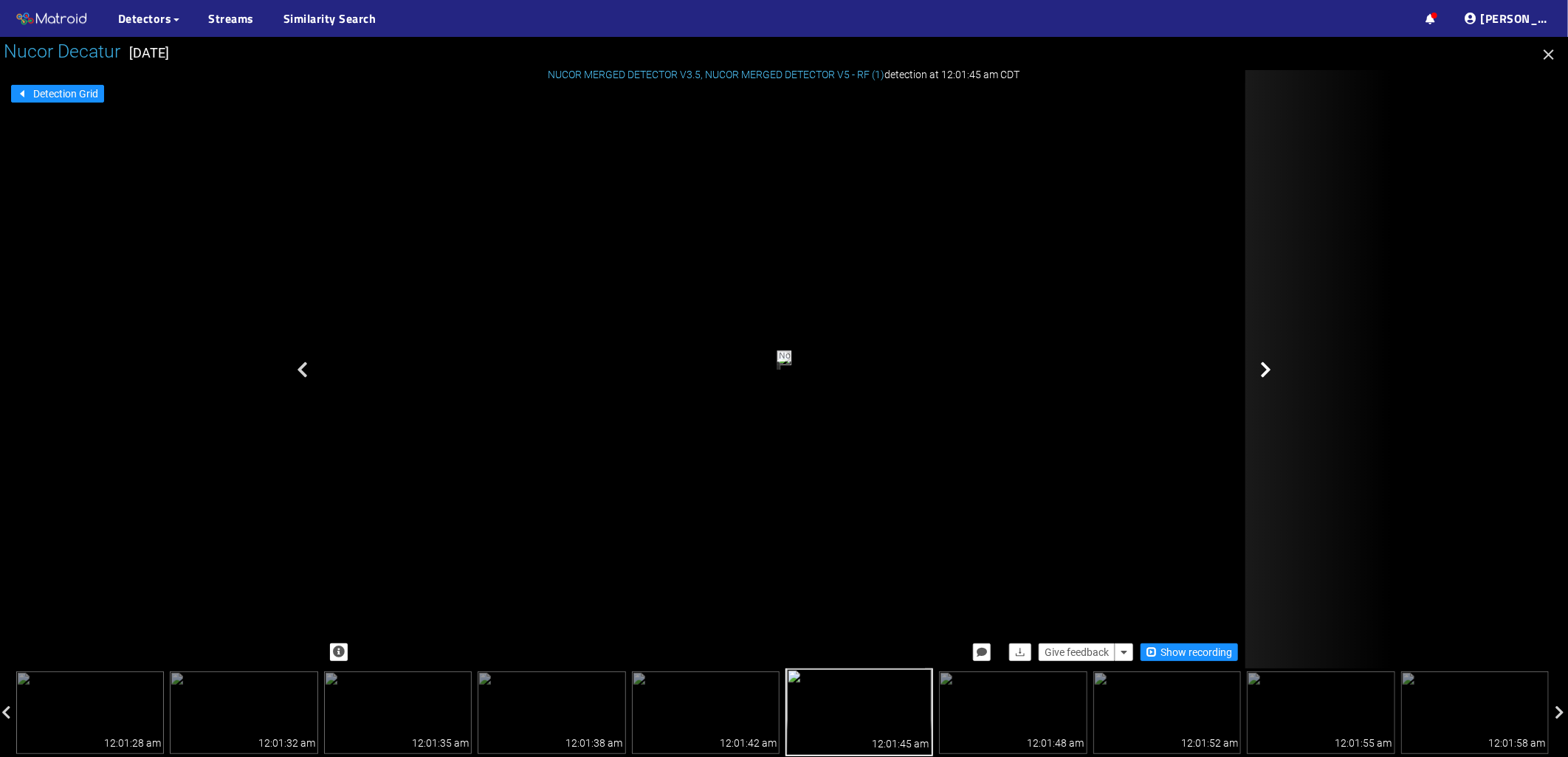
click at [1293, 335] on div at bounding box center [1319, 369] width 148 height 598
click at [1281, 343] on div at bounding box center [1319, 369] width 148 height 598
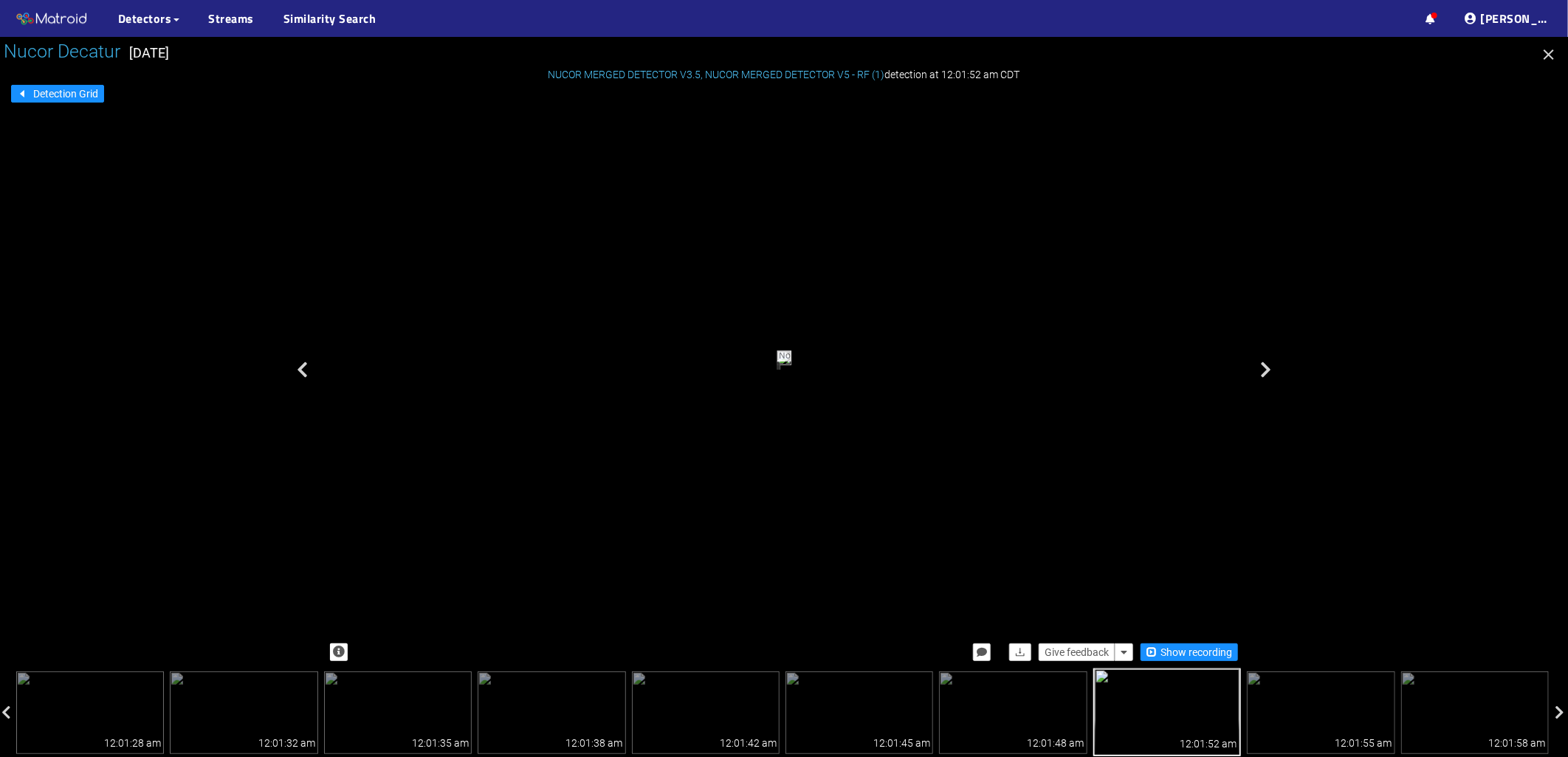
click at [1281, 343] on div at bounding box center [1319, 369] width 148 height 598
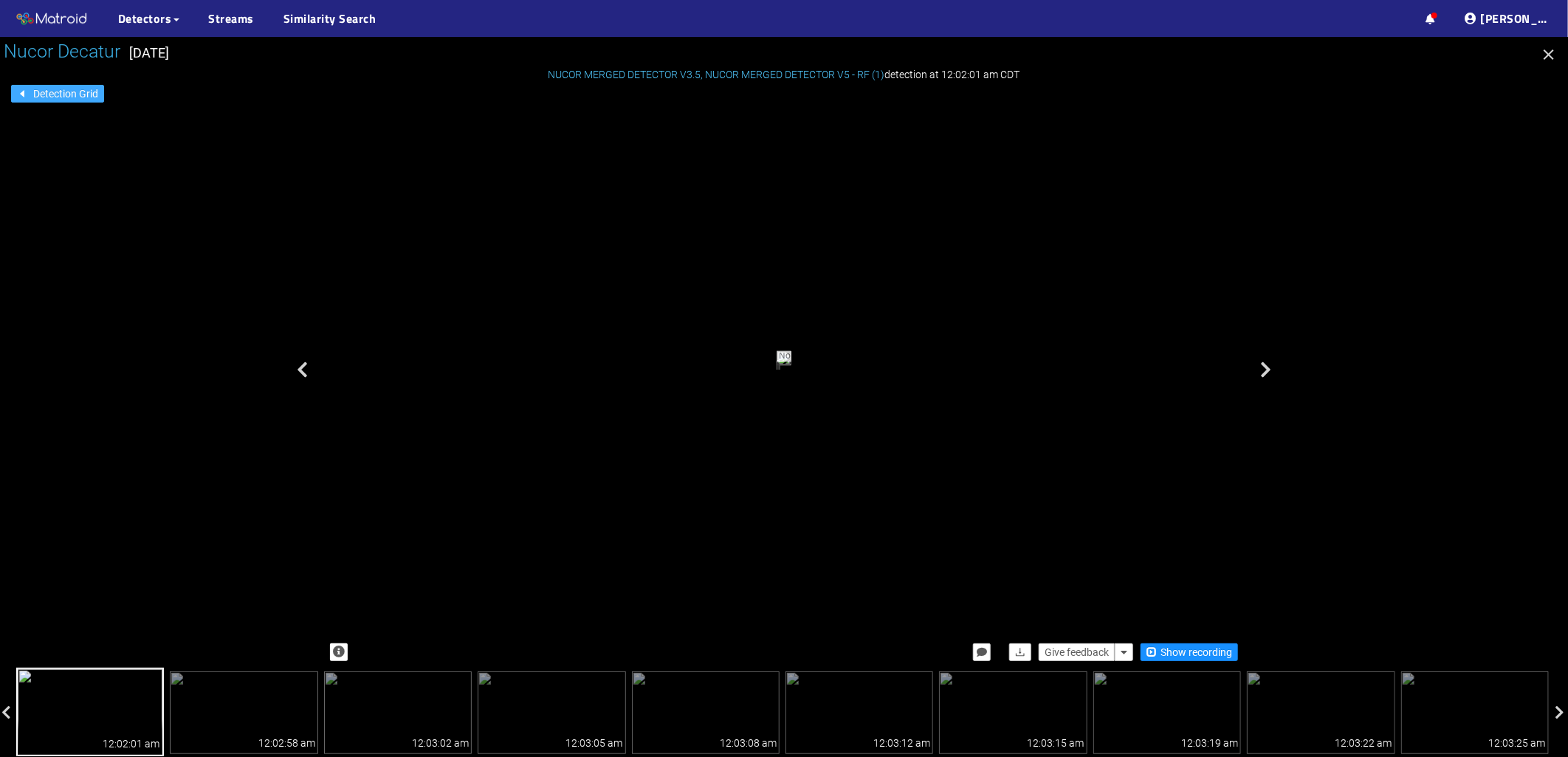
click at [78, 96] on span "Detection Grid" at bounding box center [65, 94] width 65 height 16
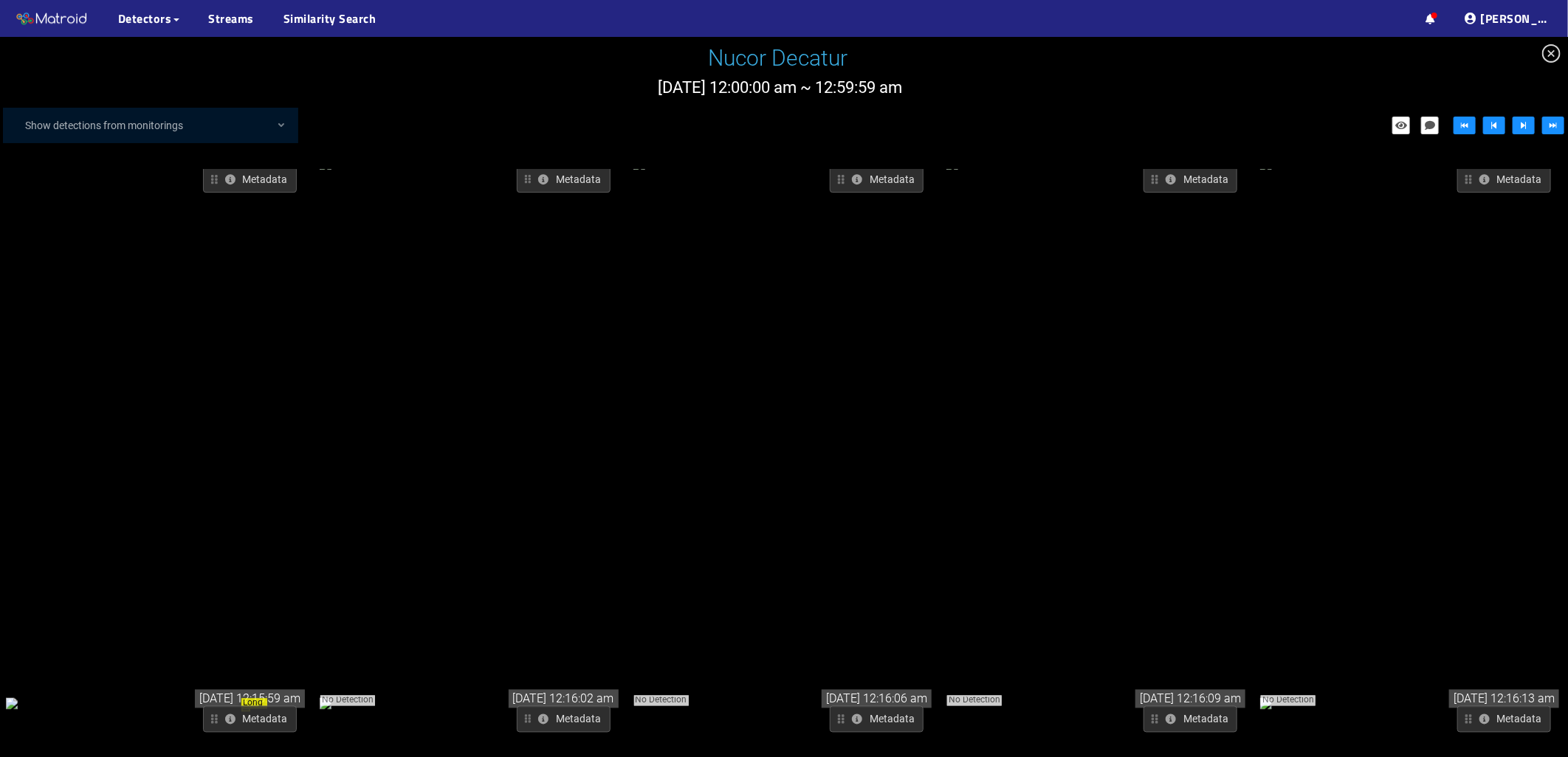
scroll to position [2979, 0]
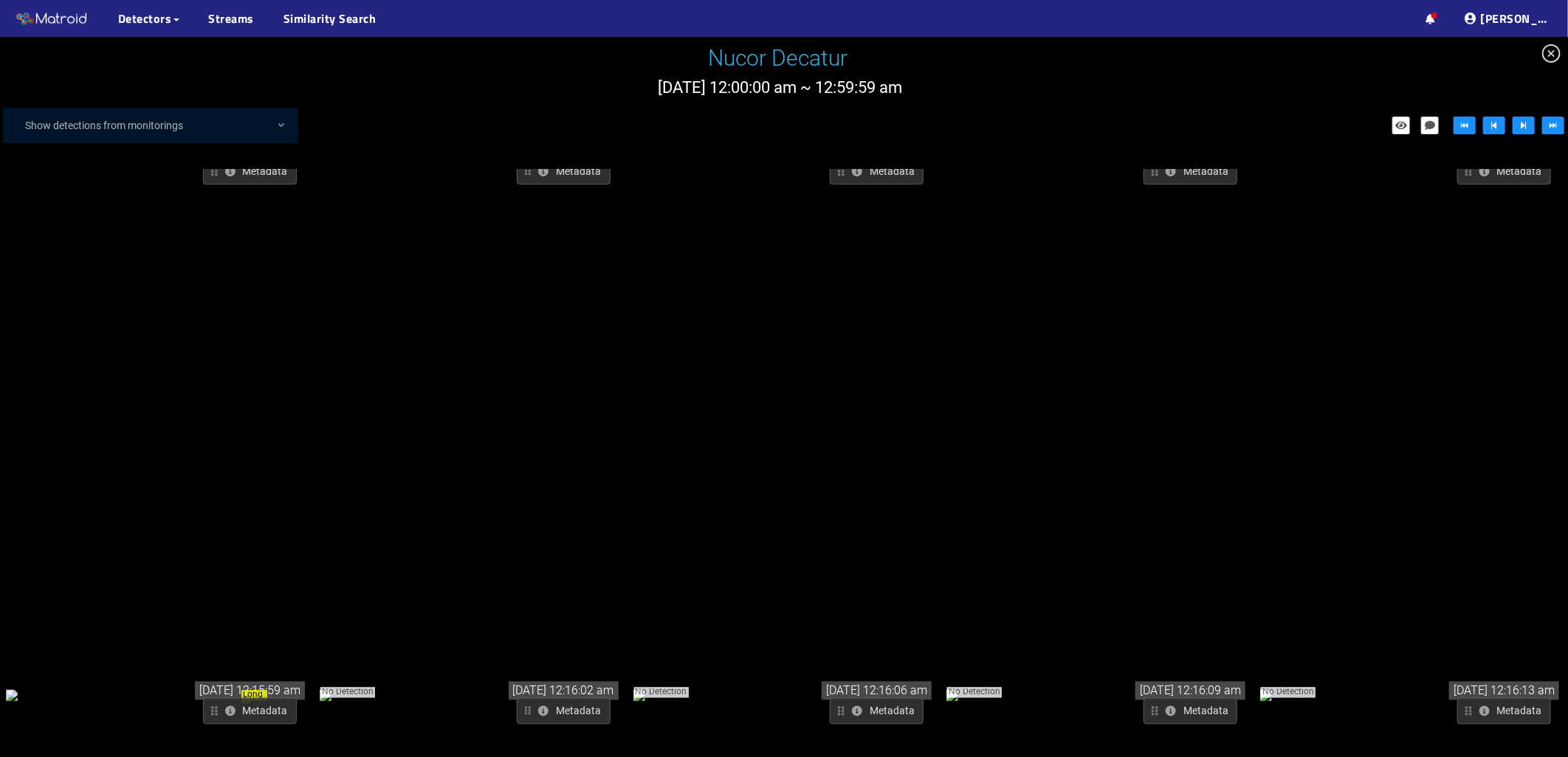
click at [242, 687] on div "Long Crack" at bounding box center [156, 695] width 302 height 16
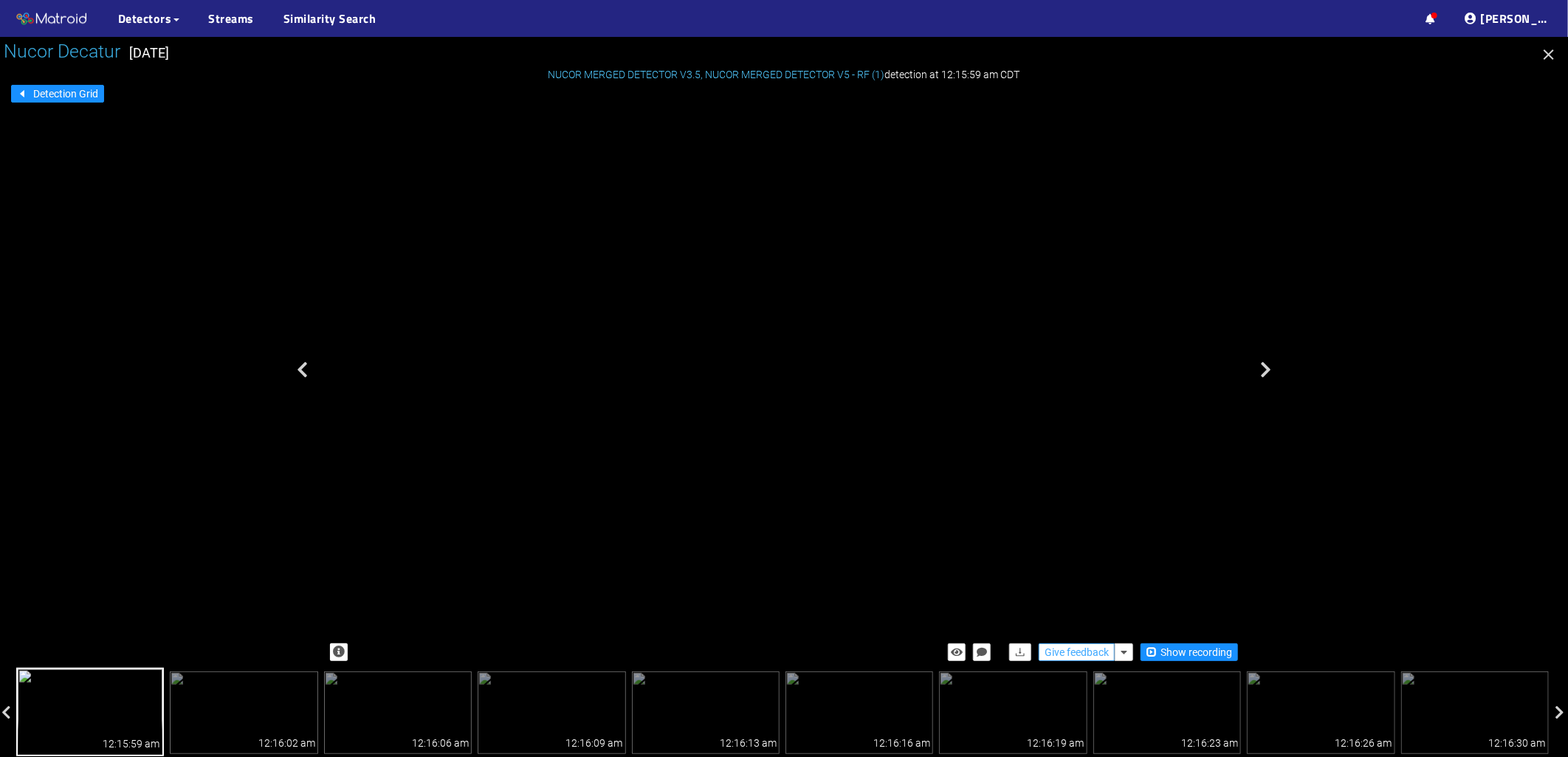
click at [1086, 649] on span "Give feedback" at bounding box center [1076, 653] width 64 height 16
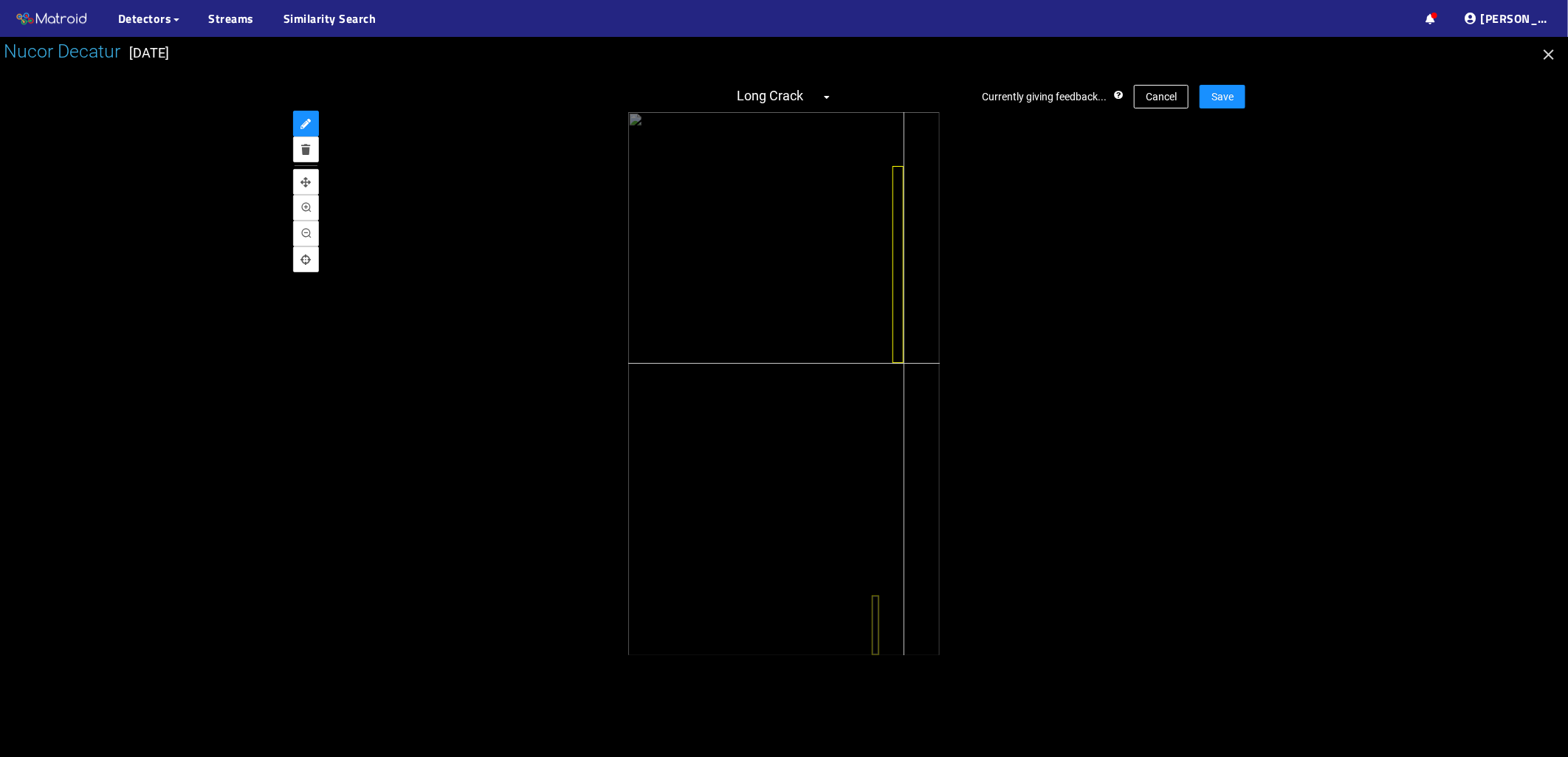
click at [904, 363] on div at bounding box center [784, 384] width 311 height 544
click at [303, 185] on icon "pan" at bounding box center [306, 181] width 10 height 10
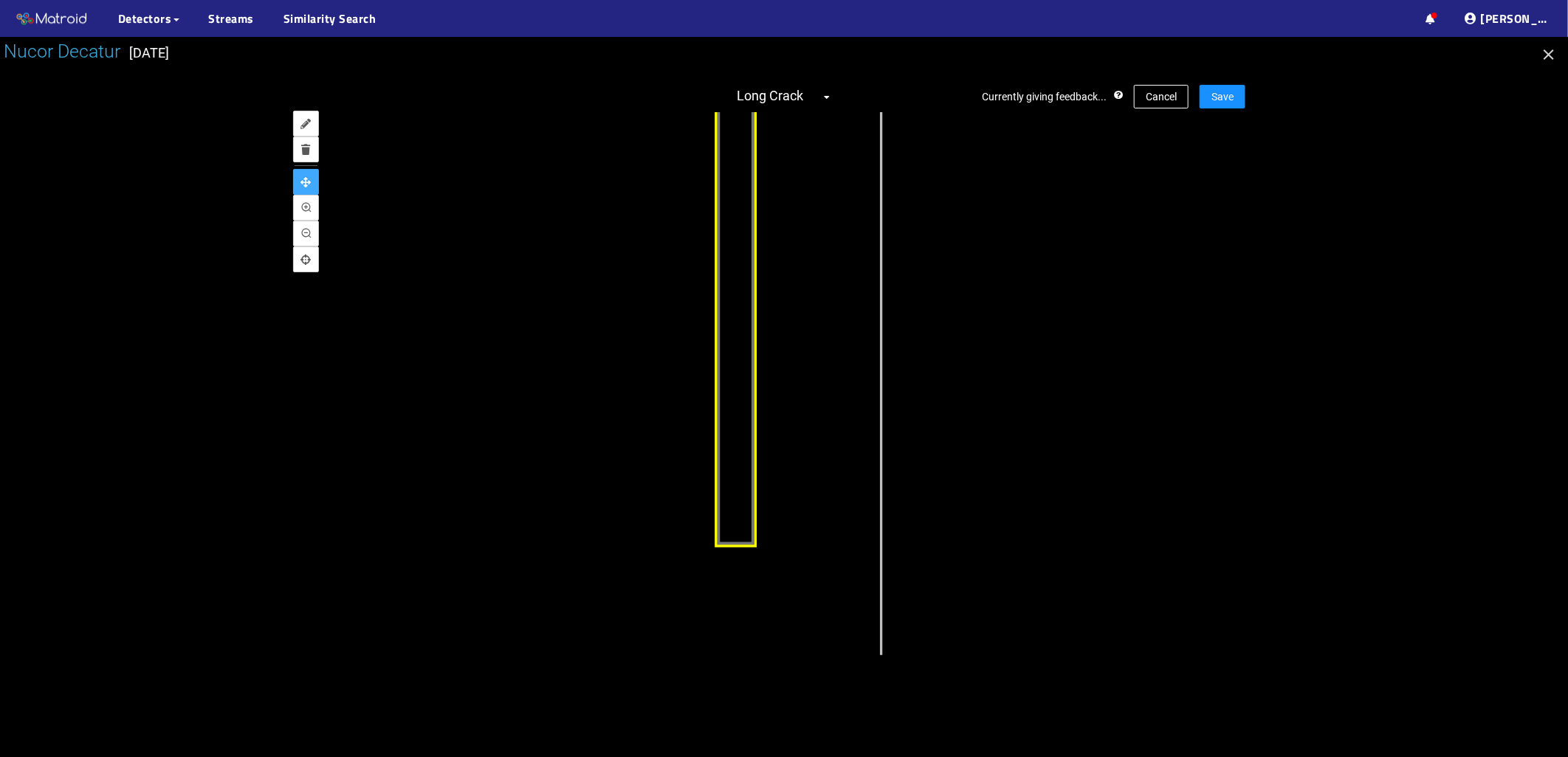
drag, startPoint x: 861, startPoint y: 307, endPoint x: 648, endPoint y: 333, distance: 214.6
click at [648, 333] on div at bounding box center [330, 622] width 1105 height 1934
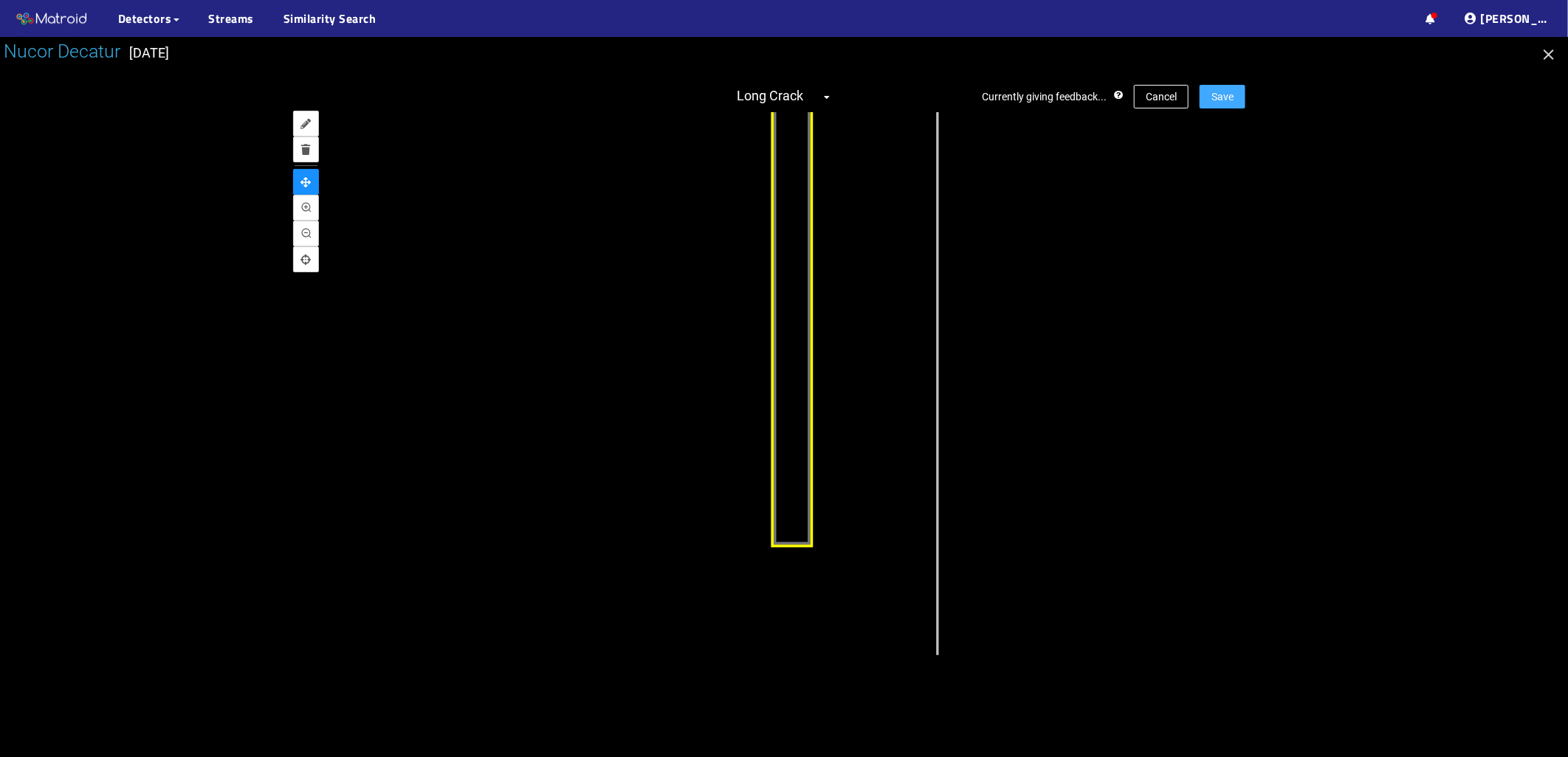
click at [1226, 86] on button "Save" at bounding box center [1222, 97] width 46 height 24
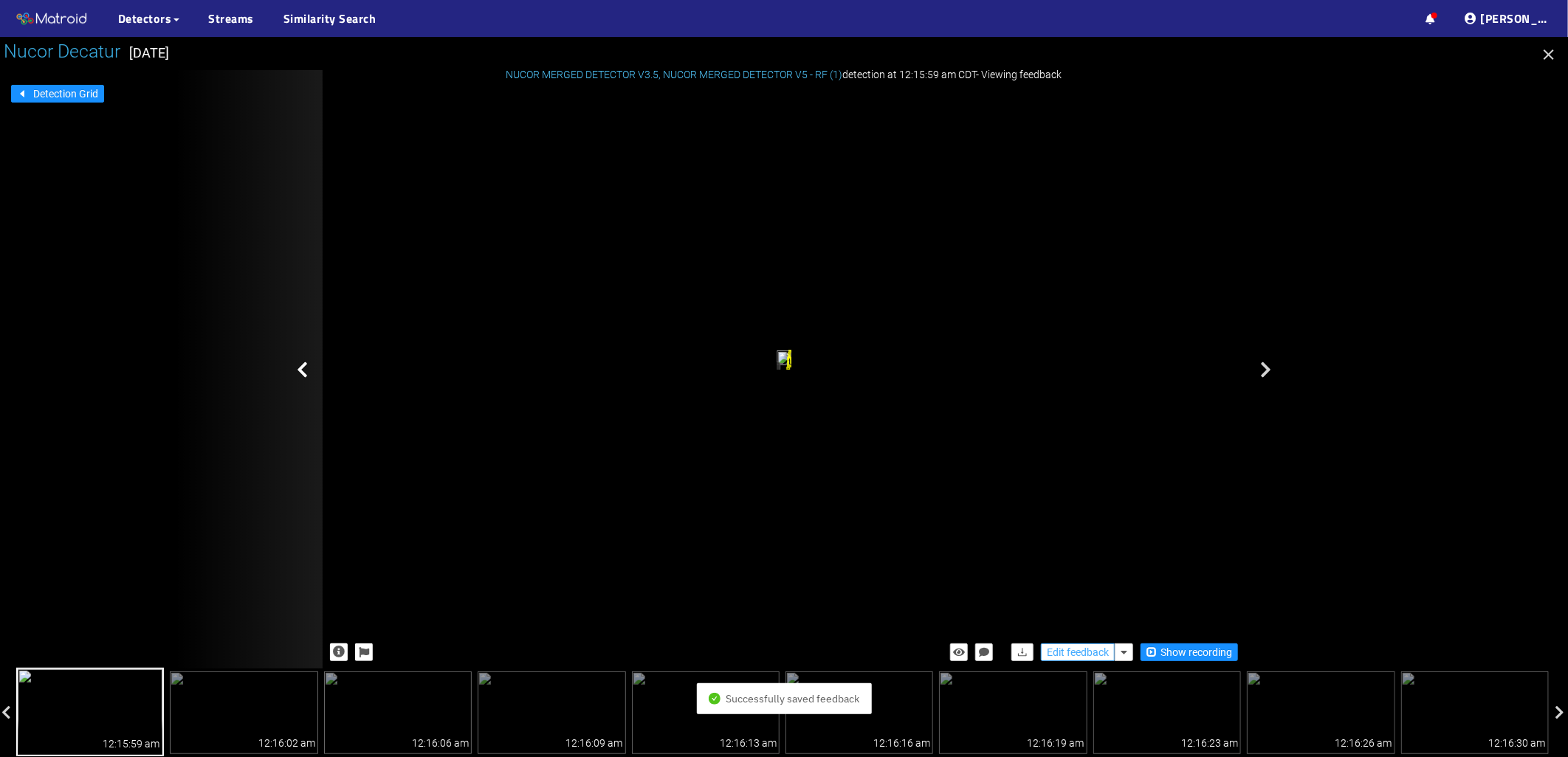
click at [1071, 655] on span "Edit feedback" at bounding box center [1078, 653] width 62 height 16
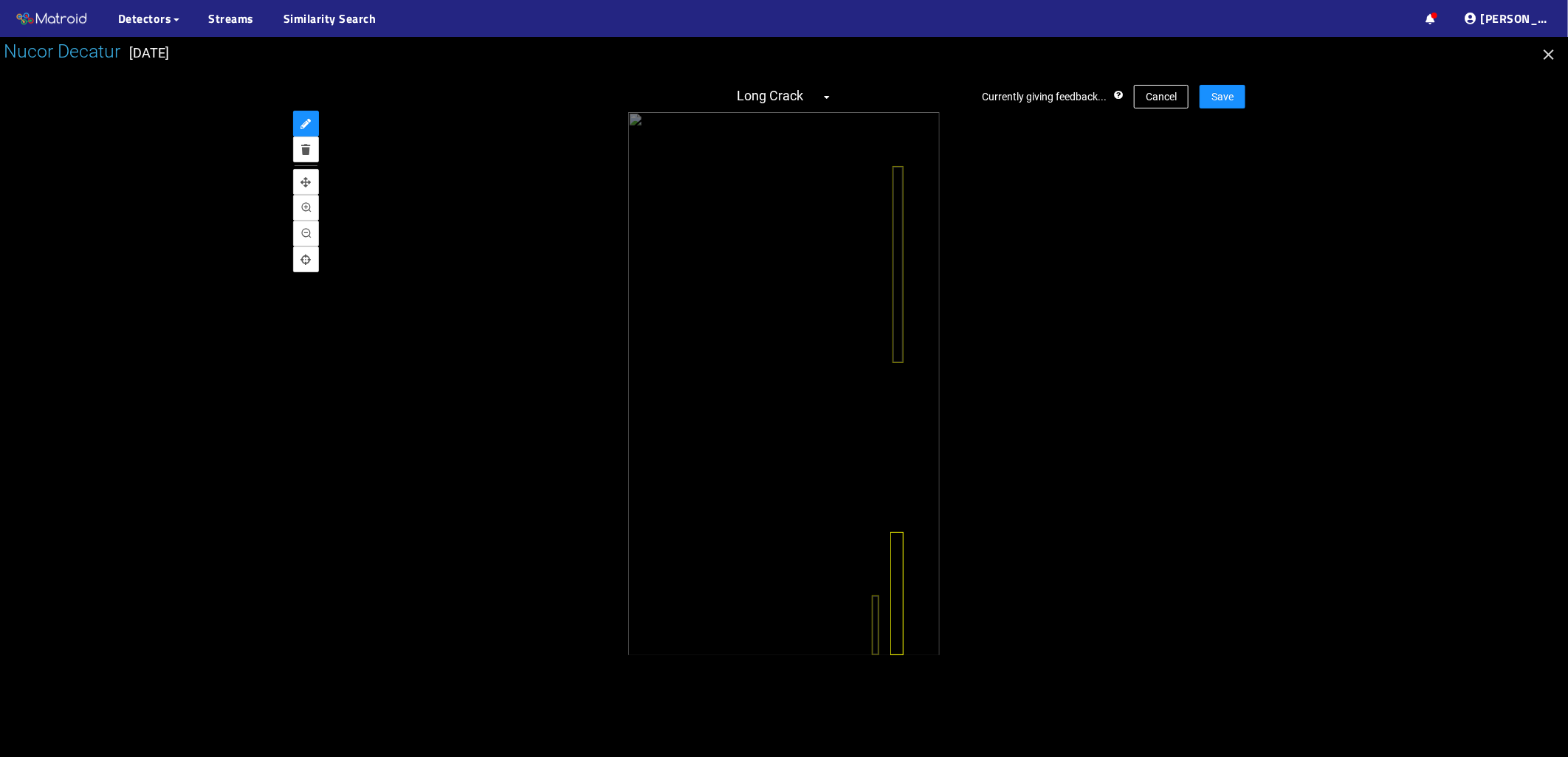
click at [904, 667] on div "Currently giving feedback... Cancel Save Long Crack" at bounding box center [784, 369] width 923 height 598
click at [1224, 105] on button "Save" at bounding box center [1222, 97] width 46 height 24
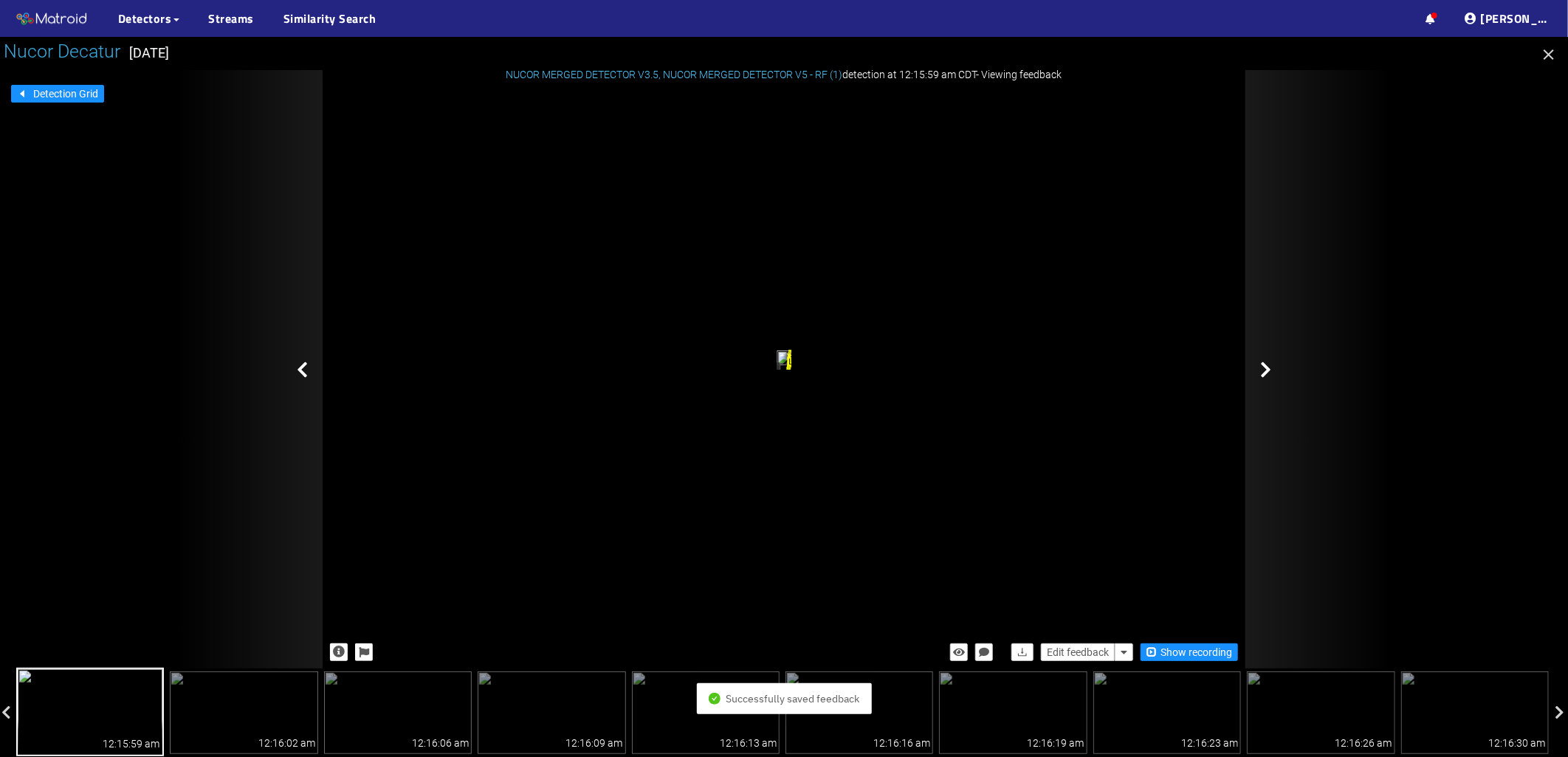
click at [1267, 378] on icon at bounding box center [1265, 369] width 11 height 17
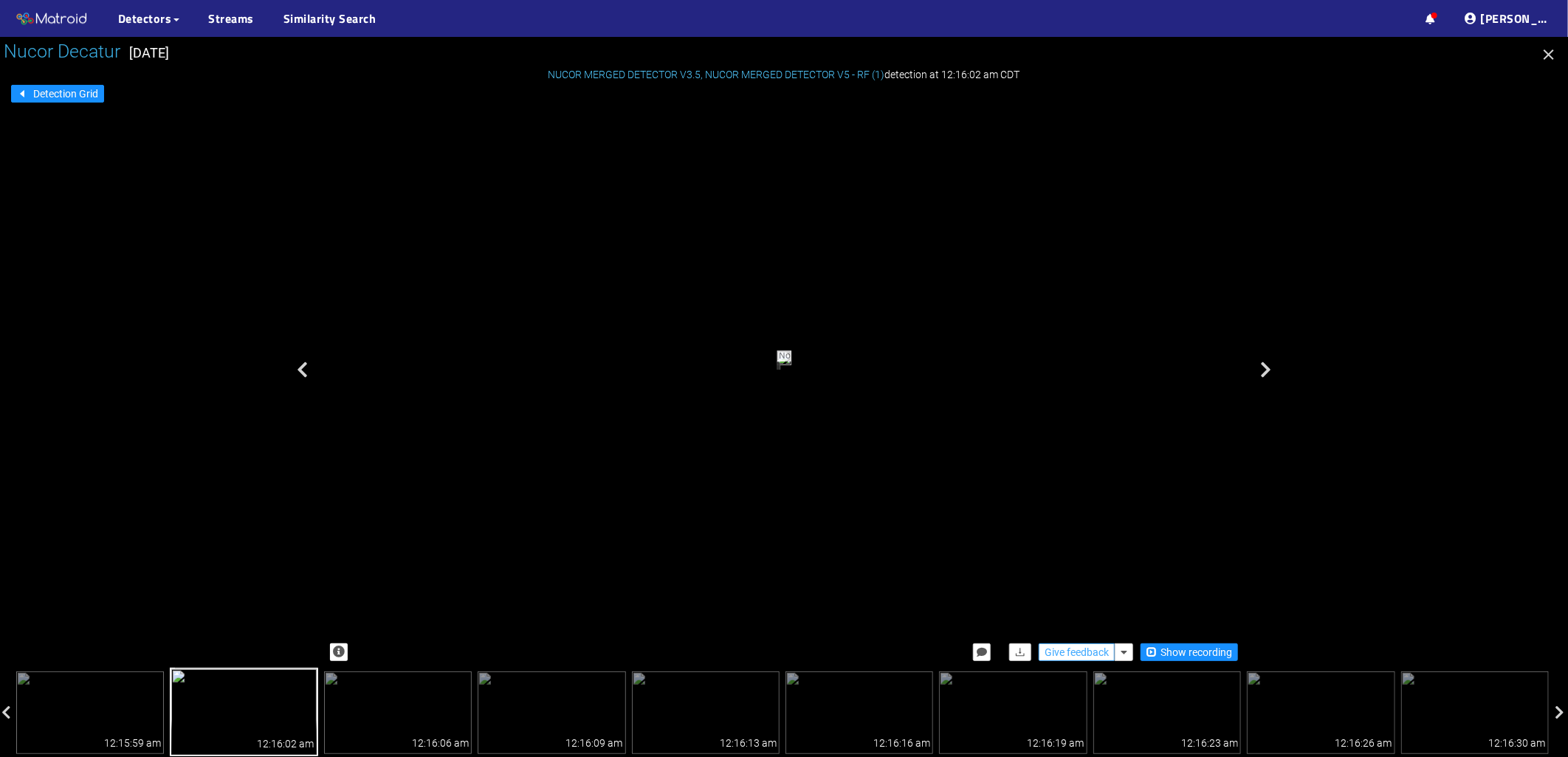
click at [1083, 652] on span "Give feedback" at bounding box center [1076, 653] width 64 height 16
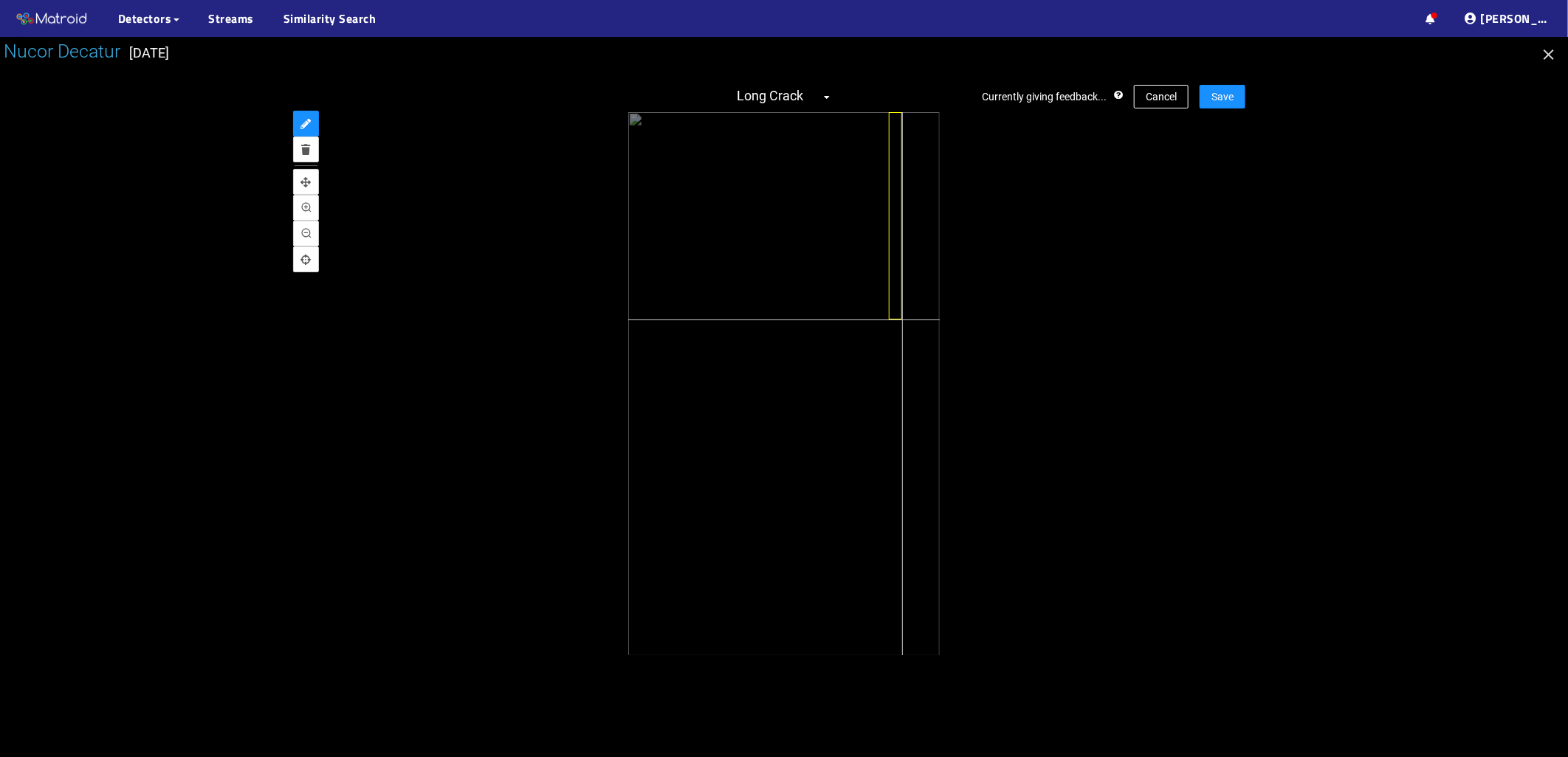
click at [902, 319] on div at bounding box center [784, 384] width 311 height 544
click at [1229, 96] on span "Save" at bounding box center [1222, 97] width 22 height 16
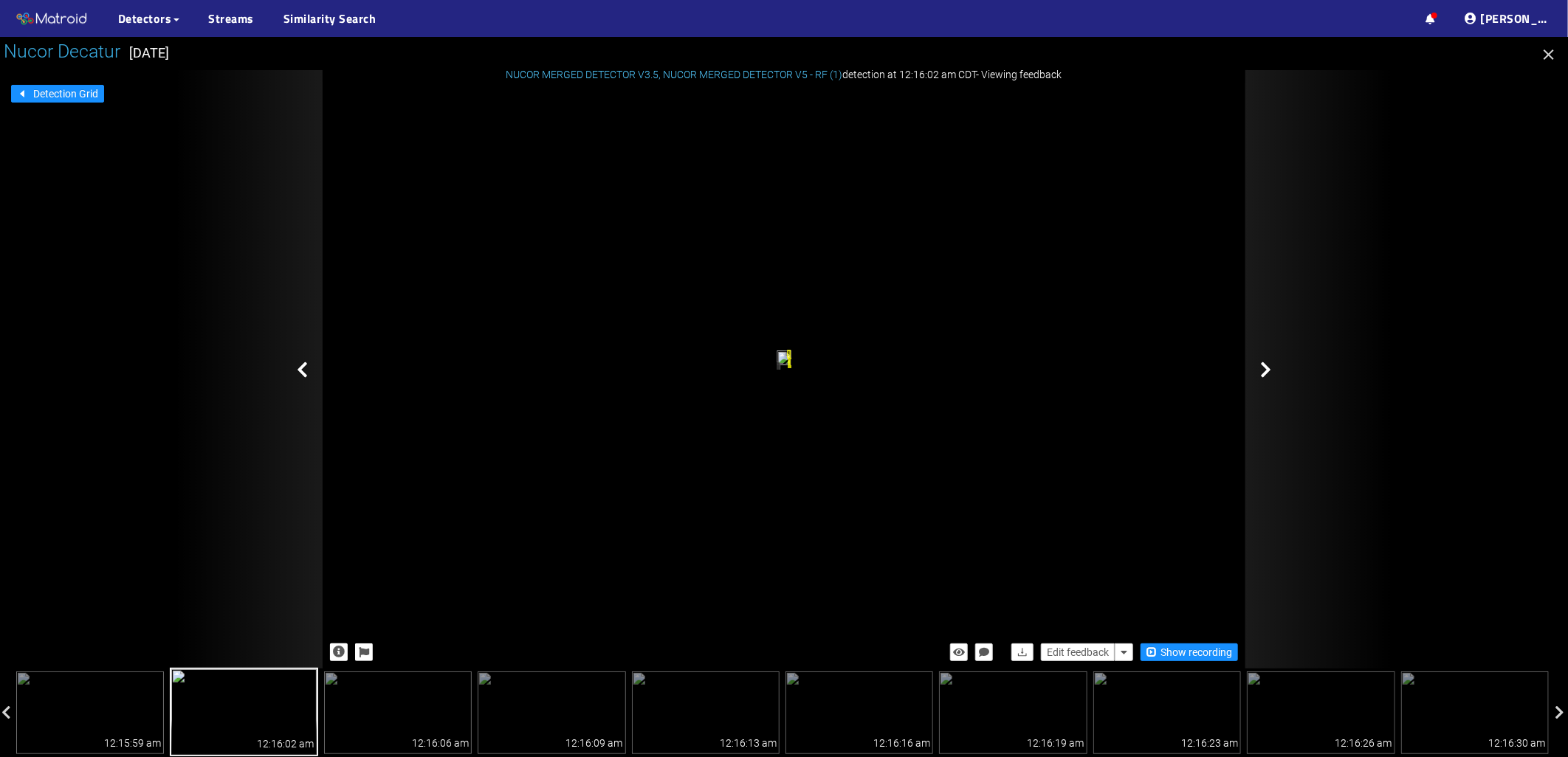
click at [1278, 372] on div at bounding box center [1319, 369] width 148 height 598
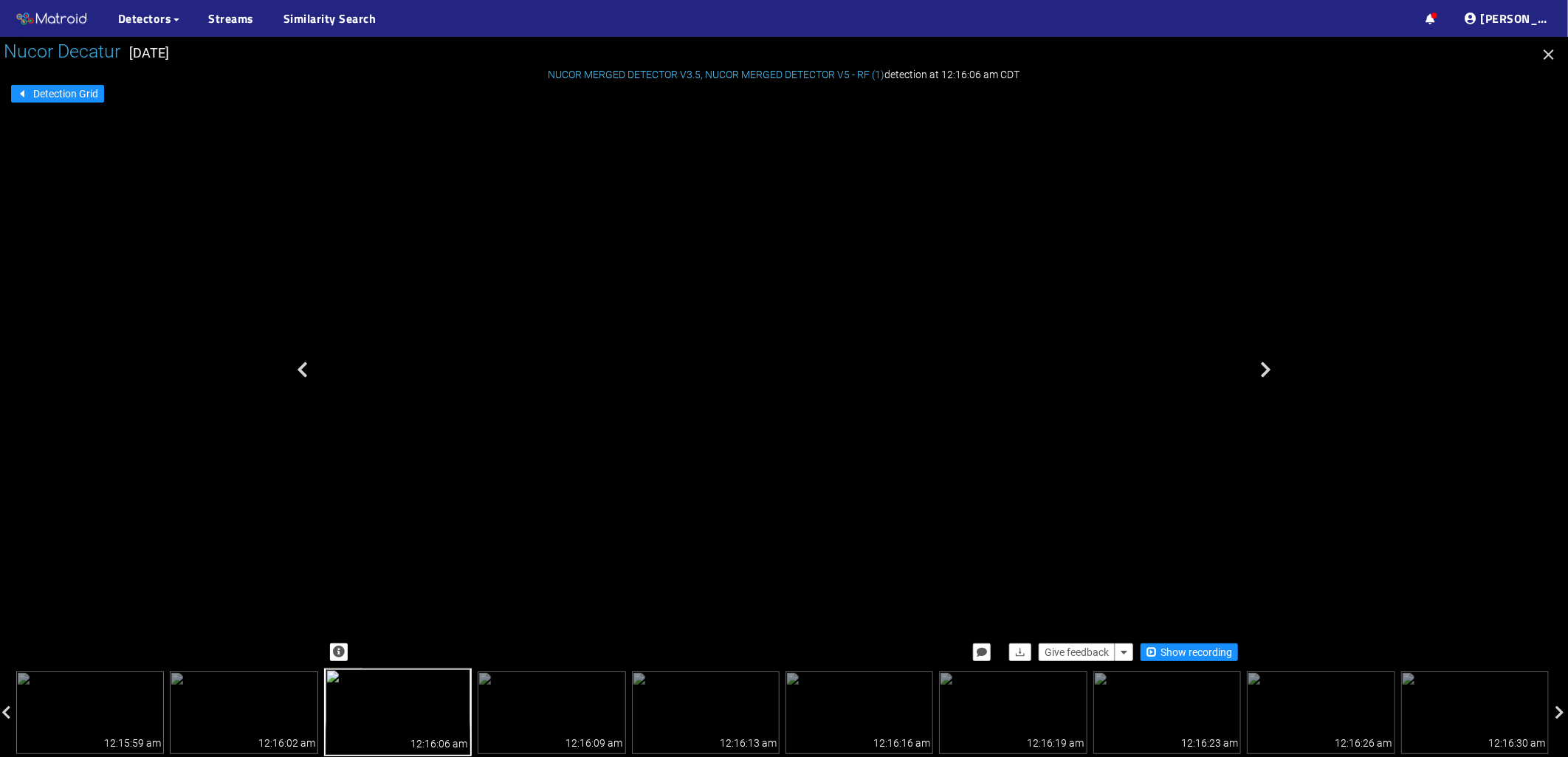
drag, startPoint x: 909, startPoint y: 350, endPoint x: 861, endPoint y: 218, distance: 140.5
click at [646, 107] on div "No Detection" at bounding box center [634, 91] width 26 height 33
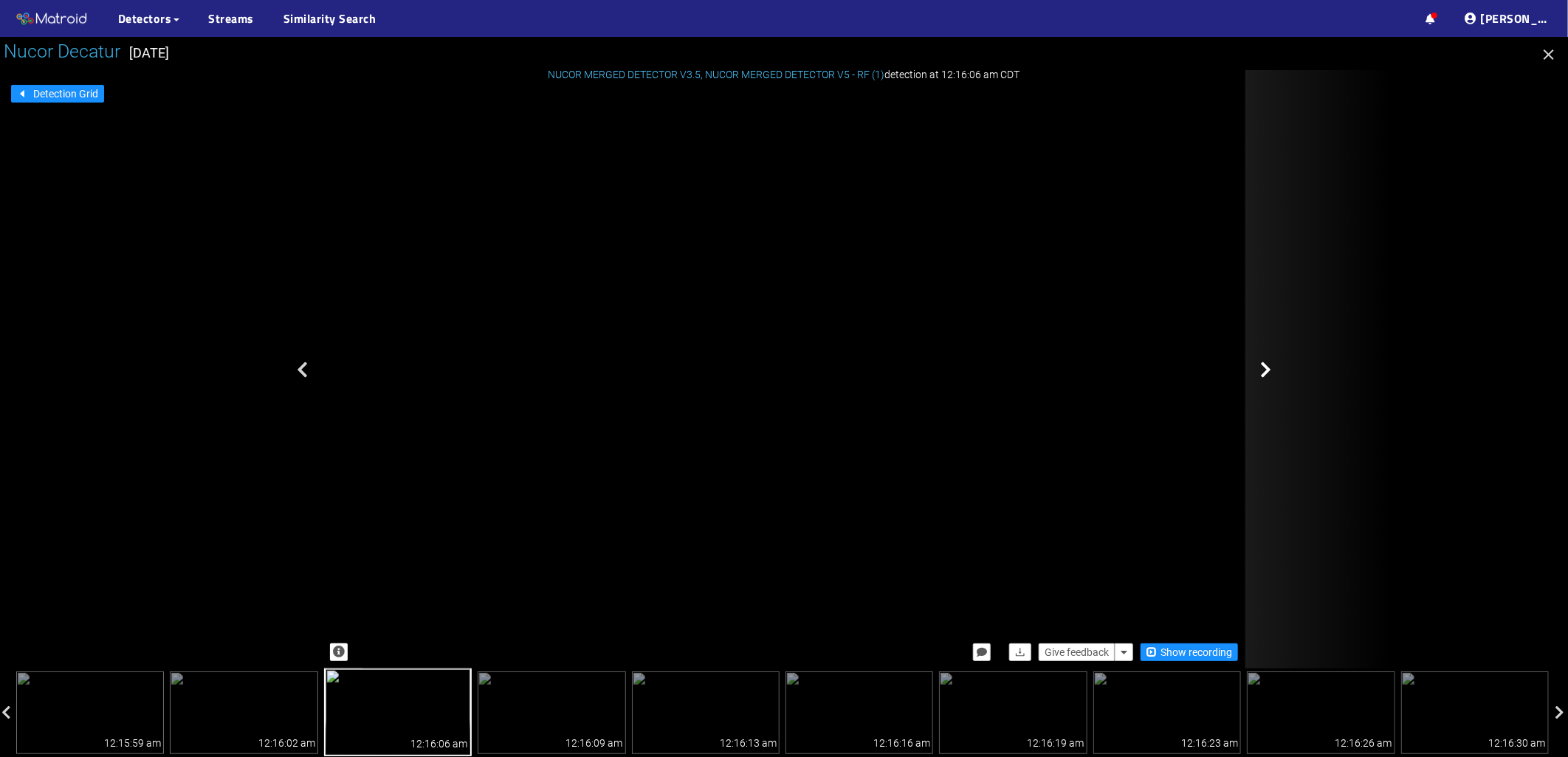
click at [1257, 369] on div at bounding box center [1319, 369] width 148 height 598
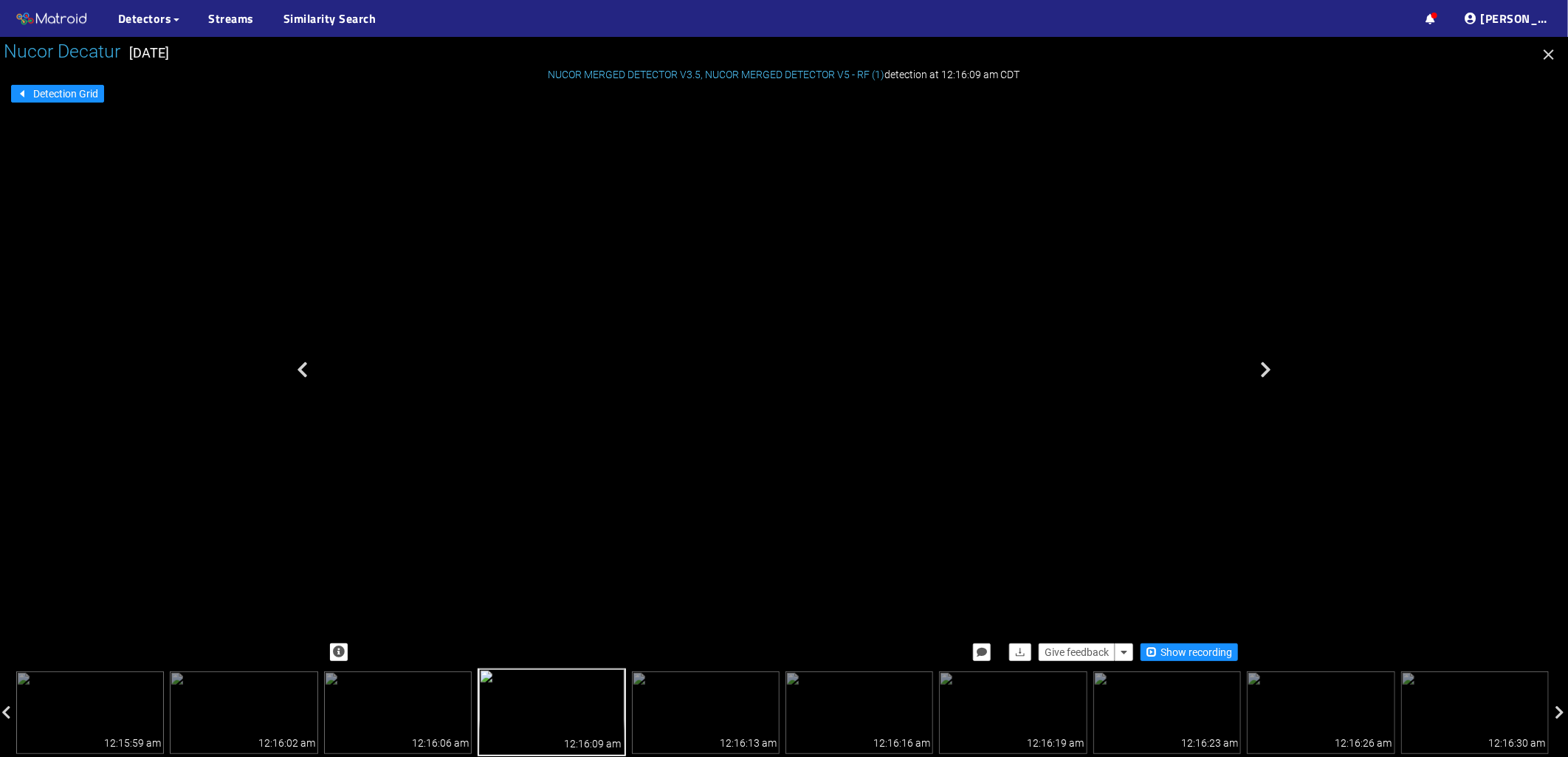
drag, startPoint x: 876, startPoint y: 259, endPoint x: 866, endPoint y: 431, distance: 172.3
click at [782, 431] on div "No Detection" at bounding box center [774, 434] width 16 height 21
drag, startPoint x: 866, startPoint y: 431, endPoint x: 783, endPoint y: 351, distance: 115.3
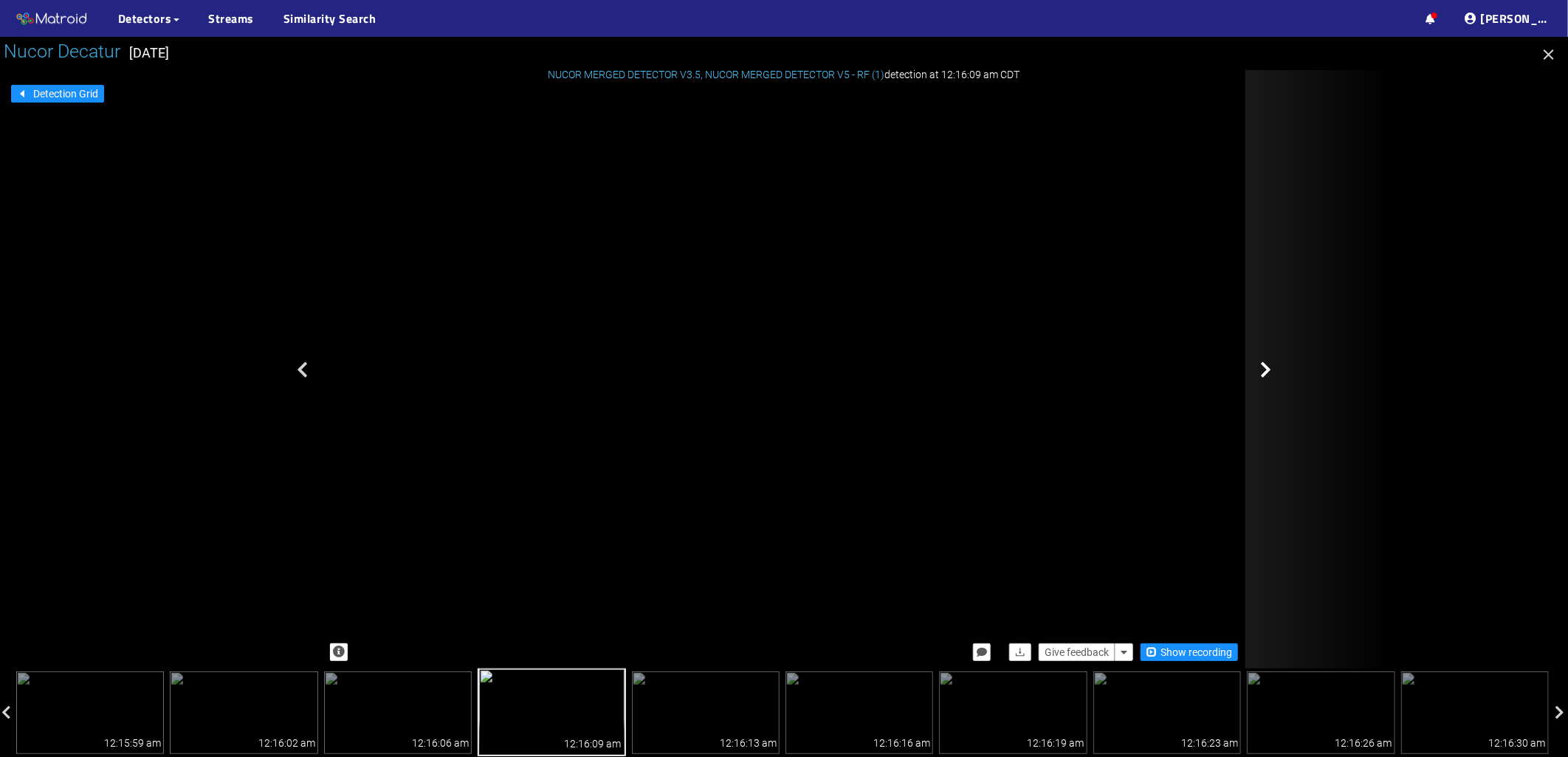
click at [1282, 374] on div at bounding box center [1319, 369] width 148 height 598
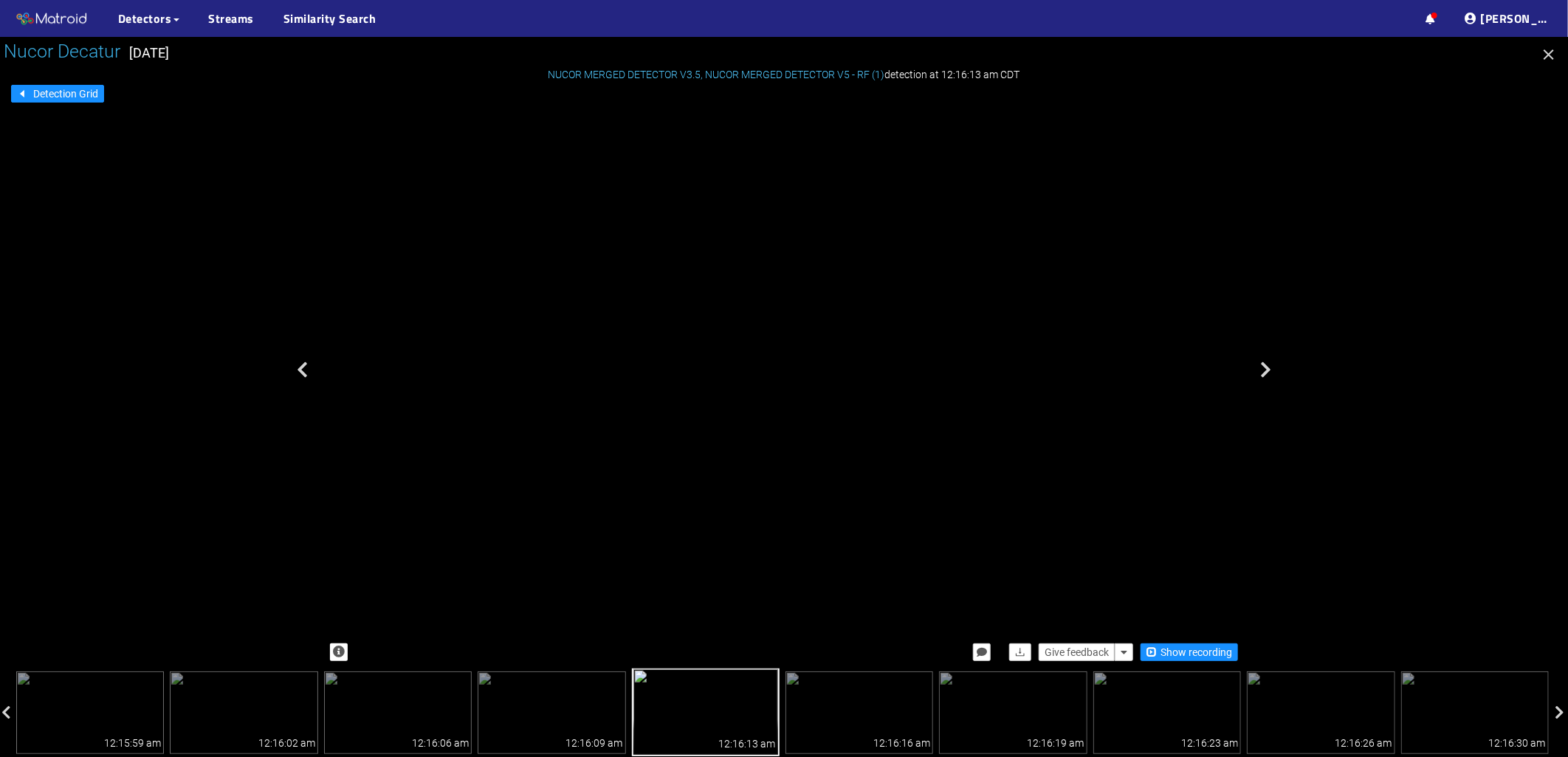
drag, startPoint x: 860, startPoint y: 343, endPoint x: 838, endPoint y: 584, distance: 242.0
click at [583, 395] on div "No Detection" at bounding box center [567, 375] width 31 height 39
drag, startPoint x: 861, startPoint y: 347, endPoint x: 858, endPoint y: 189, distance: 158.0
click at [576, 423] on div "No Detection" at bounding box center [560, 442] width 31 height 39
drag, startPoint x: 852, startPoint y: 447, endPoint x: 680, endPoint y: 40, distance: 441.9
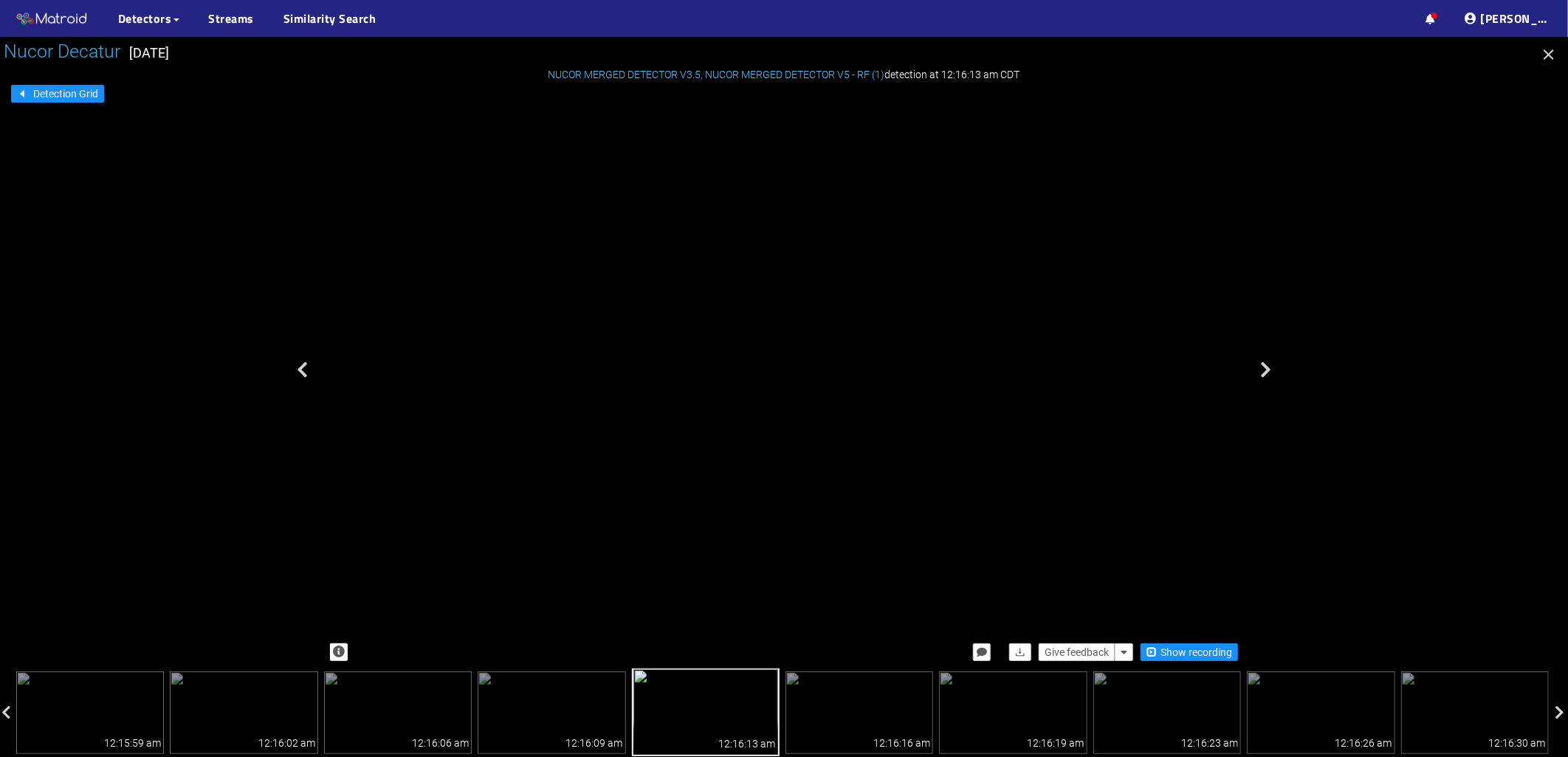
click at [681, 47] on div "Nucor Decatur [DATE] Detection Grid NUCOR MERGED DETECTOR V3.5 , NUCOR MERGED D…" at bounding box center [784, 397] width 1568 height 721
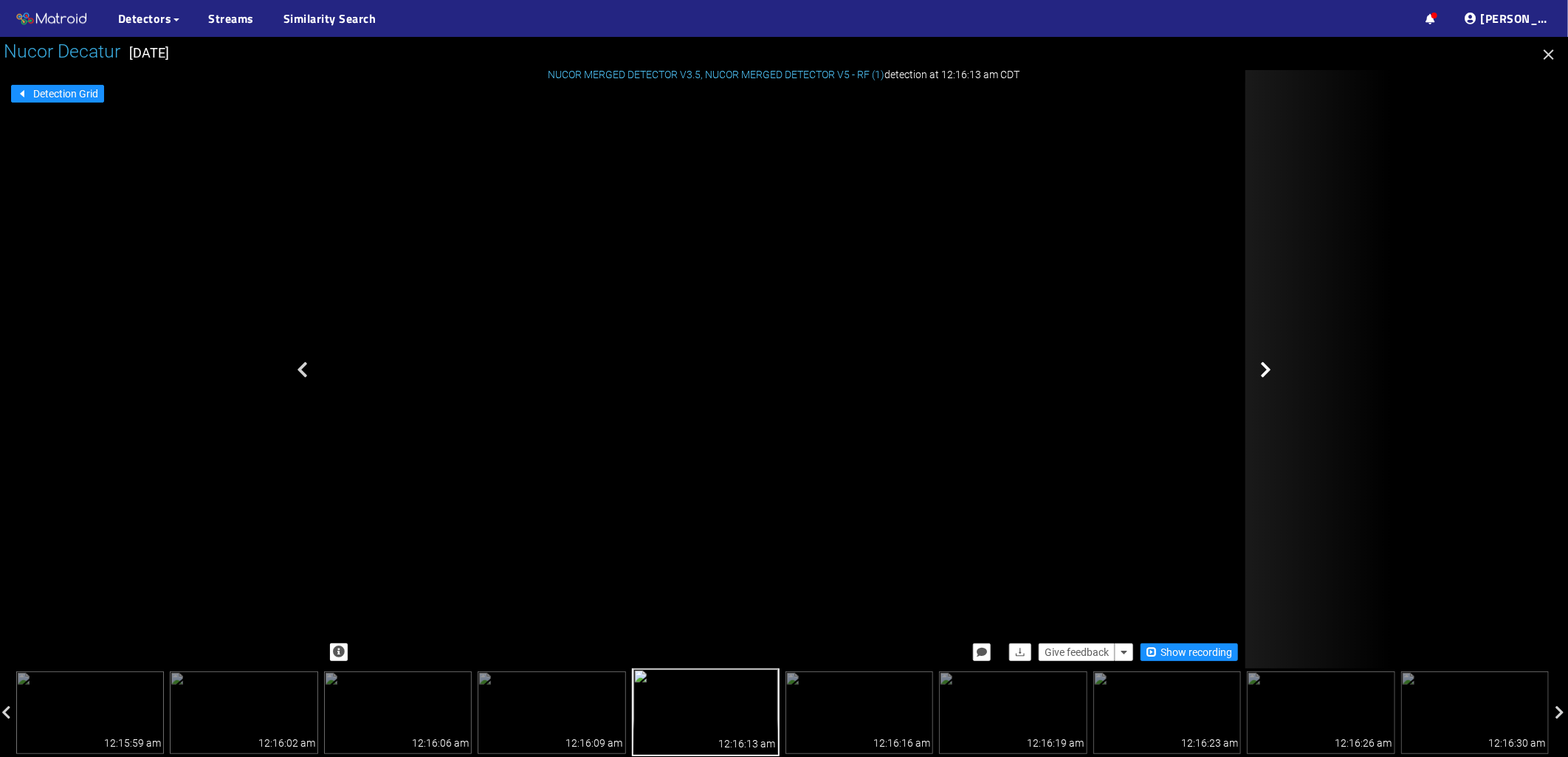
click at [1249, 370] on div at bounding box center [1319, 369] width 148 height 598
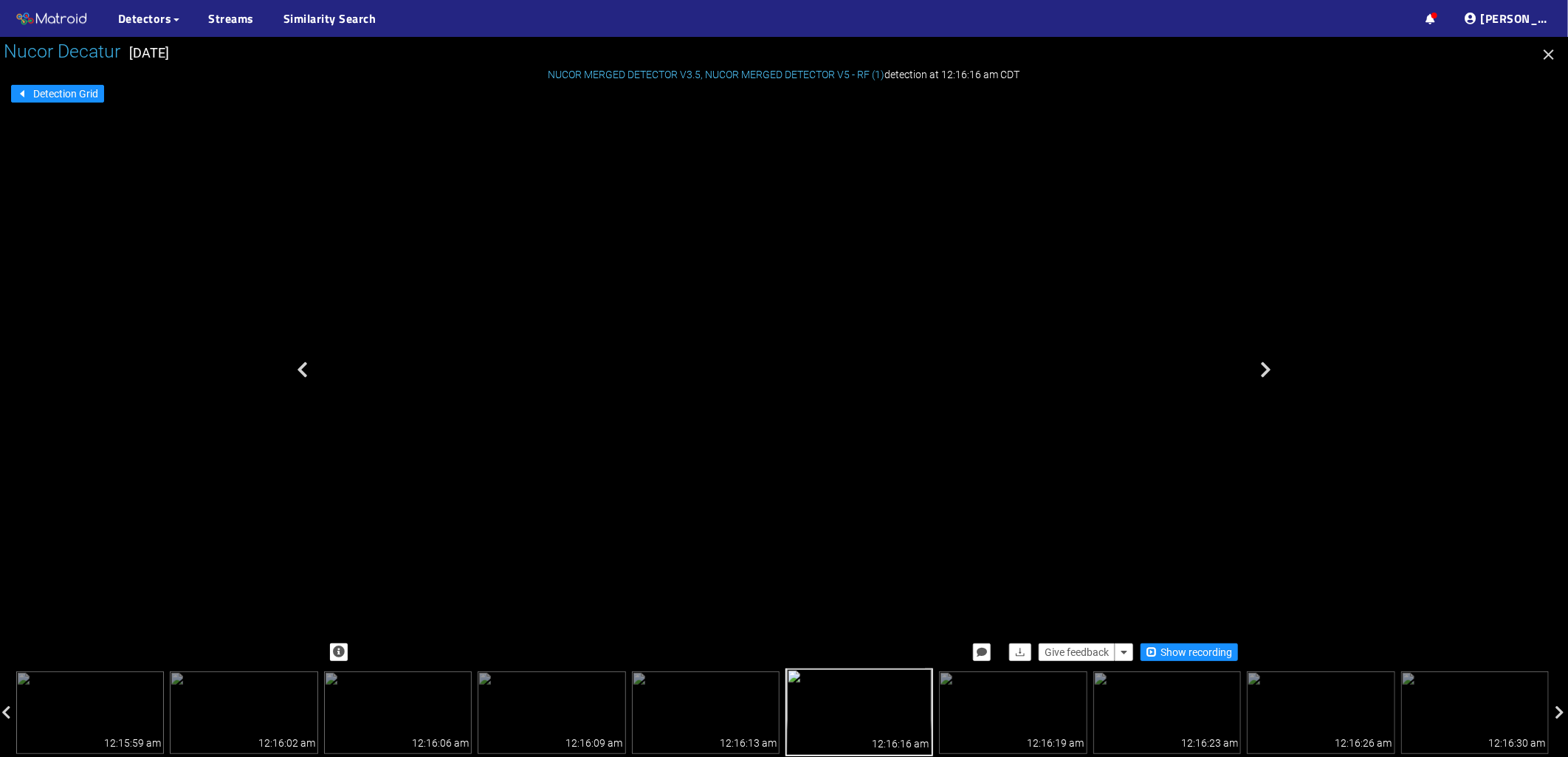
drag, startPoint x: 879, startPoint y: 327, endPoint x: 867, endPoint y: 200, distance: 127.6
click at [649, 185] on div "No Detection" at bounding box center [637, 171] width 24 height 29
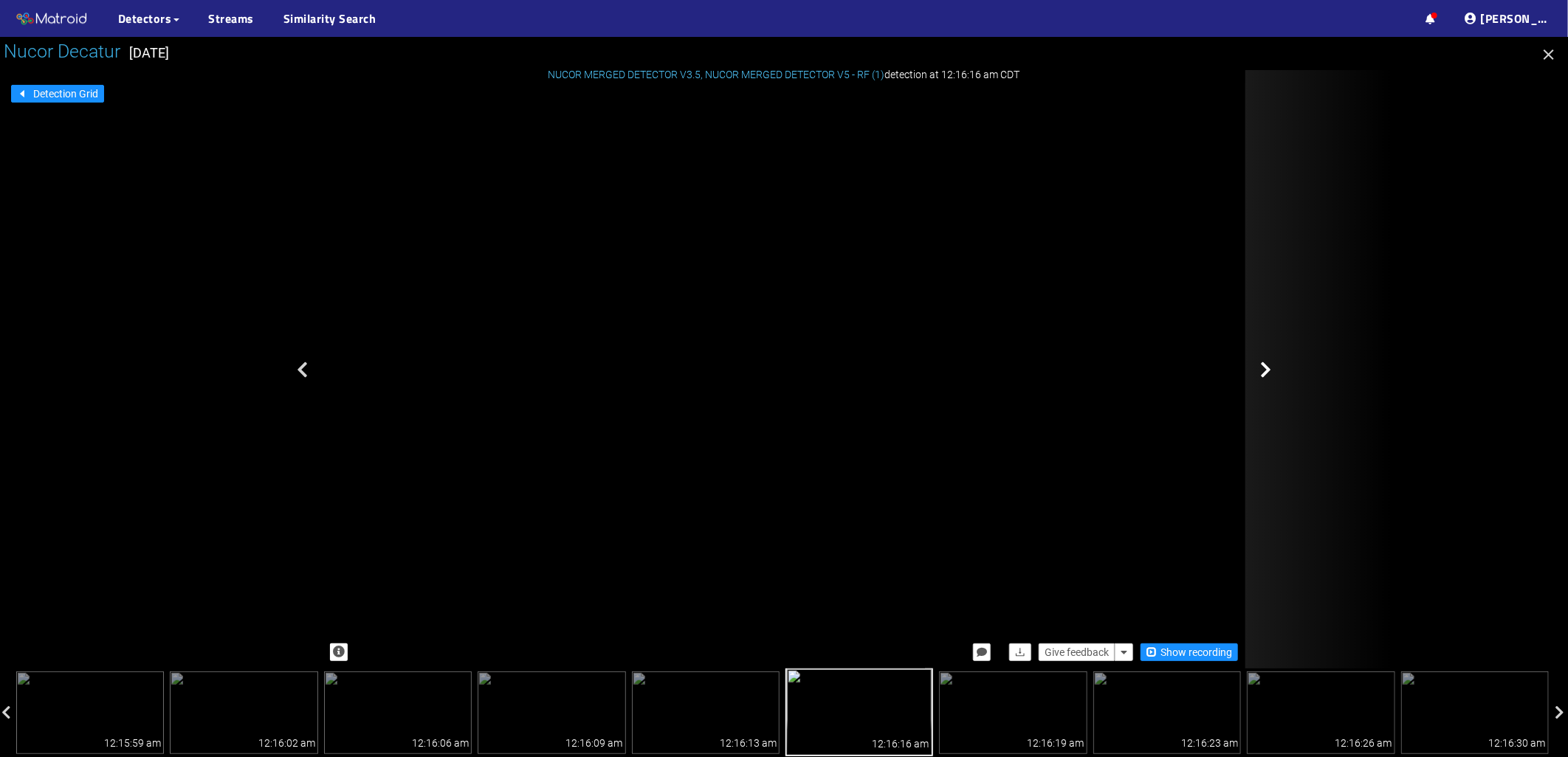
click at [1270, 362] on icon at bounding box center [1265, 369] width 11 height 17
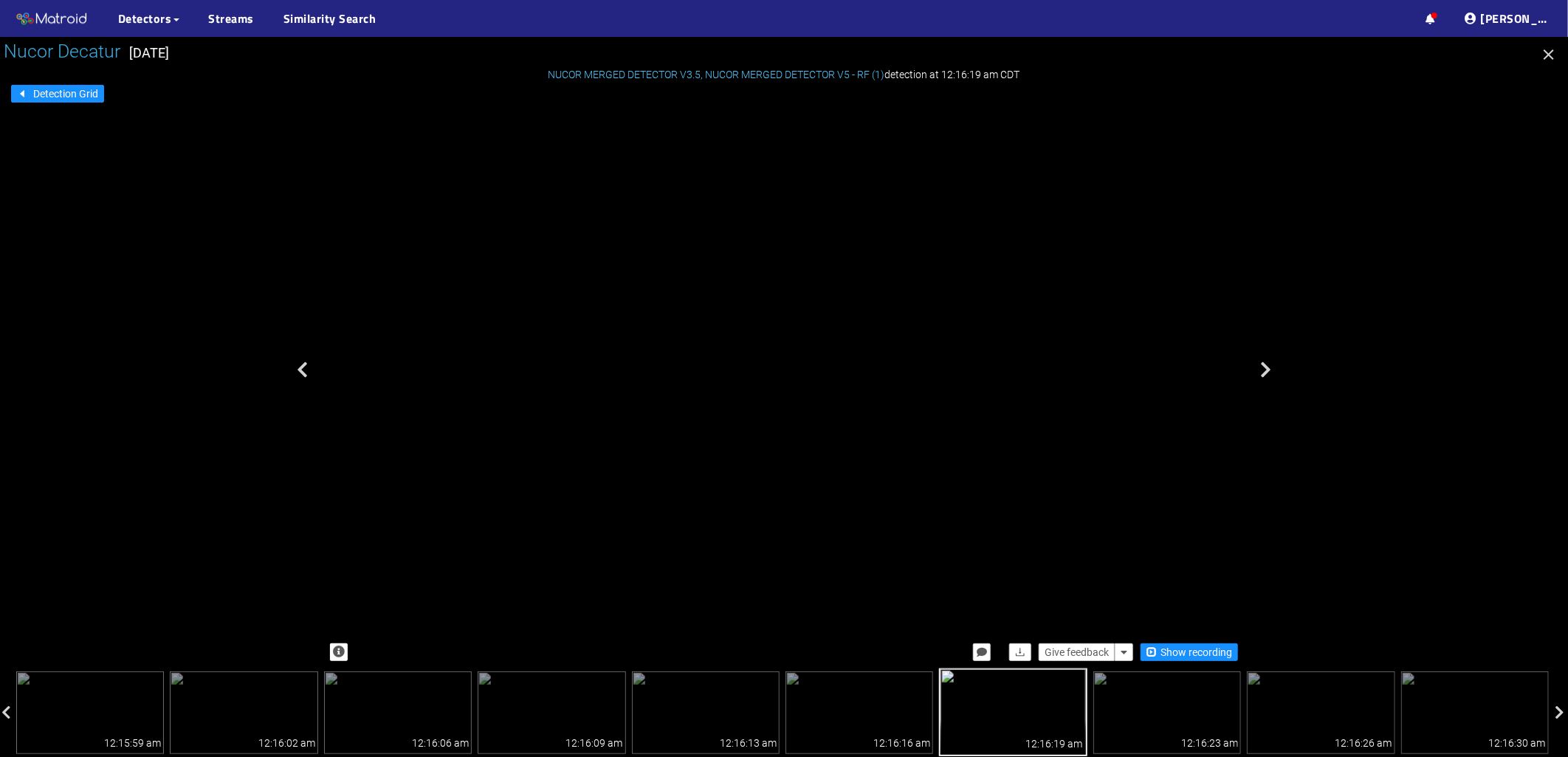
drag, startPoint x: 868, startPoint y: 331, endPoint x: 873, endPoint y: 104, distance: 227.1
click at [671, 23] on div "No Detection" at bounding box center [659, 6] width 26 height 33
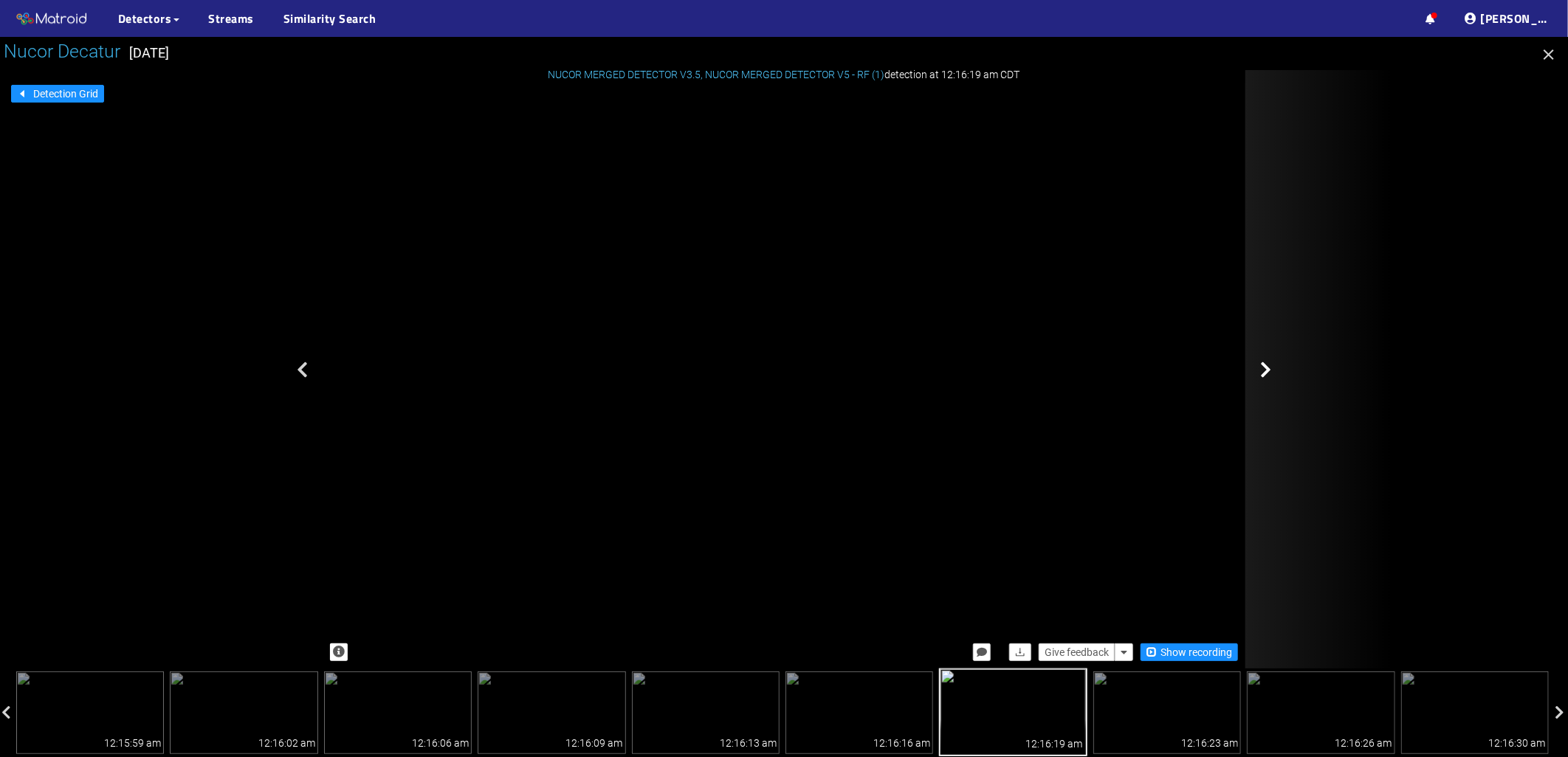
click at [1272, 375] on div at bounding box center [1319, 369] width 148 height 598
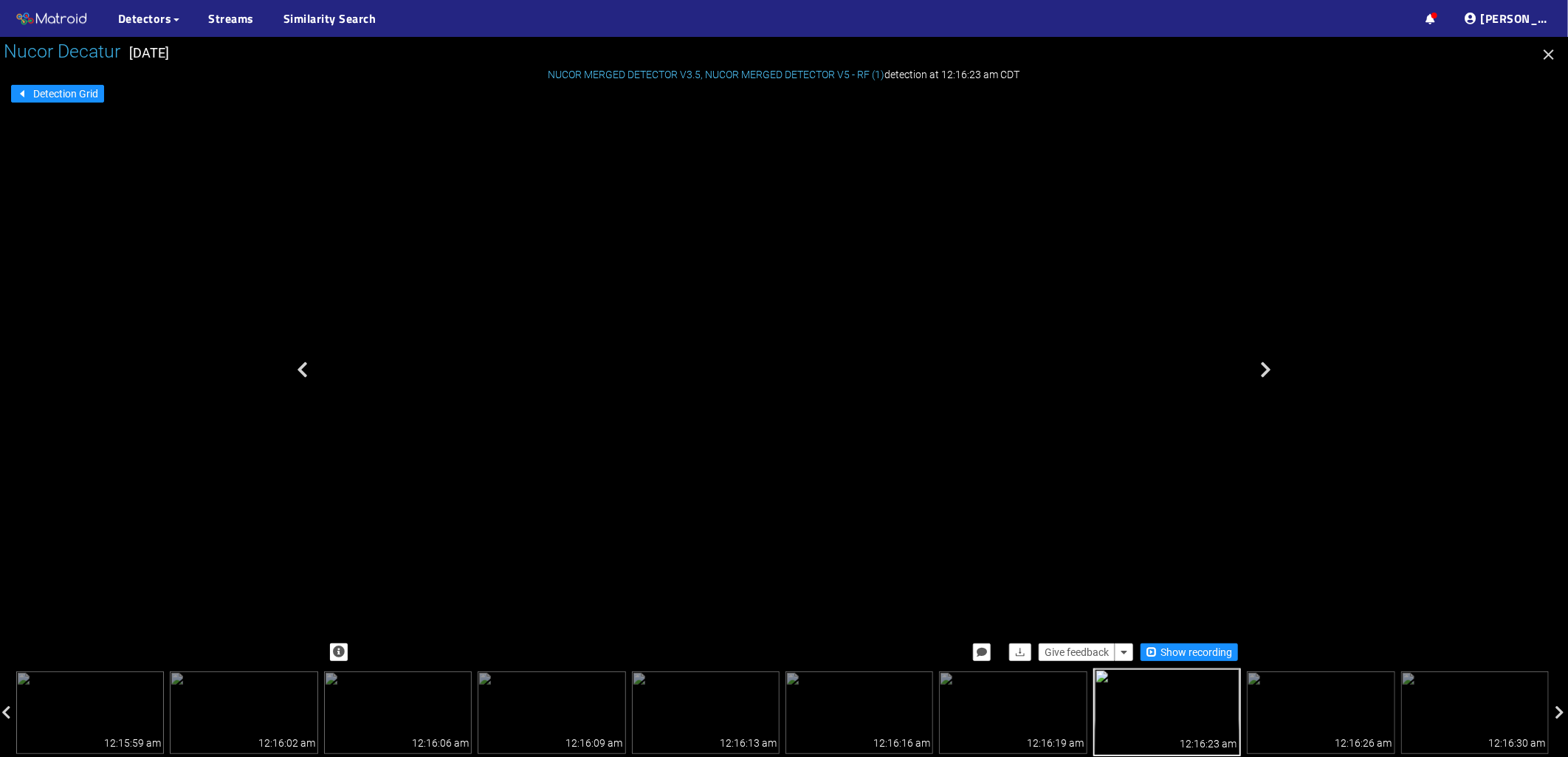
drag, startPoint x: 887, startPoint y: 389, endPoint x: 838, endPoint y: 482, distance: 105.1
click at [743, 444] on div "No Detection" at bounding box center [735, 434] width 16 height 21
drag, startPoint x: 913, startPoint y: 316, endPoint x: 840, endPoint y: 458, distance: 159.7
click at [416, 243] on div "No Detection" at bounding box center [398, 220] width 36 height 46
click at [1074, 662] on div "Give feedback Show recording" at bounding box center [784, 653] width 923 height 33
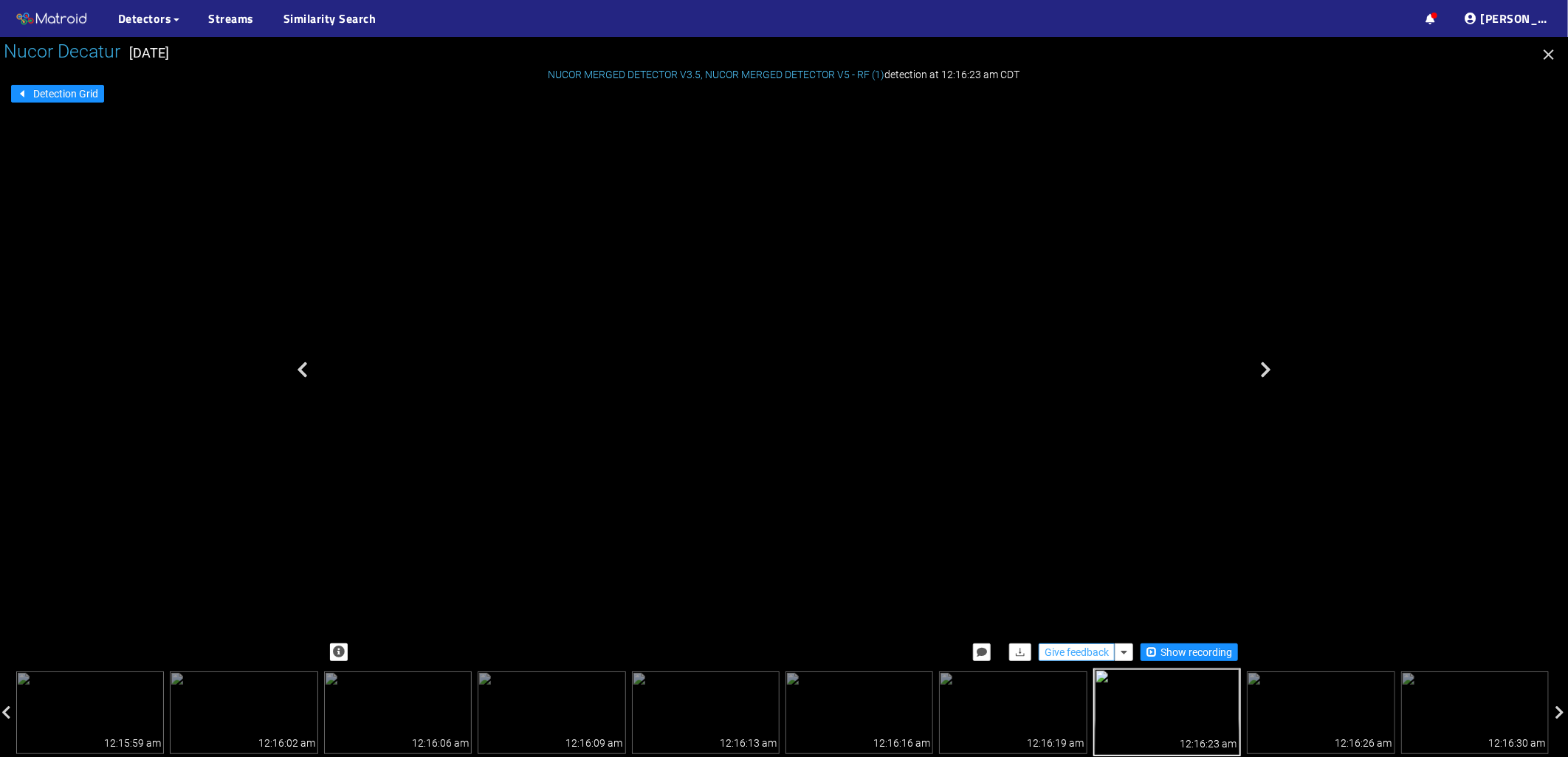
click at [1074, 656] on span "Give feedback" at bounding box center [1076, 653] width 64 height 16
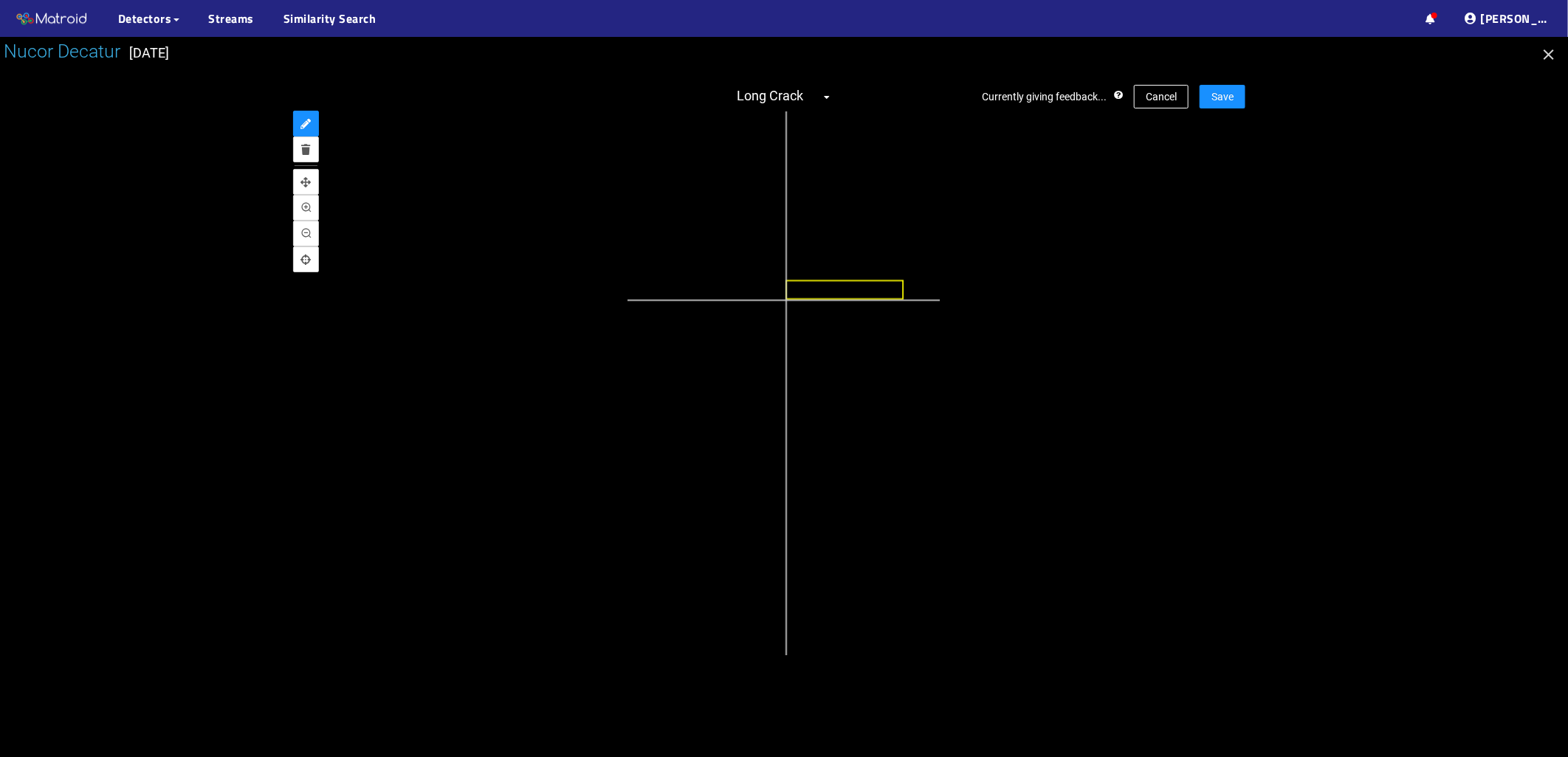
click at [784, 300] on div at bounding box center [742, 411] width 552 height 967
click at [307, 179] on icon "pan" at bounding box center [306, 181] width 10 height 10
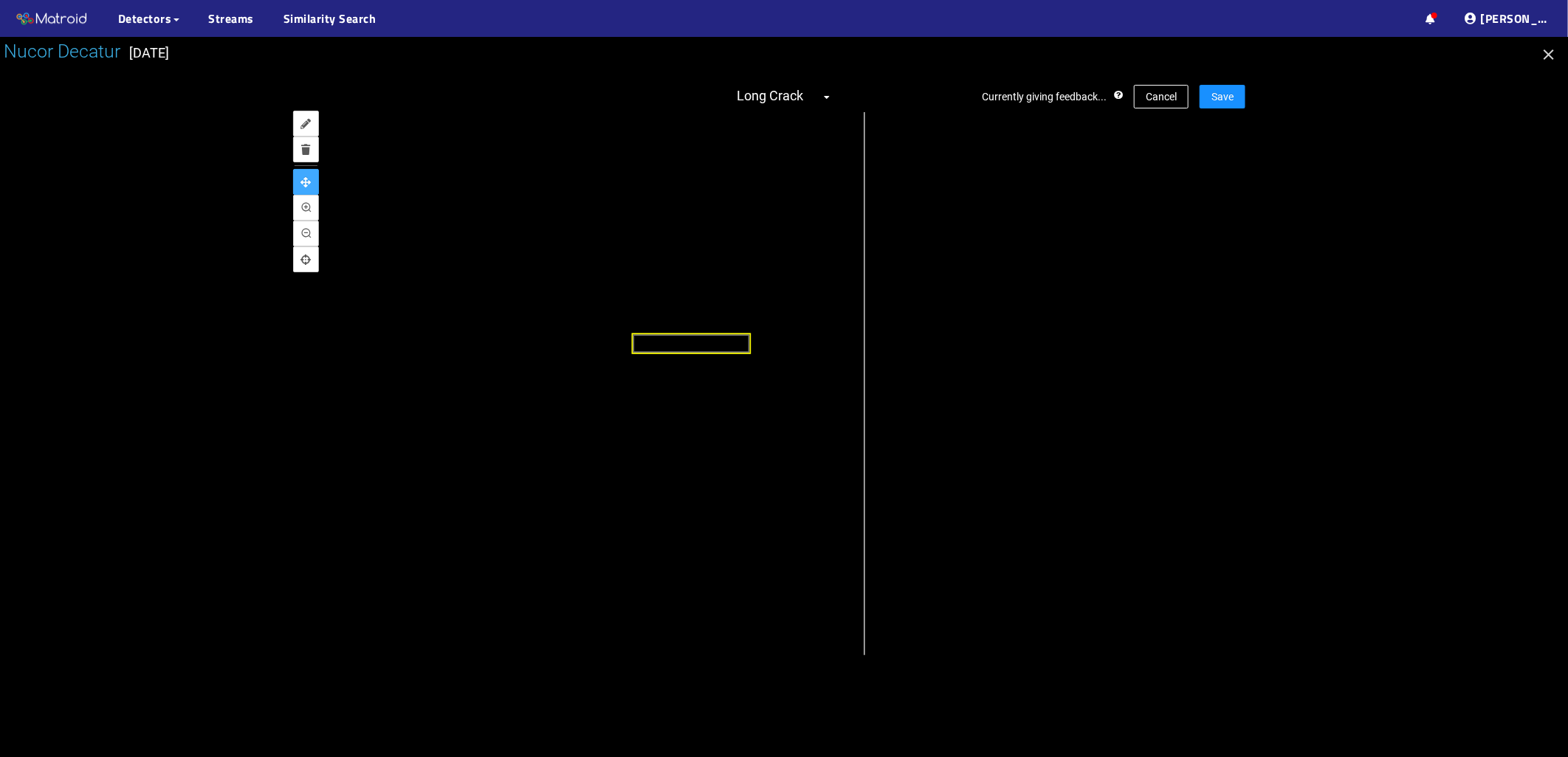
drag, startPoint x: 867, startPoint y: 223, endPoint x: 647, endPoint y: 275, distance: 226.1
click at [647, 275] on div at bounding box center [588, 465] width 552 height 967
click at [303, 150] on icon "delete" at bounding box center [306, 150] width 9 height 10
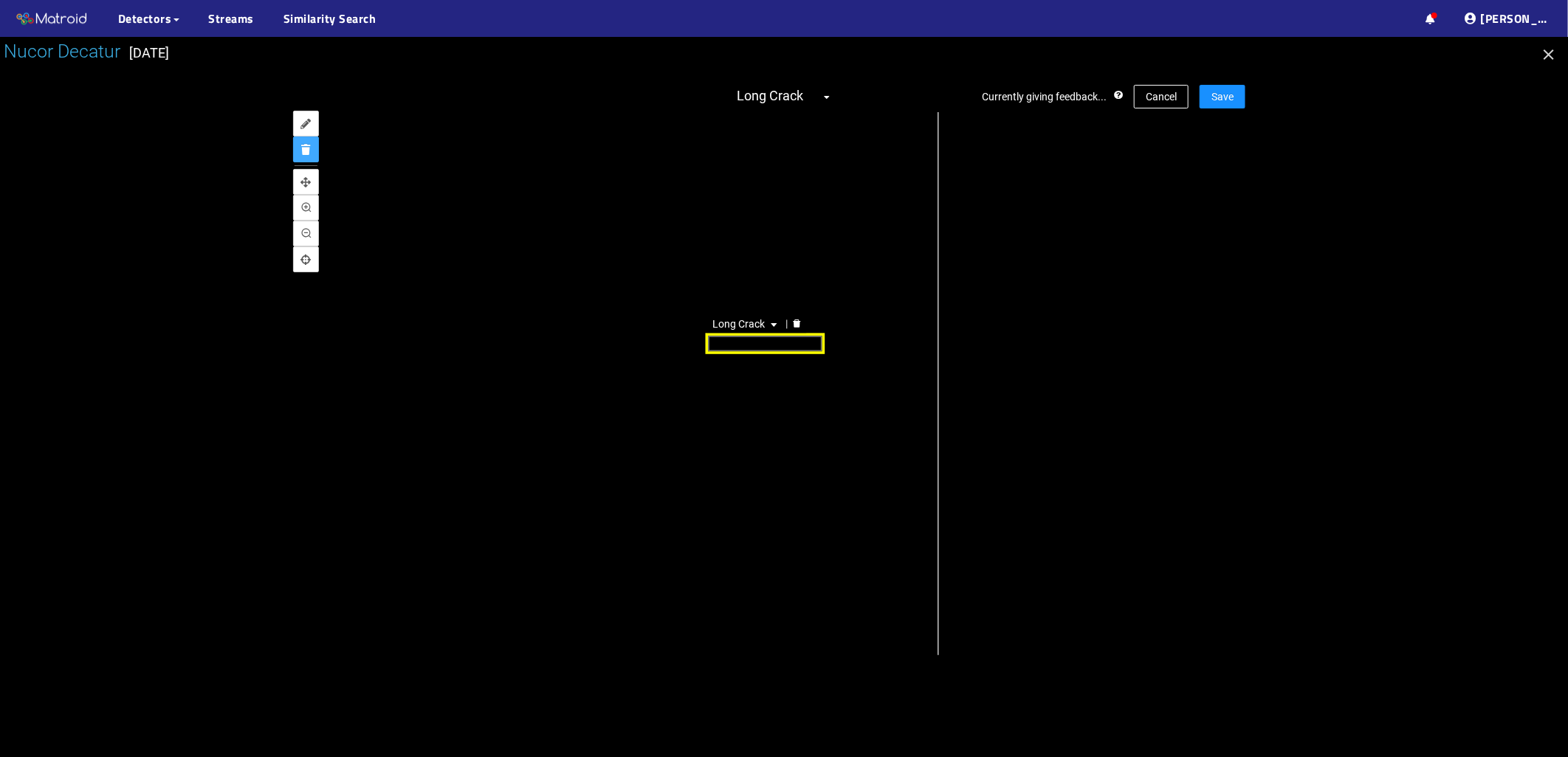
click at [763, 337] on div "Long Crack" at bounding box center [765, 343] width 119 height 21
click at [307, 119] on icon "annotate" at bounding box center [306, 123] width 10 height 10
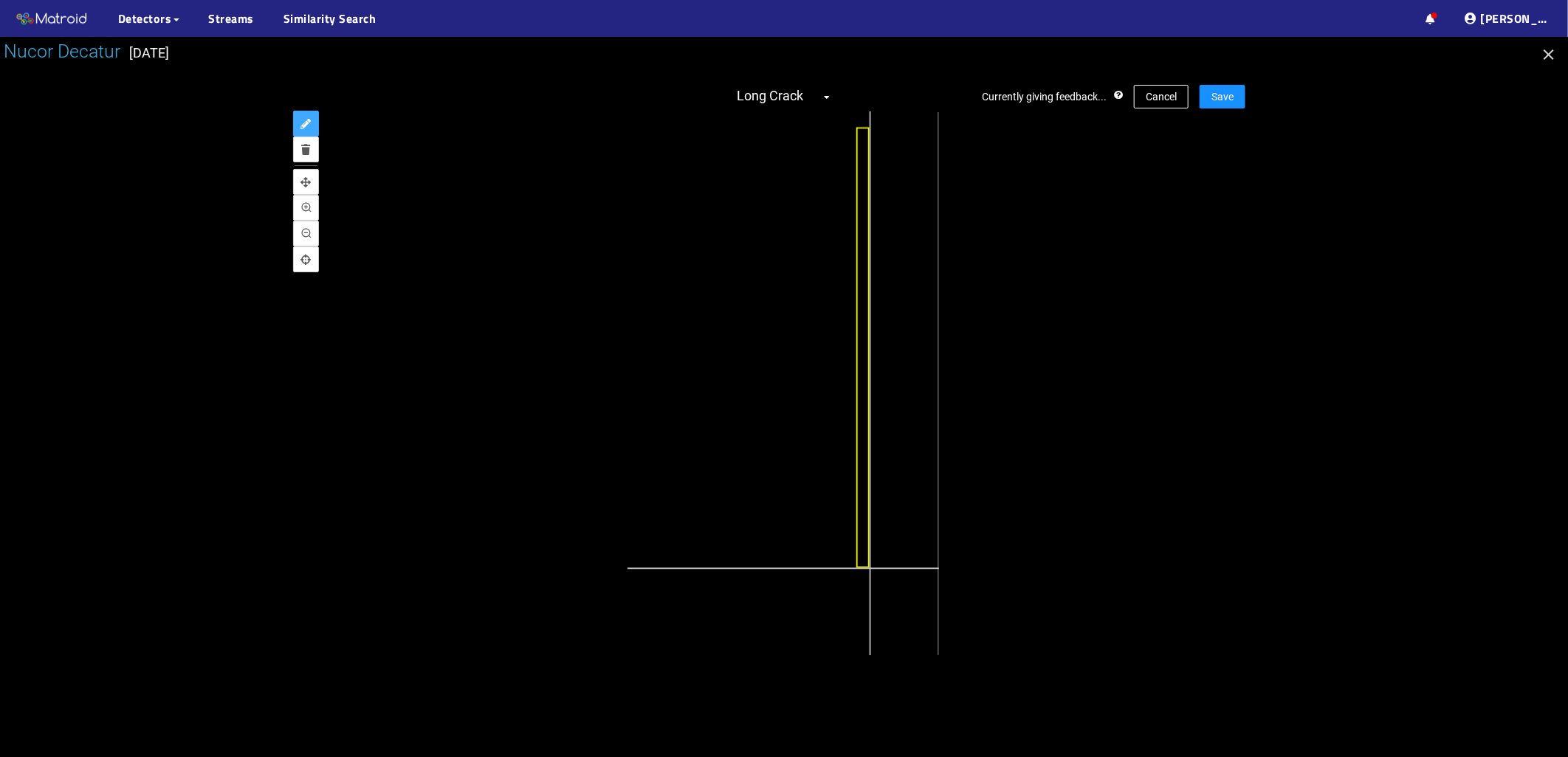
click at [869, 569] on div at bounding box center [662, 465] width 552 height 967
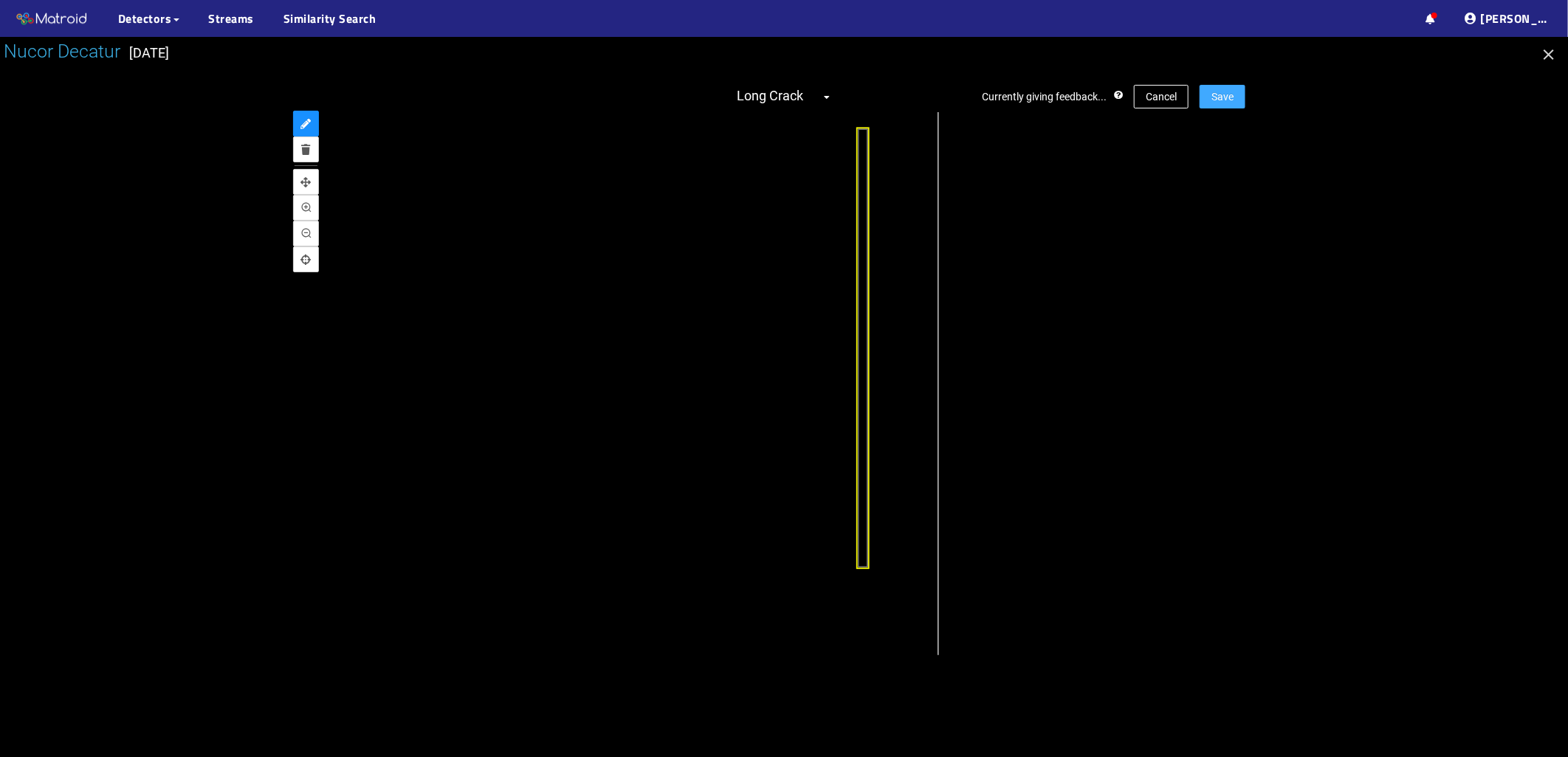
click at [1238, 92] on button "Save" at bounding box center [1222, 97] width 46 height 24
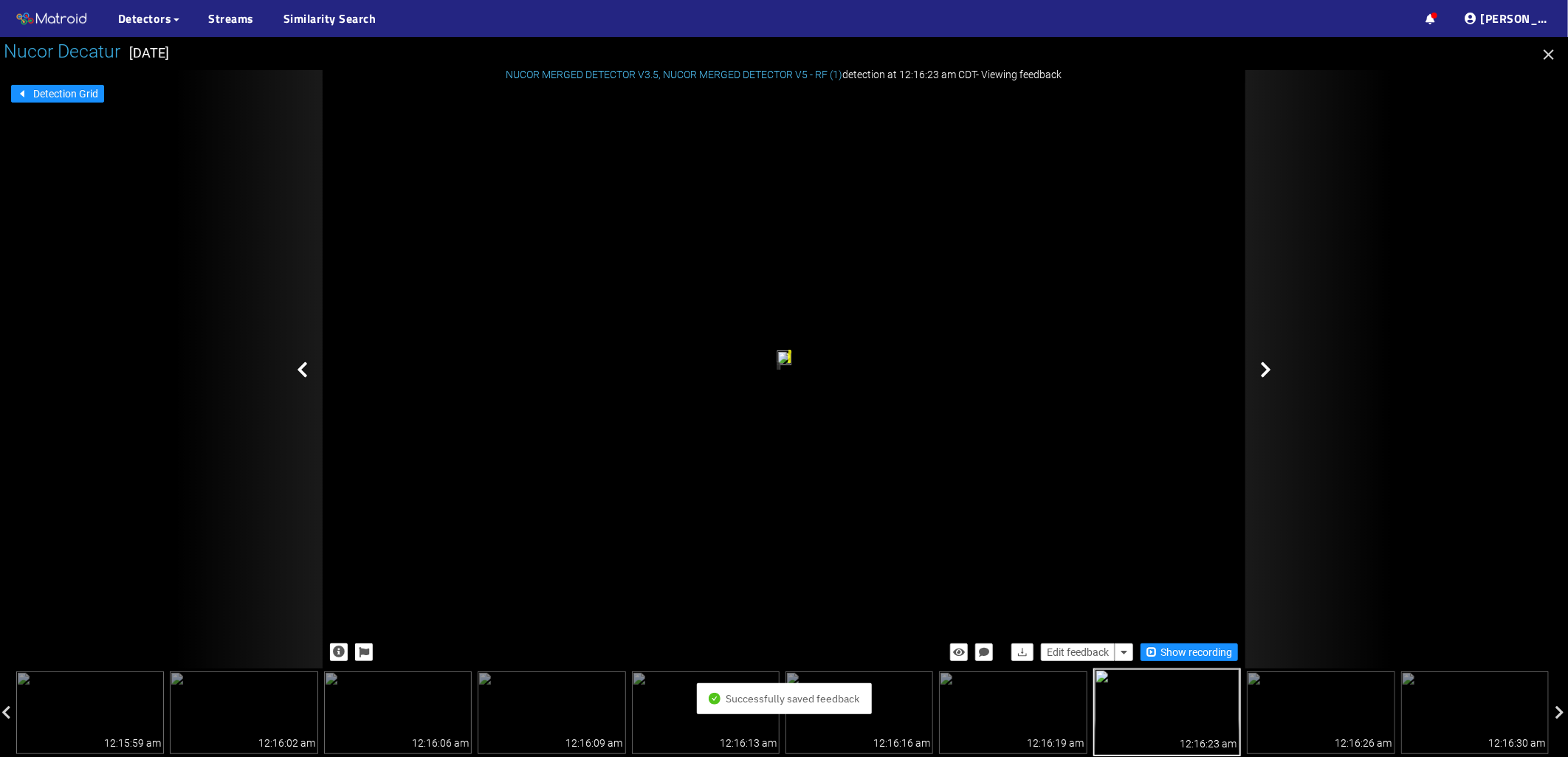
click at [1258, 369] on div at bounding box center [1319, 369] width 148 height 598
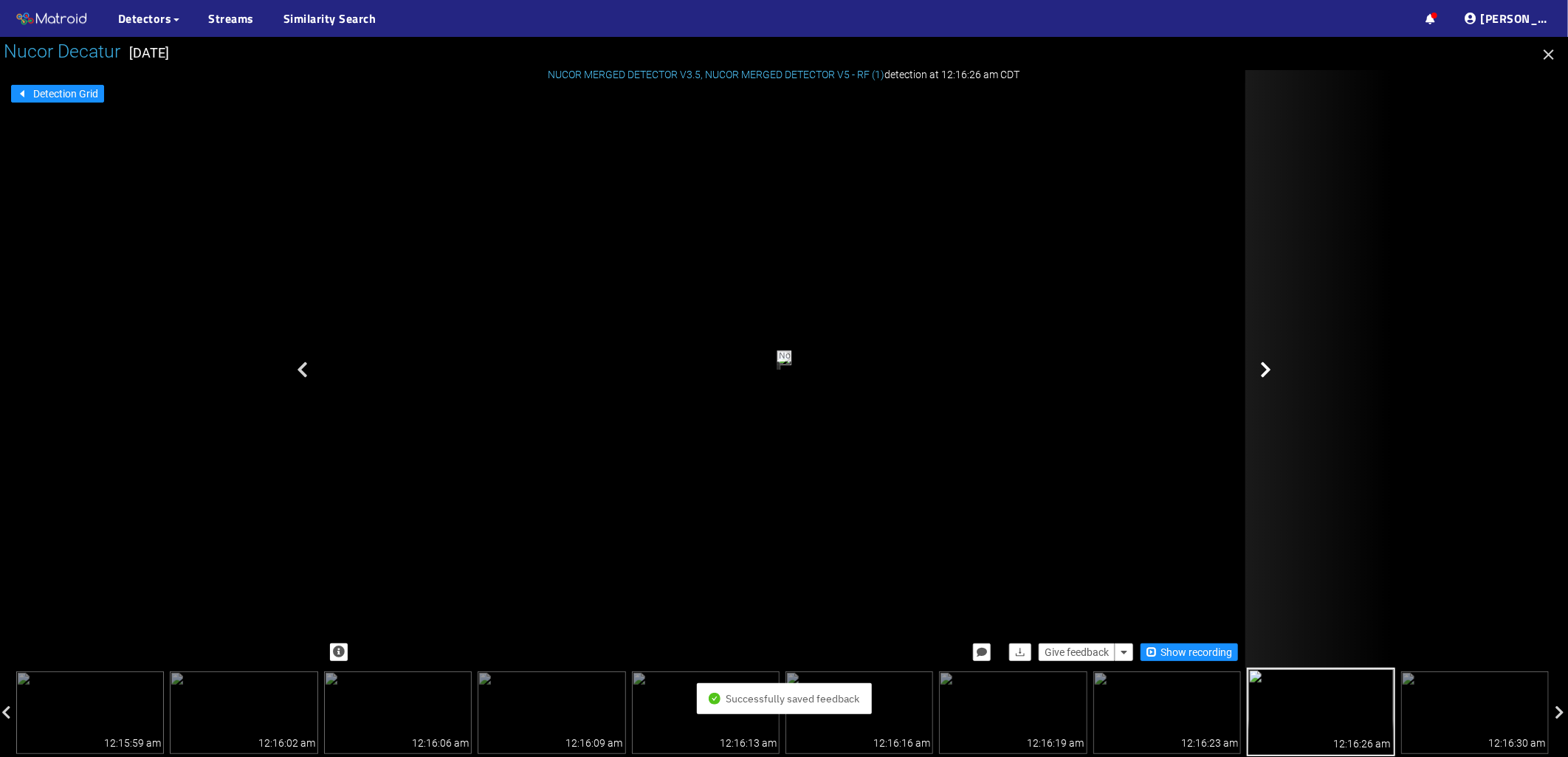
click at [1286, 379] on div at bounding box center [1319, 369] width 148 height 598
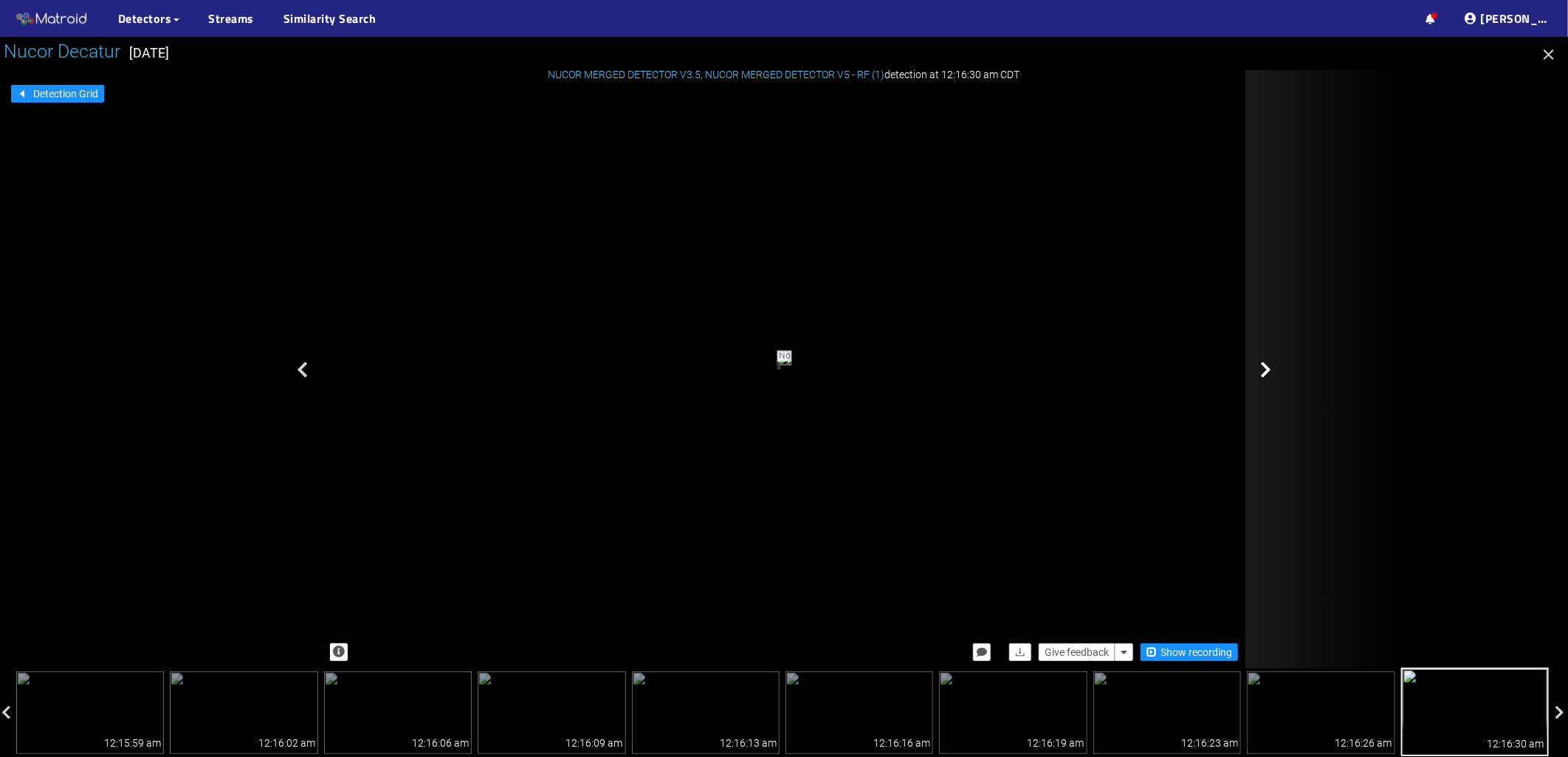
click at [1286, 378] on div at bounding box center [1319, 369] width 148 height 598
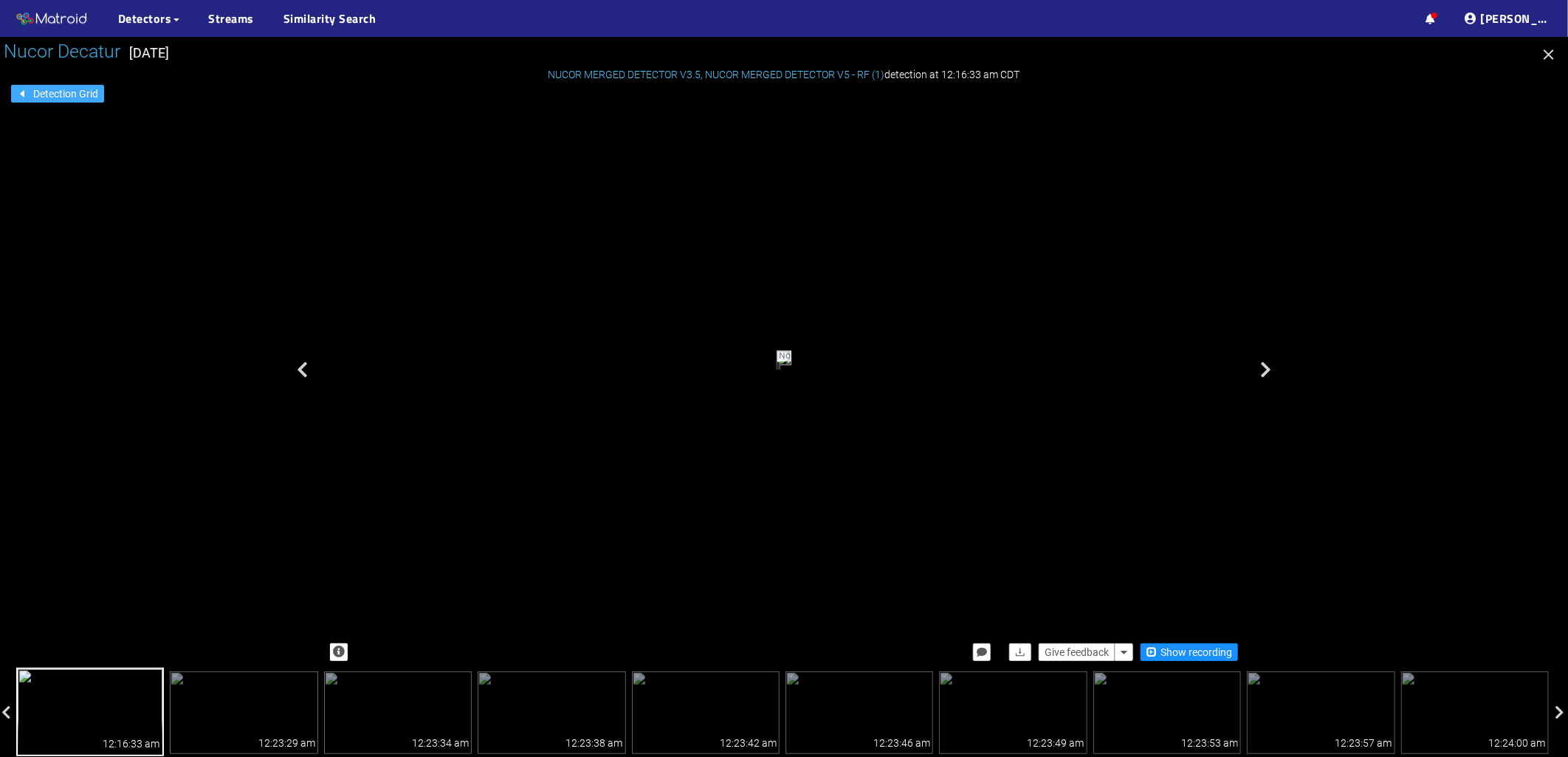
click at [33, 96] on span "Detection Grid" at bounding box center [65, 94] width 65 height 16
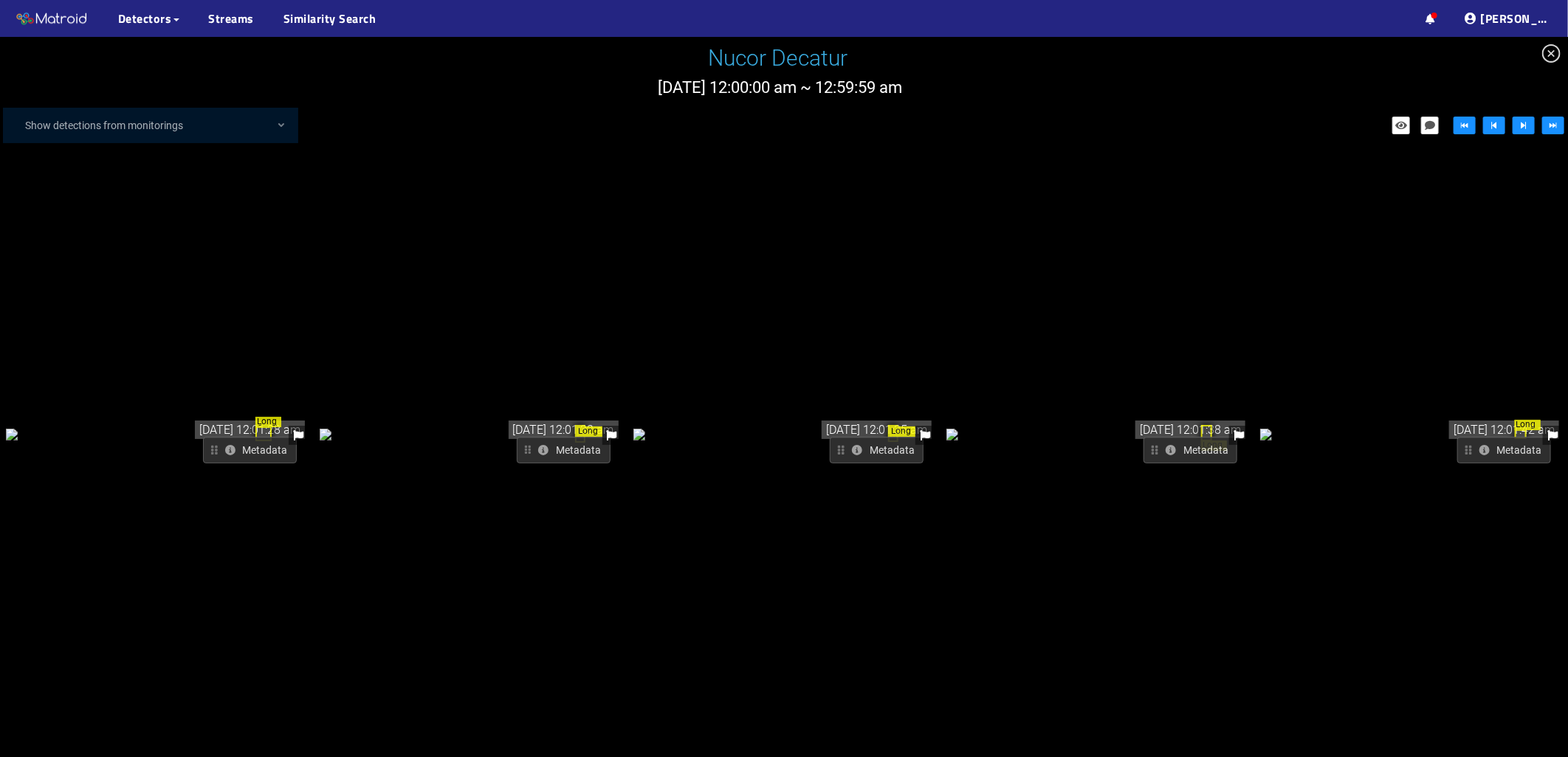
scroll to position [4179, 0]
